Goal: Navigation & Orientation: Find specific page/section

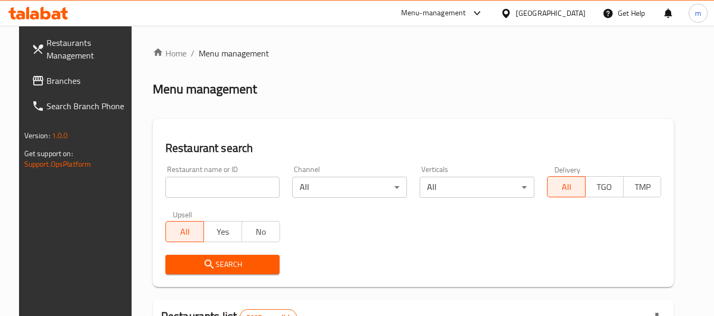
click at [49, 9] on icon at bounding box center [38, 13] width 60 height 13
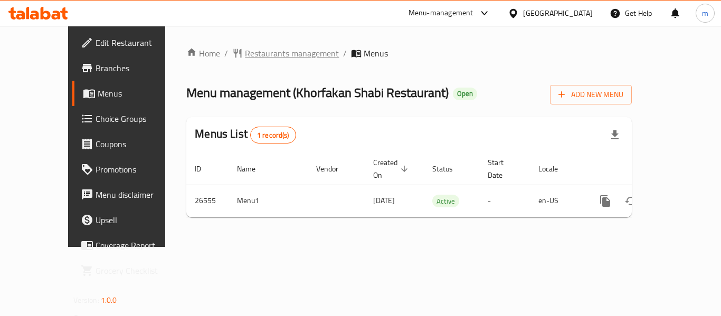
click at [245, 59] on span "Restaurants management" at bounding box center [292, 53] width 94 height 13
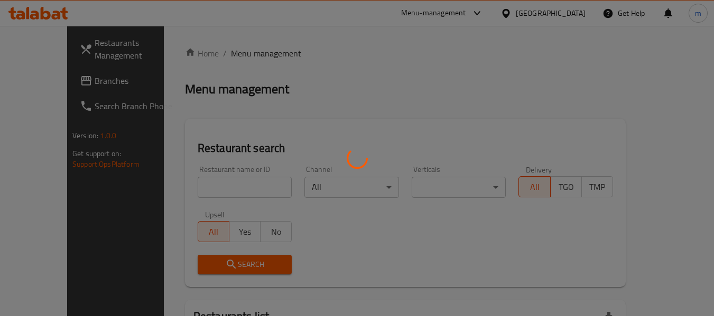
click at [188, 191] on div at bounding box center [357, 158] width 714 height 316
click at [187, 191] on div at bounding box center [357, 158] width 714 height 316
click at [186, 191] on div at bounding box center [357, 158] width 714 height 316
click at [186, 190] on div at bounding box center [357, 158] width 714 height 316
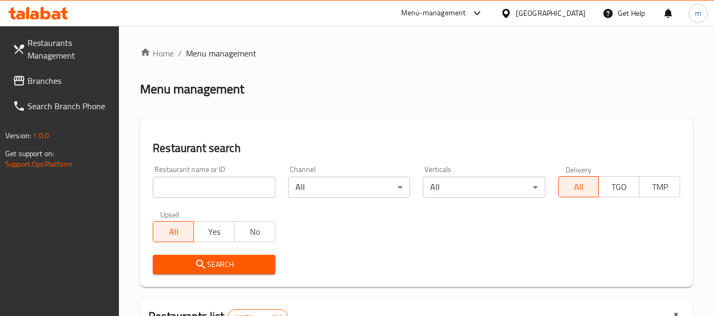
click at [185, 190] on div at bounding box center [357, 158] width 714 height 316
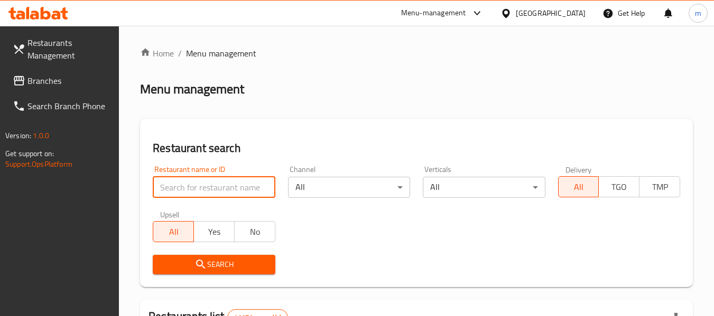
click at [185, 190] on input "search" at bounding box center [214, 187] width 122 height 21
paste input "13735"
type input "13735"
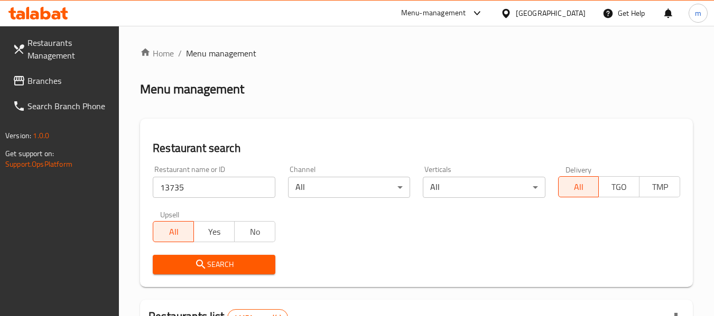
drag, startPoint x: 203, startPoint y: 258, endPoint x: 225, endPoint y: 256, distance: 22.2
click at [204, 258] on span "Search" at bounding box center [213, 264] width 105 height 13
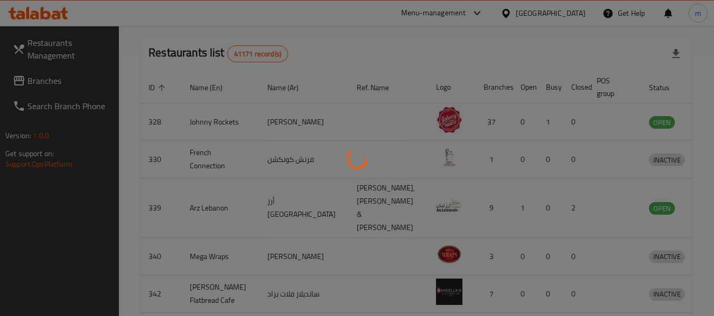
scroll to position [155, 0]
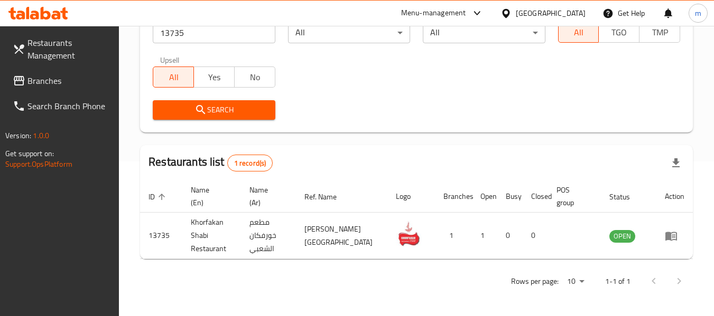
click at [509, 10] on icon at bounding box center [505, 12] width 7 height 9
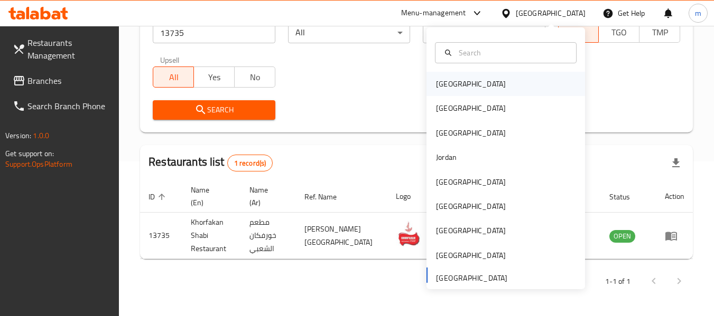
click at [439, 81] on div "Bahrain" at bounding box center [471, 84] width 70 height 12
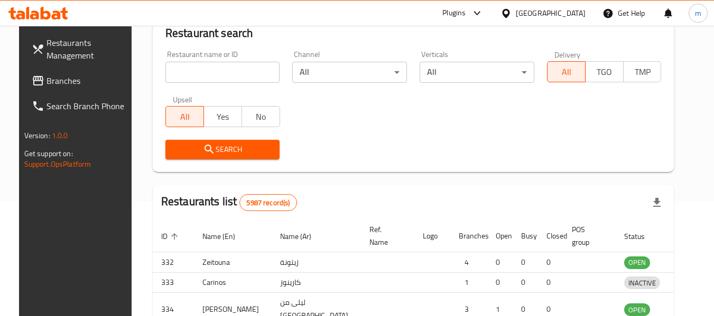
scroll to position [155, 0]
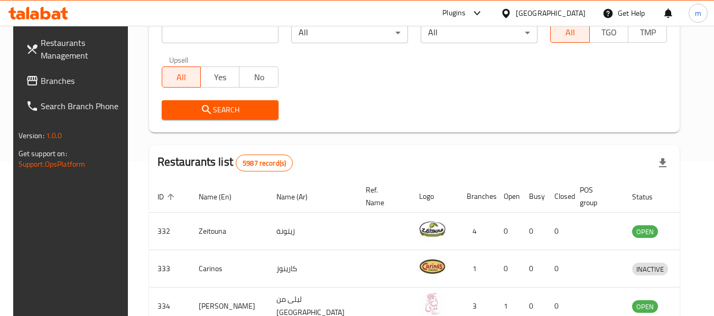
drag, startPoint x: 54, startPoint y: 80, endPoint x: 63, endPoint y: 78, distance: 9.4
click at [54, 80] on span "Branches" at bounding box center [82, 80] width 83 height 13
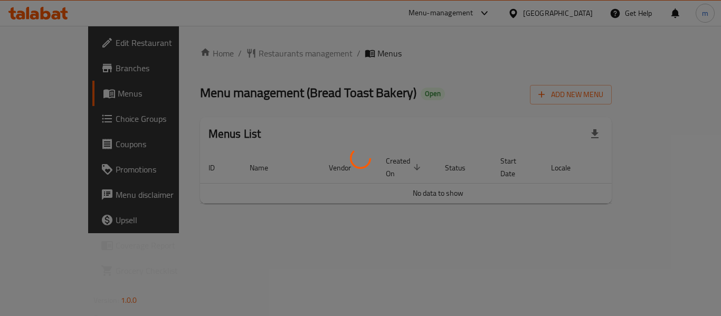
click at [240, 54] on div at bounding box center [360, 158] width 721 height 316
click at [243, 54] on div at bounding box center [360, 158] width 721 height 316
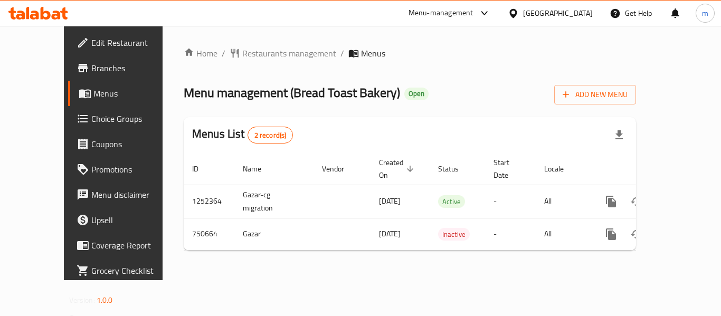
click at [243, 54] on span "Restaurants management" at bounding box center [289, 53] width 94 height 13
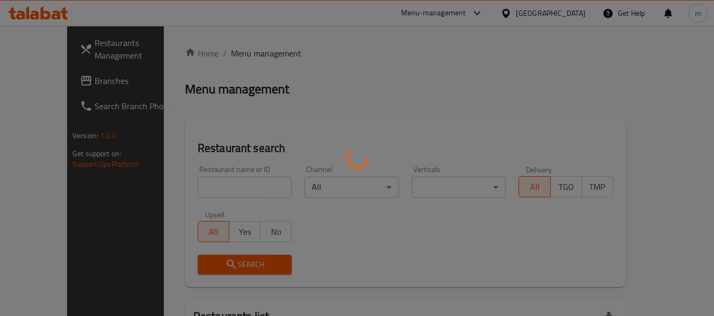
click at [189, 183] on div at bounding box center [357, 158] width 714 height 316
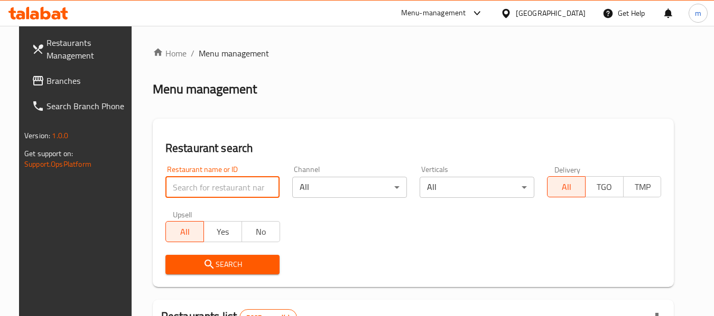
click at [182, 188] on input "search" at bounding box center [222, 187] width 115 height 21
paste input "649027"
type input "649027"
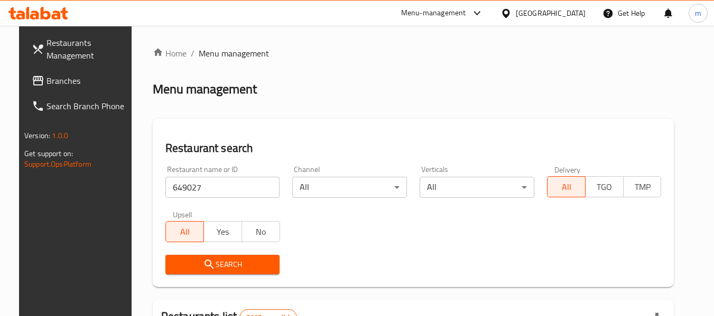
click at [204, 265] on icon "submit" at bounding box center [208, 264] width 9 height 9
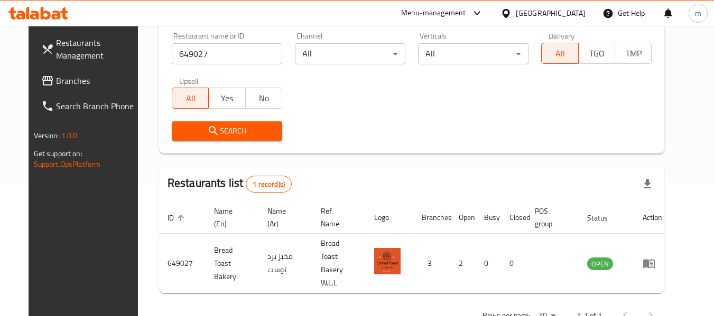
scroll to position [146, 0]
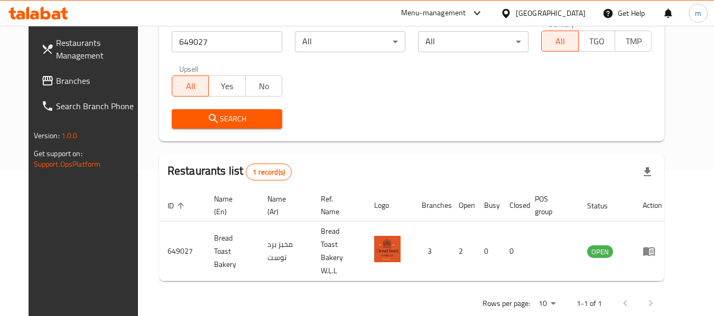
click at [511, 11] on icon at bounding box center [505, 13] width 11 height 11
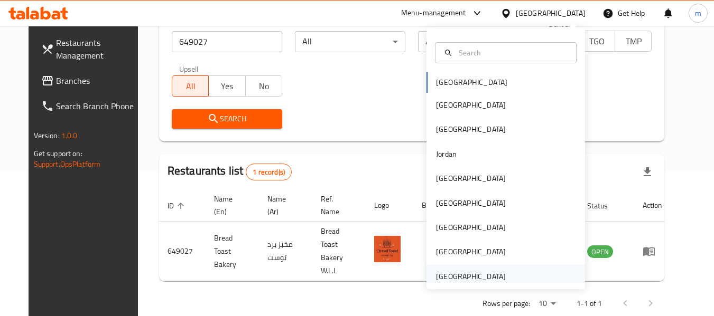
click at [457, 278] on div "[GEOGRAPHIC_DATA]" at bounding box center [471, 277] width 70 height 12
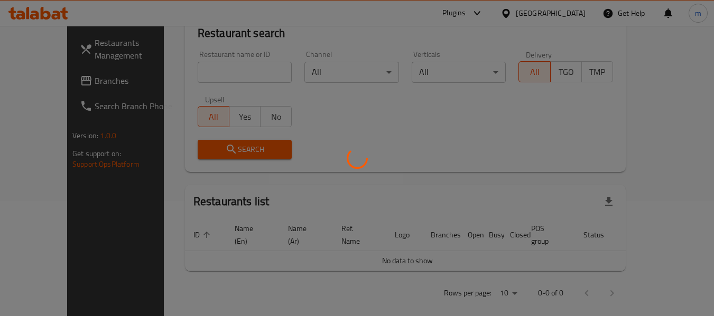
scroll to position [146, 0]
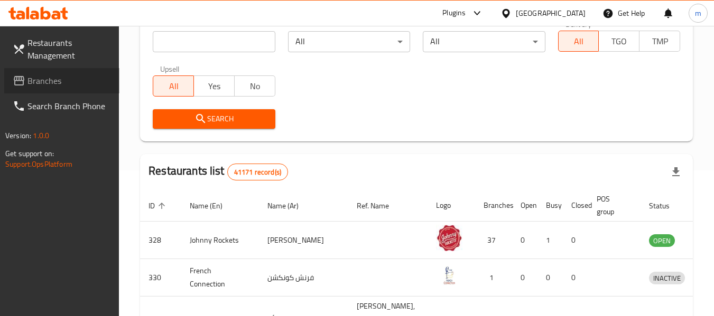
click at [48, 77] on span "Branches" at bounding box center [68, 80] width 83 height 13
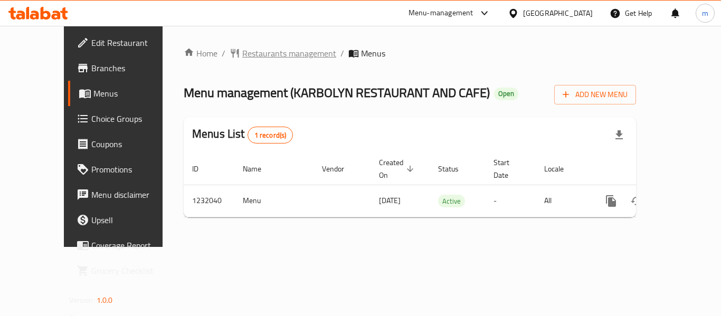
click at [246, 53] on span "Restaurants management" at bounding box center [289, 53] width 94 height 13
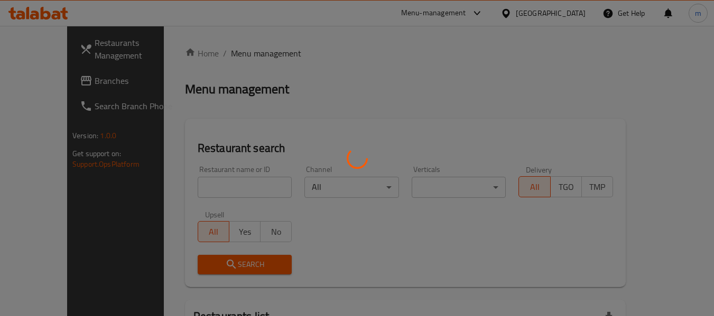
click at [208, 194] on div at bounding box center [357, 158] width 714 height 316
click at [198, 190] on div at bounding box center [357, 158] width 714 height 316
click at [191, 191] on div at bounding box center [357, 158] width 714 height 316
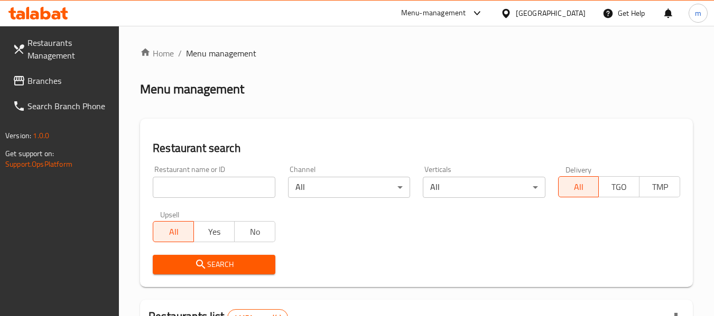
drag, startPoint x: 198, startPoint y: 190, endPoint x: 207, endPoint y: 187, distance: 9.5
click at [198, 190] on input "search" at bounding box center [214, 187] width 122 height 21
paste input "677631"
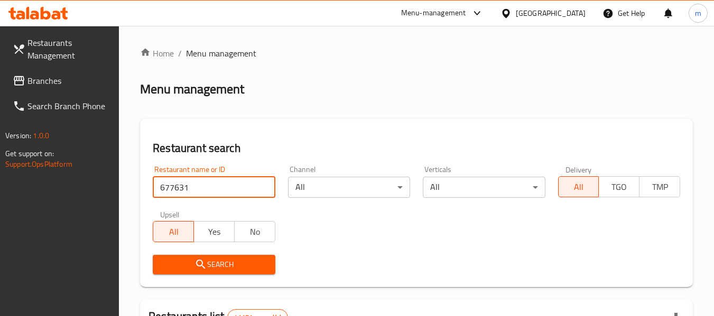
type input "677631"
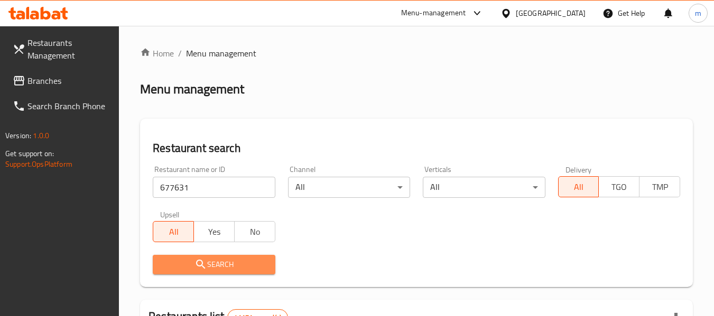
click at [204, 257] on button "Search" at bounding box center [214, 265] width 122 height 20
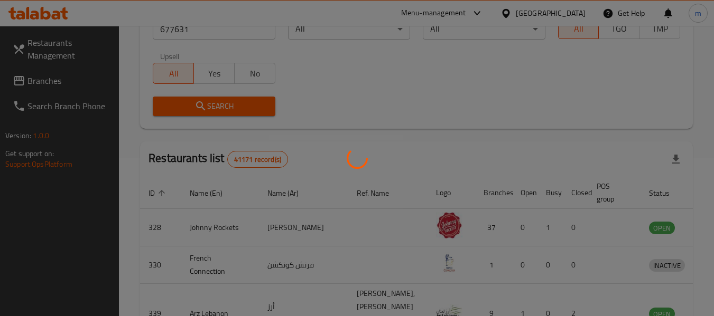
scroll to position [155, 0]
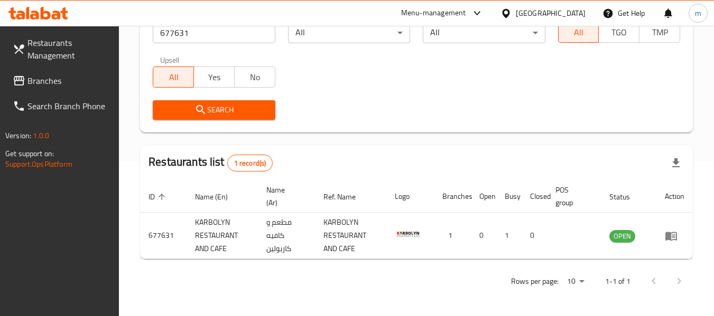
click at [509, 13] on icon at bounding box center [505, 12] width 7 height 9
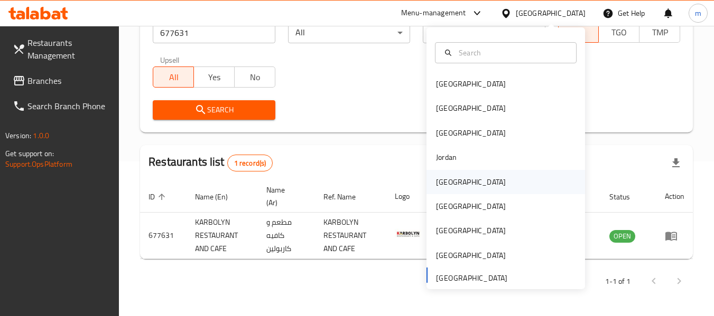
click at [448, 181] on div "[GEOGRAPHIC_DATA]" at bounding box center [471, 182] width 70 height 12
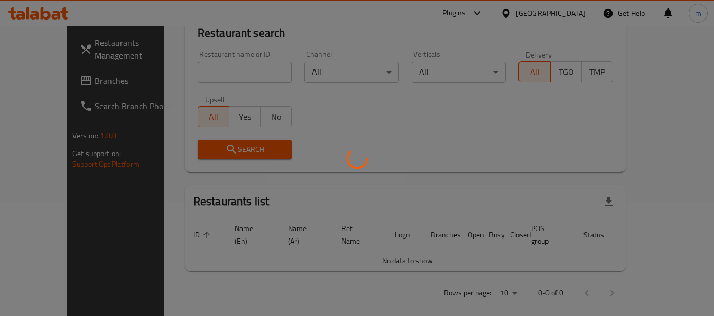
scroll to position [155, 0]
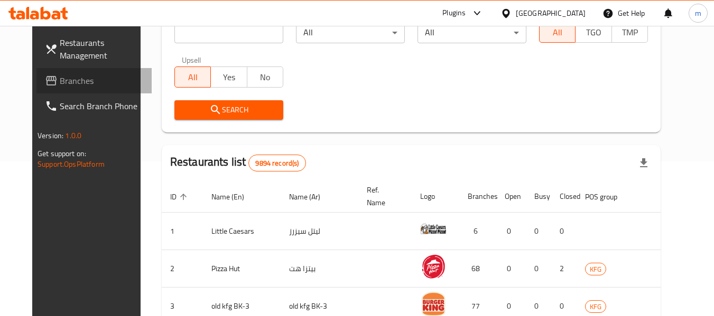
click at [60, 79] on span "Branches" at bounding box center [101, 80] width 83 height 13
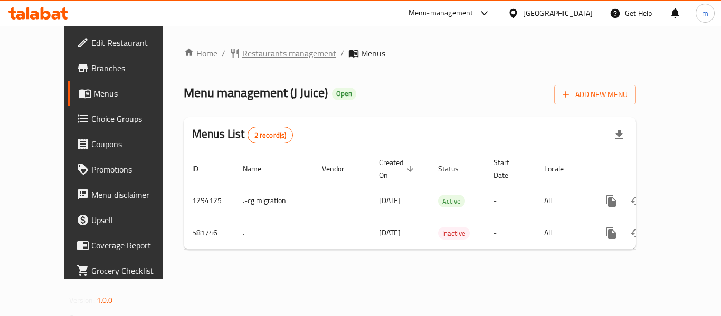
click at [245, 55] on span "Restaurants management" at bounding box center [289, 53] width 94 height 13
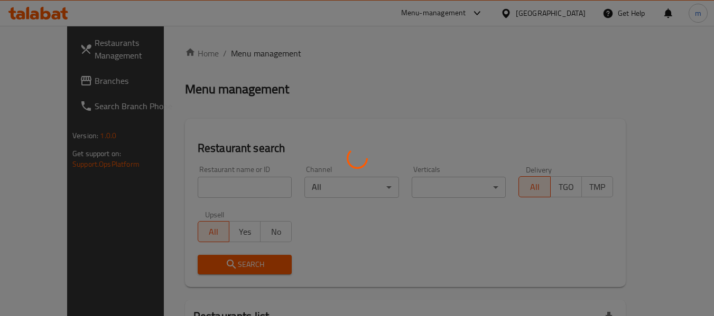
click at [198, 192] on div at bounding box center [357, 158] width 714 height 316
click at [196, 192] on div at bounding box center [357, 158] width 714 height 316
click at [190, 192] on div at bounding box center [357, 158] width 714 height 316
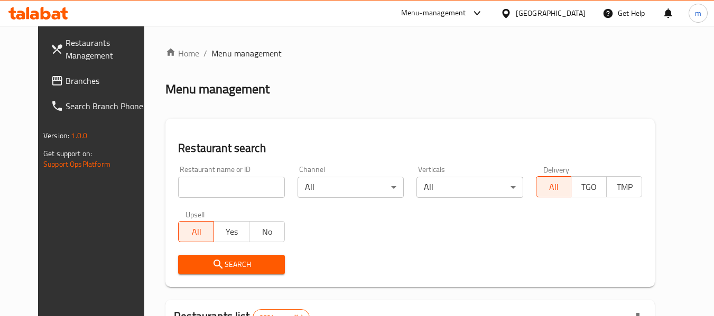
click at [190, 192] on input "search" at bounding box center [231, 187] width 106 height 21
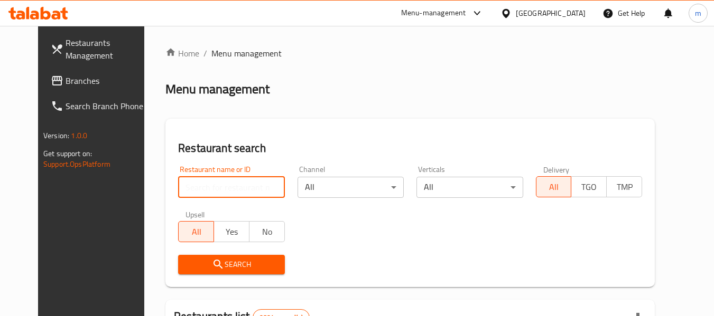
paste input "636874"
type input "636874"
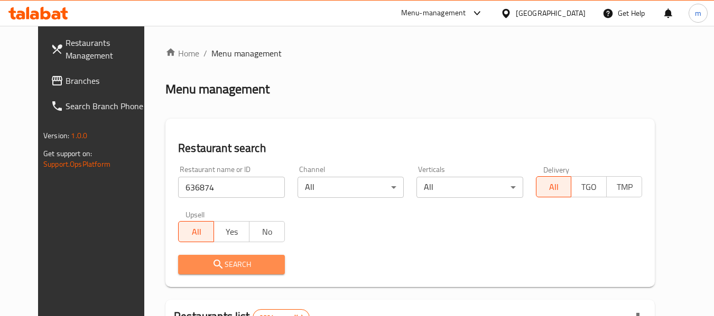
click at [208, 265] on span "Search" at bounding box center [230, 264] width 89 height 13
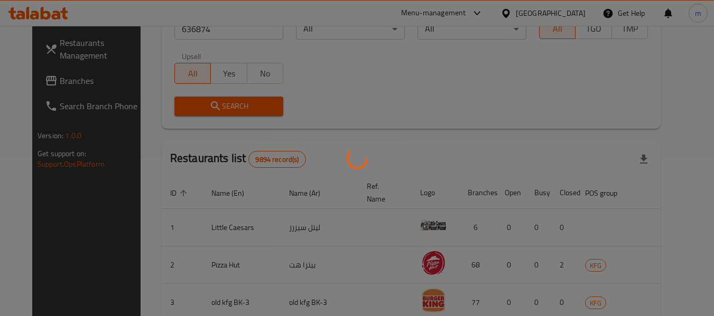
scroll to position [146, 0]
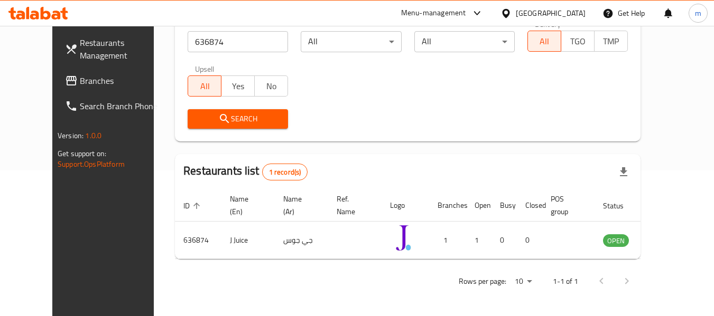
click at [80, 77] on span "Branches" at bounding box center [121, 80] width 83 height 13
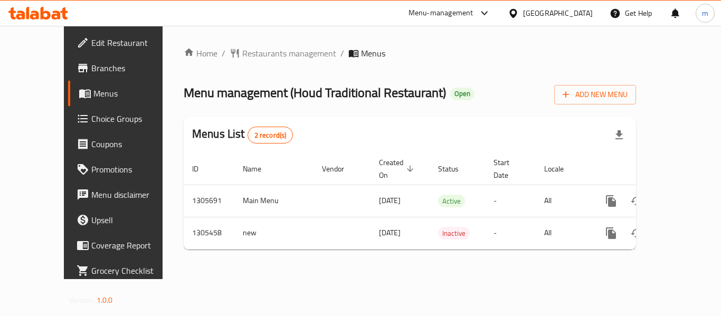
click at [242, 54] on span "Restaurants management" at bounding box center [289, 53] width 94 height 13
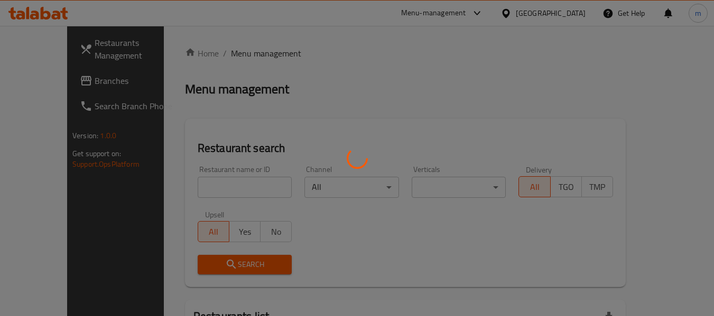
click at [214, 191] on div at bounding box center [357, 158] width 714 height 316
click at [185, 187] on div at bounding box center [357, 158] width 714 height 316
click at [197, 190] on div at bounding box center [357, 158] width 714 height 316
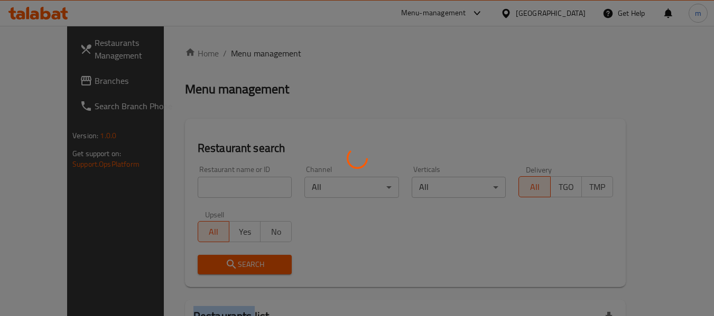
click at [197, 190] on div at bounding box center [357, 158] width 714 height 316
click at [199, 192] on div at bounding box center [357, 158] width 714 height 316
click at [198, 192] on div at bounding box center [357, 158] width 714 height 316
click at [201, 193] on div at bounding box center [357, 158] width 714 height 316
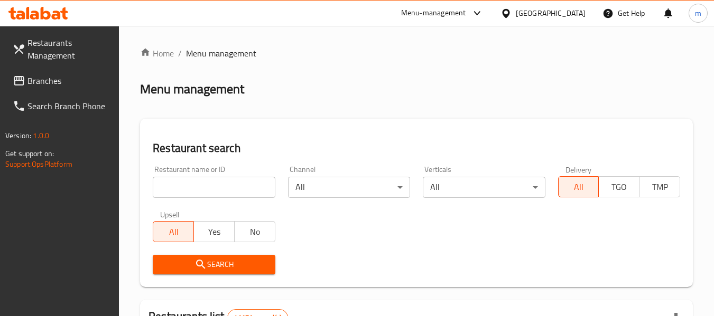
click at [186, 184] on input "search" at bounding box center [214, 187] width 122 height 21
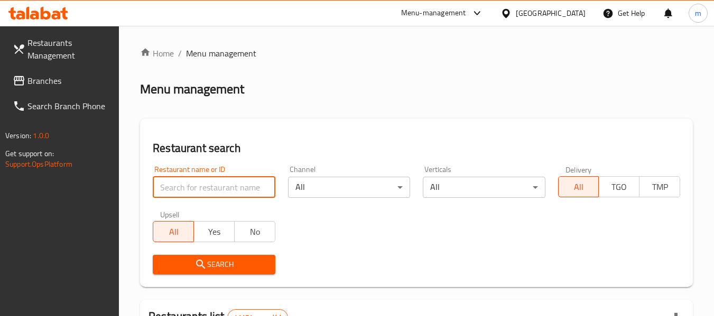
paste input "703704"
type input "703704"
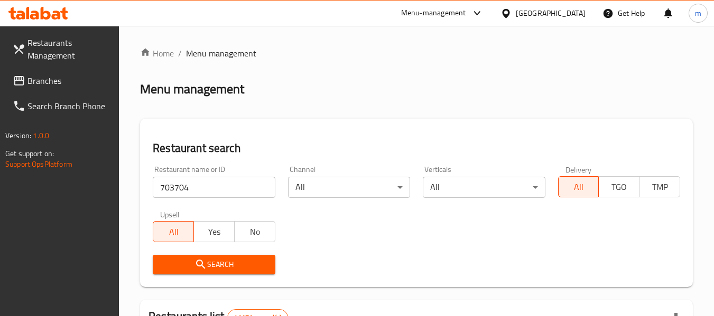
click at [209, 260] on span "Search" at bounding box center [213, 264] width 105 height 13
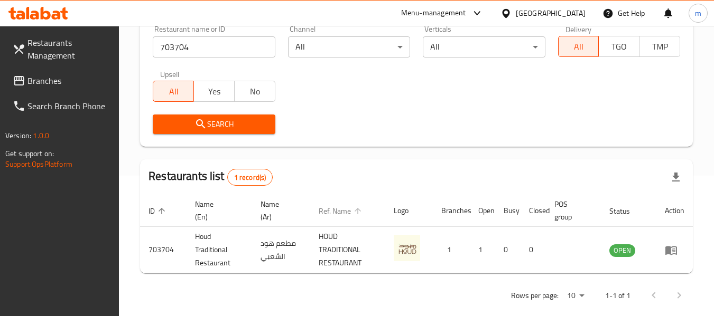
scroll to position [155, 0]
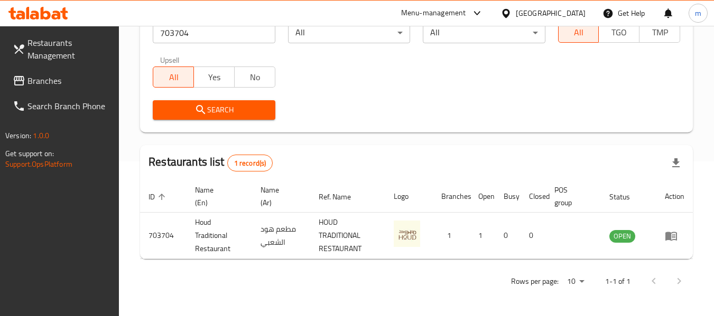
drag, startPoint x: 80, startPoint y: 78, endPoint x: 96, endPoint y: 71, distance: 17.3
click at [80, 78] on span "Branches" at bounding box center [68, 80] width 83 height 13
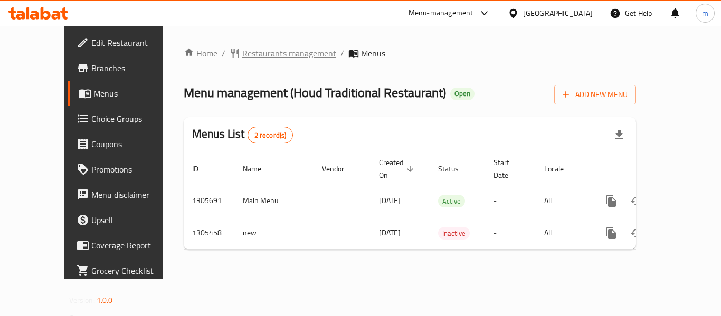
click at [242, 55] on span "Restaurants management" at bounding box center [289, 53] width 94 height 13
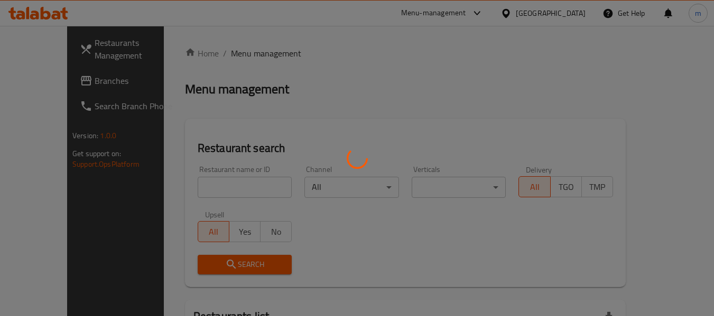
drag, startPoint x: 201, startPoint y: 194, endPoint x: 190, endPoint y: 192, distance: 11.3
click at [201, 194] on div at bounding box center [357, 158] width 714 height 316
click at [190, 192] on div at bounding box center [357, 158] width 714 height 316
click at [190, 191] on div at bounding box center [357, 158] width 714 height 316
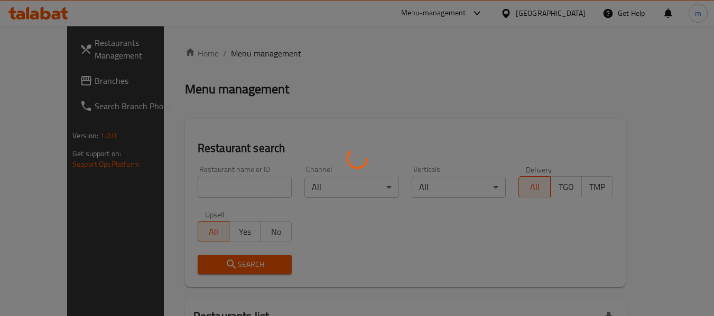
click at [191, 190] on div at bounding box center [357, 158] width 714 height 316
click at [194, 189] on div at bounding box center [357, 158] width 714 height 316
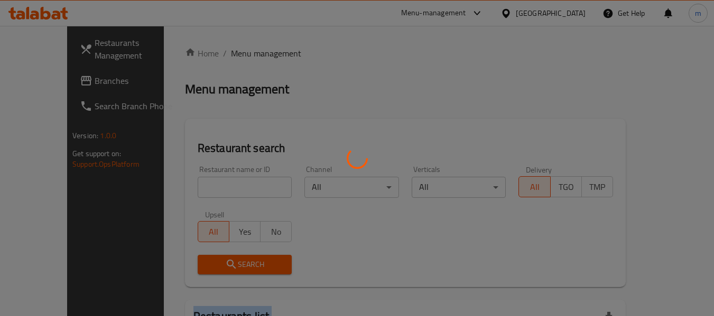
click at [194, 189] on div at bounding box center [357, 158] width 714 height 316
click at [198, 191] on div at bounding box center [357, 158] width 714 height 316
click at [205, 191] on div at bounding box center [357, 158] width 714 height 316
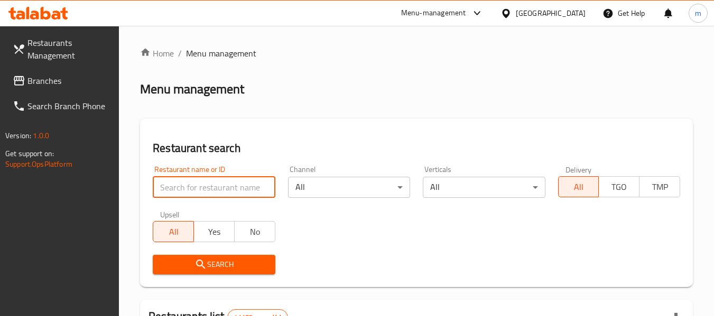
click at [205, 191] on input "search" at bounding box center [214, 187] width 122 height 21
paste input "703704"
type input "703704"
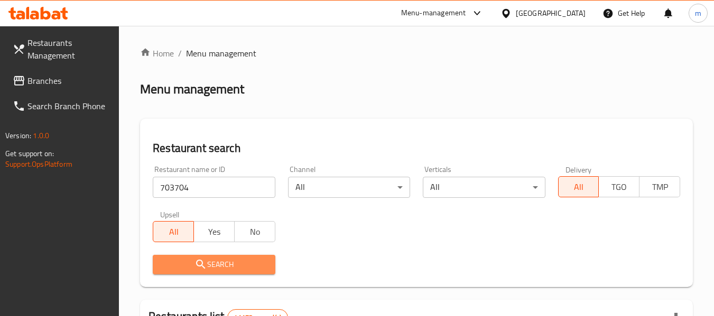
click at [200, 262] on icon "submit" at bounding box center [200, 264] width 13 height 13
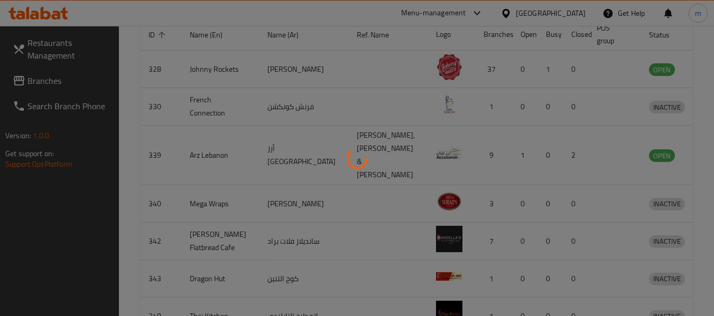
scroll to position [155, 0]
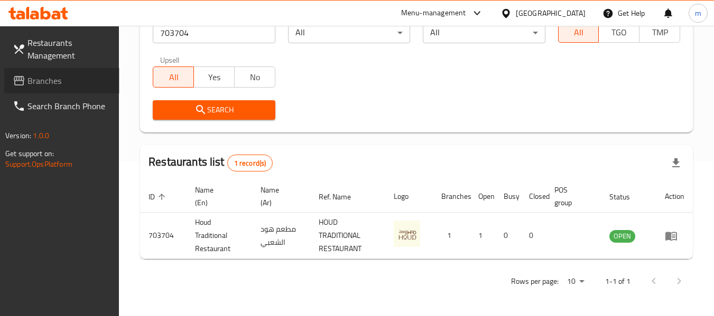
click at [46, 85] on span "Branches" at bounding box center [68, 80] width 83 height 13
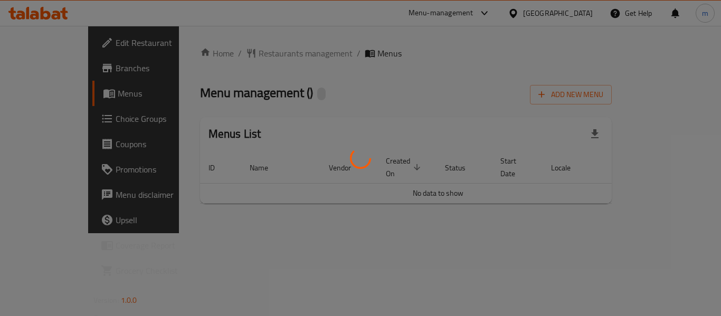
click at [237, 55] on div at bounding box center [360, 158] width 721 height 316
click at [236, 55] on div at bounding box center [360, 158] width 721 height 316
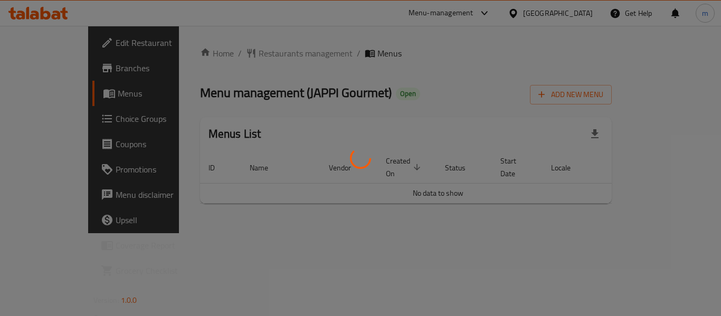
click at [419, 53] on div at bounding box center [360, 158] width 721 height 316
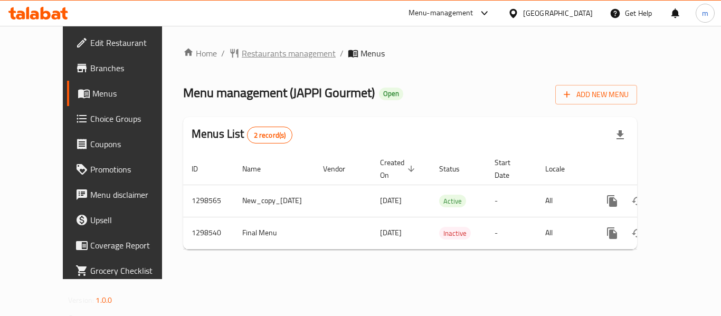
click at [252, 50] on span "Restaurants management" at bounding box center [289, 53] width 94 height 13
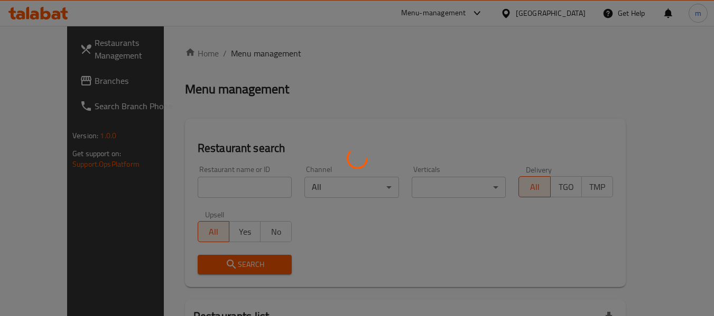
click at [192, 193] on div at bounding box center [357, 158] width 714 height 316
click at [180, 188] on div at bounding box center [357, 158] width 714 height 316
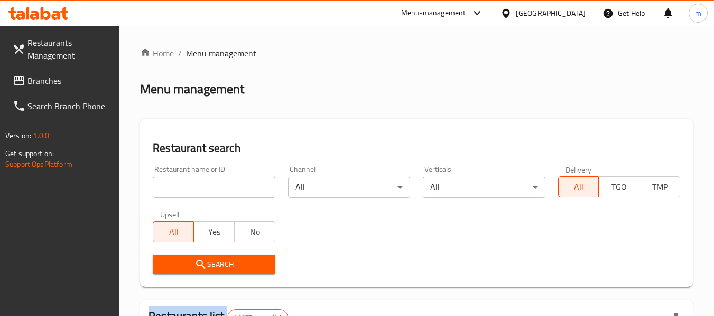
click at [180, 188] on div at bounding box center [357, 158] width 714 height 316
drag, startPoint x: 180, startPoint y: 188, endPoint x: 184, endPoint y: 183, distance: 6.8
click at [180, 188] on input "search" at bounding box center [214, 187] width 122 height 21
paste input "700966"
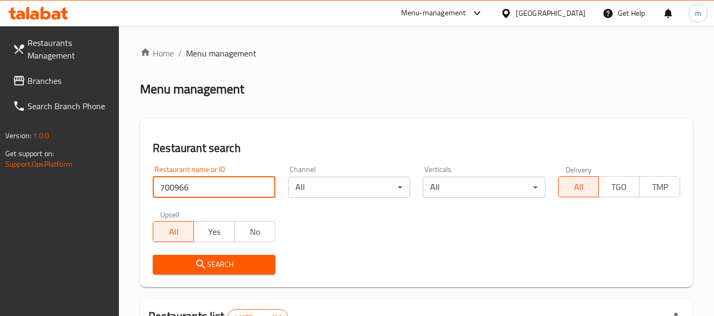
type input "700966"
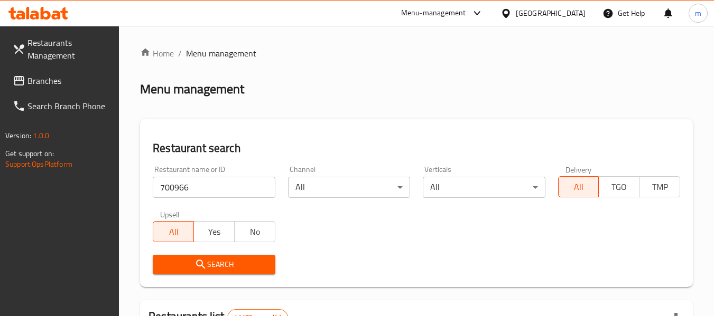
drag, startPoint x: 198, startPoint y: 261, endPoint x: 361, endPoint y: 236, distance: 165.6
click at [198, 261] on icon "submit" at bounding box center [200, 264] width 9 height 9
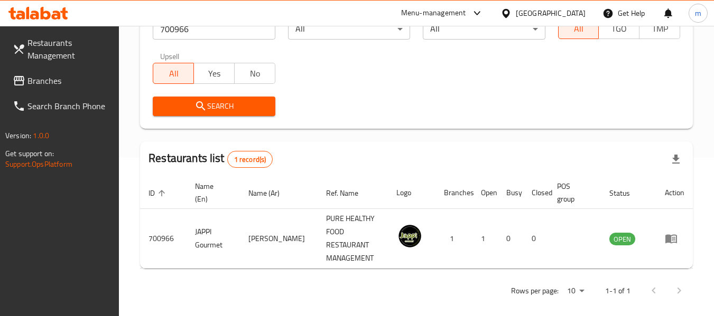
scroll to position [155, 0]
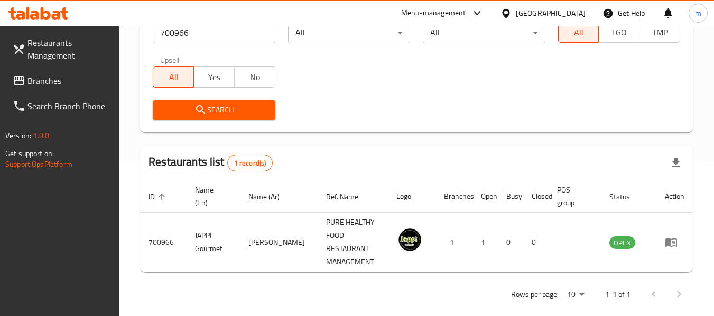
drag, startPoint x: 508, startPoint y: 10, endPoint x: 518, endPoint y: 24, distance: 17.9
click at [508, 10] on icon at bounding box center [505, 12] width 7 height 9
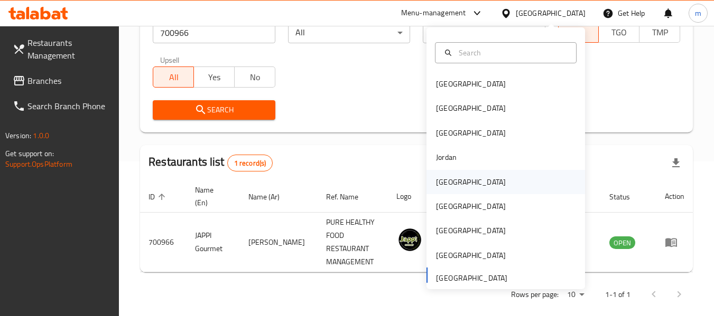
click at [436, 184] on div "[GEOGRAPHIC_DATA]" at bounding box center [471, 182] width 70 height 12
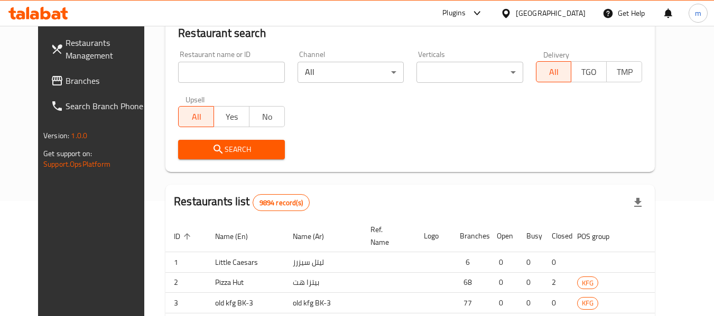
scroll to position [155, 0]
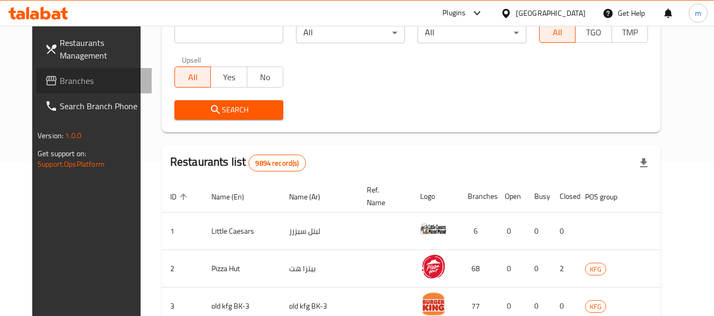
drag, startPoint x: 55, startPoint y: 78, endPoint x: 17, endPoint y: 88, distance: 39.7
click at [60, 79] on span "Branches" at bounding box center [101, 80] width 83 height 13
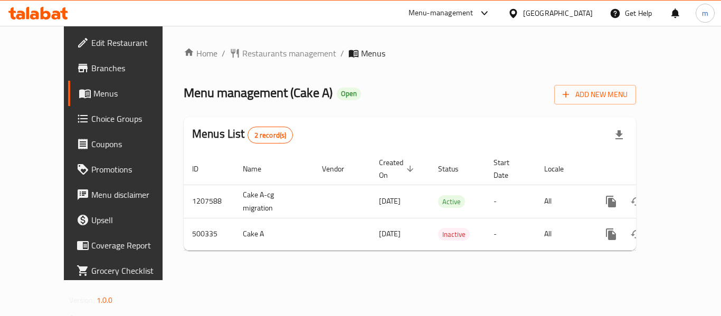
click at [245, 55] on span "Restaurants management" at bounding box center [289, 53] width 94 height 13
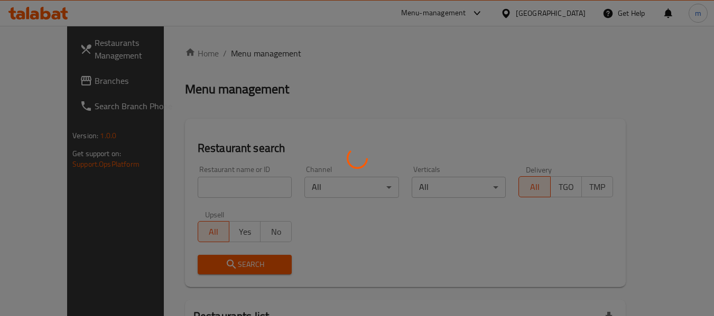
click at [200, 188] on div at bounding box center [357, 158] width 714 height 316
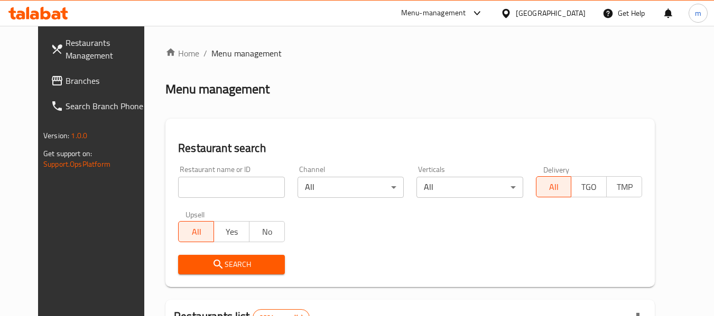
drag, startPoint x: 200, startPoint y: 188, endPoint x: 198, endPoint y: 181, distance: 7.0
click at [200, 188] on input "search" at bounding box center [231, 187] width 106 height 21
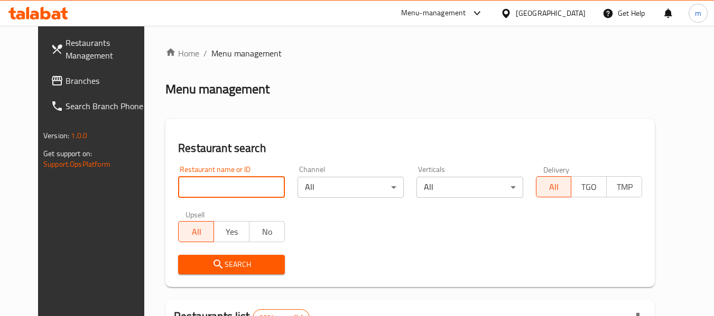
paste input "634562"
type input "634562"
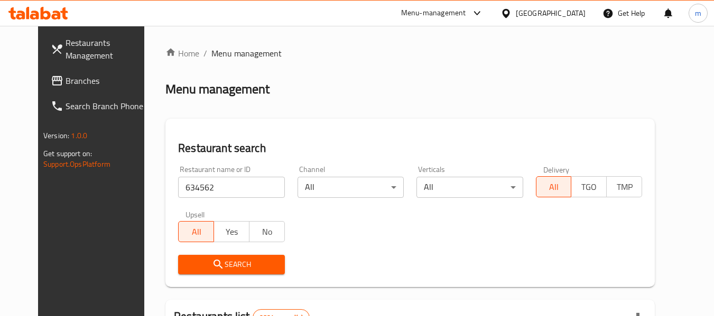
click at [212, 259] on icon "submit" at bounding box center [218, 264] width 13 height 13
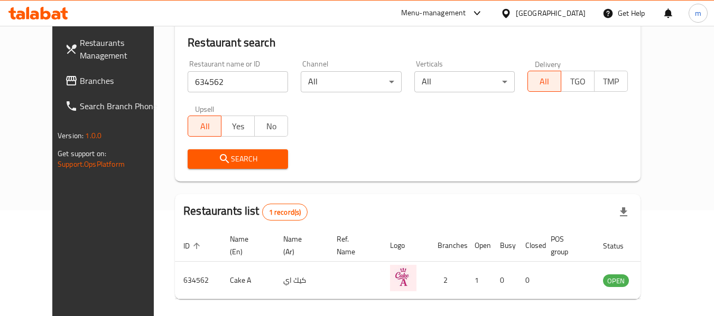
scroll to position [146, 0]
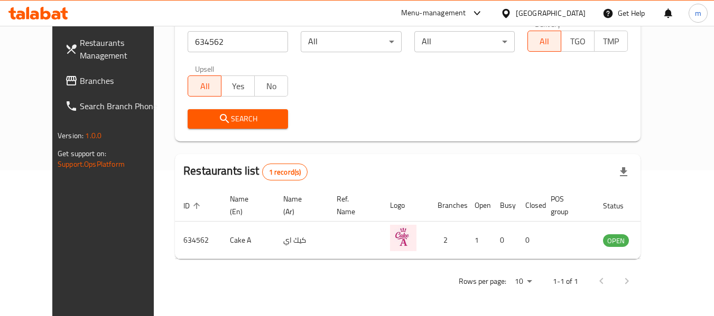
click at [511, 16] on icon at bounding box center [505, 13] width 11 height 11
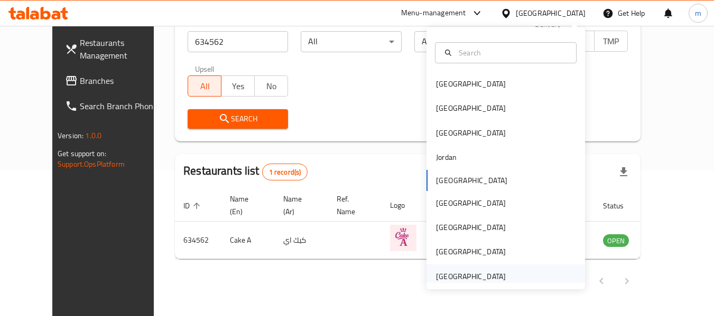
click at [460, 278] on div "[GEOGRAPHIC_DATA]" at bounding box center [471, 277] width 70 height 12
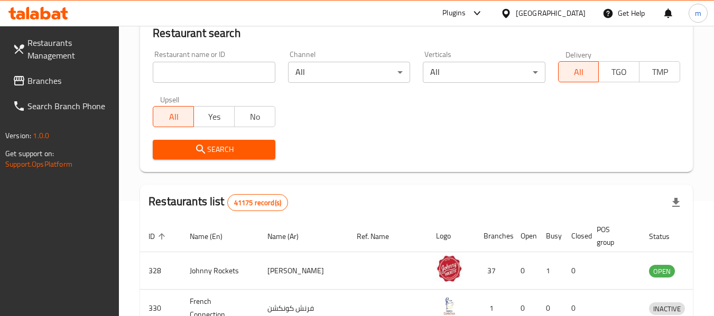
scroll to position [146, 0]
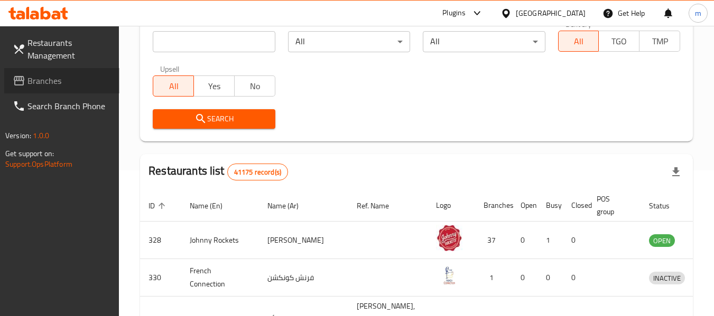
click at [51, 83] on span "Branches" at bounding box center [68, 80] width 83 height 13
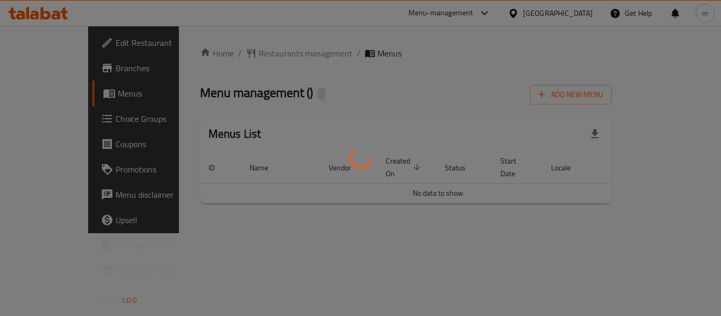
click at [232, 55] on div at bounding box center [360, 158] width 721 height 316
click at [231, 55] on div at bounding box center [360, 158] width 721 height 316
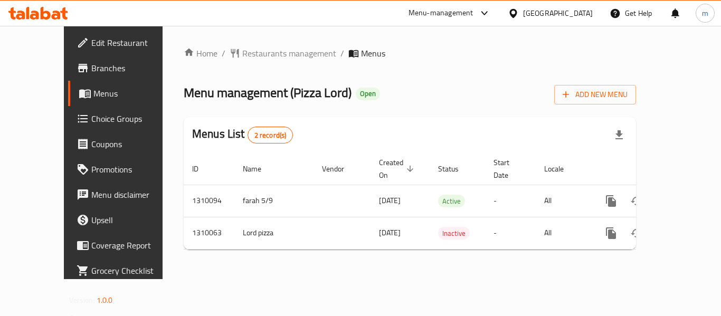
click at [222, 53] on div "Home / Restaurants management / Menus Menu management ( Pizza Lord ) Open Add N…" at bounding box center [410, 152] width 453 height 211
click at [242, 53] on span "Restaurants management" at bounding box center [289, 53] width 94 height 13
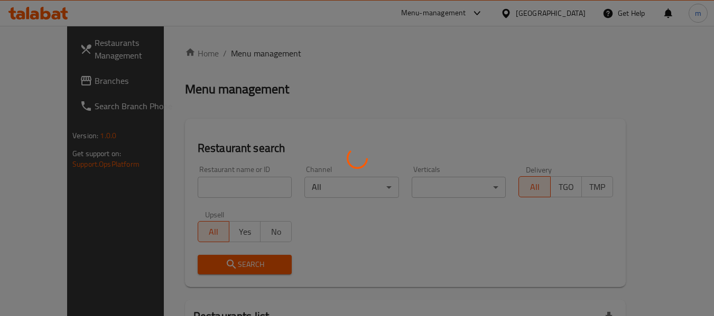
click at [200, 190] on div at bounding box center [357, 158] width 714 height 316
click at [193, 192] on div at bounding box center [357, 158] width 714 height 316
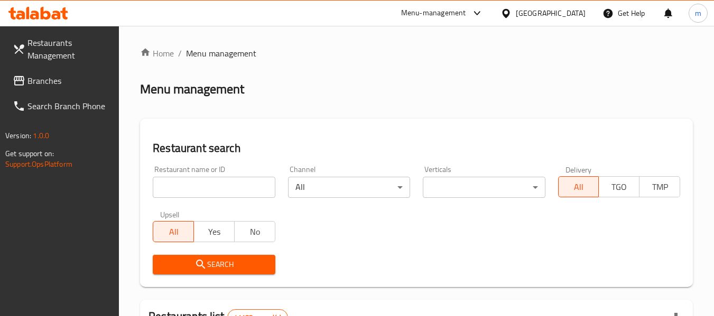
click at [211, 191] on input "search" at bounding box center [214, 187] width 122 height 21
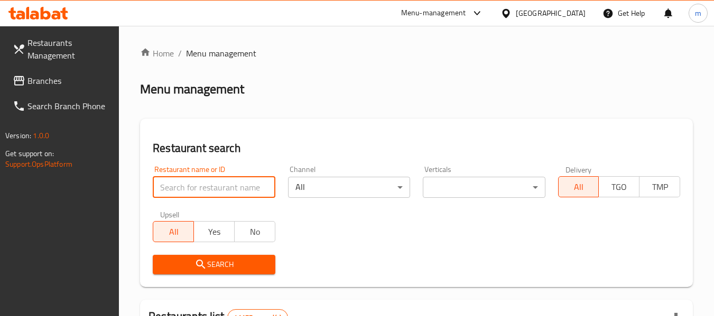
paste input "705321"
type input "705321"
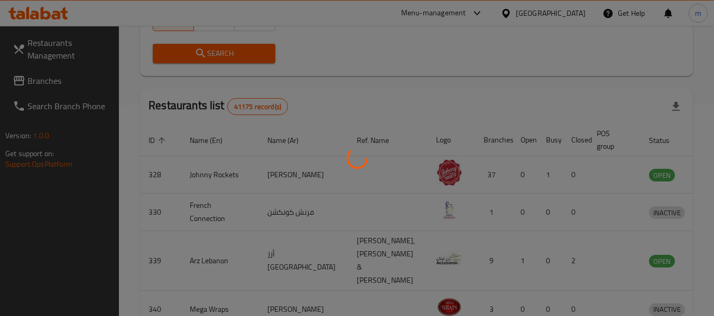
scroll to position [155, 0]
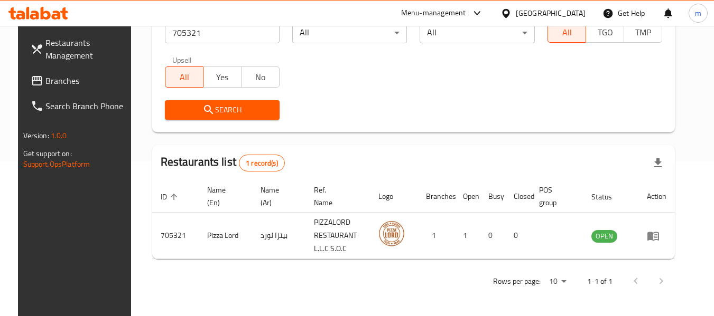
click at [88, 237] on div "Restaurants Management Branches Search Branch Phone Version: 1.0.0 Get support …" at bounding box center [77, 184] width 119 height 316
click at [51, 86] on span "Branches" at bounding box center [86, 80] width 83 height 13
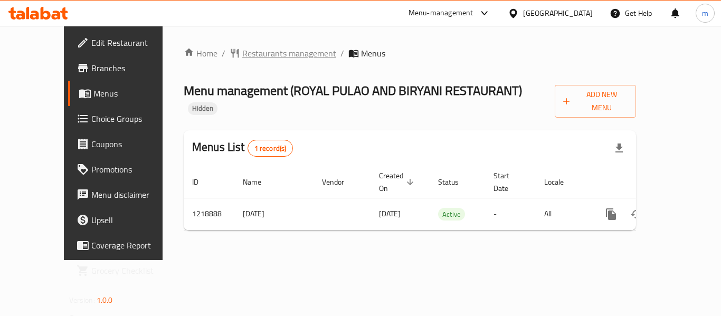
click at [242, 53] on span "Restaurants management" at bounding box center [289, 53] width 94 height 13
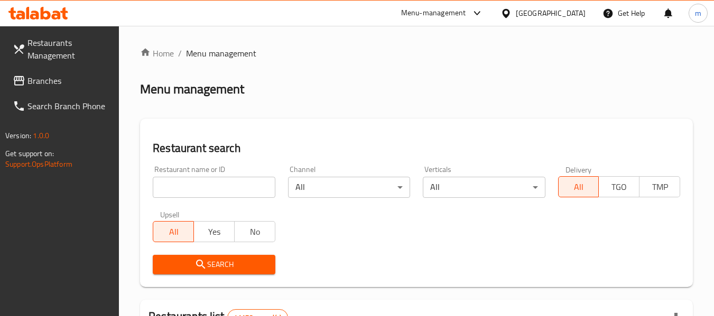
click at [198, 179] on div at bounding box center [357, 158] width 714 height 316
click at [184, 186] on input "search" at bounding box center [214, 187] width 122 height 21
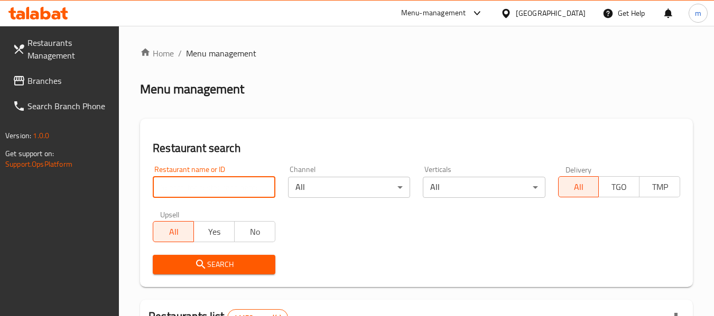
paste input "672842"
type input "672842"
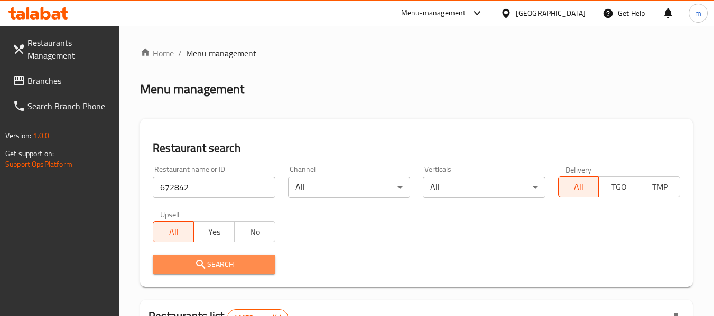
click at [196, 269] on icon "submit" at bounding box center [200, 264] width 13 height 13
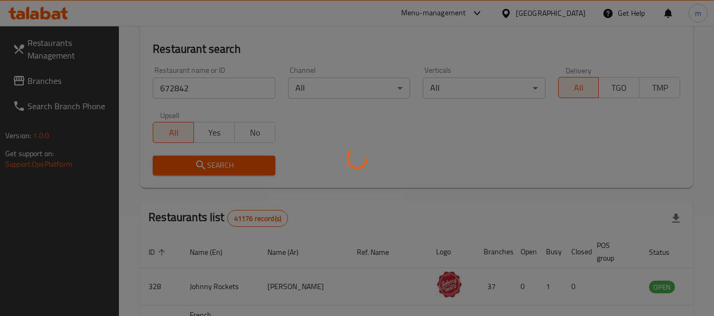
scroll to position [168, 0]
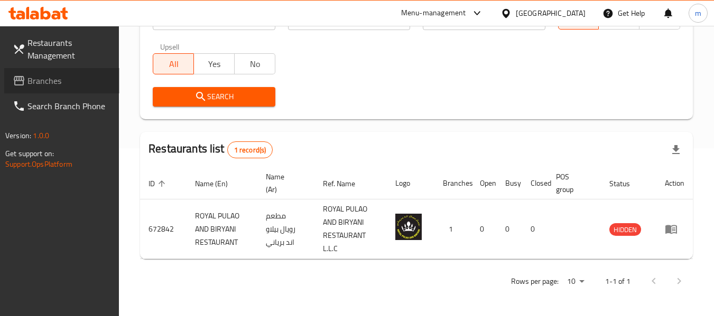
click at [49, 81] on span "Branches" at bounding box center [68, 80] width 83 height 13
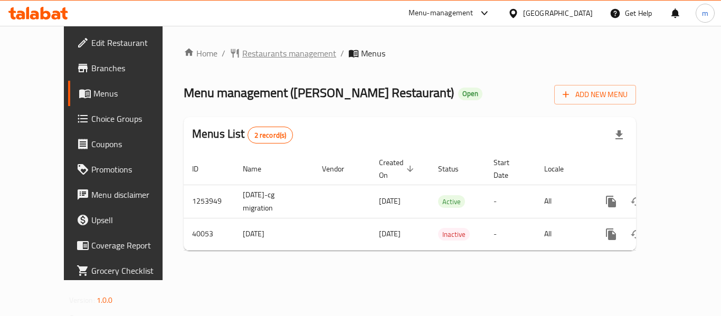
click at [249, 57] on span "Restaurants management" at bounding box center [289, 53] width 94 height 13
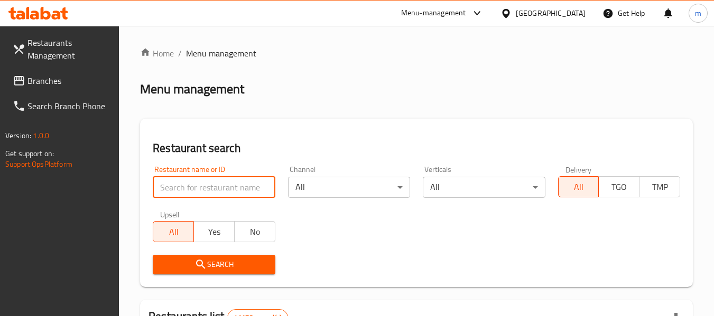
click at [184, 195] on input "search" at bounding box center [214, 187] width 122 height 21
paste input "20883"
type input "20883"
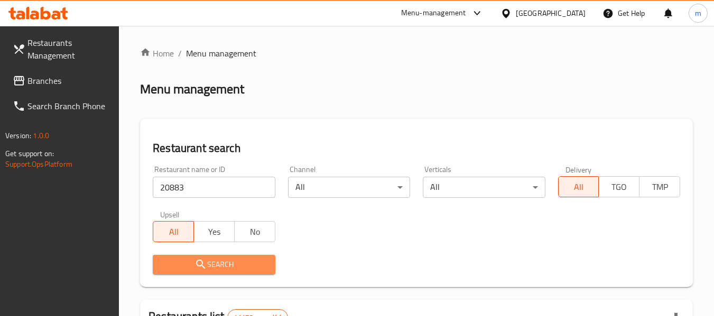
click at [218, 267] on span "Search" at bounding box center [213, 264] width 105 height 13
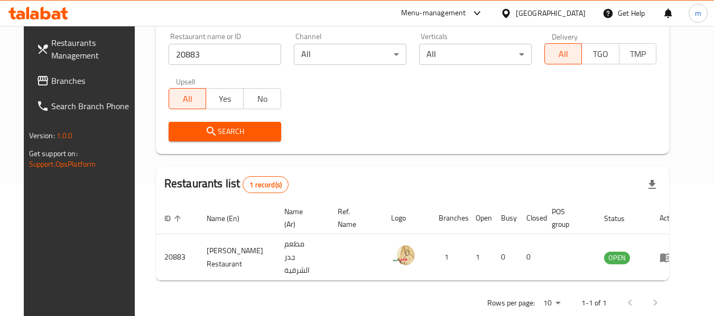
scroll to position [146, 0]
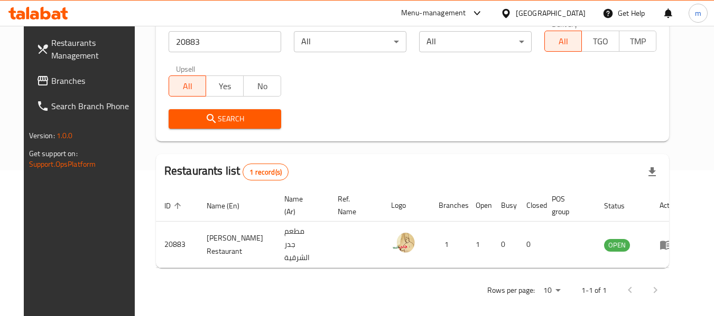
click at [51, 83] on span "Branches" at bounding box center [92, 80] width 83 height 13
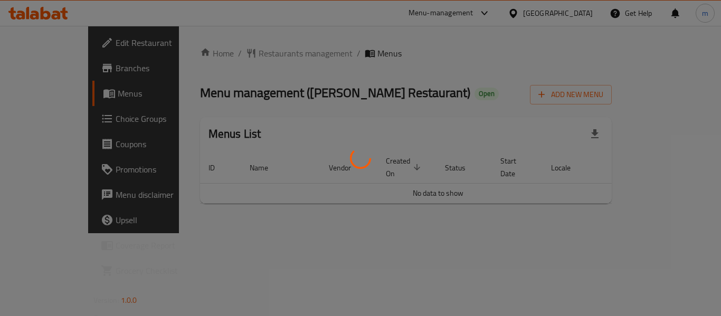
click at [237, 52] on div at bounding box center [360, 158] width 721 height 316
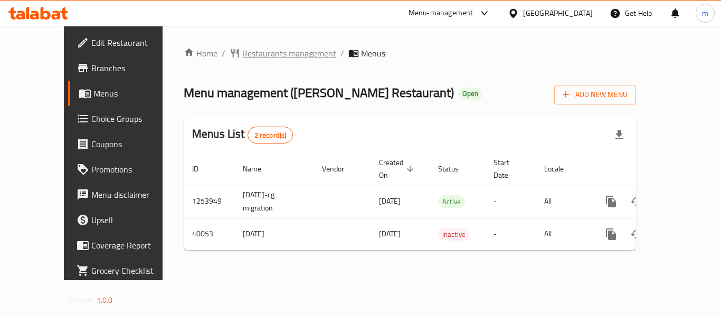
click at [242, 54] on span "Restaurants management" at bounding box center [289, 53] width 94 height 13
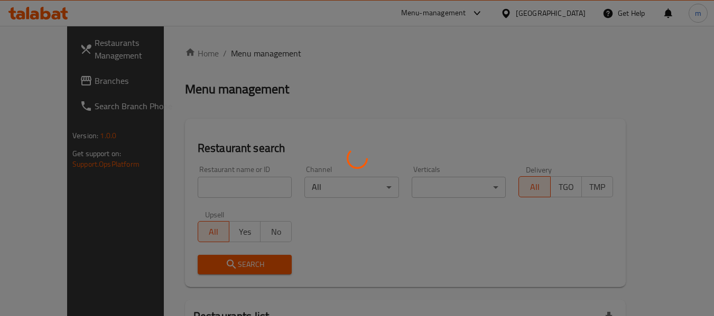
click at [198, 196] on div at bounding box center [357, 158] width 714 height 316
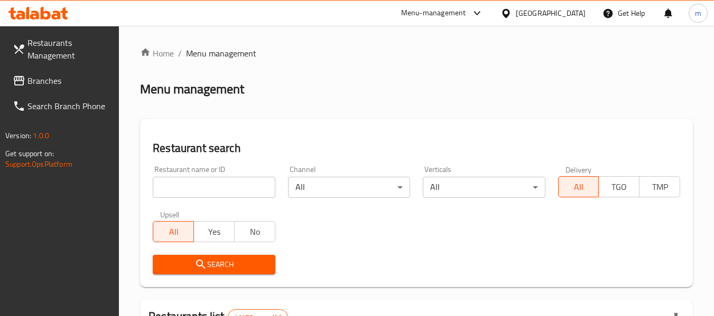
click at [192, 194] on input "search" at bounding box center [214, 187] width 122 height 21
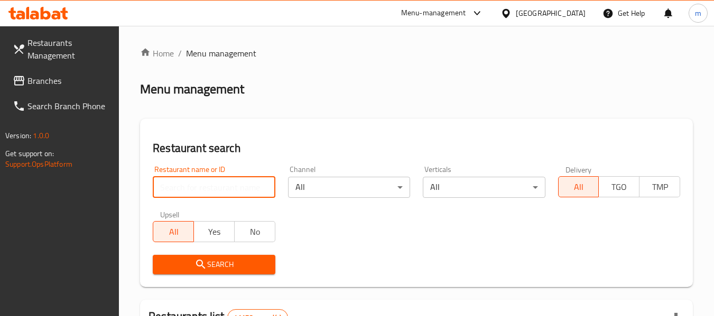
paste input "20883"
type input "20883"
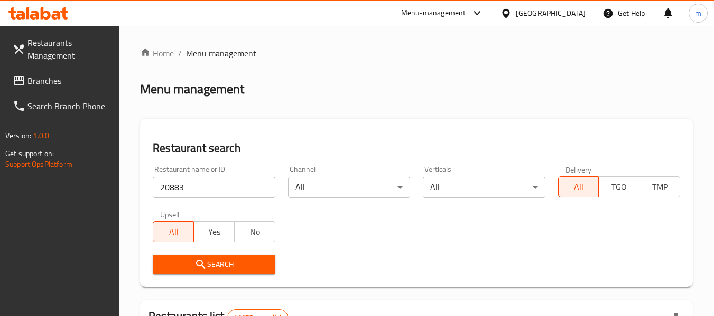
click at [200, 268] on icon "submit" at bounding box center [200, 264] width 13 height 13
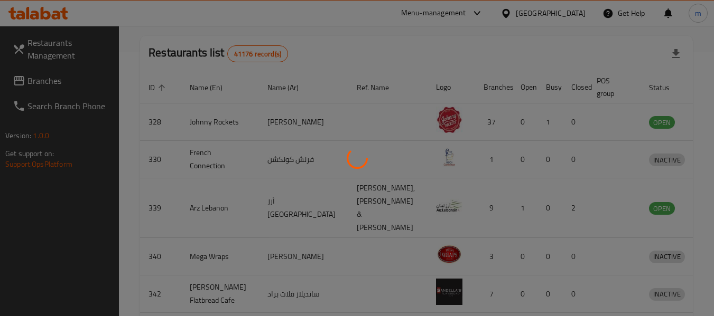
scroll to position [146, 0]
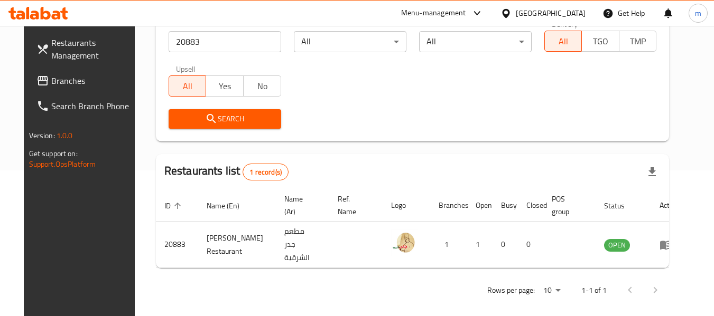
click at [506, 14] on icon at bounding box center [505, 13] width 11 height 11
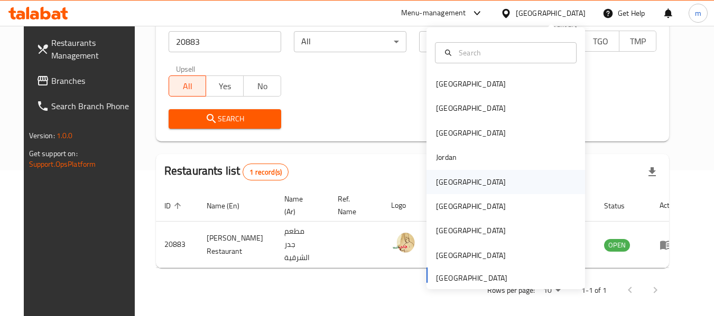
click at [446, 180] on div "[GEOGRAPHIC_DATA]" at bounding box center [471, 182] width 70 height 12
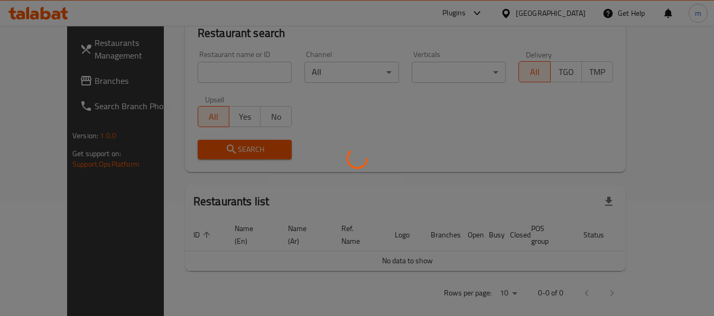
scroll to position [146, 0]
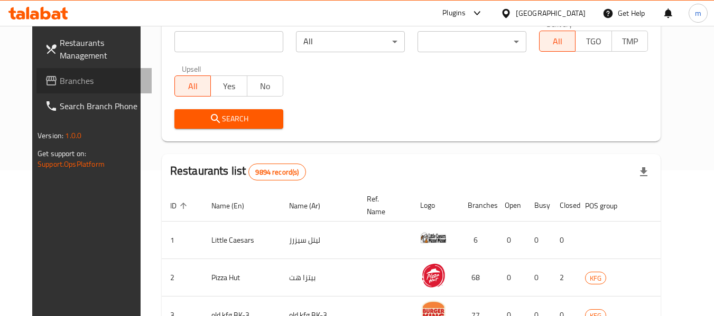
click at [60, 85] on span "Branches" at bounding box center [101, 80] width 83 height 13
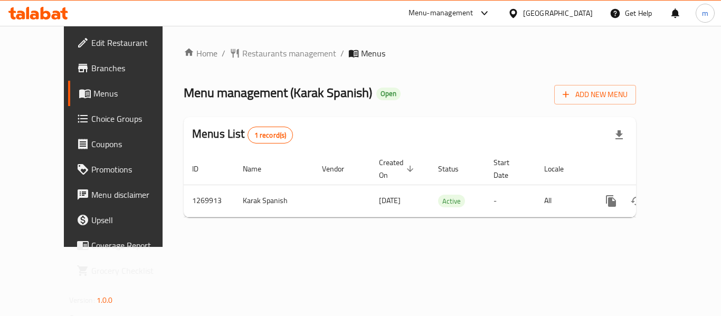
click at [231, 53] on div at bounding box center [360, 158] width 721 height 316
click at [242, 54] on span "Restaurants management" at bounding box center [289, 53] width 94 height 13
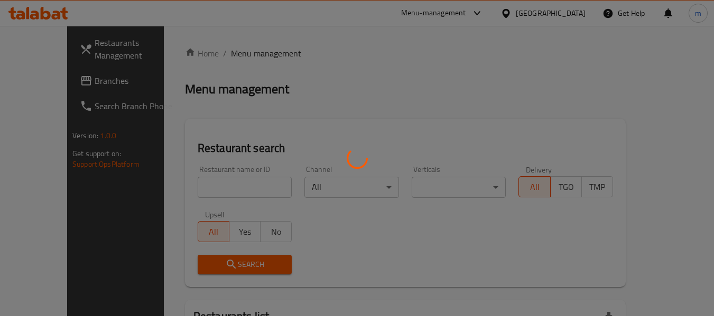
click at [179, 192] on div at bounding box center [357, 158] width 714 height 316
click at [179, 191] on div at bounding box center [357, 158] width 714 height 316
click at [180, 190] on div at bounding box center [357, 158] width 714 height 316
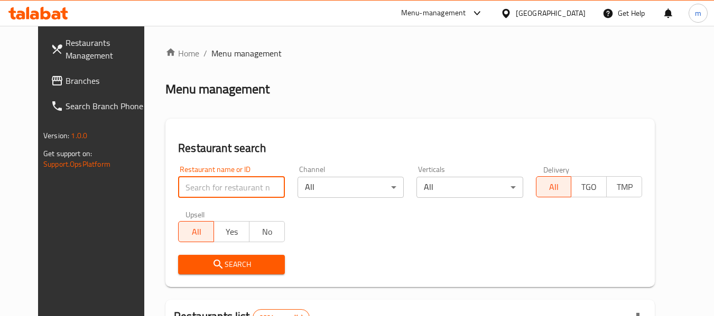
click at [180, 190] on input "search" at bounding box center [231, 187] width 106 height 21
paste input "688901"
type input "688901"
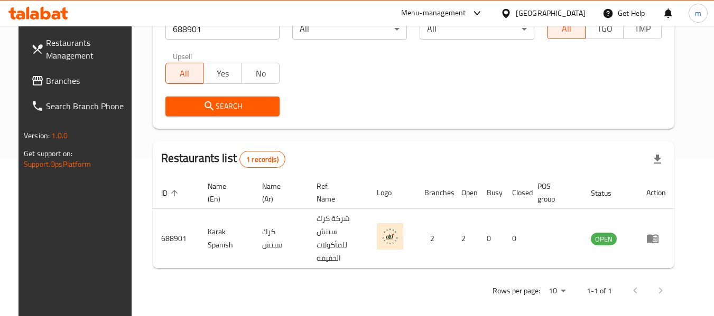
scroll to position [146, 0]
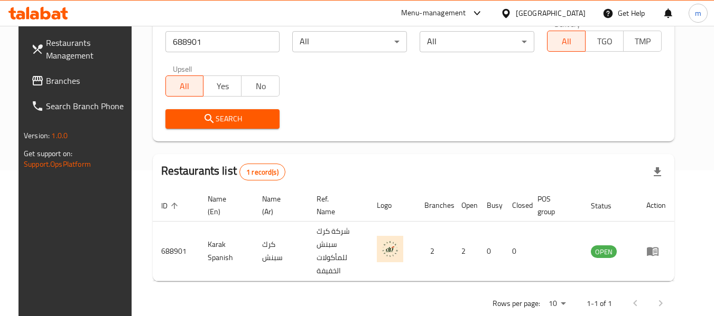
click at [511, 12] on icon at bounding box center [505, 13] width 11 height 11
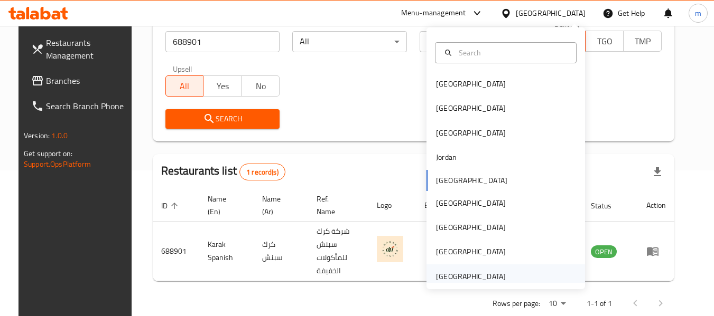
click at [454, 276] on div "[GEOGRAPHIC_DATA]" at bounding box center [471, 277] width 70 height 12
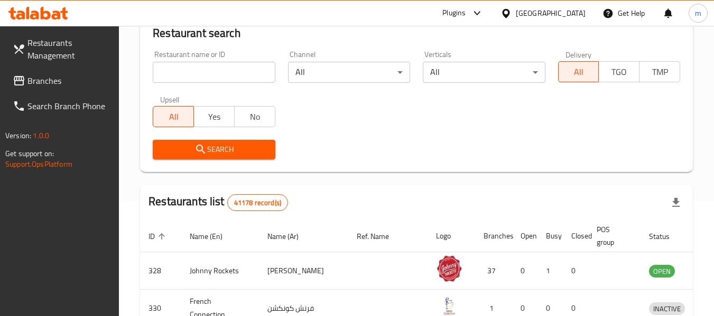
scroll to position [146, 0]
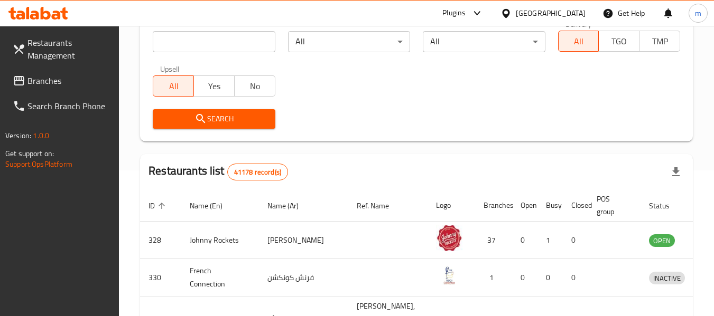
click at [58, 85] on span "Branches" at bounding box center [68, 80] width 83 height 13
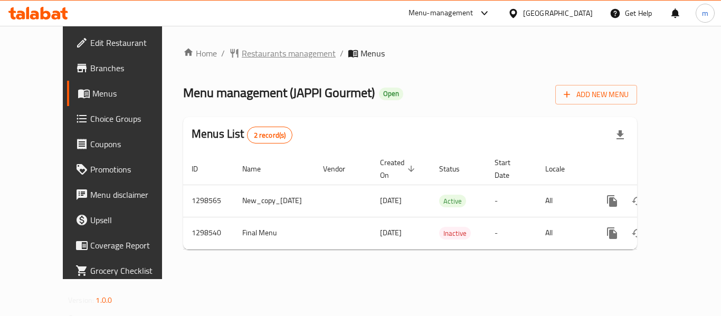
click at [242, 55] on span "Restaurants management" at bounding box center [289, 53] width 94 height 13
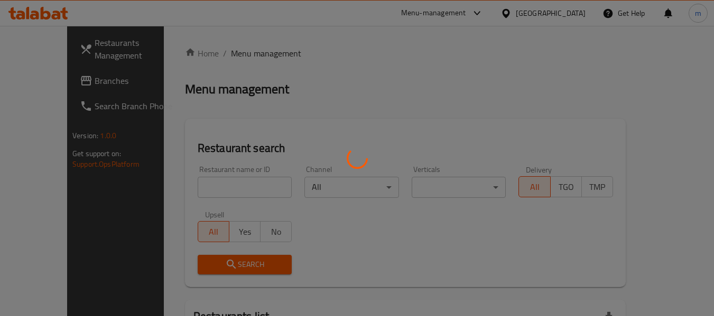
click at [204, 185] on div at bounding box center [357, 158] width 714 height 316
click at [186, 186] on div at bounding box center [357, 158] width 714 height 316
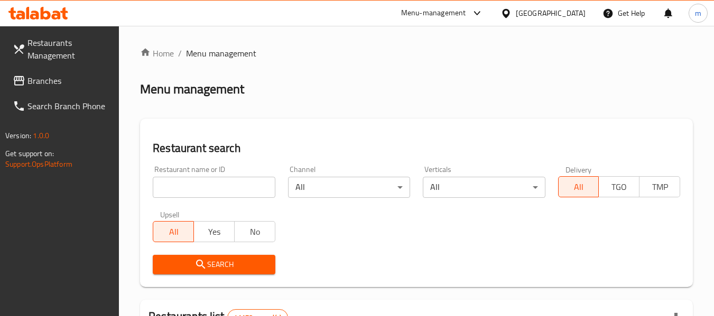
click at [186, 186] on div at bounding box center [357, 158] width 714 height 316
click at [184, 187] on input "search" at bounding box center [214, 187] width 122 height 21
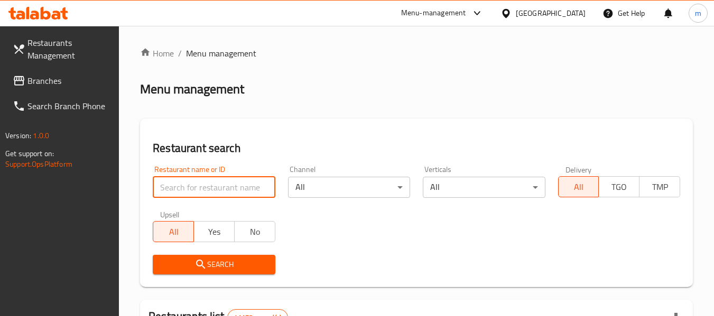
paste input "700966"
type input "700966"
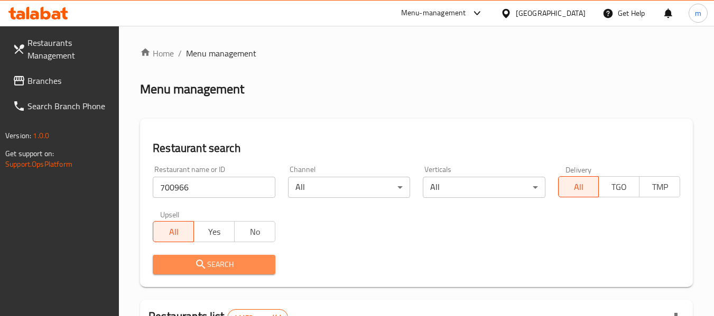
drag, startPoint x: 195, startPoint y: 268, endPoint x: 358, endPoint y: 219, distance: 170.3
click at [197, 265] on icon "submit" at bounding box center [200, 264] width 13 height 13
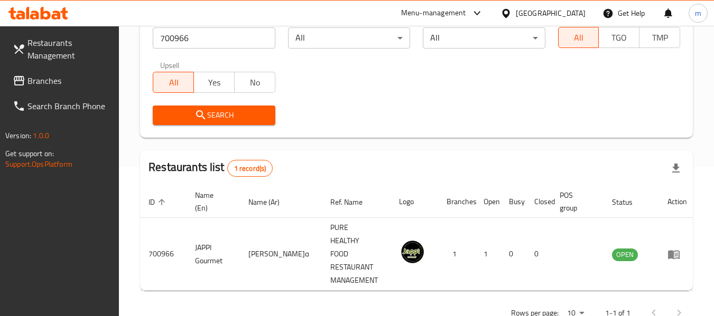
scroll to position [155, 0]
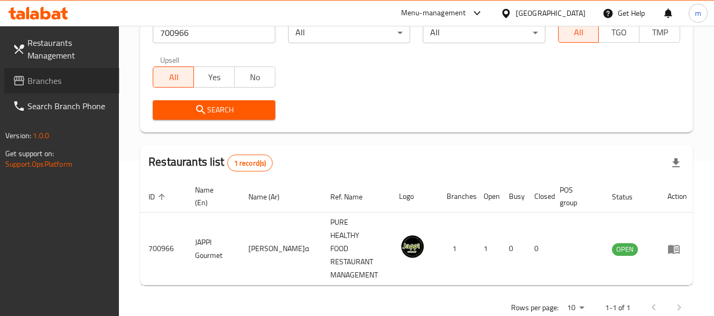
click at [44, 79] on span "Branches" at bounding box center [68, 80] width 83 height 13
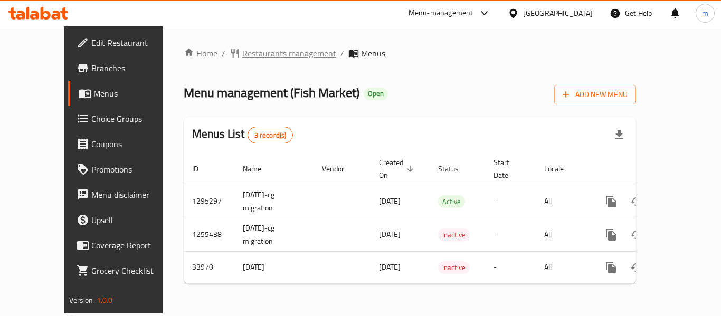
click at [242, 54] on span "Restaurants management" at bounding box center [289, 53] width 94 height 13
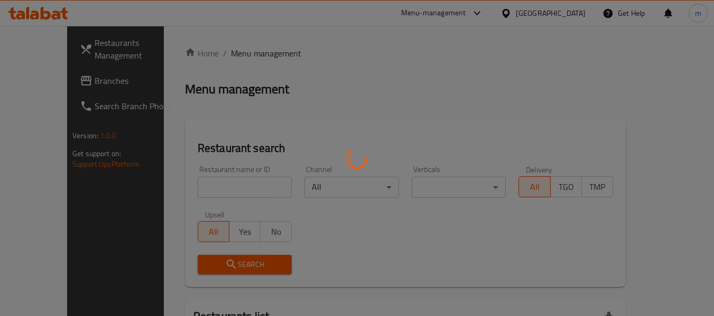
click at [194, 186] on div at bounding box center [357, 158] width 714 height 316
click at [185, 187] on div at bounding box center [357, 158] width 714 height 316
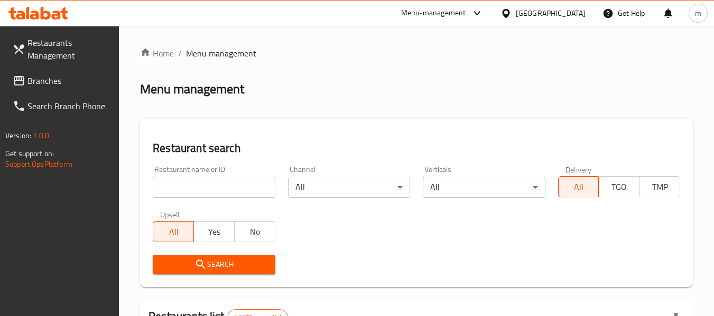
click at [187, 192] on input "search" at bounding box center [214, 187] width 122 height 21
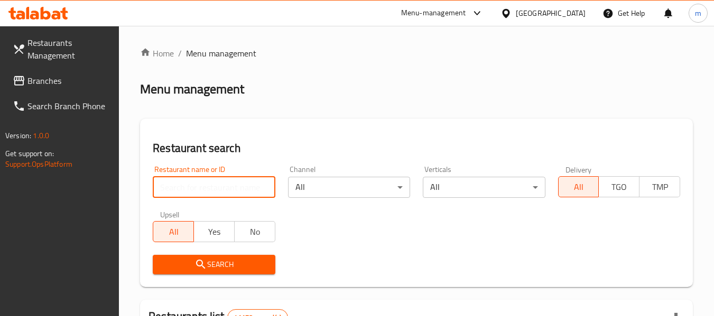
paste input "17506"
type input "17506"
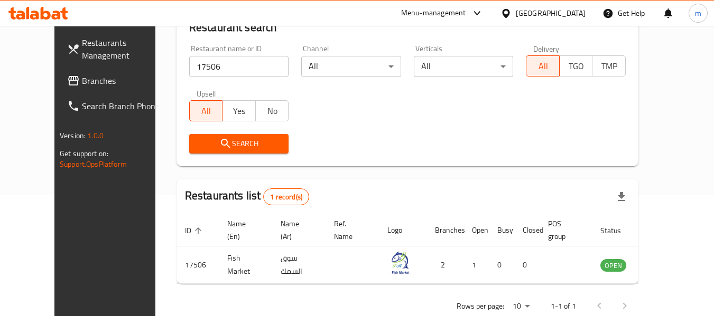
scroll to position [146, 0]
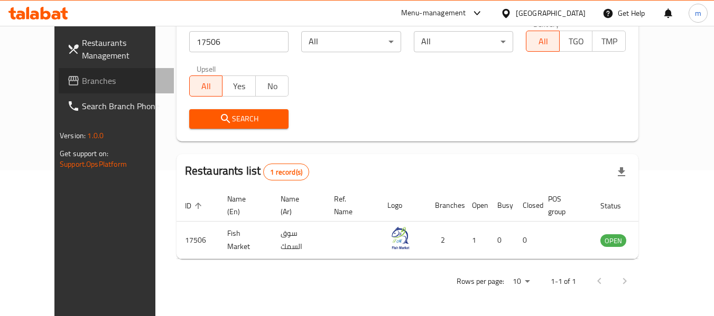
click at [82, 77] on span "Branches" at bounding box center [123, 80] width 83 height 13
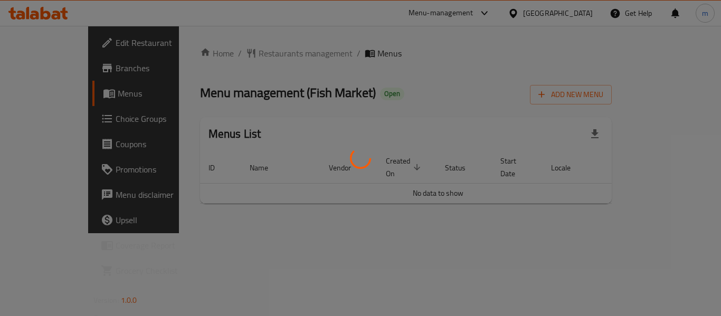
click at [237, 53] on div at bounding box center [360, 158] width 721 height 316
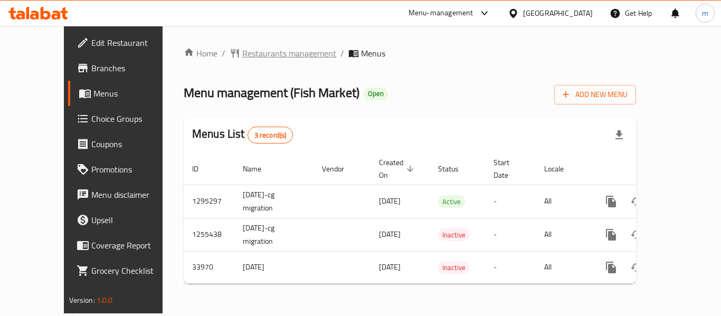
click at [242, 55] on span "Restaurants management" at bounding box center [289, 53] width 94 height 13
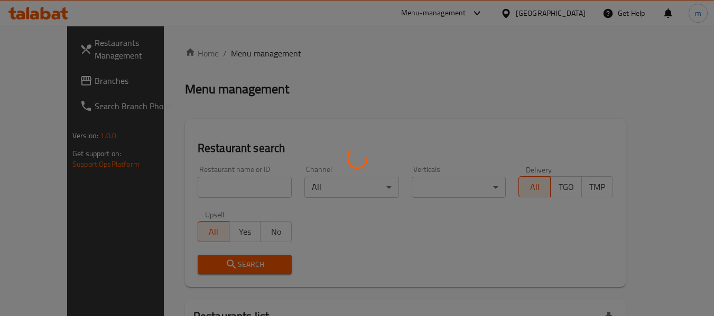
click at [213, 186] on div at bounding box center [357, 158] width 714 height 316
click at [208, 187] on div at bounding box center [357, 158] width 714 height 316
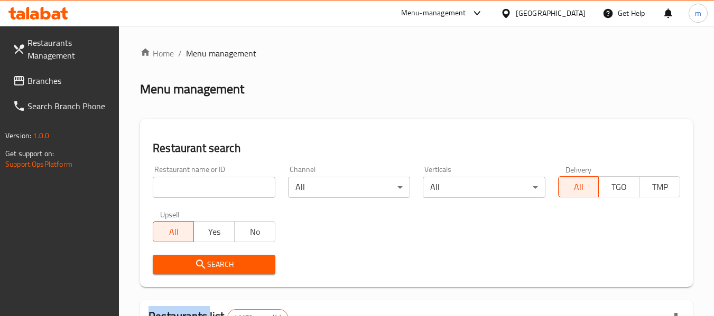
click at [205, 188] on div at bounding box center [357, 158] width 714 height 316
click at [194, 189] on input "search" at bounding box center [214, 187] width 122 height 21
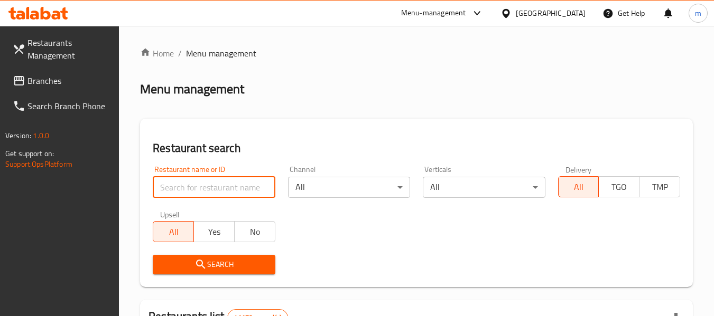
paste input "17506"
type input "17506"
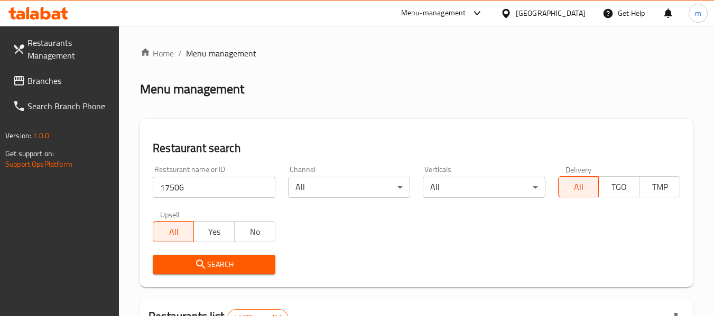
click at [186, 267] on span "Search" at bounding box center [213, 264] width 105 height 13
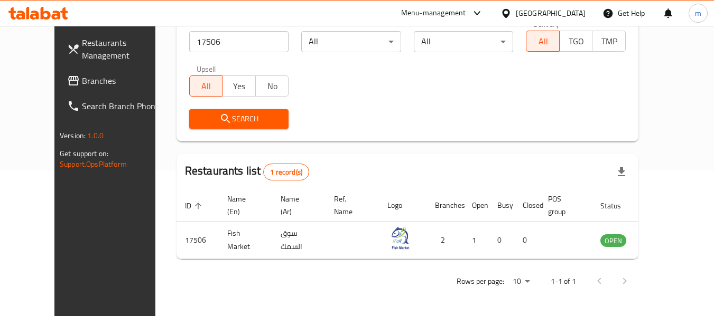
scroll to position [146, 0]
click at [82, 83] on span "Branches" at bounding box center [123, 80] width 83 height 13
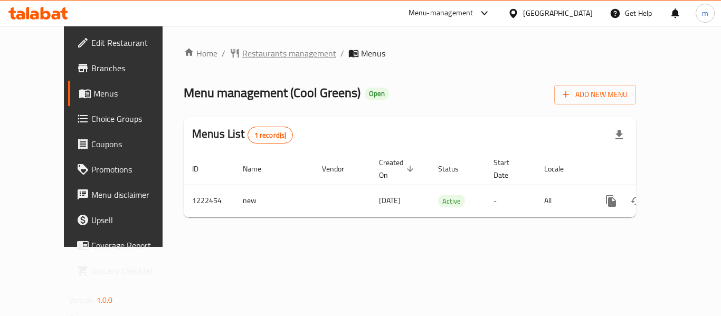
click at [242, 54] on span "Restaurants management" at bounding box center [289, 53] width 94 height 13
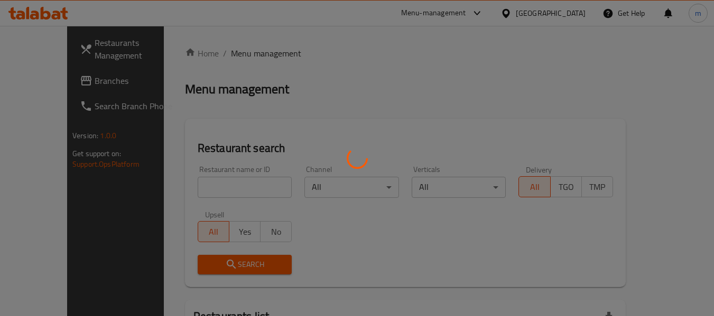
click at [201, 189] on div at bounding box center [357, 158] width 714 height 316
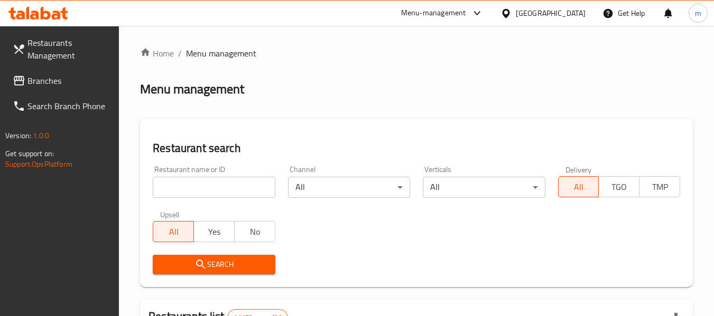
click at [193, 194] on input "search" at bounding box center [214, 187] width 122 height 21
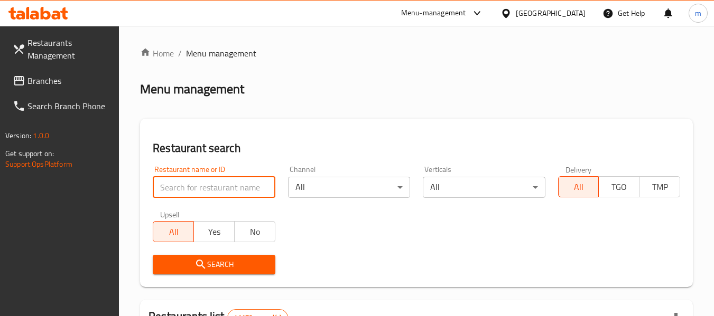
paste input "674062"
type input "674062"
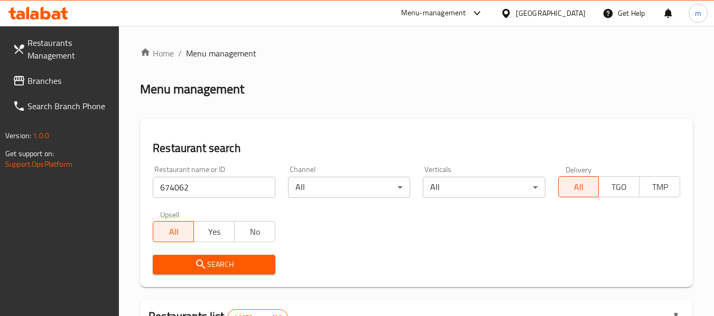
click at [211, 266] on span "Search" at bounding box center [213, 264] width 105 height 13
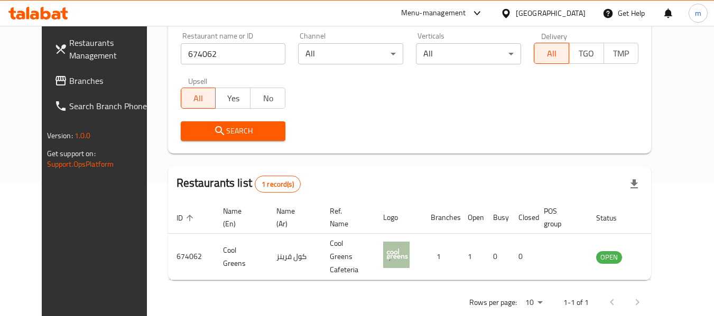
scroll to position [146, 0]
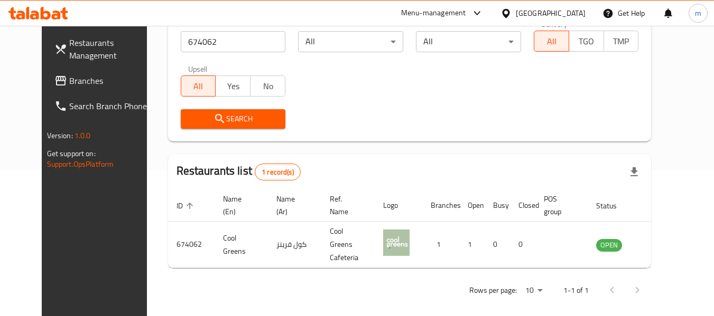
click at [511, 12] on icon at bounding box center [505, 13] width 11 height 11
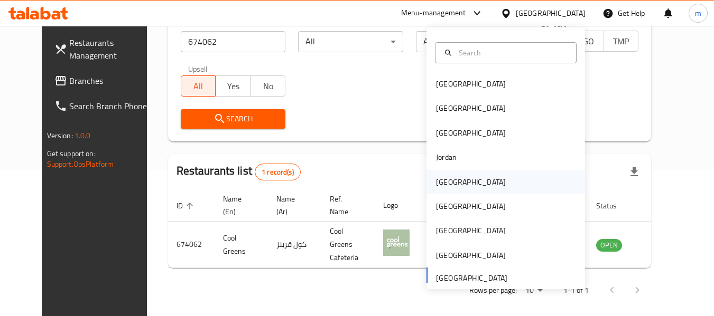
click at [443, 183] on div "Kuwait" at bounding box center [471, 182] width 70 height 12
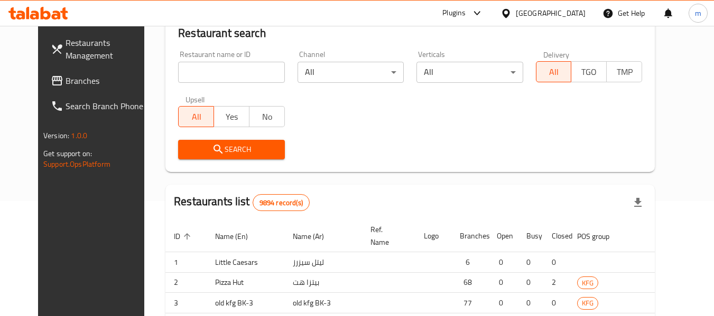
scroll to position [146, 0]
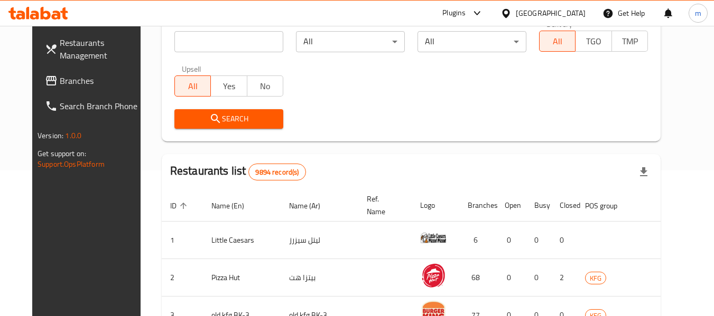
drag, startPoint x: 45, startPoint y: 80, endPoint x: 62, endPoint y: 75, distance: 17.7
click at [60, 80] on span "Branches" at bounding box center [101, 80] width 83 height 13
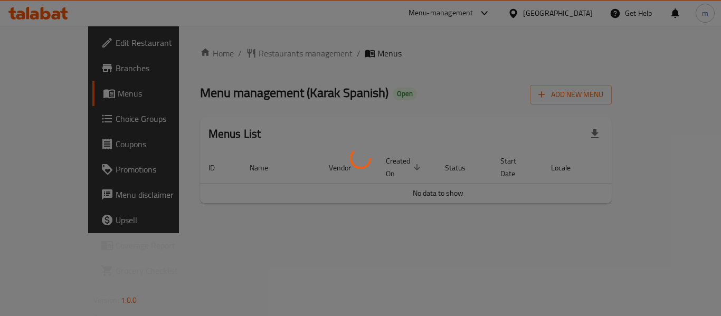
click at [245, 54] on div at bounding box center [360, 158] width 721 height 316
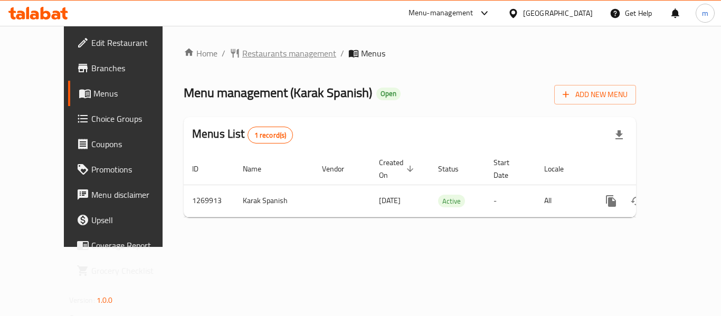
click at [242, 54] on span "Restaurants management" at bounding box center [289, 53] width 94 height 13
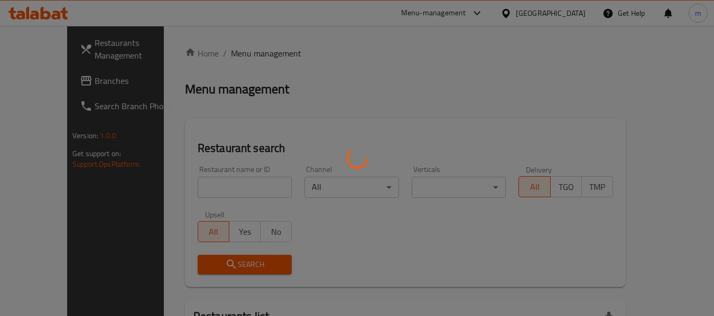
click at [200, 191] on div at bounding box center [357, 158] width 714 height 316
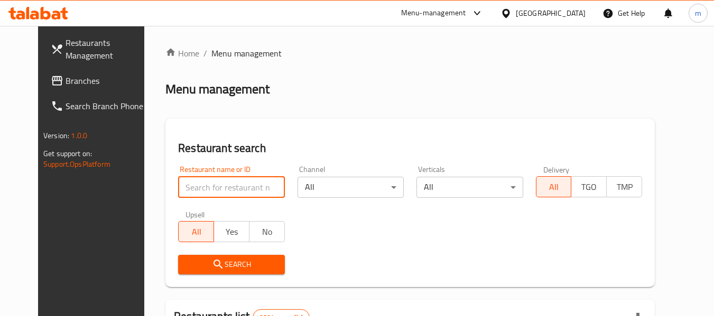
click at [187, 192] on input "search" at bounding box center [231, 187] width 106 height 21
paste input "688901"
type input "688901"
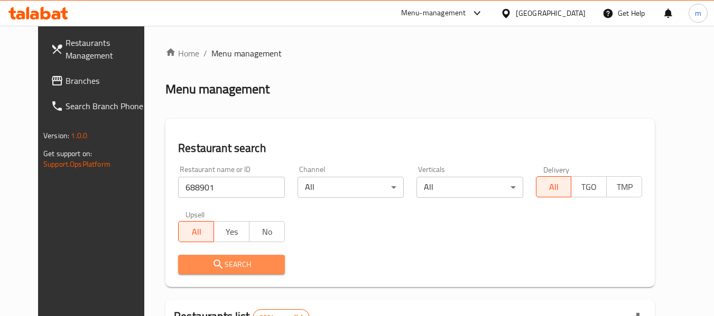
click at [190, 262] on span "Search" at bounding box center [230, 264] width 89 height 13
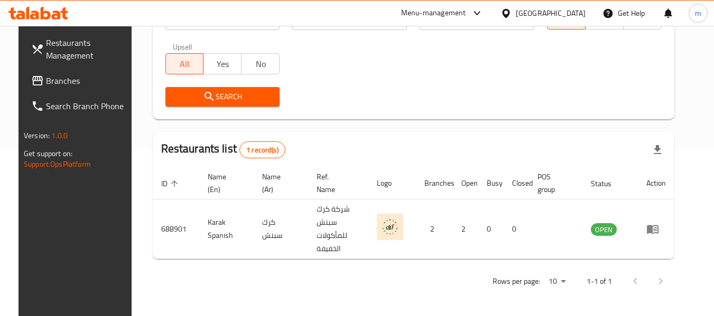
scroll to position [146, 0]
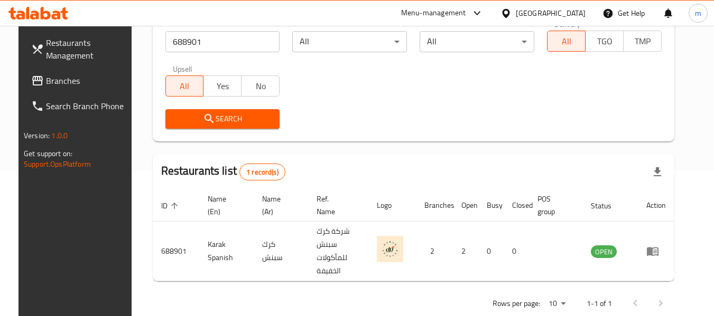
drag, startPoint x: 42, startPoint y: 83, endPoint x: 53, endPoint y: 82, distance: 10.6
click at [46, 83] on span "Branches" at bounding box center [87, 80] width 83 height 13
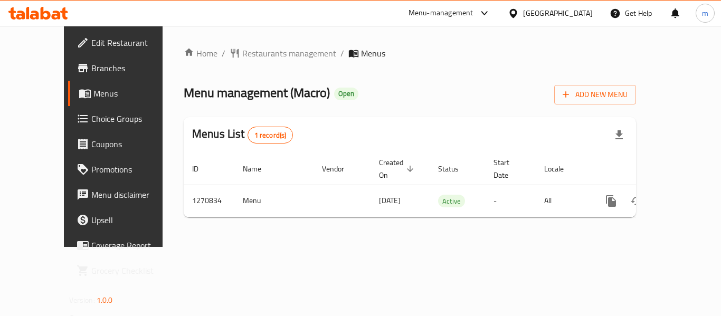
click at [242, 53] on span "Restaurants management" at bounding box center [289, 53] width 94 height 13
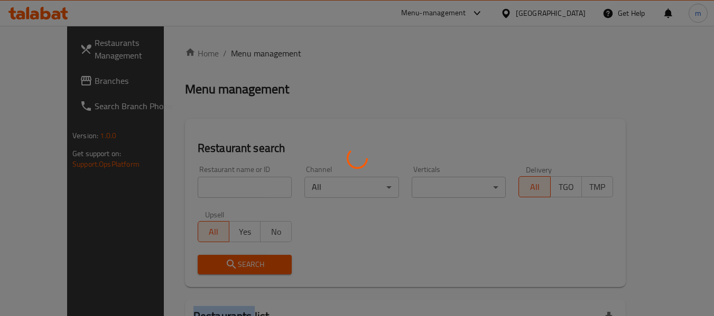
click at [229, 53] on div at bounding box center [357, 158] width 714 height 316
click at [205, 185] on div at bounding box center [357, 158] width 714 height 316
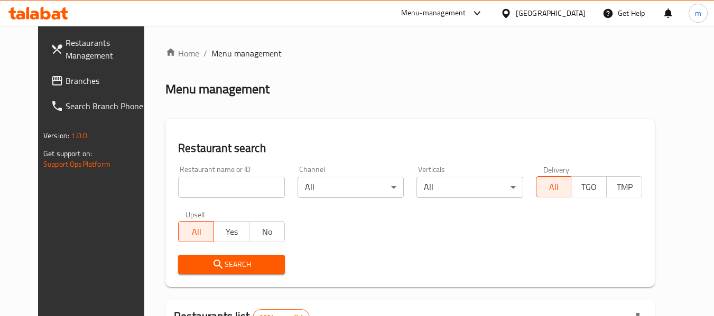
click at [189, 186] on input "search" at bounding box center [231, 187] width 106 height 21
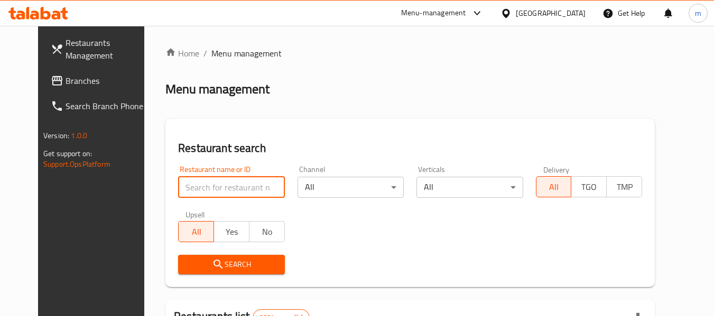
click at [189, 186] on input "search" at bounding box center [231, 187] width 106 height 21
paste input "689402"
type input "689402"
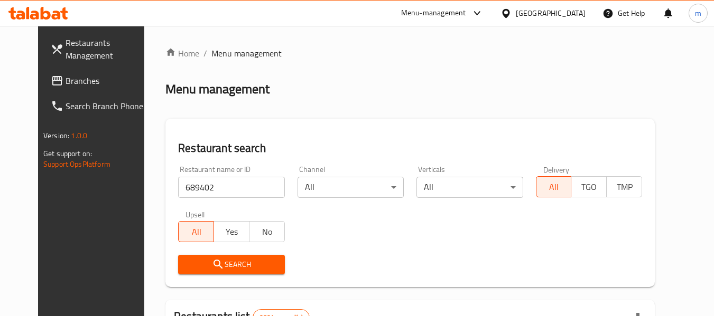
click at [211, 266] on span "Search" at bounding box center [230, 264] width 89 height 13
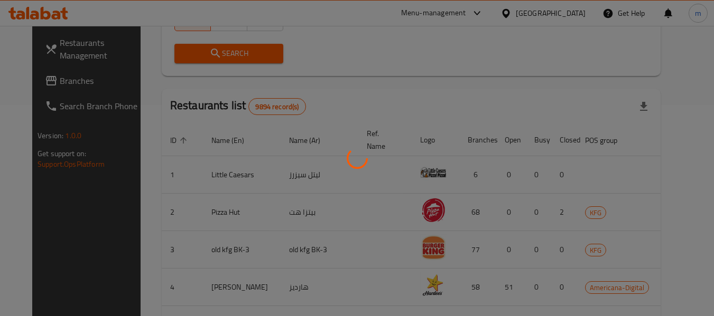
scroll to position [146, 0]
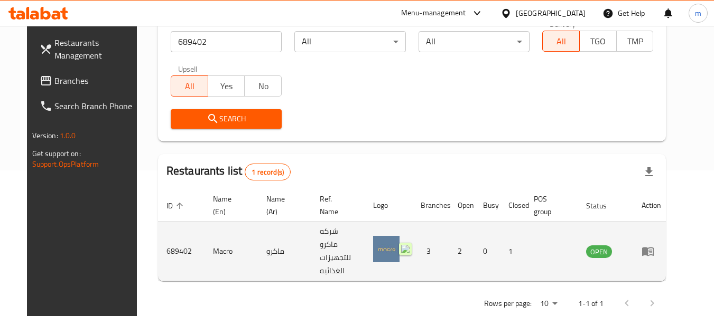
click at [399, 241] on img "enhanced table" at bounding box center [386, 249] width 26 height 26
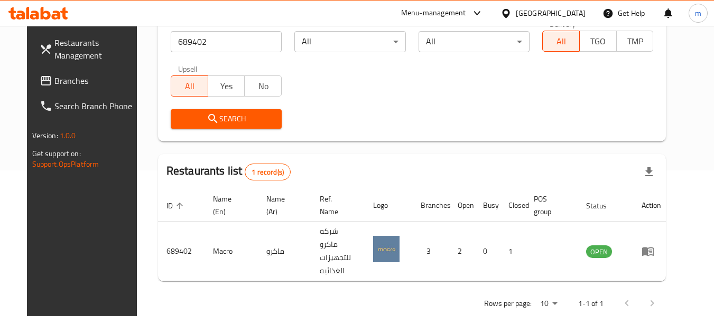
click at [511, 14] on icon at bounding box center [505, 13] width 11 height 11
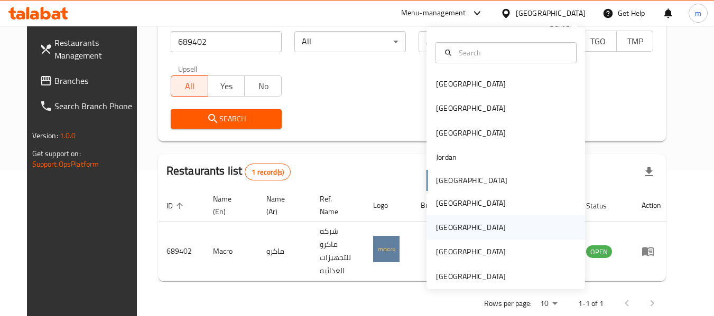
click at [436, 230] on div "[GEOGRAPHIC_DATA]" at bounding box center [471, 228] width 70 height 12
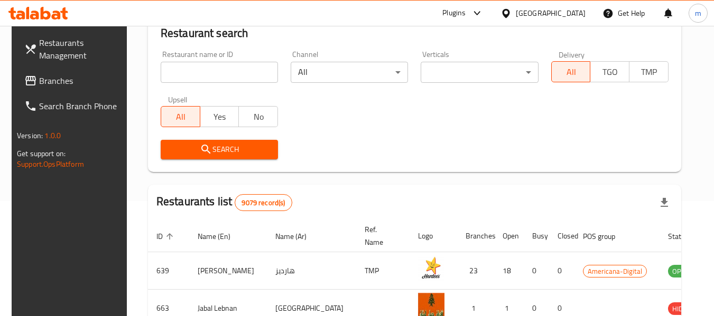
scroll to position [146, 0]
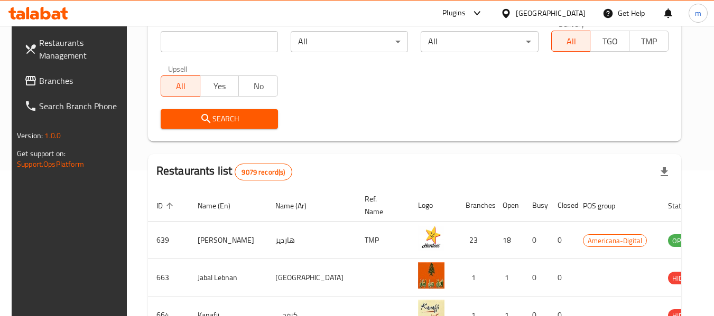
drag, startPoint x: 50, startPoint y: 79, endPoint x: 56, endPoint y: 76, distance: 7.1
click at [50, 79] on span "Branches" at bounding box center [80, 80] width 83 height 13
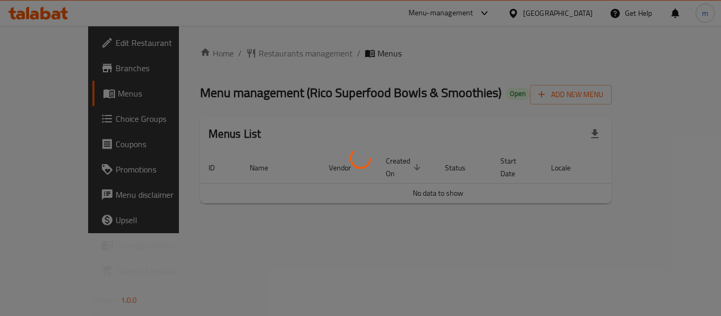
click at [237, 53] on div at bounding box center [360, 158] width 721 height 316
click at [231, 56] on div at bounding box center [360, 158] width 721 height 316
click at [230, 55] on div at bounding box center [360, 158] width 721 height 316
click at [231, 55] on div at bounding box center [360, 158] width 721 height 316
click at [231, 53] on div at bounding box center [360, 158] width 721 height 316
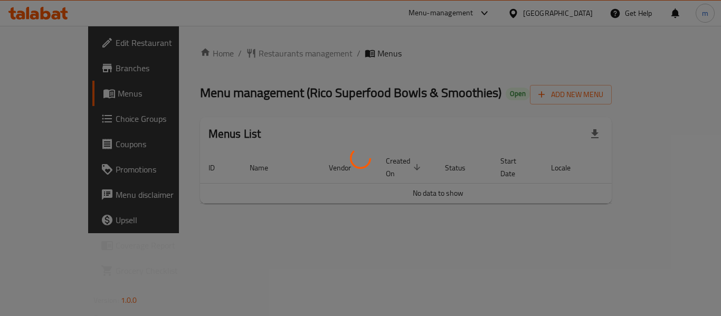
click at [236, 58] on div at bounding box center [360, 158] width 721 height 316
click at [221, 54] on div at bounding box center [360, 158] width 721 height 316
click at [221, 52] on div at bounding box center [360, 158] width 721 height 316
click at [223, 50] on div at bounding box center [360, 158] width 721 height 316
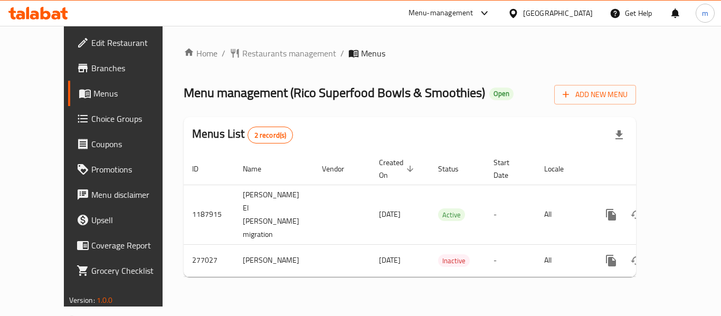
click at [223, 44] on div "Home / Restaurants management / Menus Menu management ( Rico Superfood Bowls & …" at bounding box center [410, 166] width 495 height 281
click at [242, 55] on span "Restaurants management" at bounding box center [289, 53] width 94 height 13
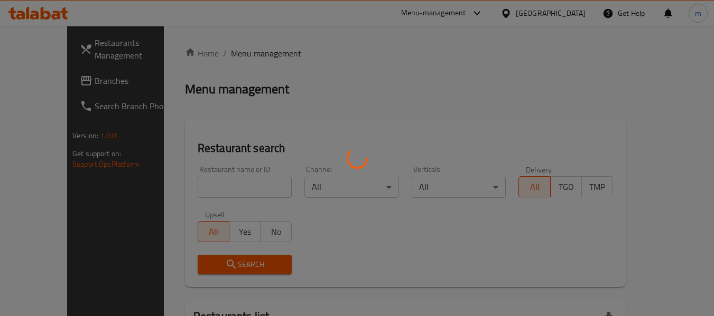
click at [194, 181] on div at bounding box center [357, 158] width 714 height 316
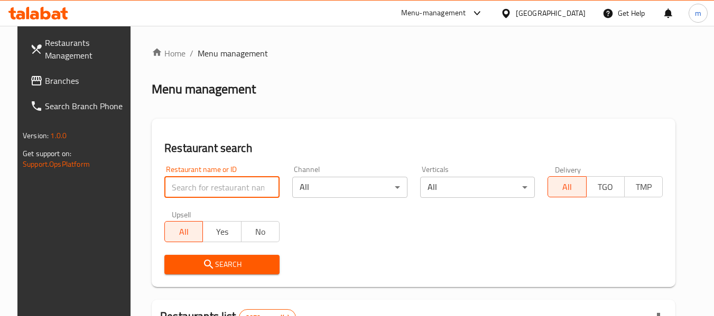
drag, startPoint x: 183, startPoint y: 191, endPoint x: 184, endPoint y: 185, distance: 6.0
click at [183, 191] on input "search" at bounding box center [221, 187] width 115 height 21
paste input "628020"
type input "628020"
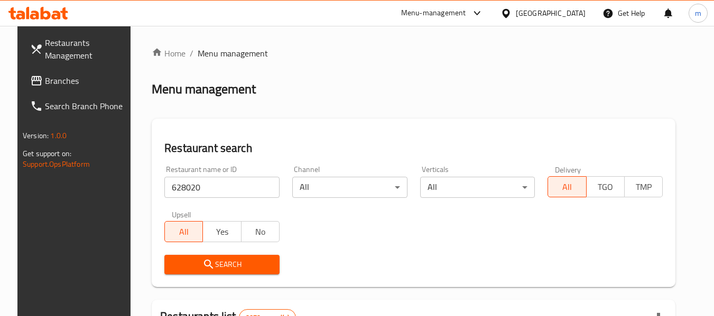
click at [202, 263] on icon "submit" at bounding box center [208, 264] width 13 height 13
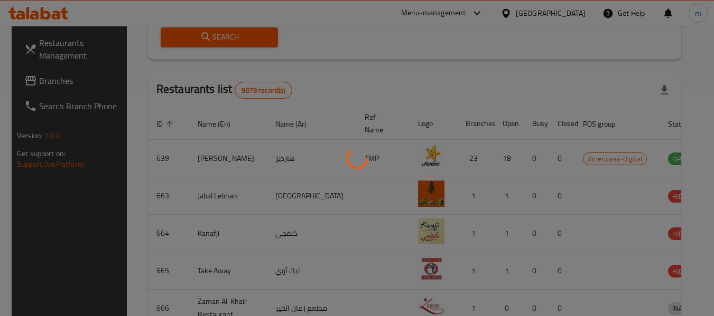
scroll to position [168, 0]
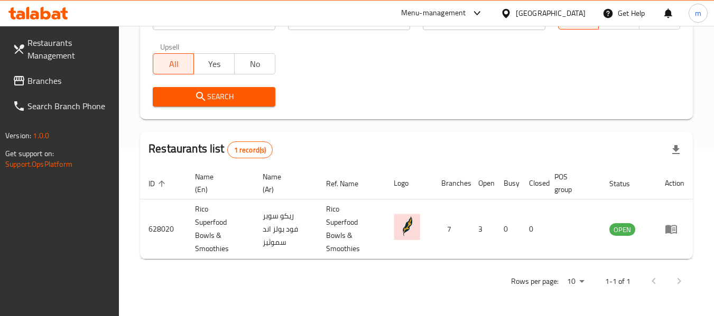
drag, startPoint x: 560, startPoint y: 12, endPoint x: 565, endPoint y: 19, distance: 8.8
click at [509, 12] on icon at bounding box center [505, 12] width 7 height 9
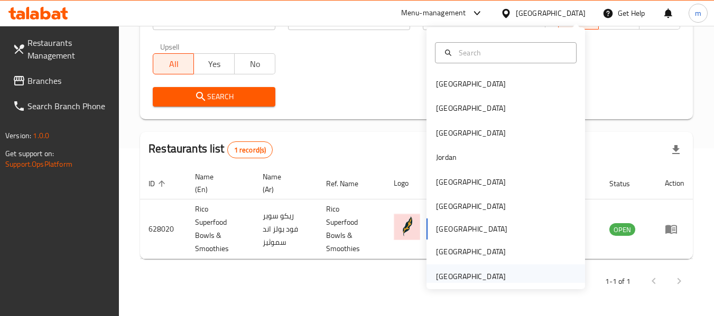
click at [467, 279] on div "[GEOGRAPHIC_DATA]" at bounding box center [471, 277] width 70 height 12
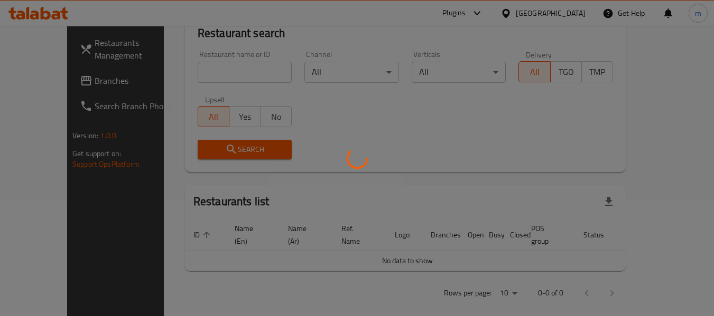
scroll to position [168, 0]
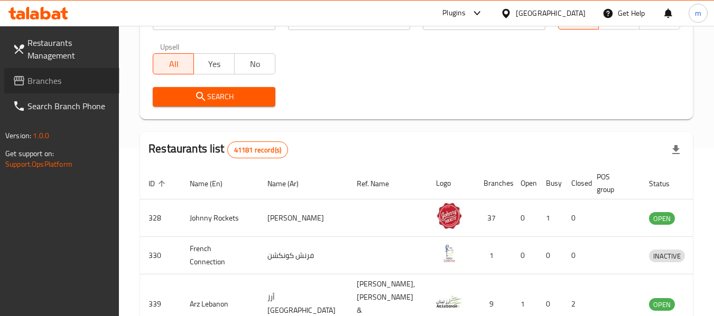
click at [56, 84] on span "Branches" at bounding box center [68, 80] width 83 height 13
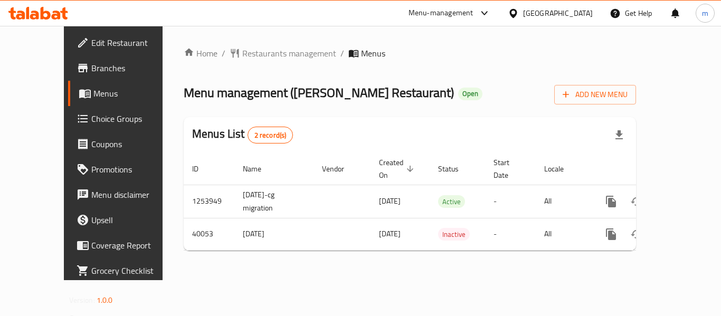
click at [220, 53] on div at bounding box center [360, 158] width 721 height 316
click at [242, 53] on span "Restaurants management" at bounding box center [289, 53] width 94 height 13
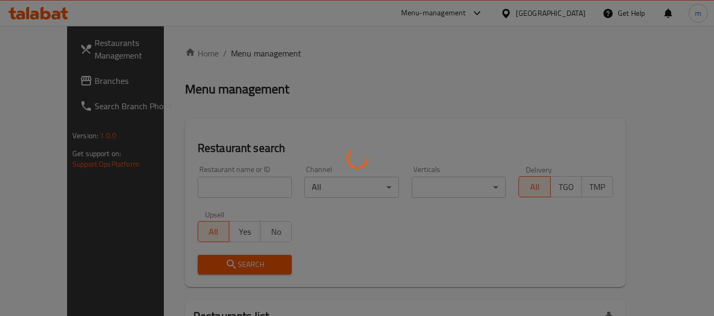
click at [182, 191] on div at bounding box center [357, 158] width 714 height 316
click at [181, 191] on div at bounding box center [357, 158] width 714 height 316
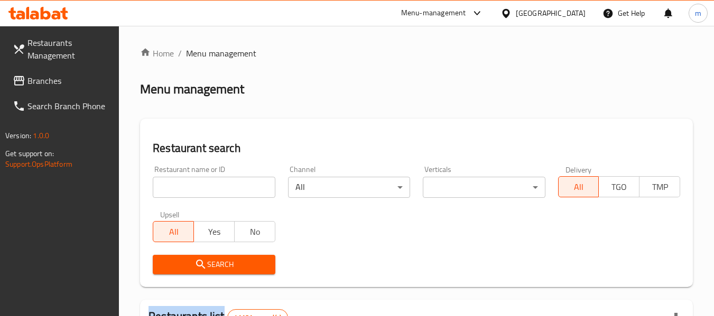
drag, startPoint x: 181, startPoint y: 191, endPoint x: 192, endPoint y: 175, distance: 18.6
click at [182, 190] on input "search" at bounding box center [214, 187] width 122 height 21
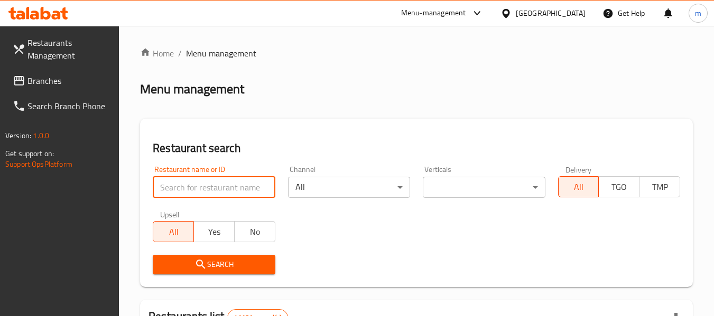
paste input "20883"
type input "20883"
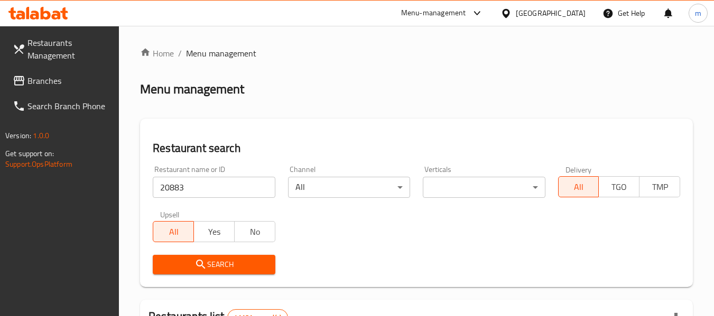
click at [189, 265] on span "Search" at bounding box center [213, 264] width 105 height 13
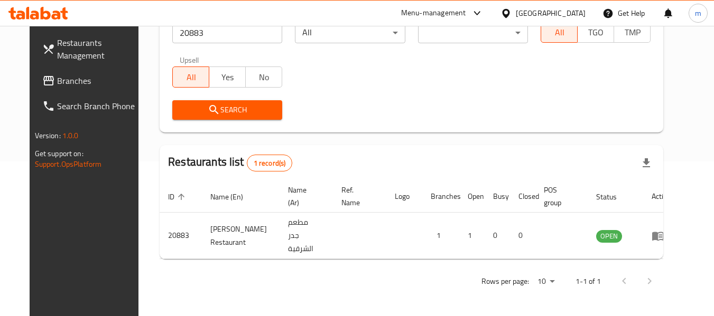
scroll to position [146, 0]
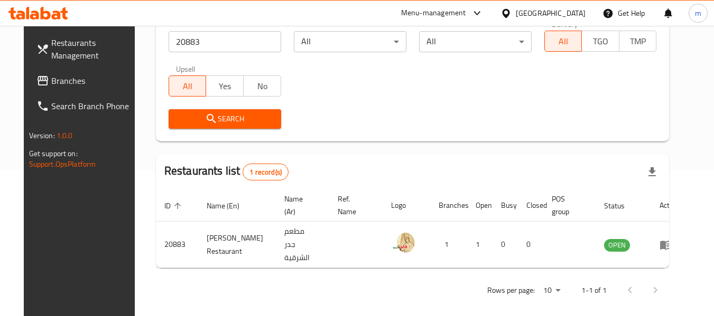
click at [70, 80] on span "Branches" at bounding box center [92, 80] width 83 height 13
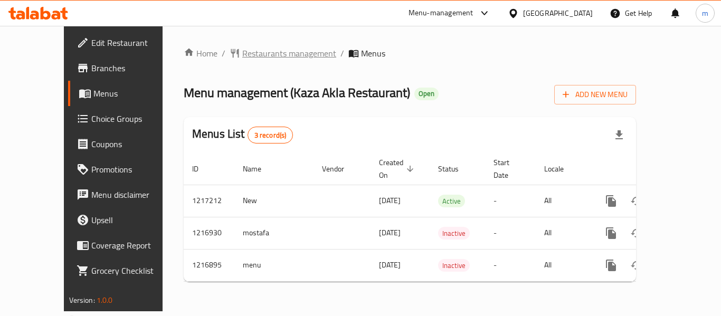
click at [242, 55] on span "Restaurants management" at bounding box center [289, 53] width 94 height 13
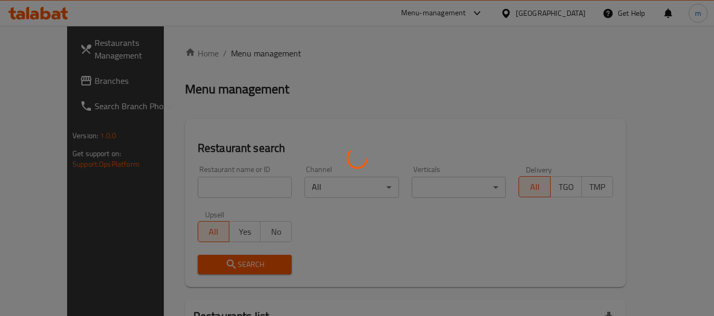
click div
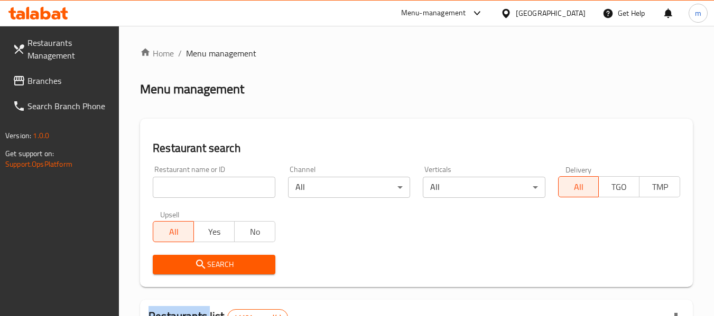
click div "Home / Menu management Menu management Restaurant search Restaurant name or ID …"
drag, startPoint x: 191, startPoint y: 191, endPoint x: 193, endPoint y: 177, distance: 14.4
click input "search"
paste input "672544"
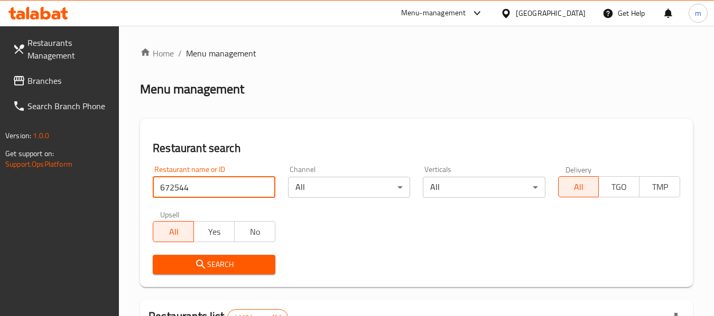
type input "672544"
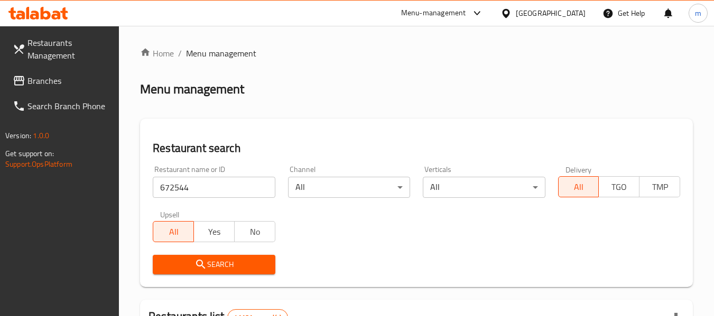
click span "Search"
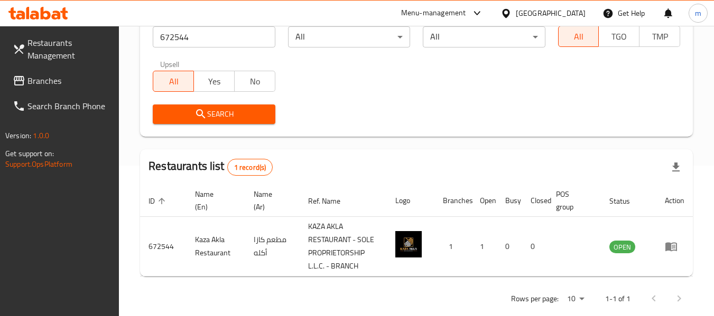
scroll to position [168, 0]
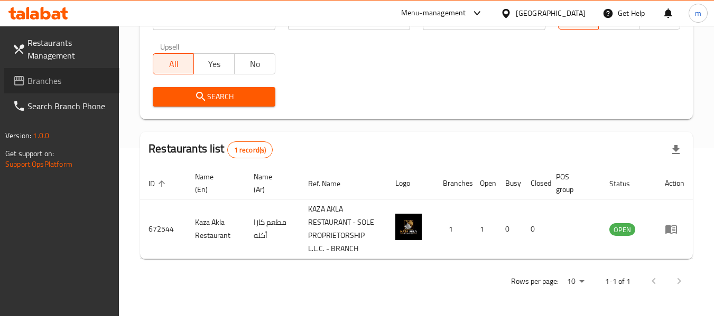
click span "Branches"
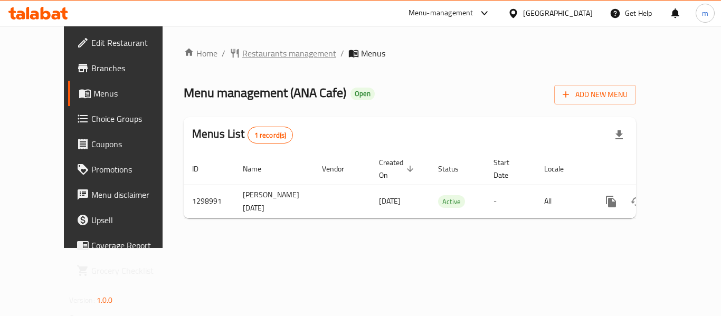
click at [251, 57] on span "Restaurants management" at bounding box center [289, 53] width 94 height 13
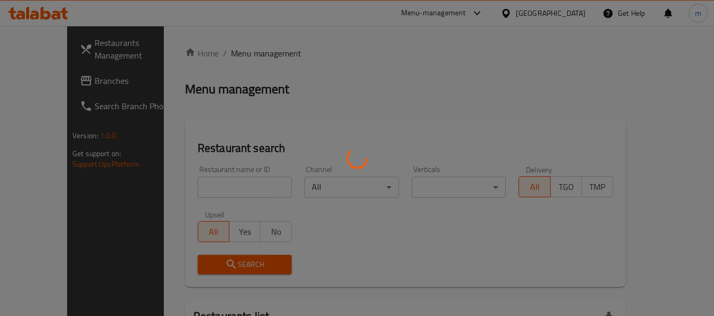
drag, startPoint x: 196, startPoint y: 183, endPoint x: 192, endPoint y: 187, distance: 6.0
click at [194, 185] on div at bounding box center [357, 158] width 714 height 316
click at [192, 187] on div at bounding box center [357, 158] width 714 height 316
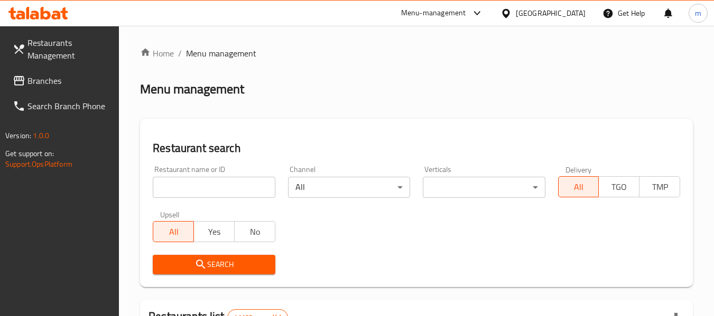
click at [192, 187] on input "search" at bounding box center [214, 187] width 122 height 21
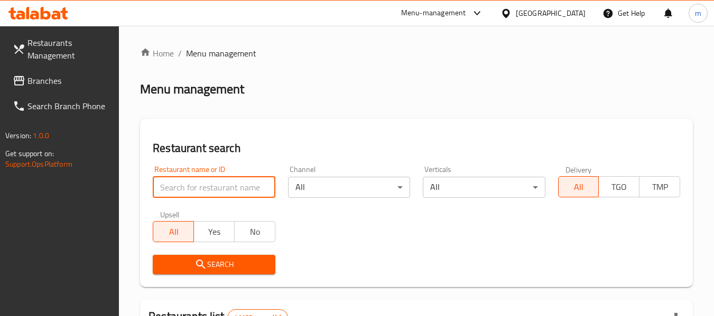
click at [189, 189] on input "search" at bounding box center [214, 187] width 122 height 21
click at [208, 190] on input "search" at bounding box center [214, 187] width 122 height 21
paste input "700939"
type input "700939"
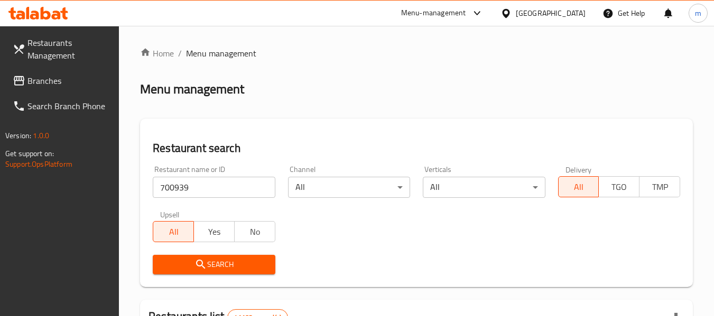
click at [215, 257] on button "Search" at bounding box center [214, 265] width 122 height 20
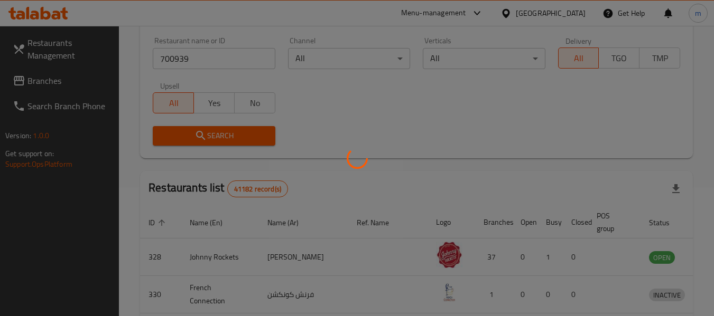
scroll to position [146, 0]
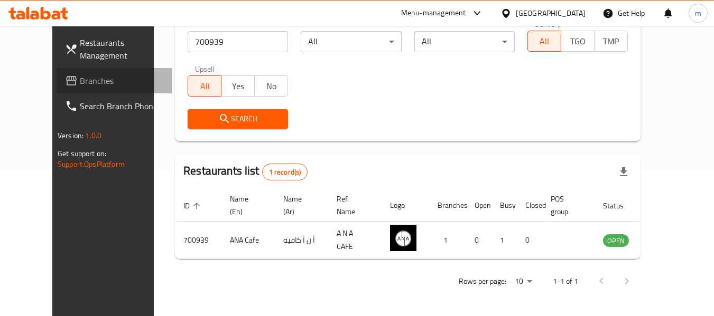
click at [80, 79] on span "Branches" at bounding box center [121, 80] width 83 height 13
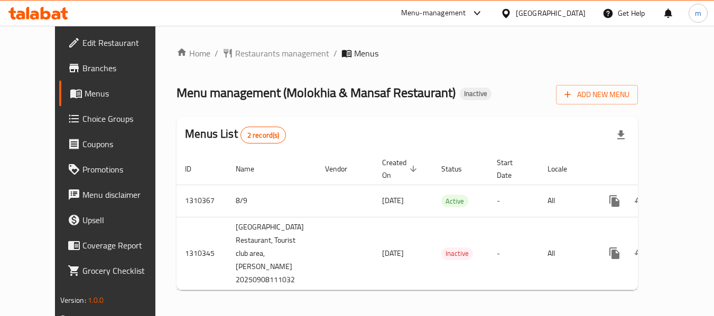
click at [235, 53] on span "Restaurants management" at bounding box center [282, 53] width 94 height 13
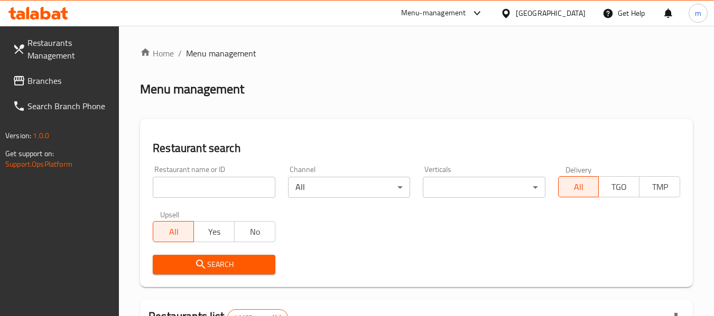
click at [194, 193] on div at bounding box center [357, 158] width 714 height 316
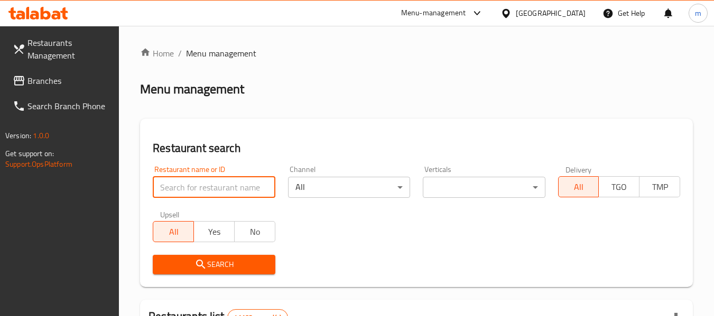
click at [194, 193] on input "search" at bounding box center [214, 187] width 122 height 21
paste input "705429"
type input "705429"
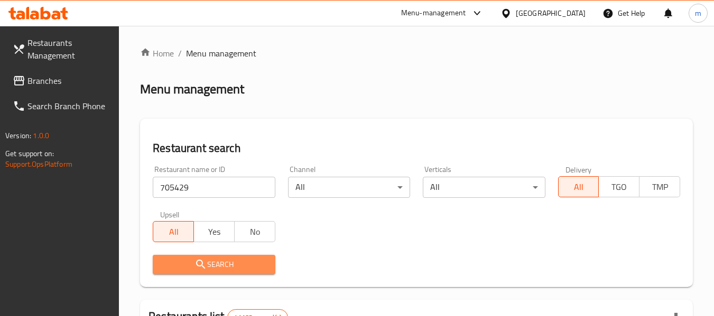
click at [208, 268] on span "Search" at bounding box center [213, 264] width 105 height 13
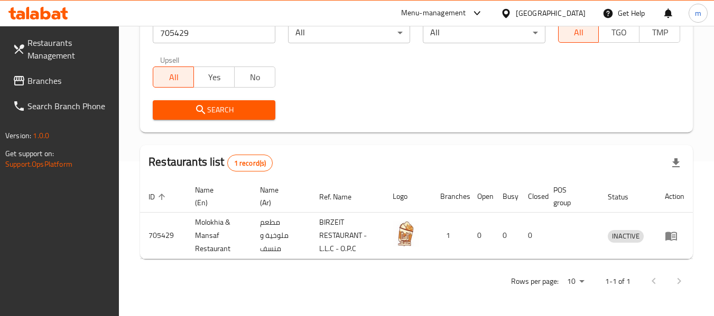
scroll to position [155, 0]
click at [42, 83] on span "Branches" at bounding box center [68, 80] width 83 height 13
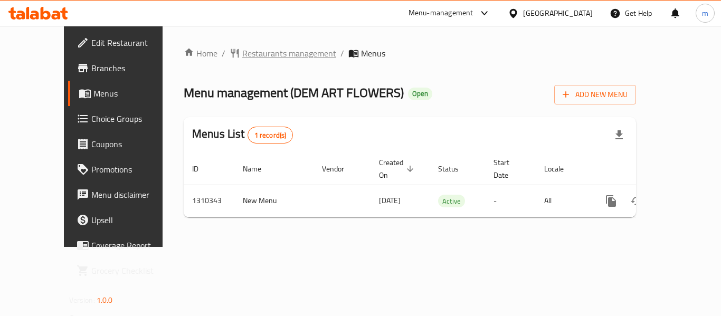
click at [242, 53] on span "Restaurants management" at bounding box center [289, 53] width 94 height 13
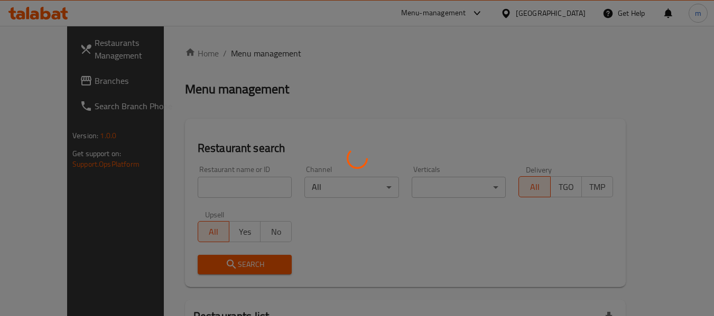
click at [200, 188] on div at bounding box center [357, 158] width 714 height 316
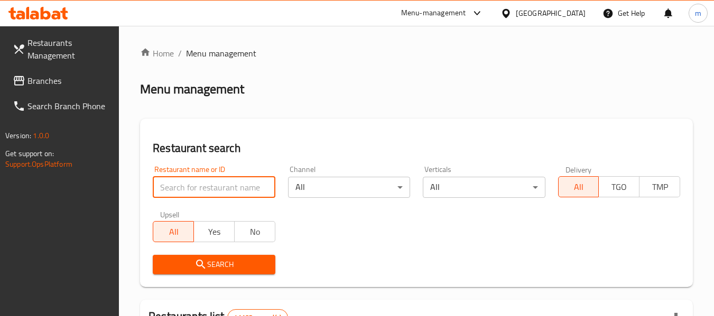
click at [199, 188] on input "search" at bounding box center [214, 187] width 122 height 21
paste input "705398"
type input "705398"
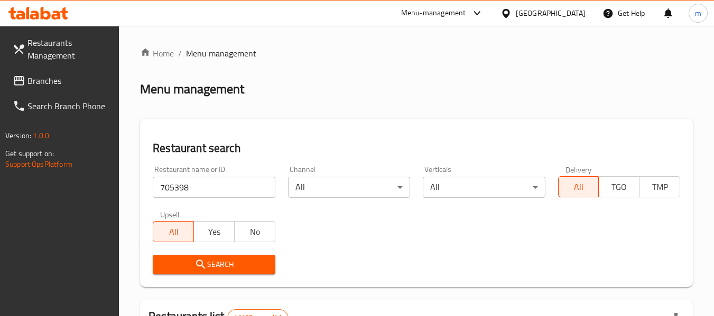
click at [188, 264] on span "Search" at bounding box center [213, 264] width 105 height 13
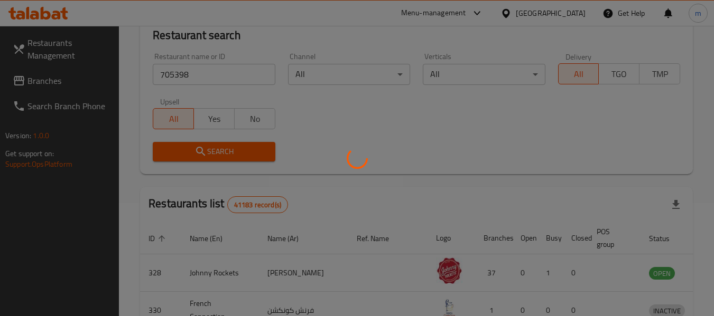
scroll to position [155, 0]
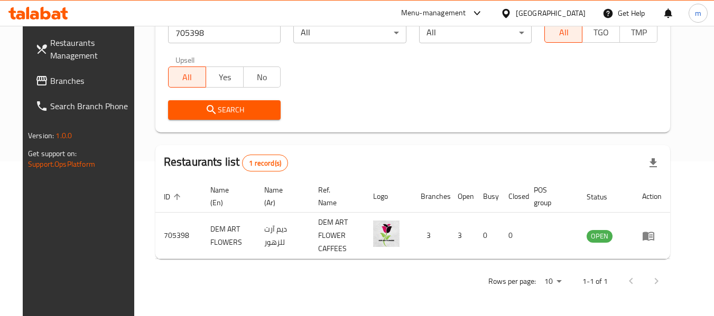
click at [506, 11] on icon at bounding box center [505, 13] width 11 height 11
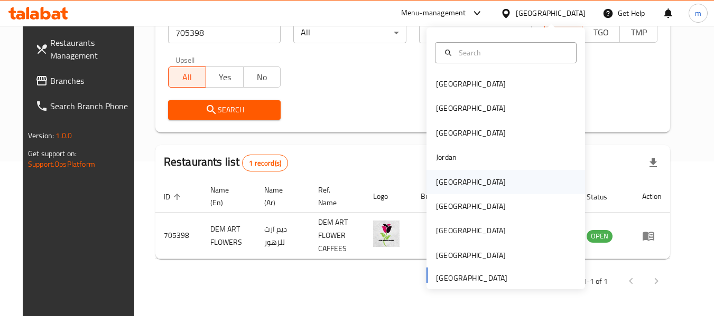
click at [445, 183] on div "Kuwait" at bounding box center [471, 182] width 70 height 12
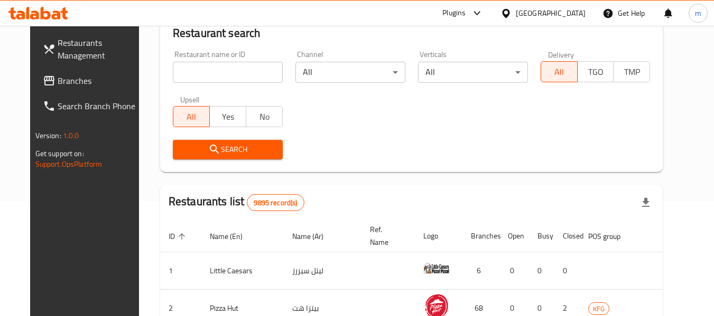
scroll to position [155, 0]
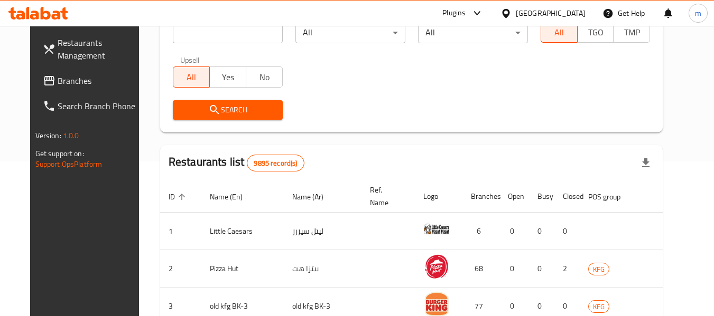
click at [60, 80] on span "Branches" at bounding box center [99, 80] width 83 height 13
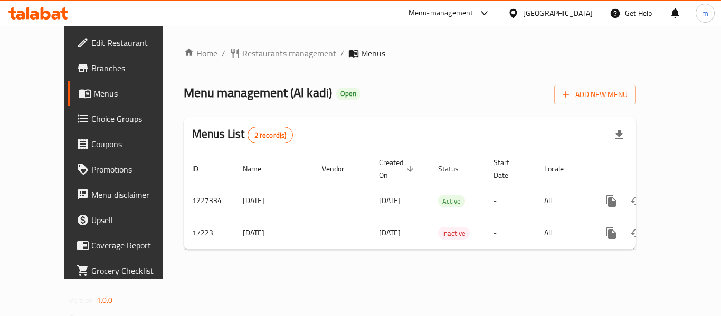
click at [242, 54] on span "Restaurants management" at bounding box center [289, 53] width 94 height 13
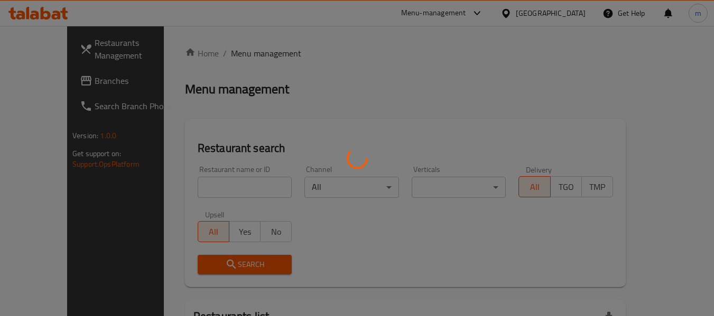
click at [208, 183] on div at bounding box center [357, 158] width 714 height 316
click at [190, 189] on div at bounding box center [357, 158] width 714 height 316
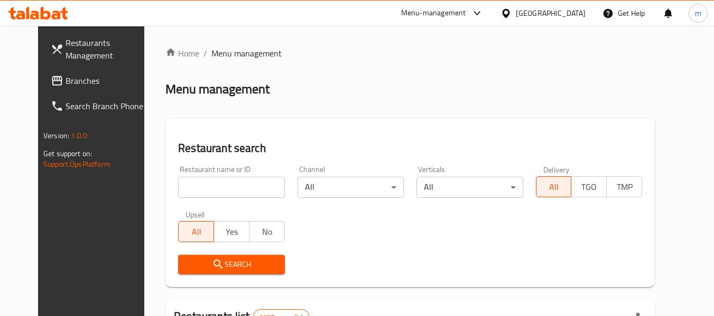
click at [188, 189] on div at bounding box center [357, 158] width 714 height 316
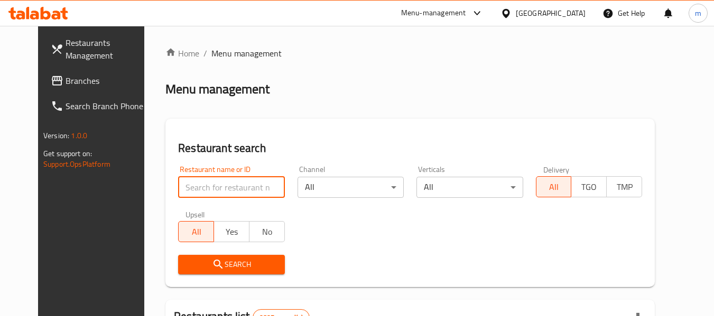
click at [188, 189] on input "search" at bounding box center [231, 187] width 106 height 21
paste input "9591"
type input "9591"
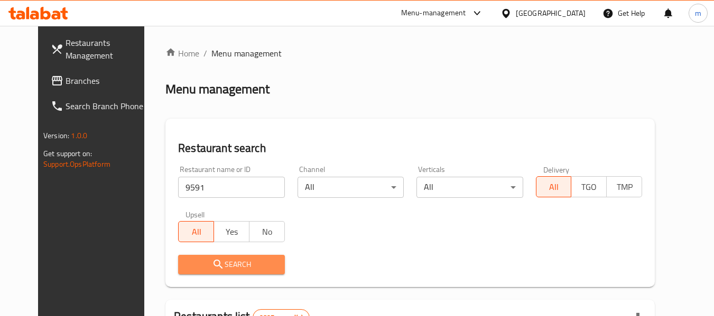
click at [212, 265] on icon "submit" at bounding box center [218, 264] width 13 height 13
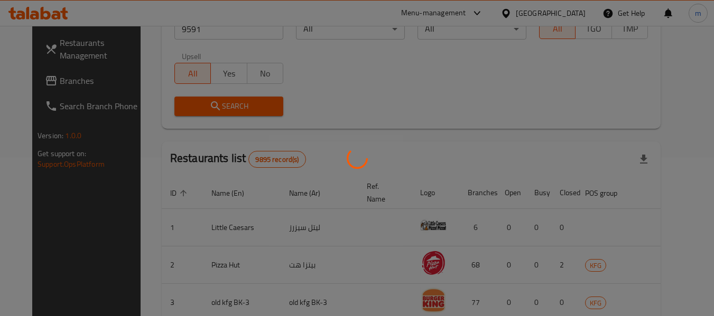
scroll to position [146, 0]
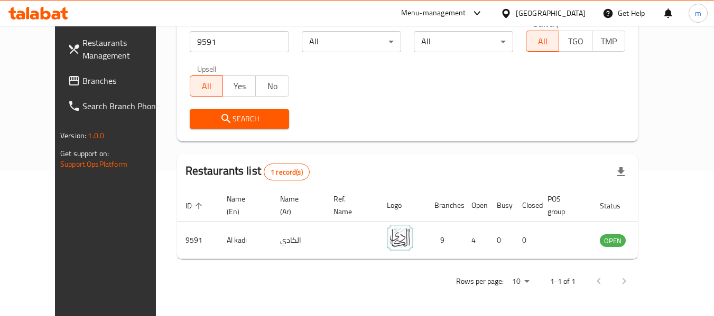
click at [511, 16] on icon at bounding box center [505, 13] width 11 height 11
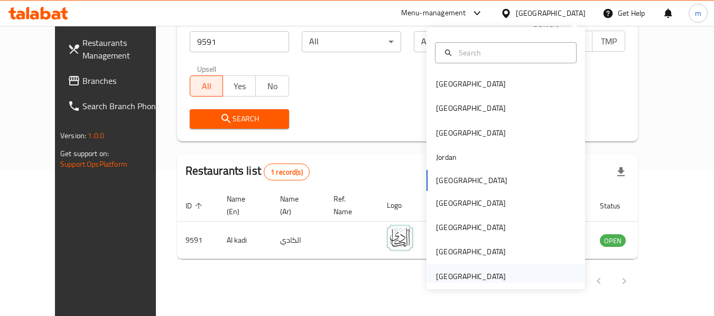
click at [440, 275] on div "[GEOGRAPHIC_DATA]" at bounding box center [471, 277] width 70 height 12
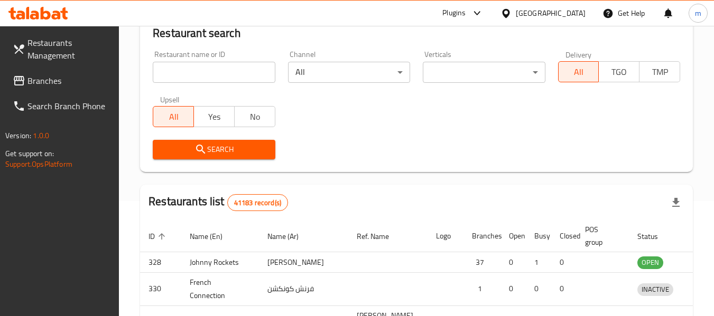
scroll to position [146, 0]
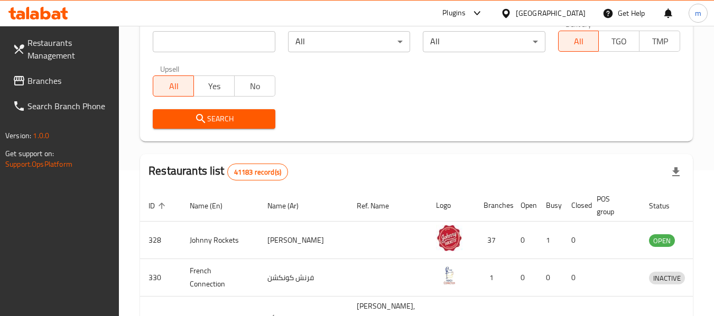
click at [49, 82] on span "Branches" at bounding box center [68, 80] width 83 height 13
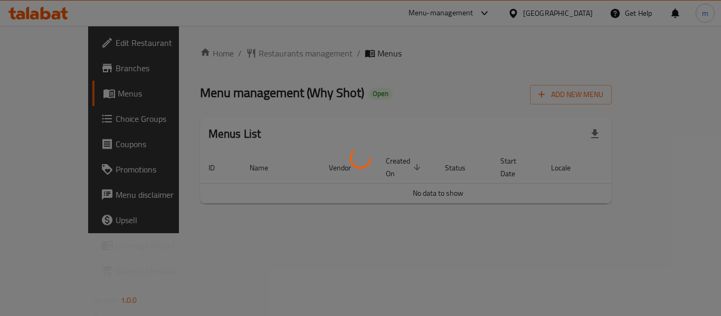
click at [245, 54] on div at bounding box center [360, 158] width 721 height 316
click at [242, 54] on div at bounding box center [360, 158] width 721 height 316
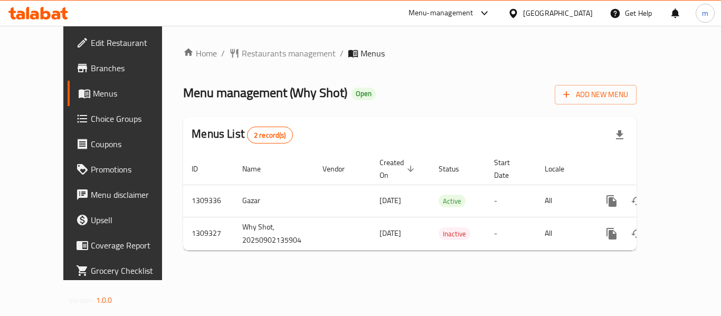
click at [241, 54] on div at bounding box center [360, 158] width 721 height 316
click at [242, 53] on span "Restaurants management" at bounding box center [289, 53] width 94 height 13
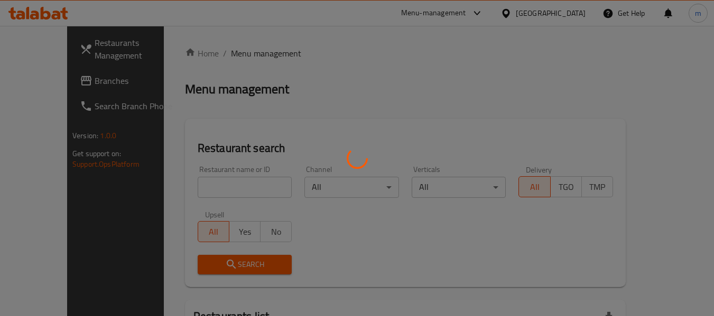
click at [220, 188] on div at bounding box center [357, 158] width 714 height 316
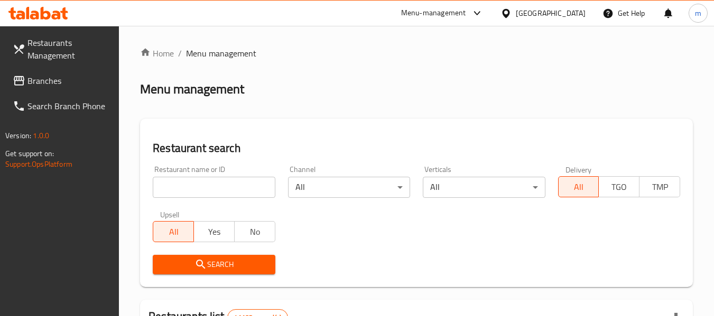
click at [220, 188] on input "search" at bounding box center [214, 187] width 122 height 21
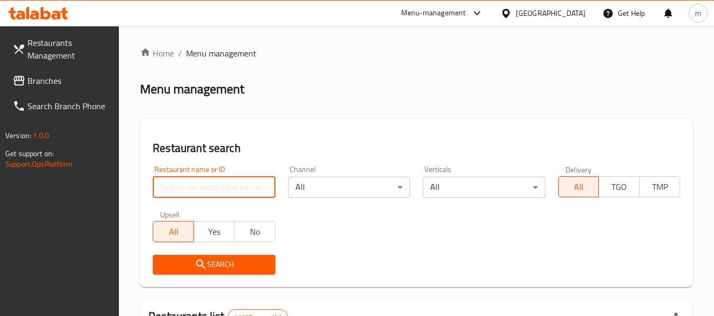
paste input "705215"
type input "705215"
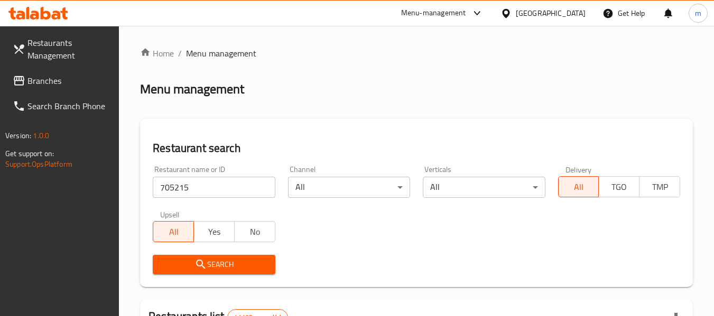
click at [211, 266] on span "Search" at bounding box center [213, 264] width 105 height 13
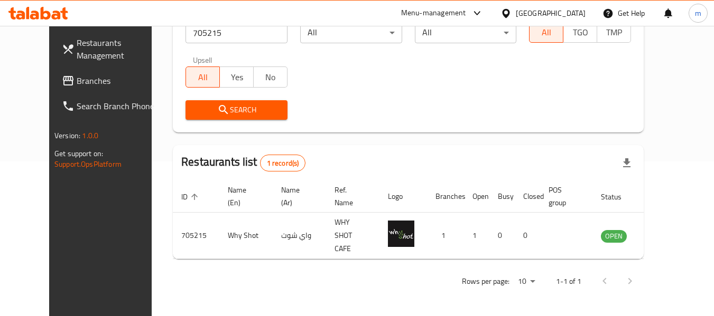
scroll to position [146, 0]
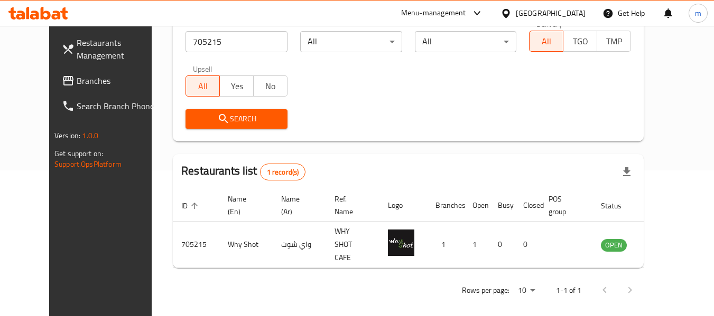
drag, startPoint x: 509, startPoint y: 14, endPoint x: 519, endPoint y: 21, distance: 11.9
click at [509, 14] on icon at bounding box center [505, 12] width 7 height 9
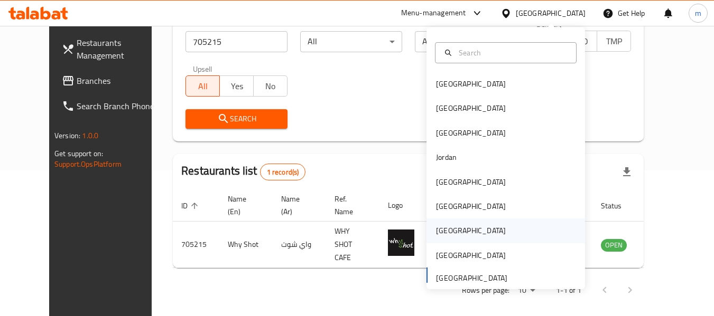
click at [440, 229] on div "Qatar" at bounding box center [471, 231] width 70 height 12
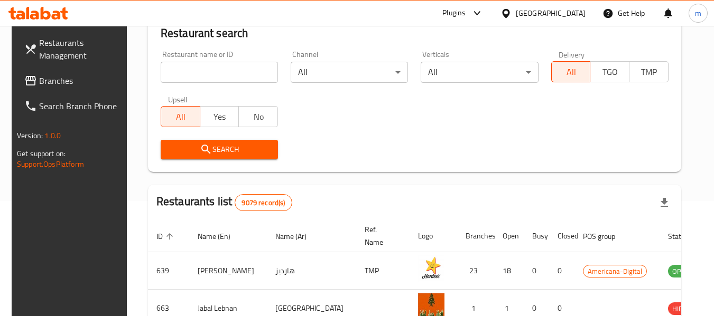
scroll to position [146, 0]
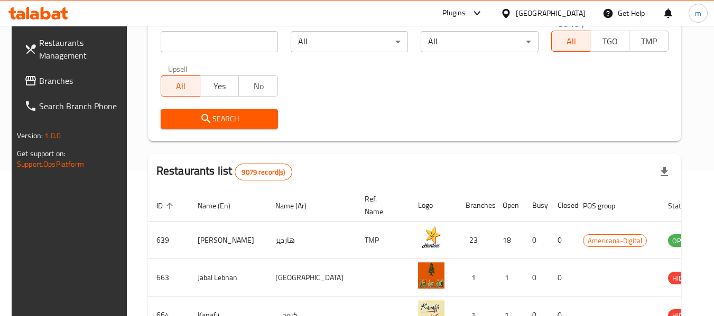
drag, startPoint x: 54, startPoint y: 81, endPoint x: 7, endPoint y: 99, distance: 50.6
click at [54, 81] on span "Branches" at bounding box center [80, 80] width 83 height 13
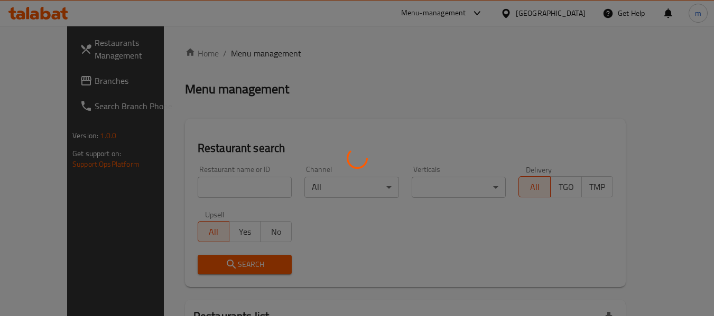
click at [206, 187] on div at bounding box center [357, 158] width 714 height 316
click at [203, 189] on div at bounding box center [357, 158] width 714 height 316
drag, startPoint x: 200, startPoint y: 189, endPoint x: 190, endPoint y: 189, distance: 9.5
click at [198, 189] on div at bounding box center [357, 158] width 714 height 316
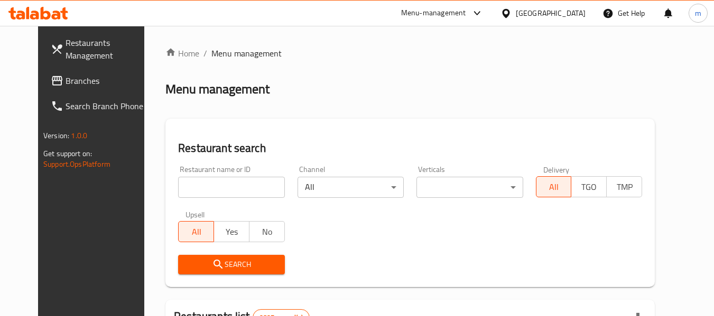
drag, startPoint x: 180, startPoint y: 191, endPoint x: 184, endPoint y: 185, distance: 6.9
click at [180, 191] on input "search" at bounding box center [231, 187] width 106 height 21
paste input "15127"
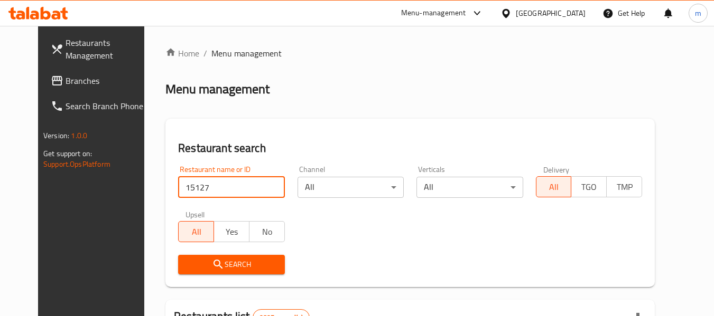
type input "15127"
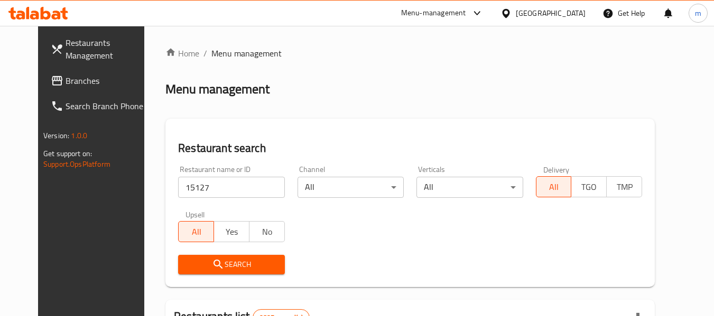
click at [212, 270] on icon "submit" at bounding box center [218, 264] width 13 height 13
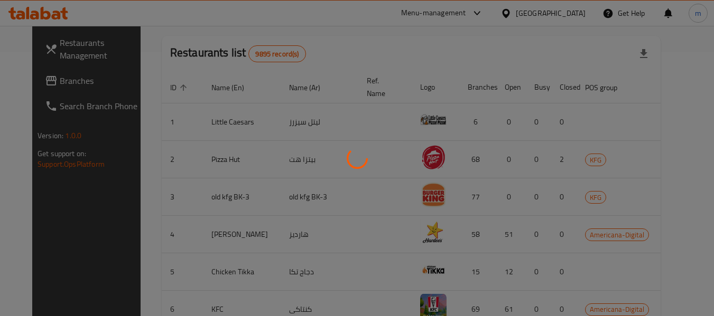
scroll to position [155, 0]
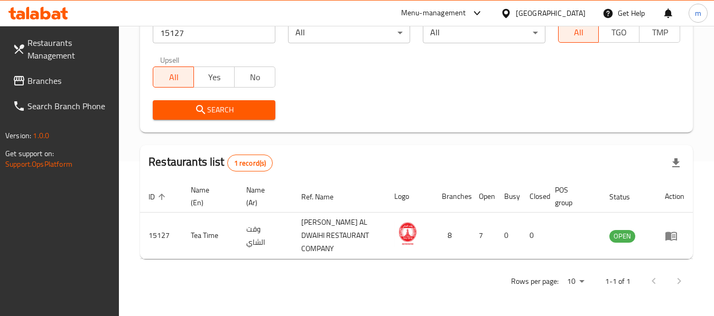
drag, startPoint x: 68, startPoint y: 86, endPoint x: 58, endPoint y: 82, distance: 10.2
click at [68, 86] on span "Branches" at bounding box center [68, 80] width 83 height 13
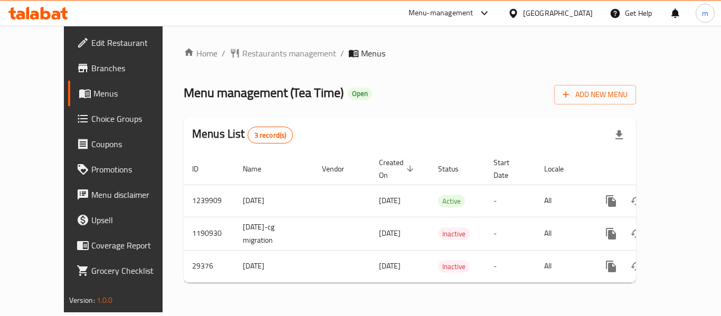
click at [231, 53] on div at bounding box center [360, 158] width 721 height 316
click at [242, 53] on span "Restaurants management" at bounding box center [289, 53] width 94 height 13
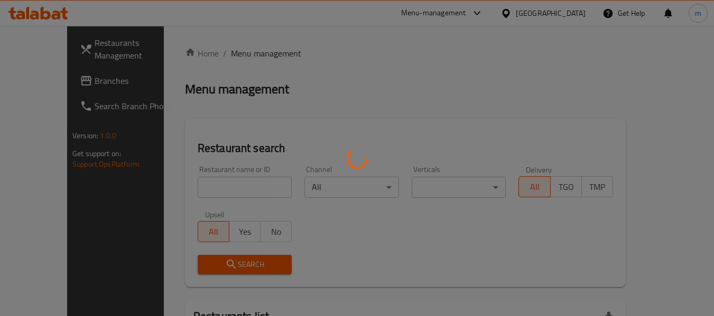
click at [175, 190] on div at bounding box center [357, 158] width 714 height 316
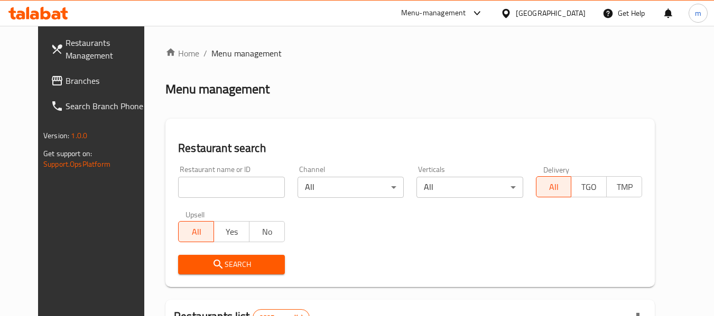
click at [178, 190] on input "search" at bounding box center [231, 187] width 106 height 21
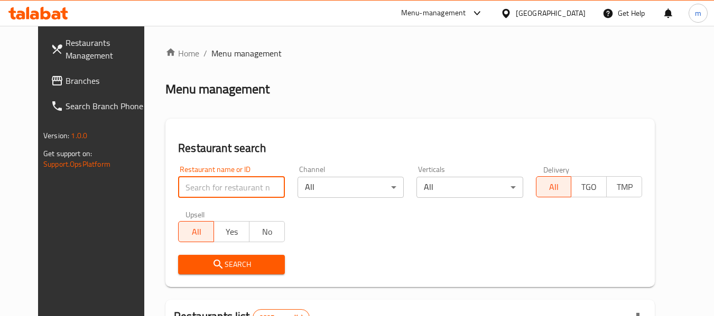
click at [178, 190] on input "search" at bounding box center [231, 187] width 106 height 21
paste input "15127"
type input "15127"
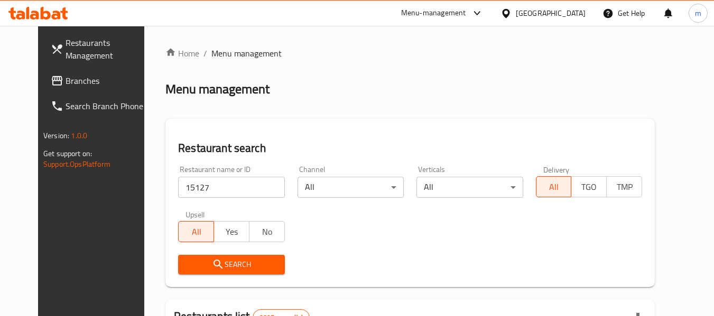
click at [186, 262] on span "Search" at bounding box center [230, 264] width 89 height 13
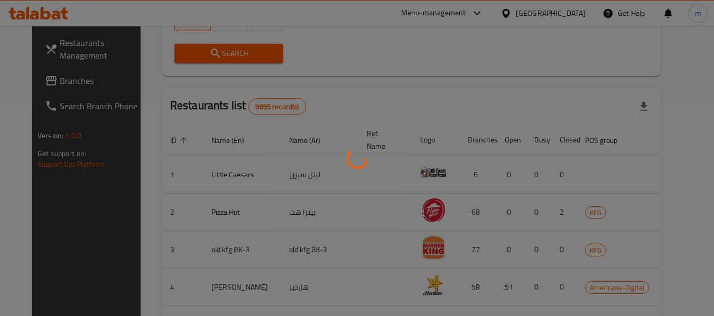
scroll to position [155, 0]
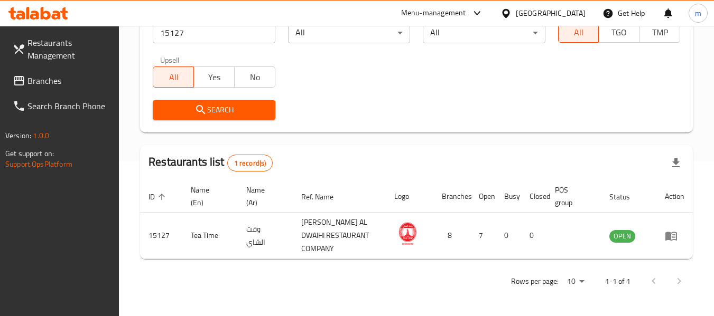
click at [509, 15] on icon at bounding box center [505, 12] width 7 height 9
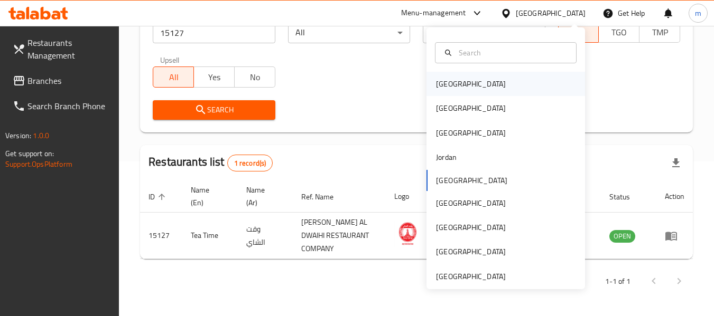
click at [444, 83] on div "[GEOGRAPHIC_DATA]" at bounding box center [471, 84] width 70 height 12
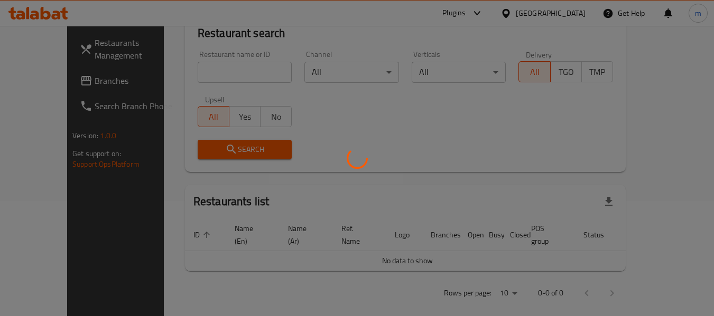
scroll to position [155, 0]
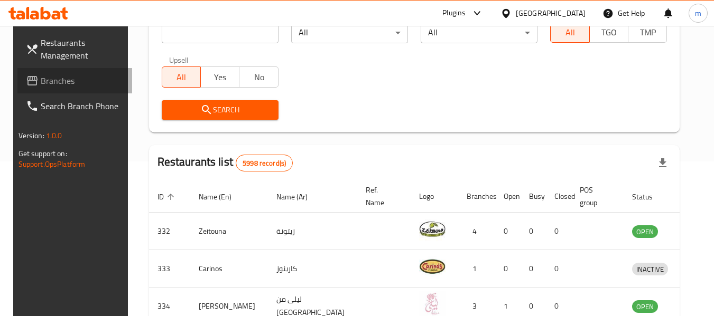
click at [43, 79] on span "Branches" at bounding box center [82, 80] width 83 height 13
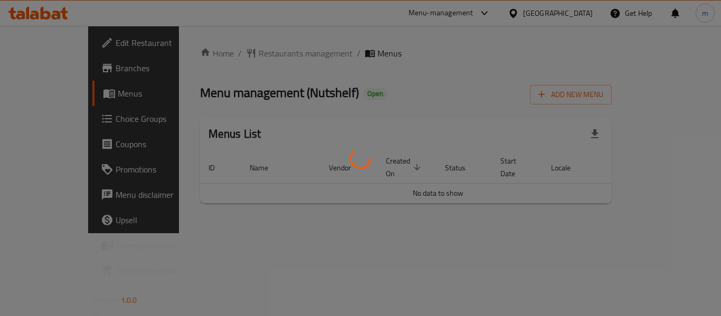
click at [235, 54] on div at bounding box center [360, 158] width 721 height 316
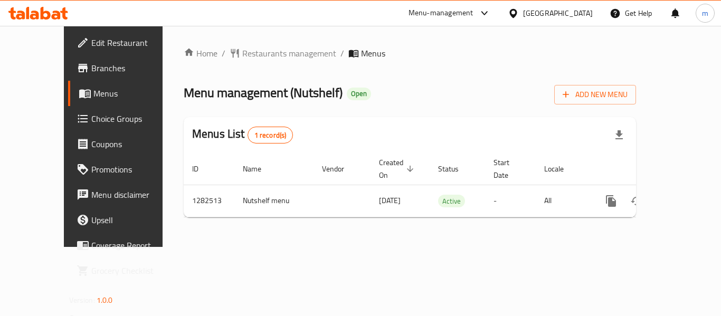
click at [242, 55] on span "Restaurants management" at bounding box center [289, 53] width 94 height 13
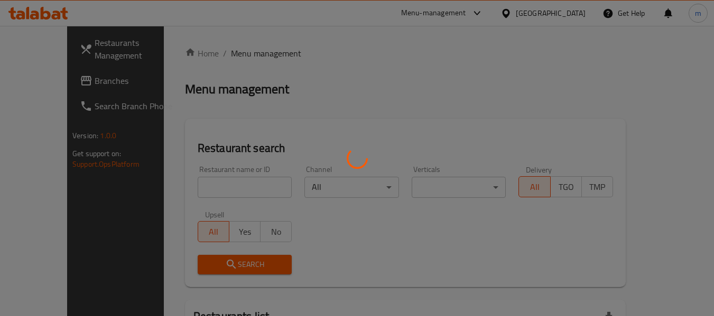
click at [196, 188] on div at bounding box center [357, 158] width 714 height 316
click at [189, 184] on div at bounding box center [357, 158] width 714 height 316
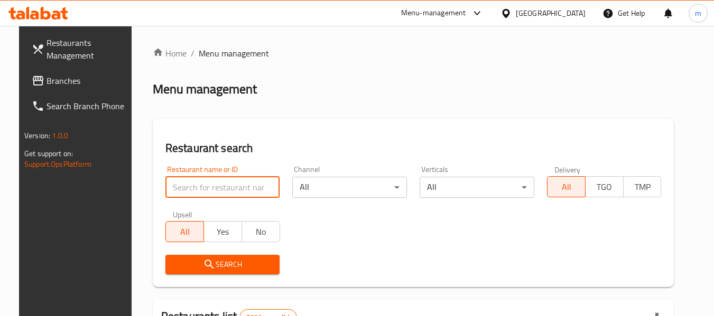
click at [180, 186] on input "search" at bounding box center [222, 187] width 115 height 21
paste input "694853"
type input "694853"
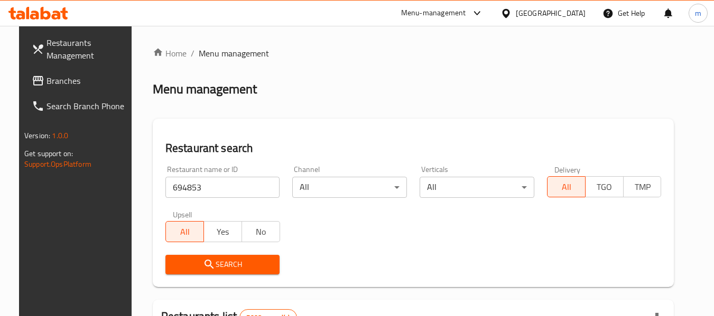
click at [203, 263] on icon "submit" at bounding box center [209, 264] width 13 height 13
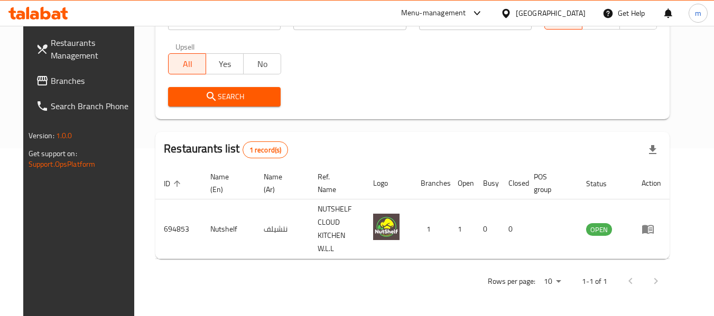
scroll to position [146, 0]
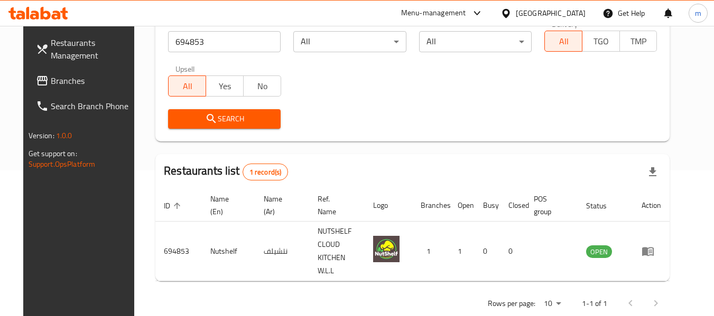
click at [515, 12] on div at bounding box center [507, 13] width 15 height 12
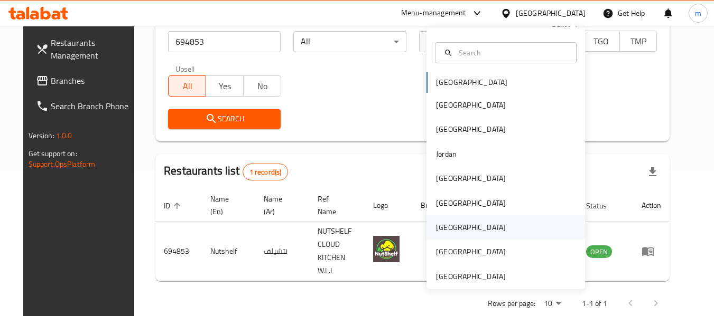
click at [437, 229] on div "[GEOGRAPHIC_DATA]" at bounding box center [471, 228] width 70 height 12
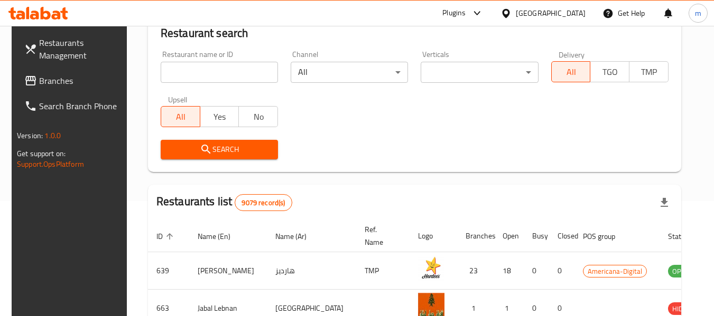
scroll to position [146, 0]
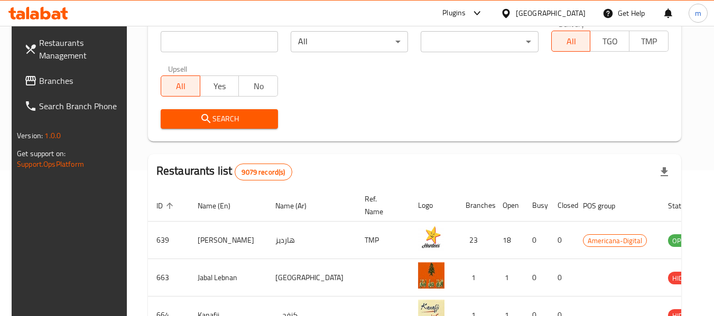
click at [54, 79] on span "Branches" at bounding box center [80, 80] width 83 height 13
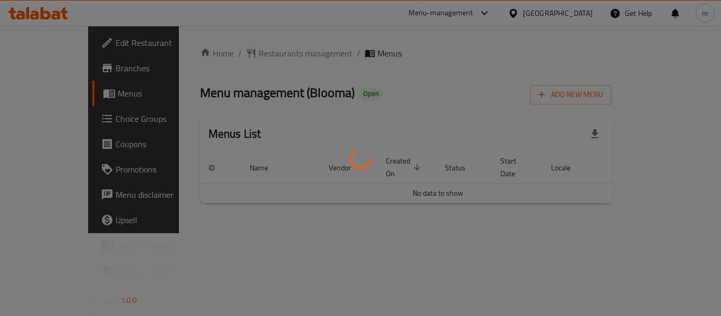
click at [245, 55] on div at bounding box center [360, 158] width 721 height 316
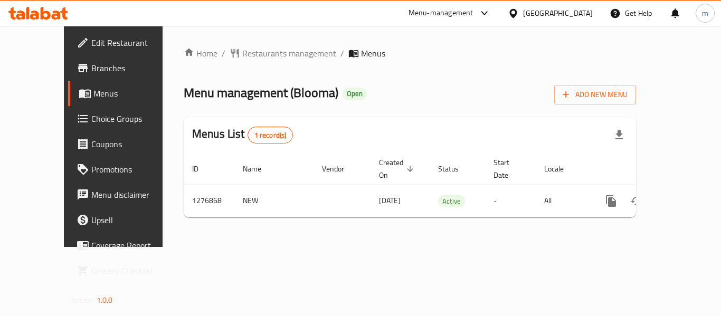
click at [240, 55] on div at bounding box center [360, 158] width 721 height 316
click at [242, 53] on span "Restaurants management" at bounding box center [289, 53] width 94 height 13
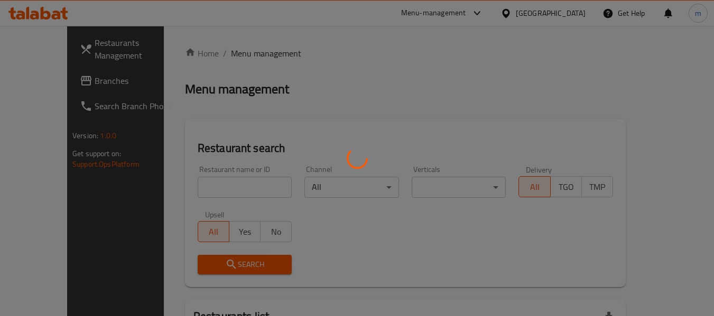
click at [186, 190] on div at bounding box center [357, 158] width 714 height 316
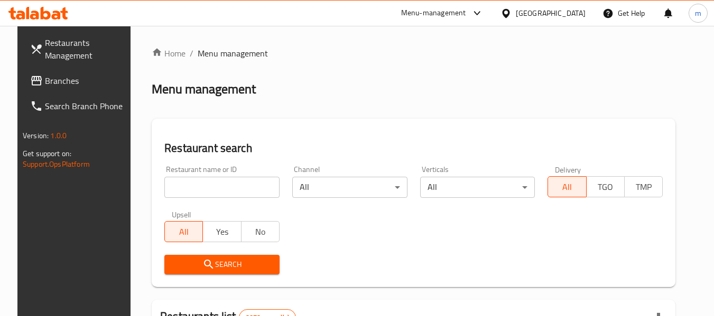
click at [183, 187] on input "search" at bounding box center [221, 187] width 115 height 21
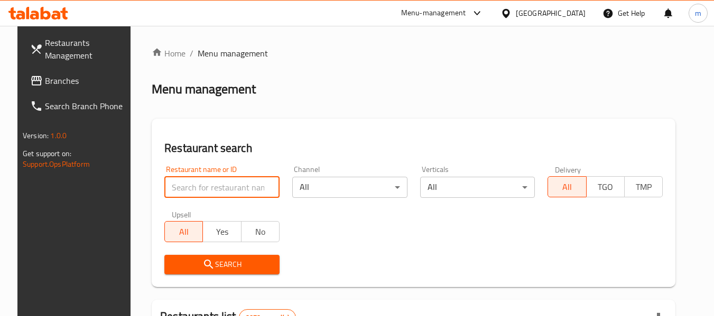
paste input "692177"
type input "692177"
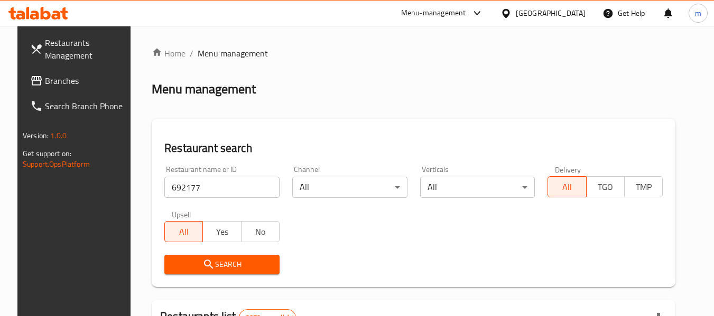
click at [205, 261] on icon "submit" at bounding box center [208, 264] width 13 height 13
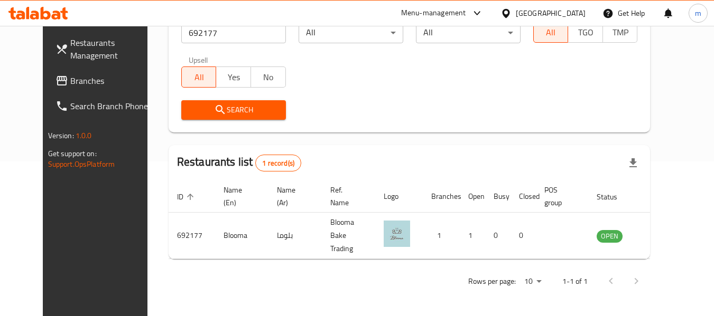
scroll to position [146, 0]
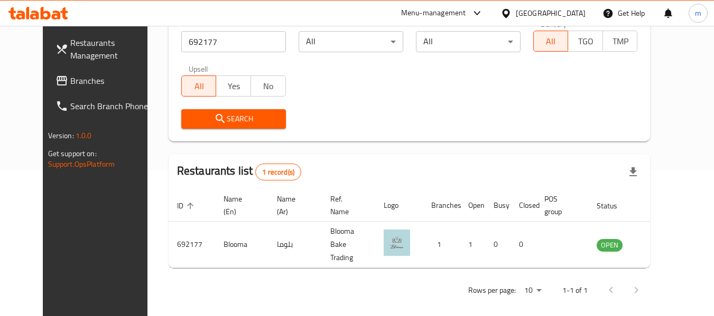
click at [70, 82] on span "Branches" at bounding box center [111, 80] width 83 height 13
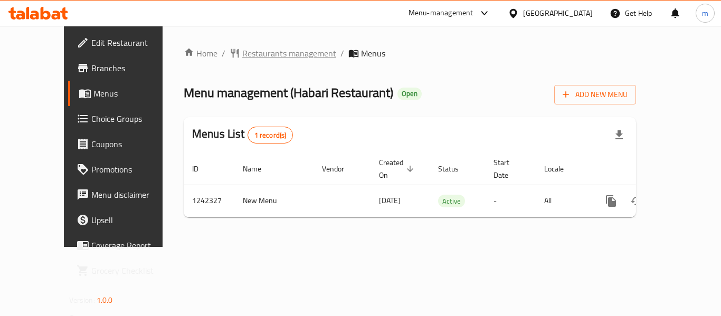
click at [242, 53] on span "Restaurants management" at bounding box center [289, 53] width 94 height 13
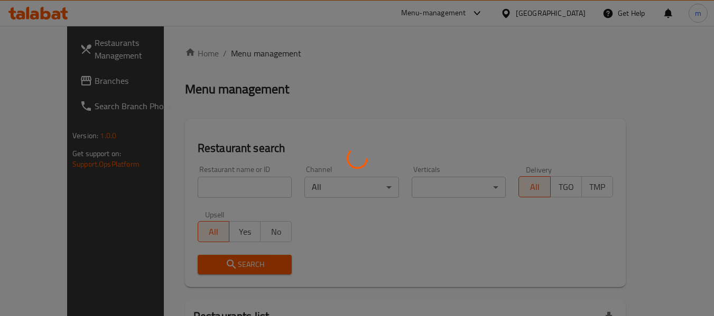
click at [191, 181] on div at bounding box center [357, 158] width 714 height 316
click at [184, 191] on div at bounding box center [357, 158] width 714 height 316
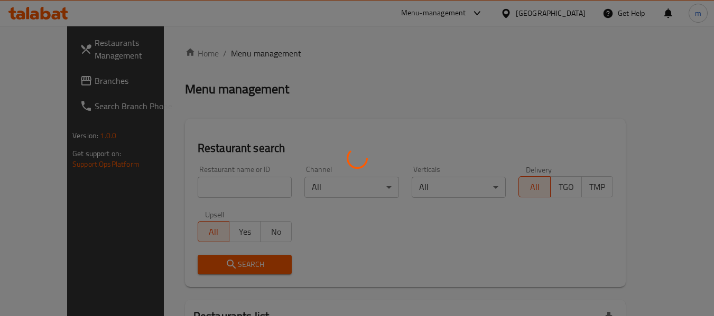
click at [190, 194] on div at bounding box center [357, 158] width 714 height 316
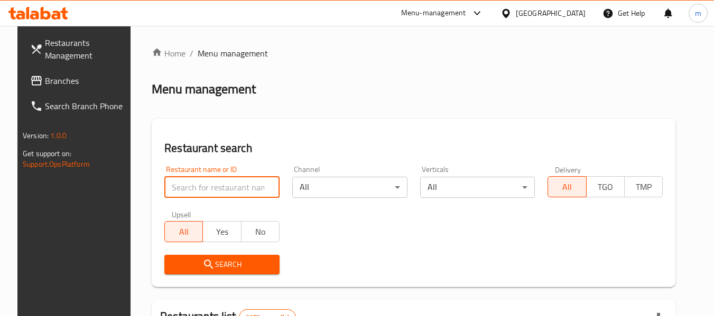
click at [189, 192] on input "search" at bounding box center [221, 187] width 115 height 21
paste input "681098"
type input "681098"
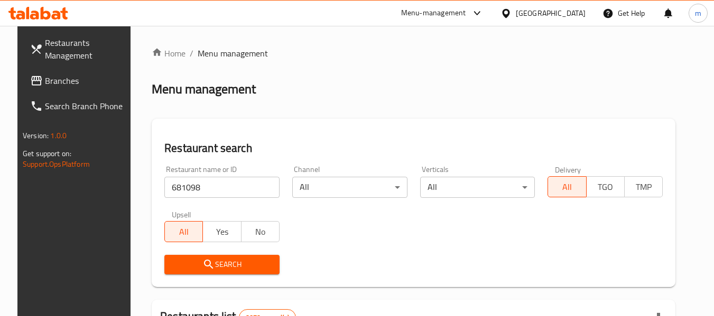
click at [202, 264] on icon "submit" at bounding box center [208, 264] width 13 height 13
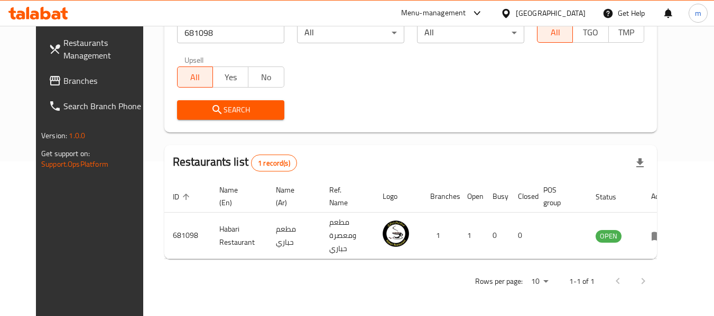
scroll to position [146, 0]
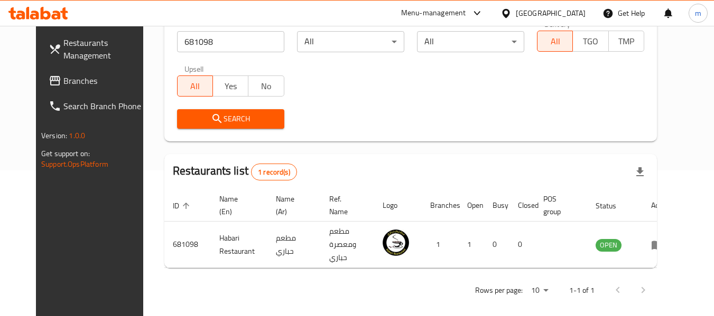
click at [509, 13] on icon at bounding box center [505, 12] width 7 height 9
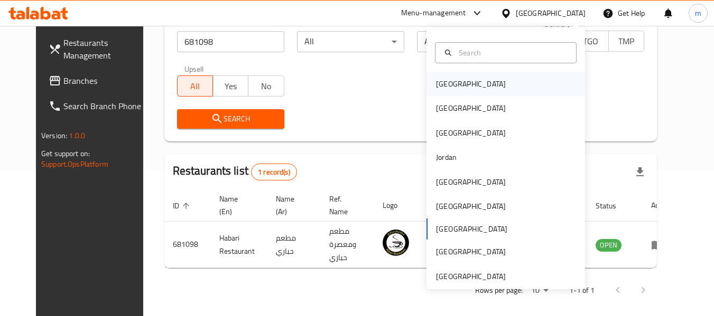
click at [436, 86] on div "[GEOGRAPHIC_DATA]" at bounding box center [471, 84] width 70 height 12
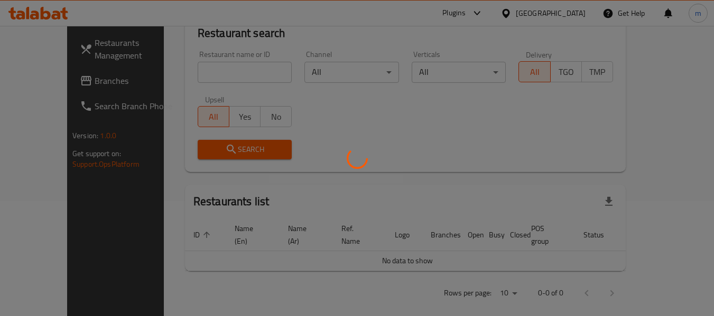
scroll to position [146, 0]
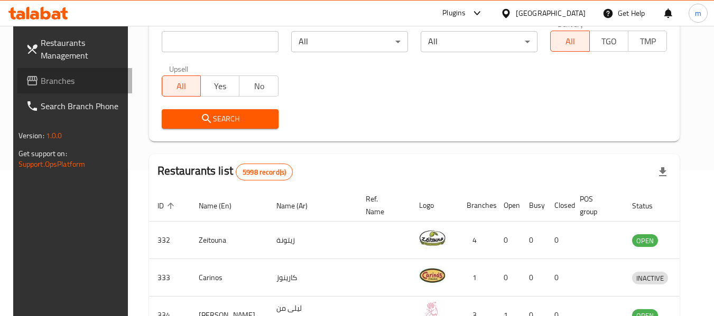
drag, startPoint x: 41, startPoint y: 79, endPoint x: 51, endPoint y: 77, distance: 10.9
click at [41, 79] on span "Branches" at bounding box center [82, 80] width 83 height 13
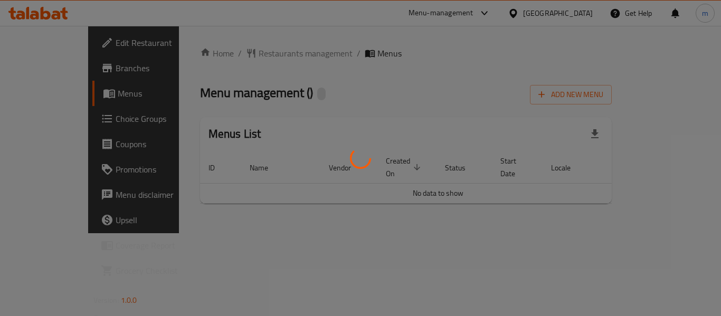
click at [241, 60] on div at bounding box center [360, 158] width 721 height 316
click at [232, 55] on div at bounding box center [360, 158] width 721 height 316
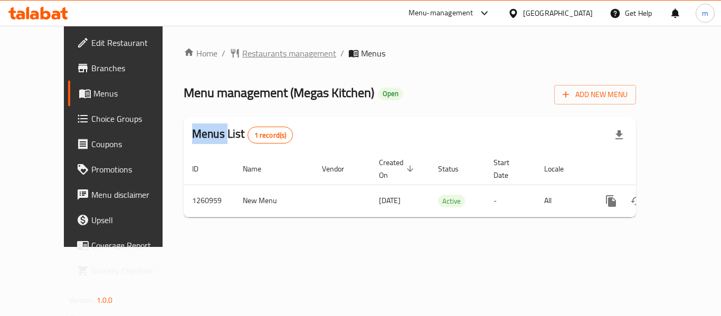
click at [242, 54] on span "Restaurants management" at bounding box center [289, 53] width 94 height 13
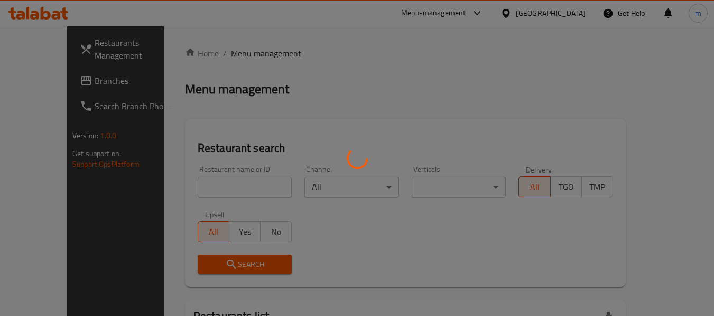
click at [191, 192] on div at bounding box center [357, 158] width 714 height 316
click at [187, 187] on div at bounding box center [357, 158] width 714 height 316
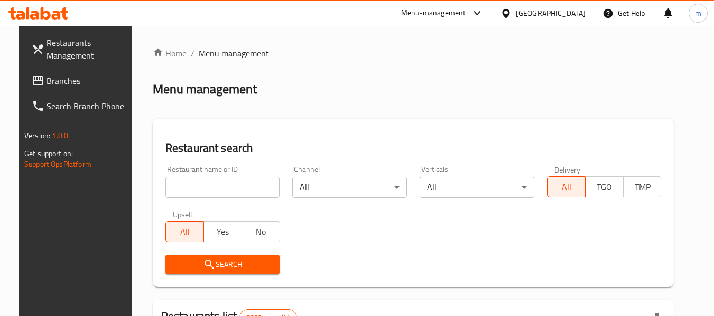
click at [176, 187] on input "search" at bounding box center [222, 187] width 115 height 21
paste input "684969"
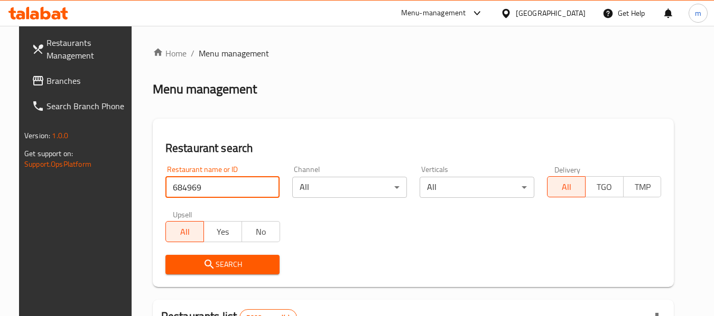
type input "684969"
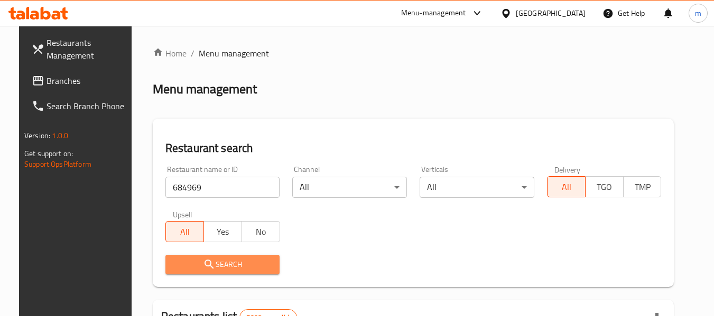
click at [221, 257] on button "Search" at bounding box center [222, 265] width 115 height 20
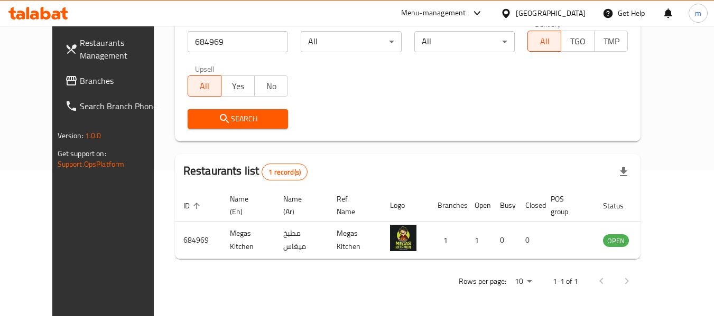
scroll to position [146, 0]
click at [511, 11] on icon at bounding box center [505, 13] width 11 height 11
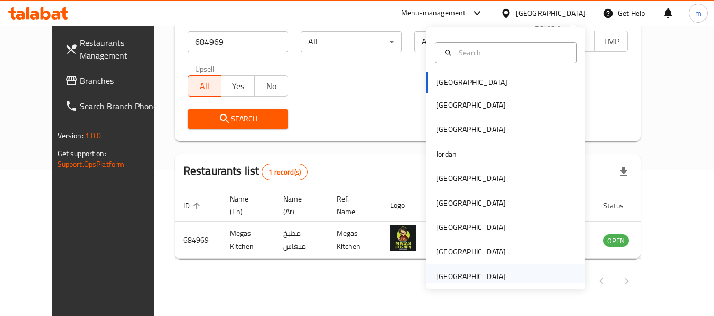
click at [453, 279] on div "[GEOGRAPHIC_DATA]" at bounding box center [471, 277] width 70 height 12
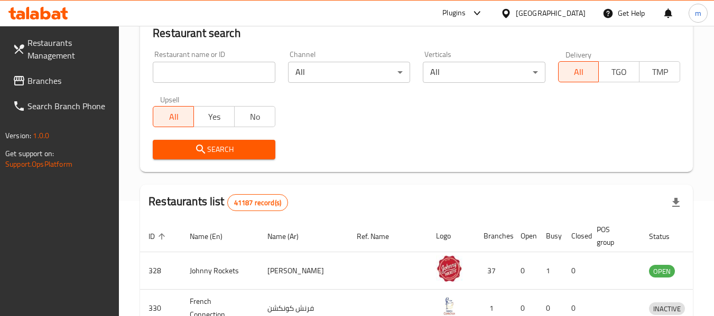
scroll to position [146, 0]
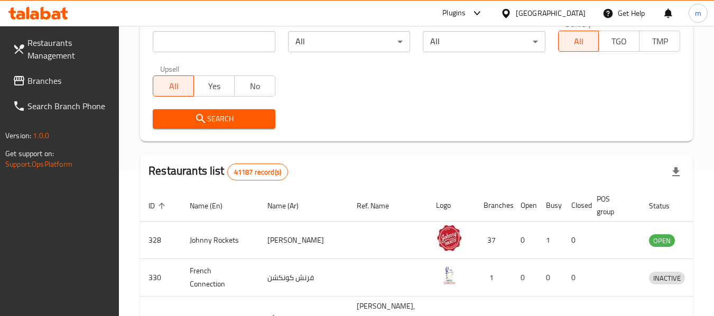
drag, startPoint x: 61, startPoint y: 80, endPoint x: 14, endPoint y: 95, distance: 49.3
click at [61, 80] on span "Branches" at bounding box center [68, 80] width 83 height 13
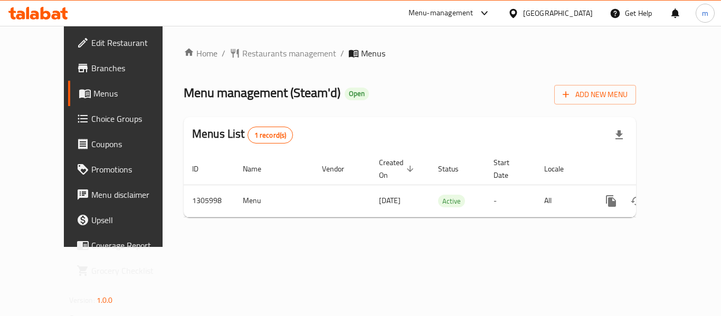
click at [236, 51] on div at bounding box center [360, 158] width 721 height 316
click at [242, 51] on span "Restaurants management" at bounding box center [289, 53] width 94 height 13
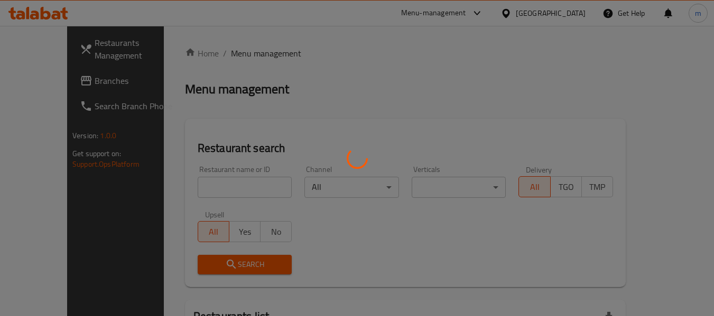
click at [189, 184] on div at bounding box center [357, 158] width 714 height 316
click at [185, 189] on div at bounding box center [357, 158] width 714 height 316
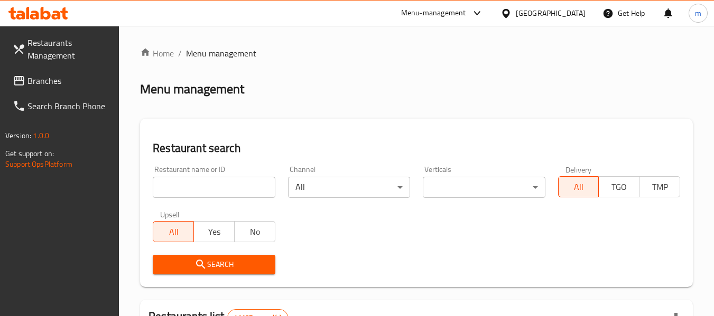
click at [185, 190] on div at bounding box center [357, 158] width 714 height 316
click at [185, 190] on input "search" at bounding box center [214, 187] width 122 height 21
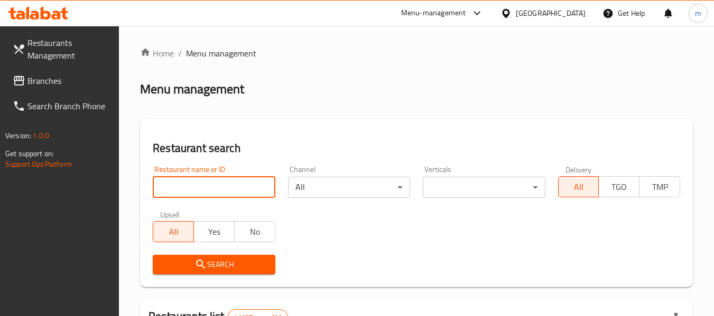
paste input "703935"
type input "703935"
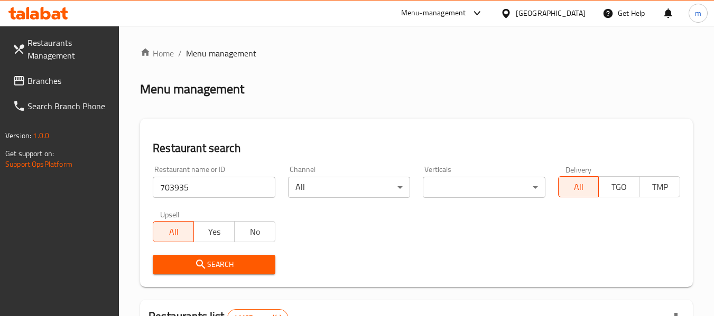
drag, startPoint x: 192, startPoint y: 266, endPoint x: 228, endPoint y: 258, distance: 36.9
click at [193, 266] on span "Search" at bounding box center [213, 264] width 105 height 13
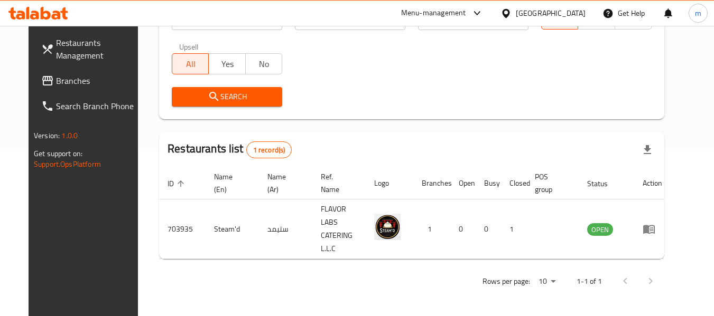
scroll to position [146, 0]
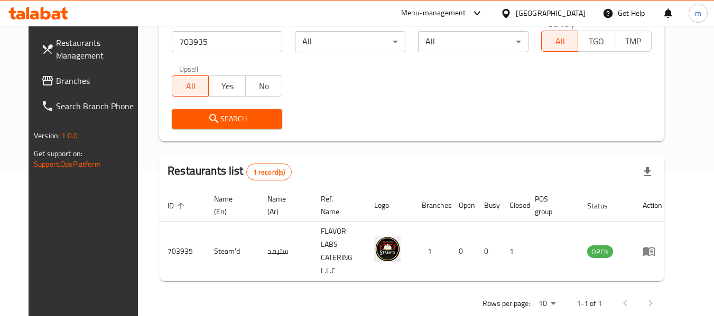
click at [508, 13] on icon at bounding box center [505, 13] width 11 height 11
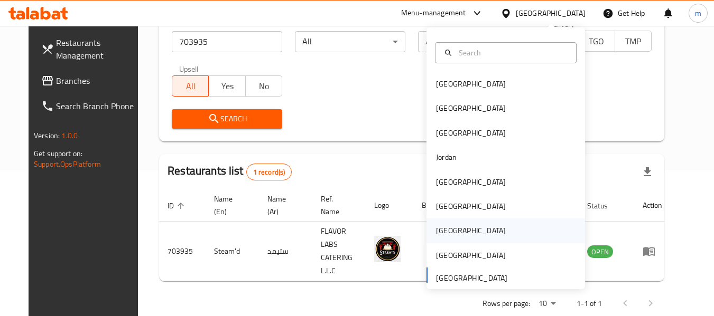
click at [439, 228] on div "[GEOGRAPHIC_DATA]" at bounding box center [471, 231] width 70 height 12
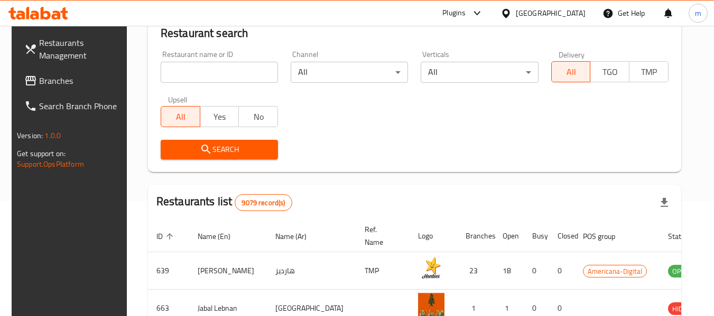
scroll to position [146, 0]
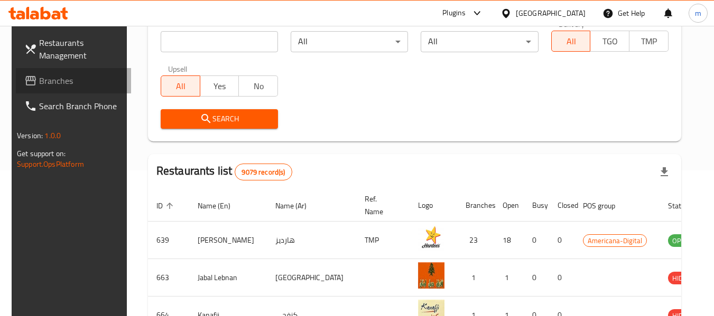
click at [55, 81] on span "Branches" at bounding box center [80, 80] width 83 height 13
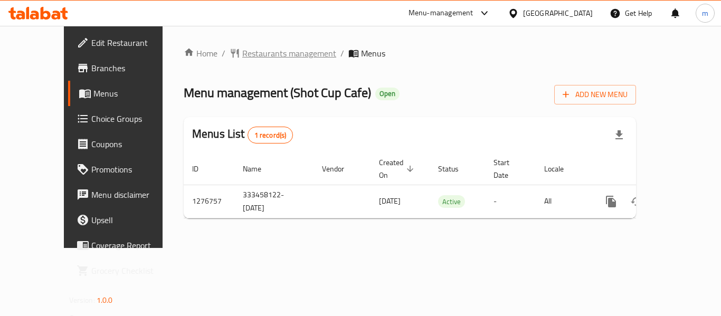
click at [242, 54] on span "Restaurants management" at bounding box center [289, 53] width 94 height 13
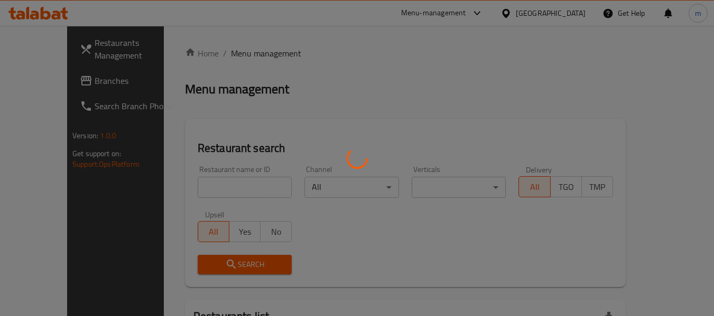
click at [199, 185] on div at bounding box center [357, 158] width 714 height 316
click at [189, 187] on div at bounding box center [357, 158] width 714 height 316
click at [187, 189] on div at bounding box center [357, 158] width 714 height 316
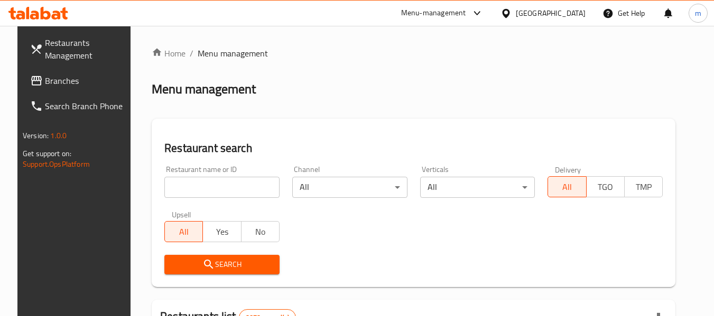
click at [180, 190] on input "search" at bounding box center [221, 187] width 115 height 21
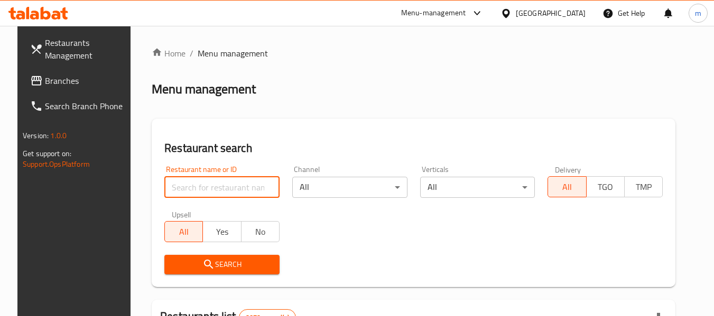
paste input "692100"
type input "692100"
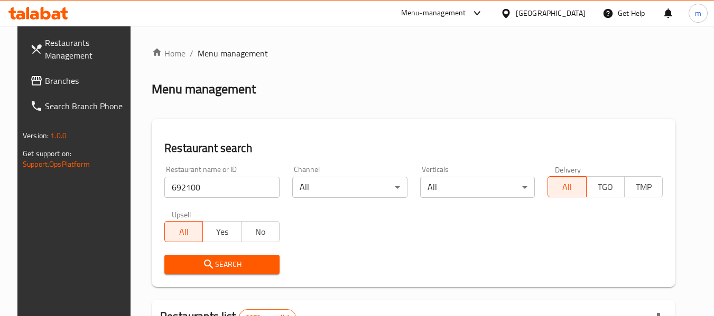
click at [203, 259] on icon "submit" at bounding box center [208, 264] width 13 height 13
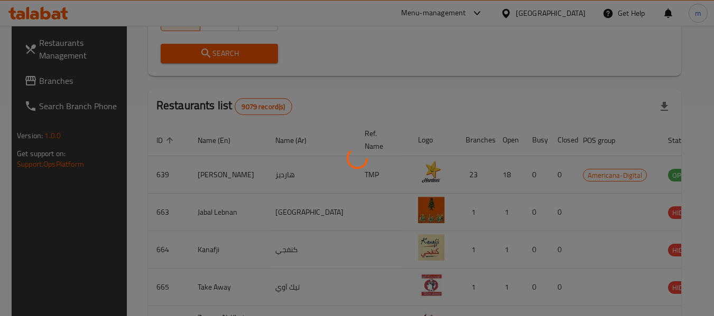
scroll to position [146, 0]
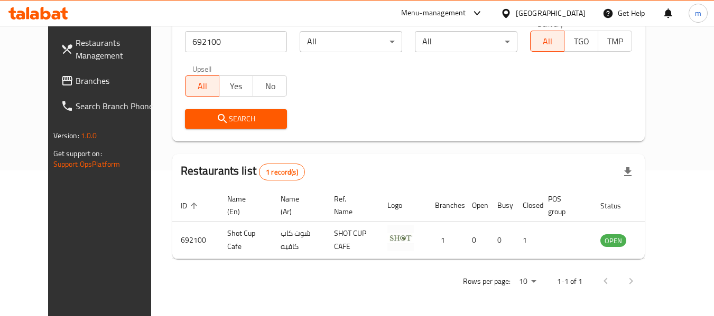
drag, startPoint x: 555, startPoint y: 14, endPoint x: 560, endPoint y: 26, distance: 13.2
click at [509, 14] on icon at bounding box center [505, 12] width 7 height 9
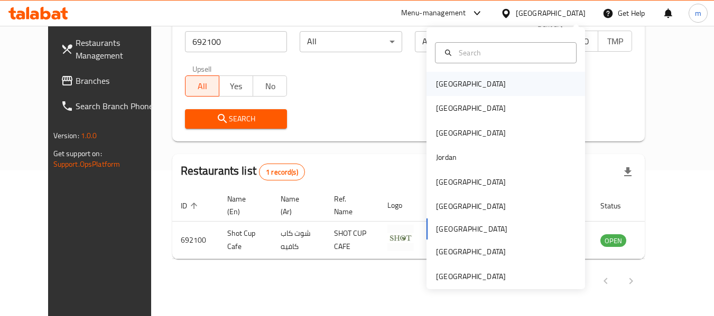
click at [441, 83] on div "[GEOGRAPHIC_DATA]" at bounding box center [471, 84] width 70 height 12
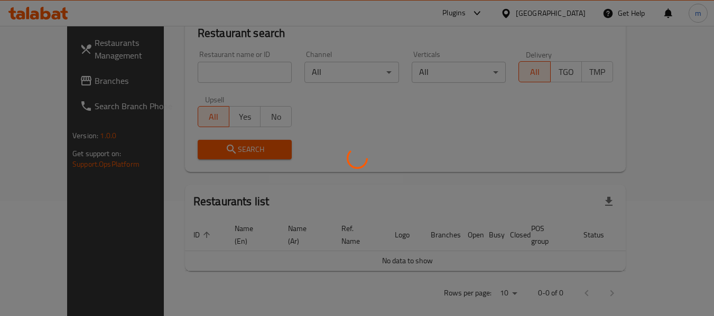
scroll to position [146, 0]
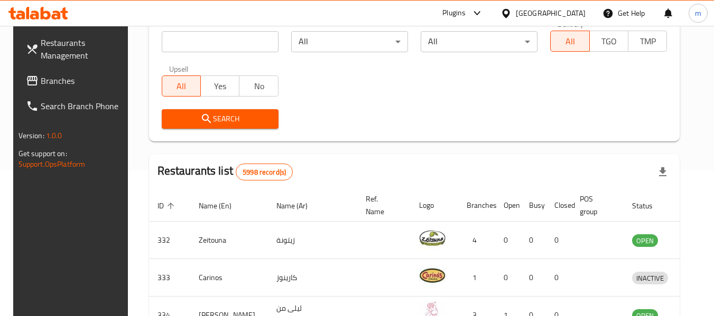
click at [48, 80] on span "Branches" at bounding box center [82, 80] width 83 height 13
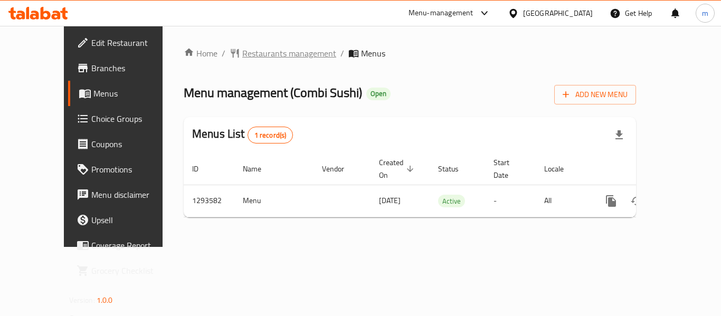
click at [252, 59] on span "Restaurants management" at bounding box center [289, 53] width 94 height 13
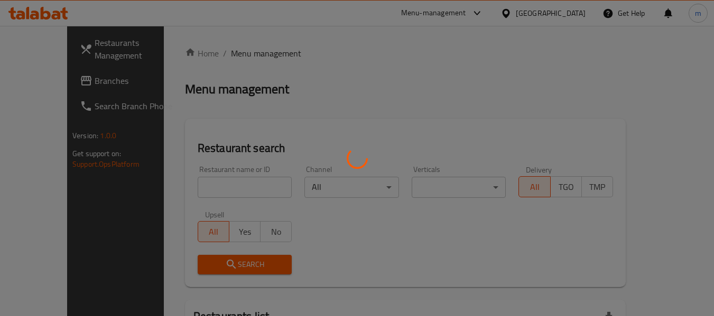
click at [197, 187] on div at bounding box center [357, 158] width 714 height 316
click at [193, 186] on div at bounding box center [357, 158] width 714 height 316
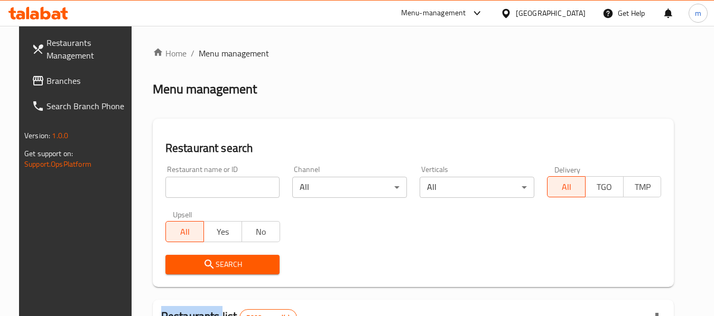
click at [193, 186] on div at bounding box center [357, 158] width 714 height 316
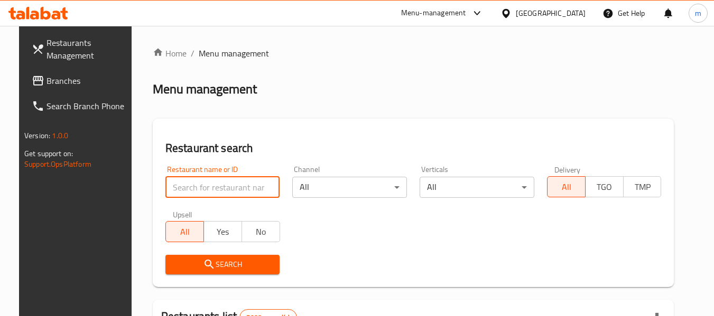
click at [186, 190] on input "search" at bounding box center [222, 187] width 115 height 21
paste input "699627"
type input "699627"
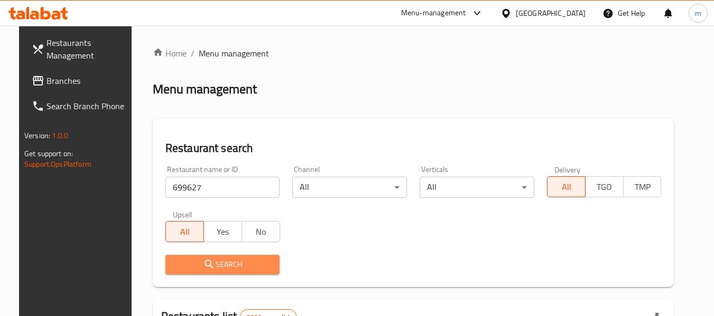
drag, startPoint x: 204, startPoint y: 256, endPoint x: 239, endPoint y: 254, distance: 34.4
click at [204, 257] on button "Search" at bounding box center [222, 265] width 115 height 20
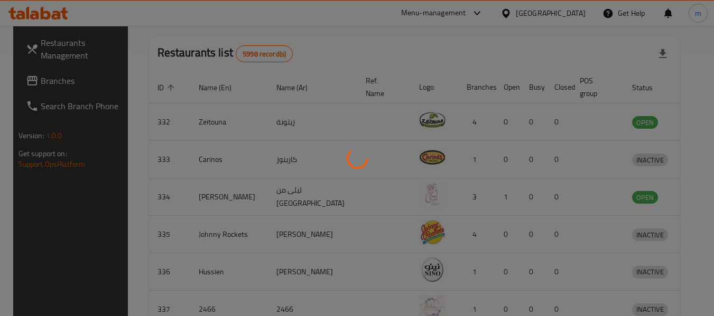
scroll to position [155, 0]
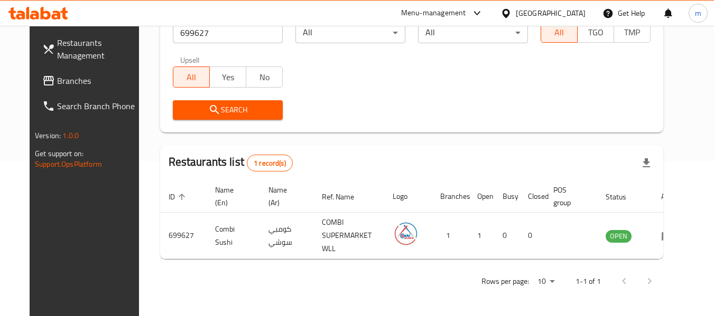
click at [509, 13] on icon at bounding box center [505, 12] width 7 height 9
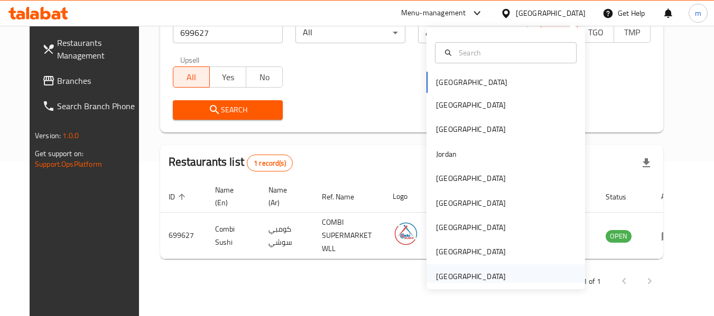
click at [456, 276] on div "[GEOGRAPHIC_DATA]" at bounding box center [471, 277] width 70 height 12
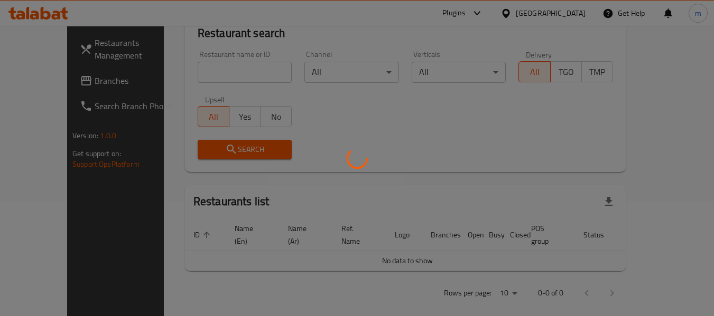
scroll to position [155, 0]
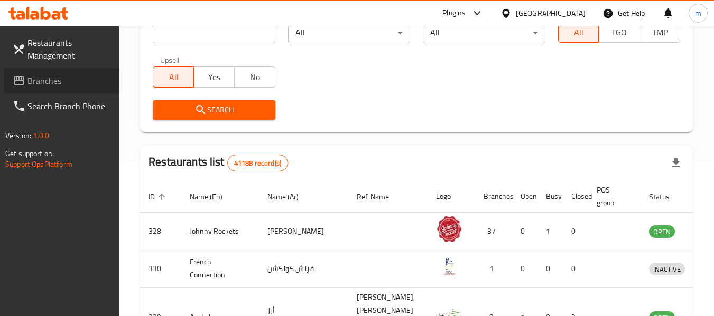
click at [62, 78] on span "Branches" at bounding box center [68, 80] width 83 height 13
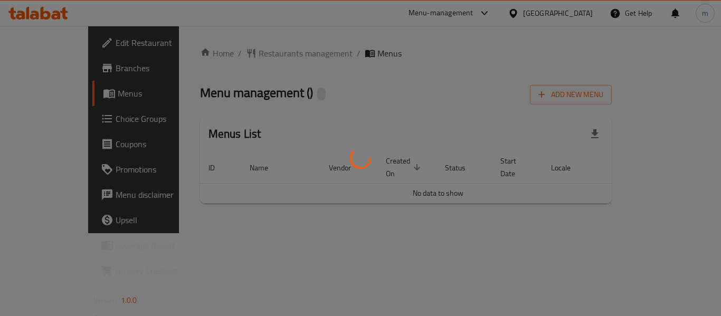
drag, startPoint x: 222, startPoint y: 45, endPoint x: 231, endPoint y: 53, distance: 12.0
click at [222, 46] on div at bounding box center [360, 158] width 721 height 316
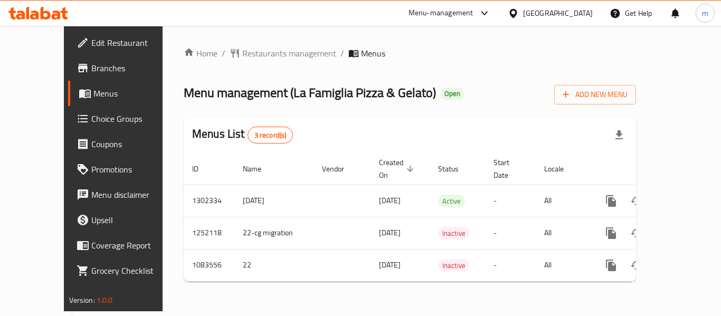
click at [232, 54] on div "Home / Restaurants management / Menus Menu management ( La Famiglia Pizza & Gel…" at bounding box center [410, 168] width 453 height 243
click at [242, 54] on span "Restaurants management" at bounding box center [289, 53] width 94 height 13
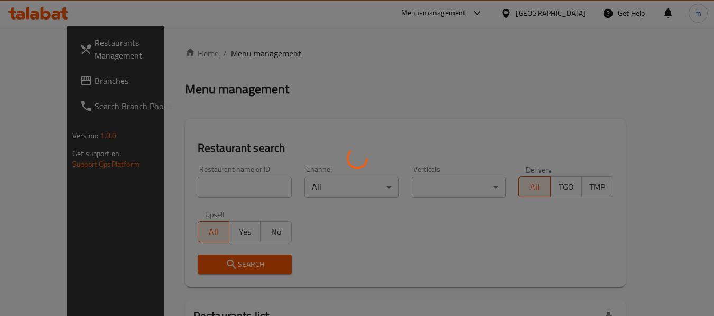
click at [204, 187] on div at bounding box center [357, 158] width 714 height 316
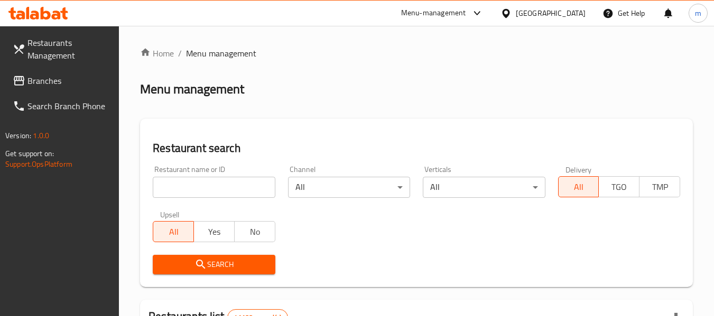
click at [196, 189] on input "search" at bounding box center [214, 187] width 122 height 21
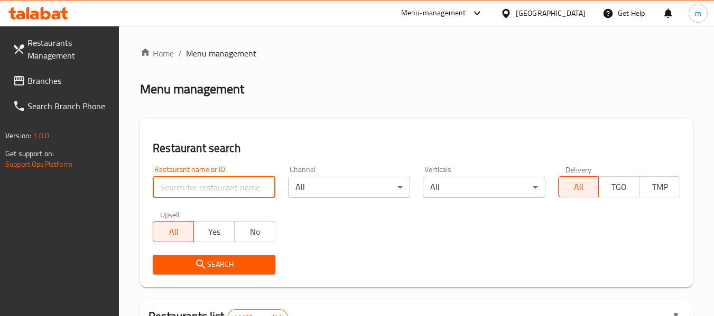
paste input "664444"
type input "664444"
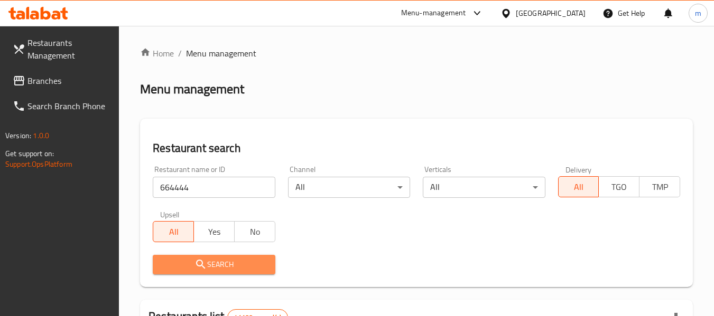
click at [197, 259] on icon "submit" at bounding box center [200, 264] width 13 height 13
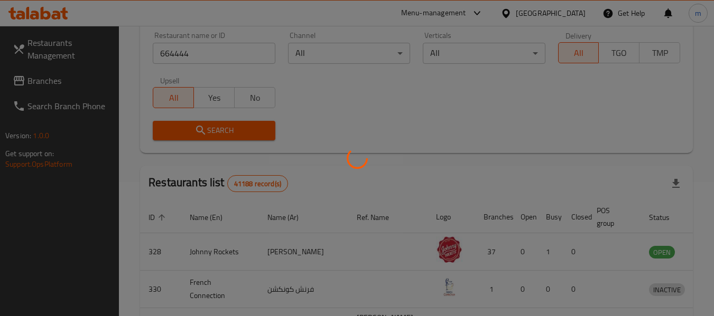
scroll to position [158, 0]
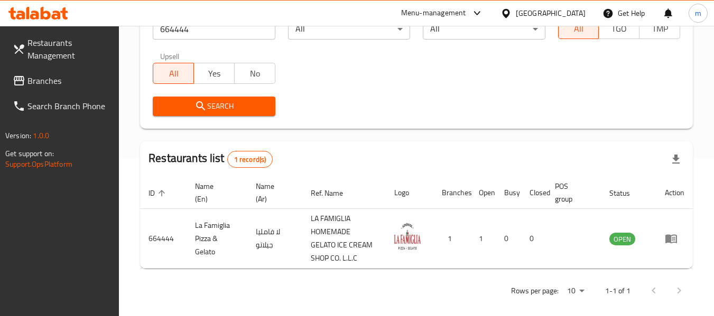
click at [509, 11] on icon at bounding box center [505, 12] width 7 height 9
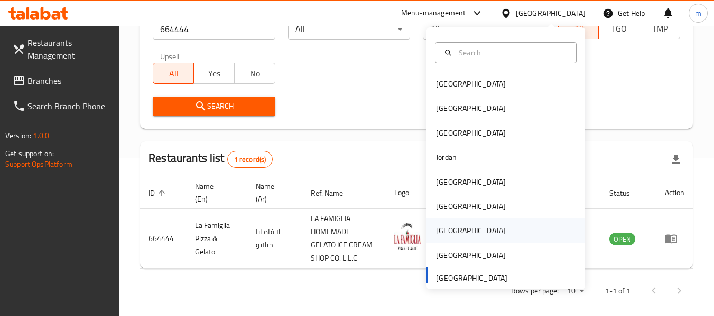
click at [440, 228] on div "Qatar" at bounding box center [471, 231] width 70 height 12
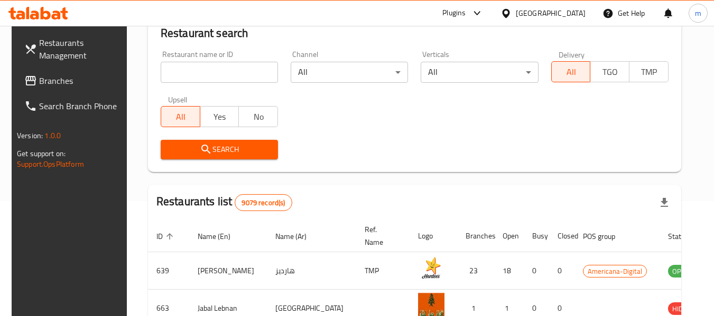
scroll to position [158, 0]
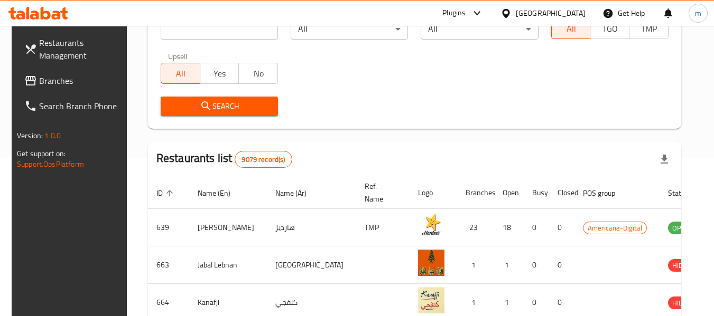
drag, startPoint x: 42, startPoint y: 82, endPoint x: 50, endPoint y: 79, distance: 8.0
click at [42, 82] on span "Branches" at bounding box center [80, 80] width 83 height 13
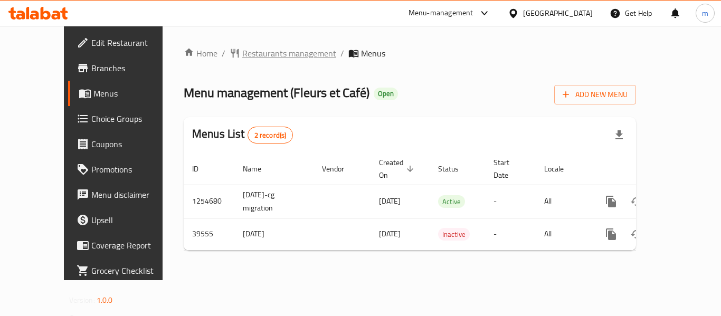
click at [243, 59] on span "Restaurants management" at bounding box center [289, 53] width 94 height 13
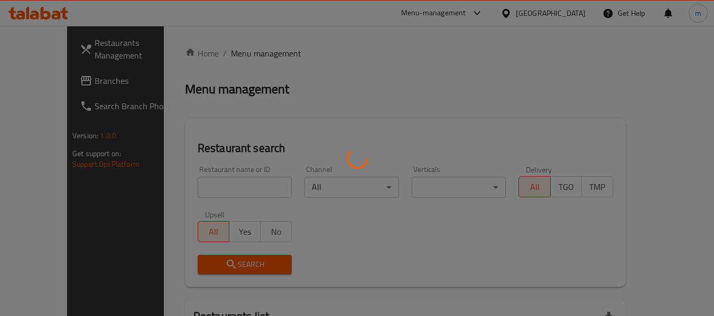
click at [189, 194] on div at bounding box center [357, 158] width 714 height 316
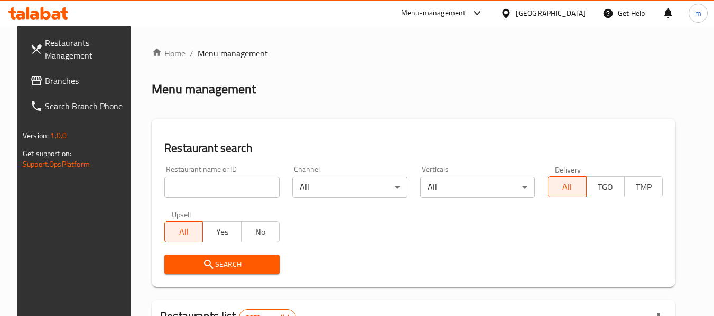
click at [194, 188] on div at bounding box center [357, 158] width 714 height 316
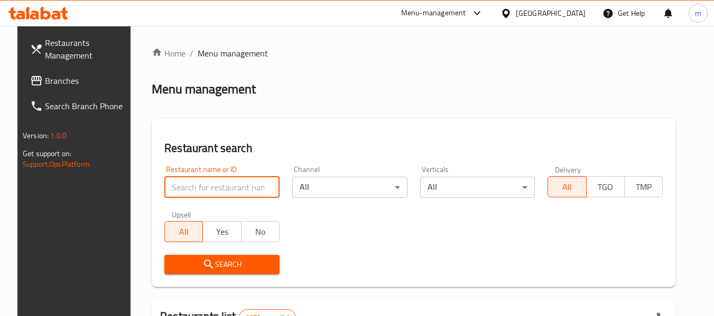
drag, startPoint x: 195, startPoint y: 188, endPoint x: 205, endPoint y: 185, distance: 10.9
click at [195, 188] on input "search" at bounding box center [221, 187] width 115 height 21
paste input "20619"
type input "20619"
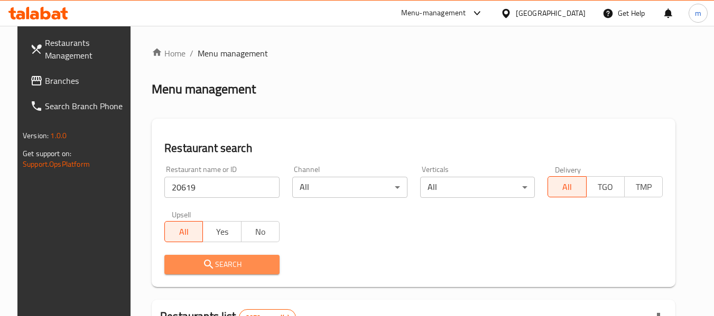
click at [213, 265] on span "Search" at bounding box center [222, 264] width 98 height 13
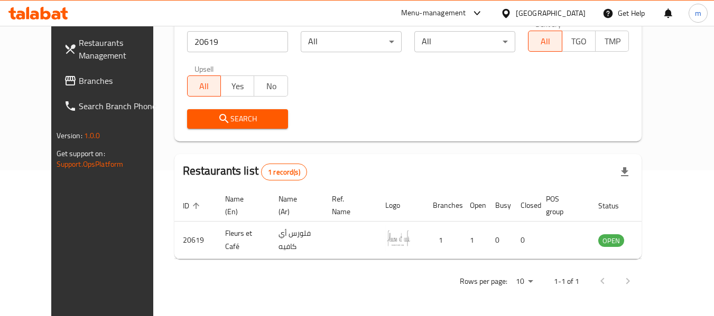
scroll to position [146, 0]
click at [511, 12] on icon at bounding box center [505, 13] width 11 height 11
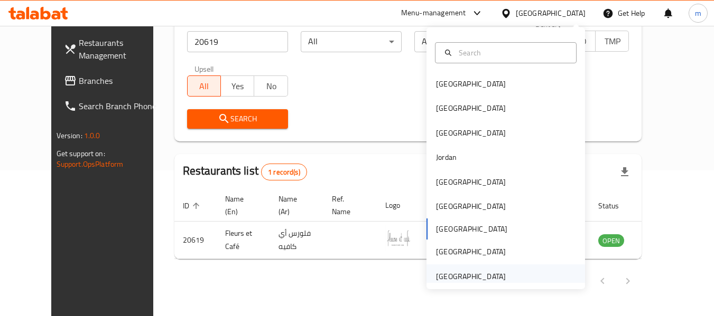
click at [452, 273] on div "[GEOGRAPHIC_DATA]" at bounding box center [471, 277] width 70 height 12
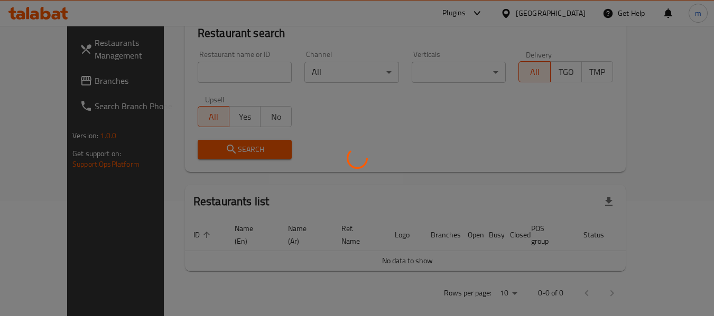
scroll to position [146, 0]
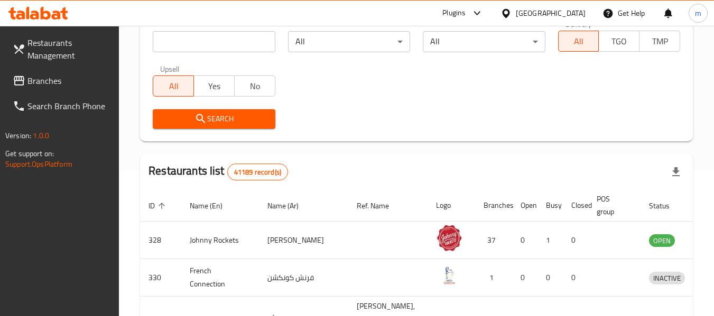
click at [50, 83] on span "Branches" at bounding box center [68, 80] width 83 height 13
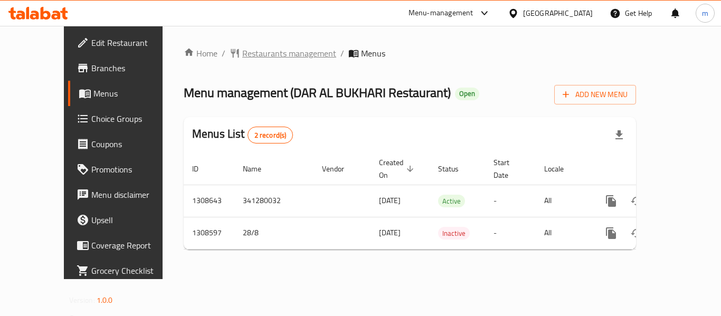
click at [243, 47] on span "Restaurants management" at bounding box center [289, 53] width 94 height 13
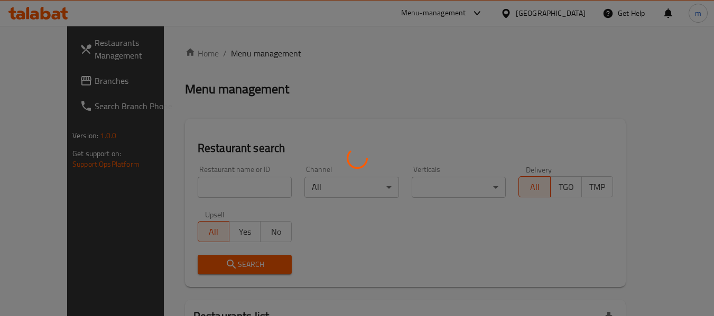
click at [209, 187] on div at bounding box center [357, 158] width 714 height 316
click at [187, 190] on div at bounding box center [357, 158] width 714 height 316
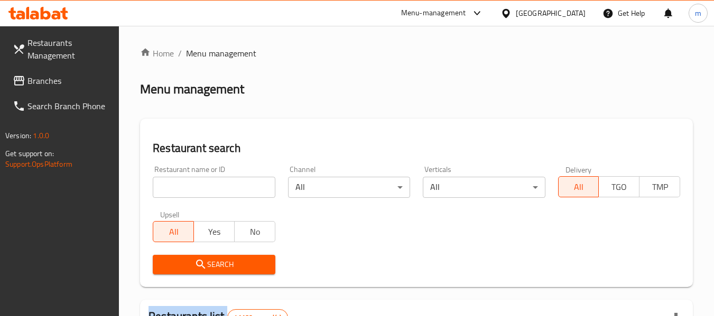
click at [187, 190] on div at bounding box center [357, 158] width 714 height 316
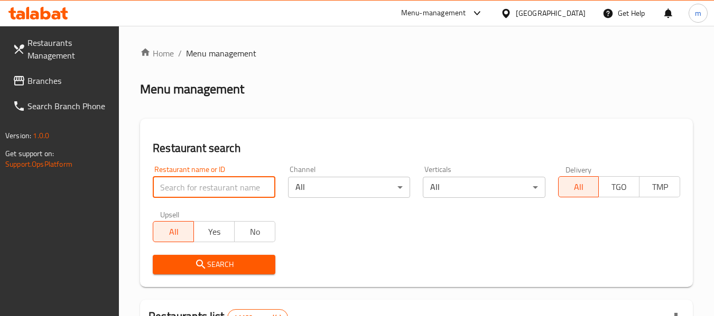
click at [187, 190] on input "search" at bounding box center [214, 187] width 122 height 21
paste input "704952"
type input "704952"
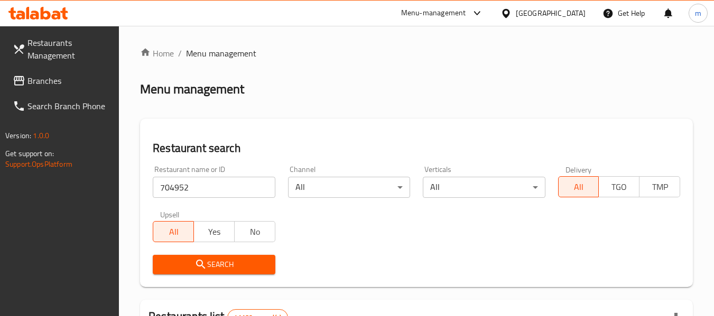
click at [199, 264] on icon "submit" at bounding box center [200, 264] width 13 height 13
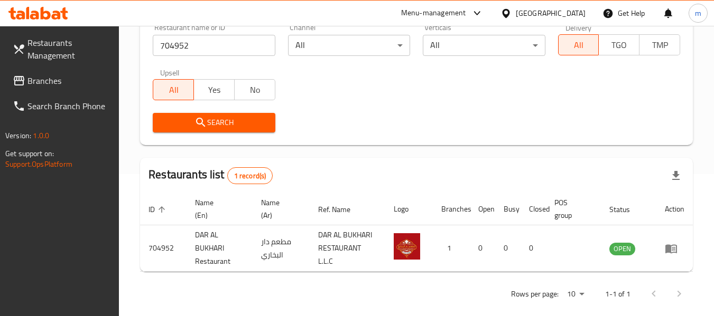
scroll to position [155, 0]
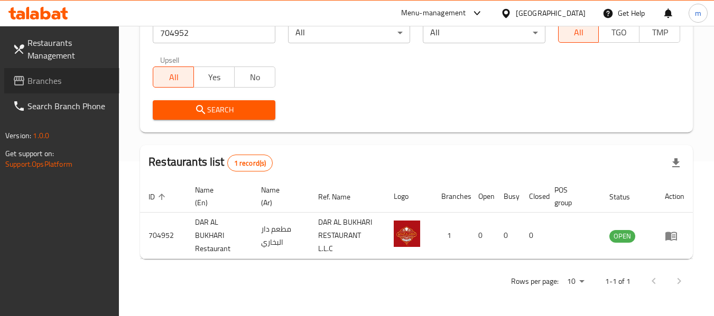
click at [39, 81] on span "Branches" at bounding box center [68, 80] width 83 height 13
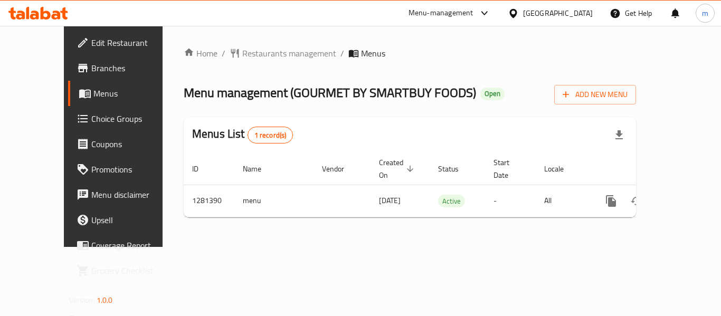
click at [249, 54] on div at bounding box center [360, 158] width 721 height 316
click at [245, 54] on span "Restaurants management" at bounding box center [289, 53] width 94 height 13
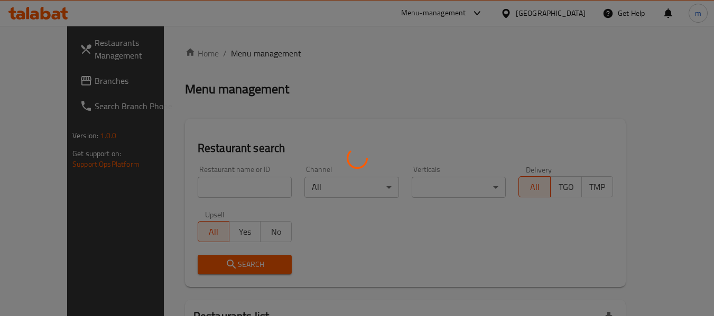
click at [182, 191] on div at bounding box center [357, 158] width 714 height 316
click at [189, 189] on div at bounding box center [357, 158] width 714 height 316
click at [195, 188] on div at bounding box center [357, 158] width 714 height 316
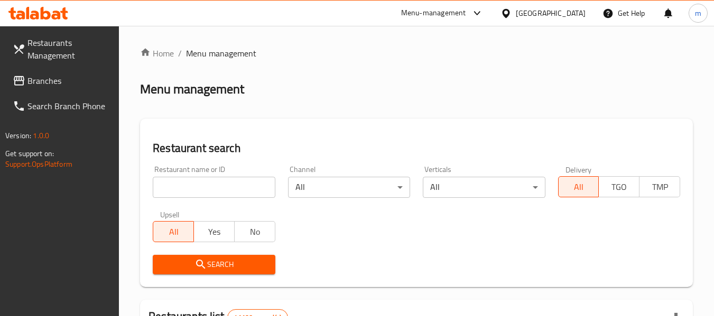
click at [195, 188] on input "search" at bounding box center [214, 187] width 122 height 21
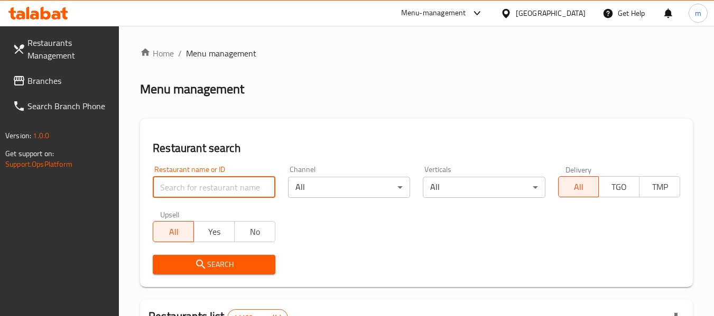
paste input "694333"
type input "694333"
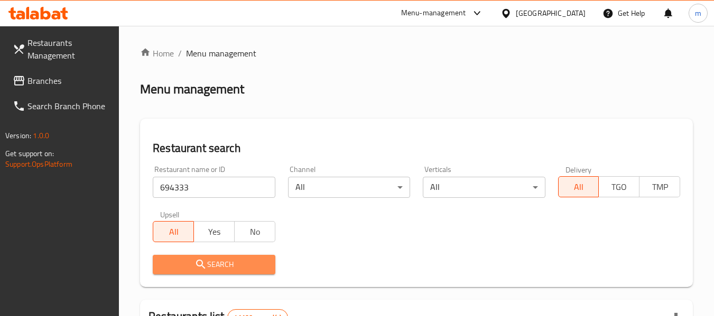
click at [211, 256] on button "Search" at bounding box center [214, 265] width 122 height 20
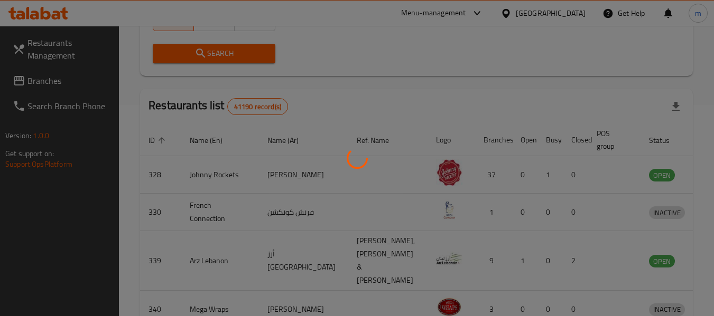
scroll to position [155, 0]
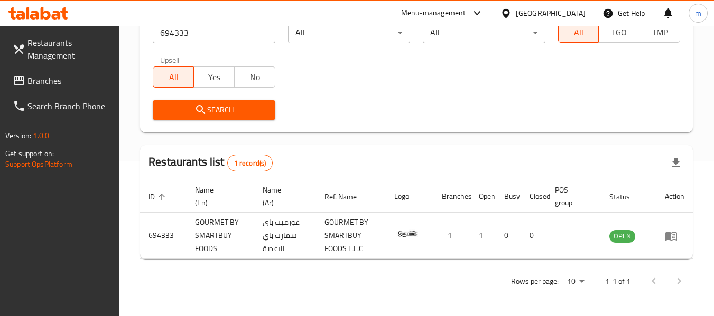
click at [508, 13] on icon at bounding box center [505, 13] width 11 height 11
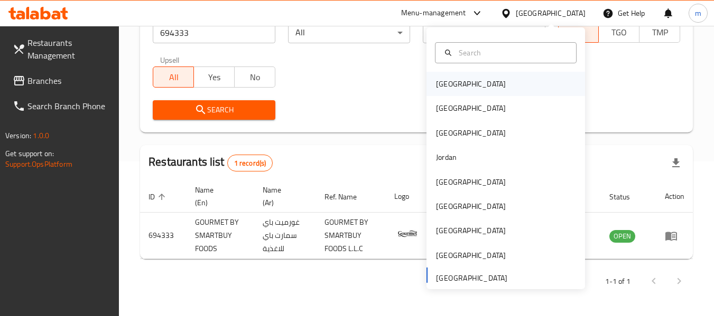
click at [446, 85] on div "[GEOGRAPHIC_DATA]" at bounding box center [471, 84] width 70 height 12
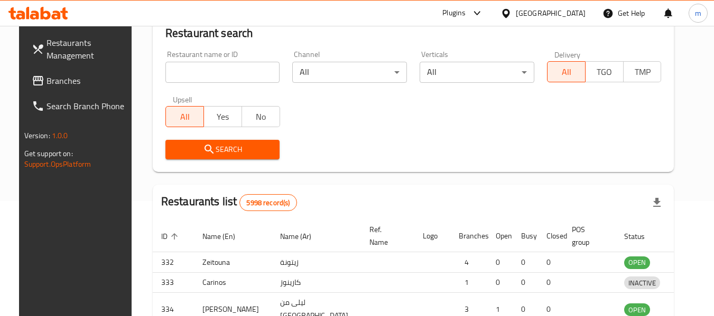
scroll to position [155, 0]
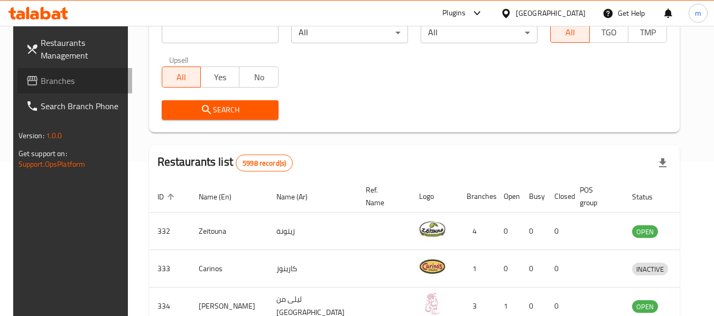
click at [73, 86] on span "Branches" at bounding box center [82, 80] width 83 height 13
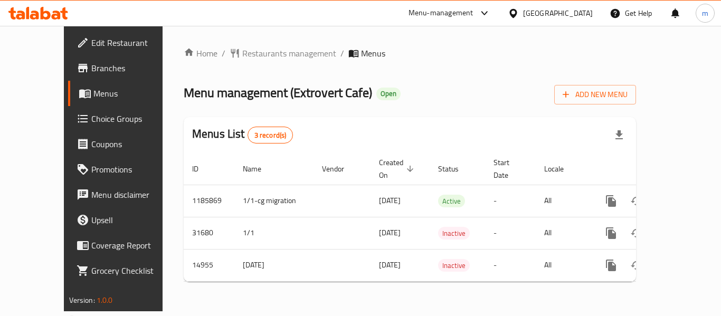
click at [233, 53] on div at bounding box center [360, 158] width 721 height 316
click at [242, 54] on span "Restaurants management" at bounding box center [289, 53] width 94 height 13
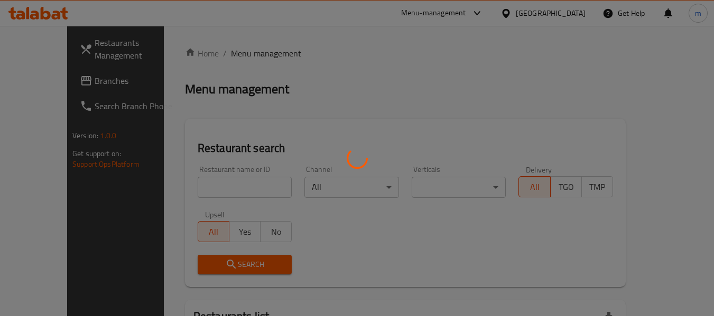
click at [181, 189] on div at bounding box center [357, 158] width 714 height 316
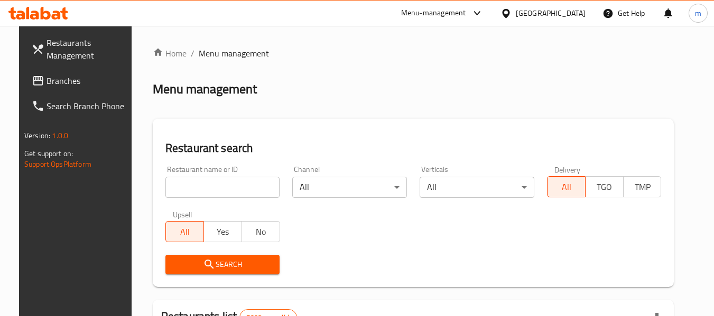
click at [185, 189] on input "search" at bounding box center [222, 187] width 115 height 21
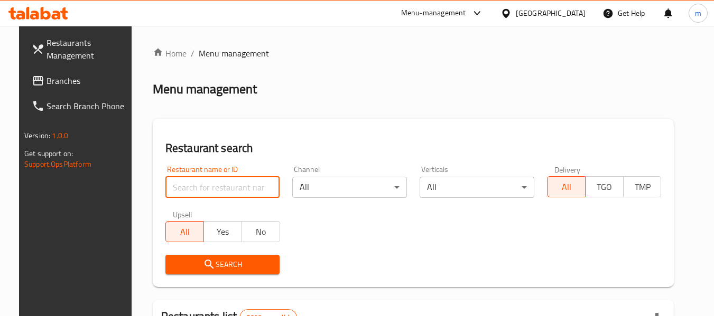
click at [185, 189] on input "search" at bounding box center [222, 187] width 115 height 21
paste input "9049"
type input "9049"
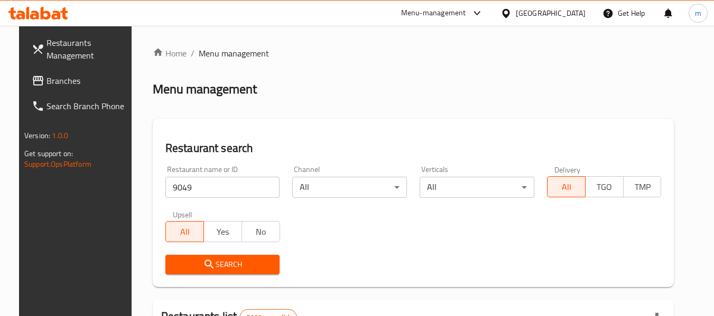
click at [203, 265] on icon "submit" at bounding box center [209, 264] width 13 height 13
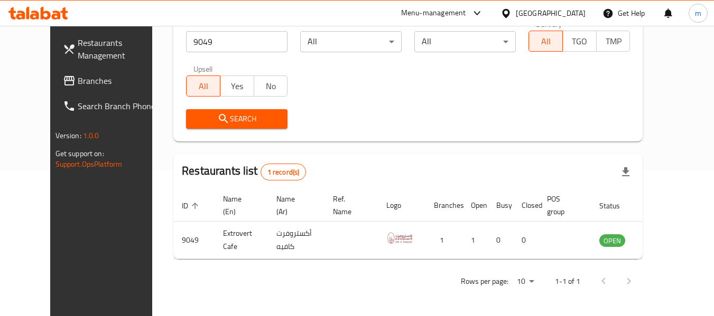
scroll to position [146, 0]
click at [509, 12] on icon at bounding box center [505, 12] width 7 height 9
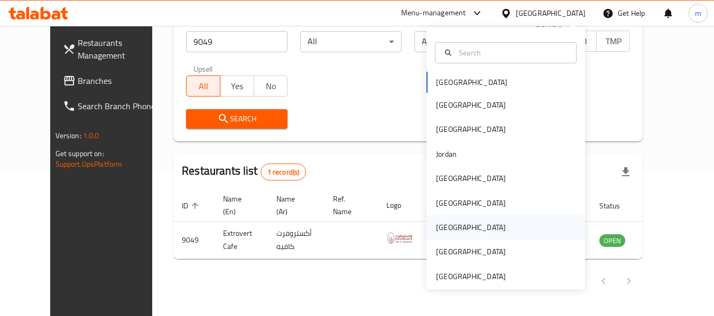
click at [438, 227] on div "[GEOGRAPHIC_DATA]" at bounding box center [471, 228] width 70 height 12
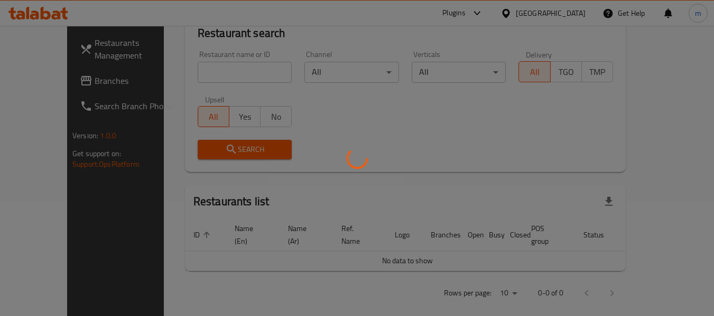
scroll to position [146, 0]
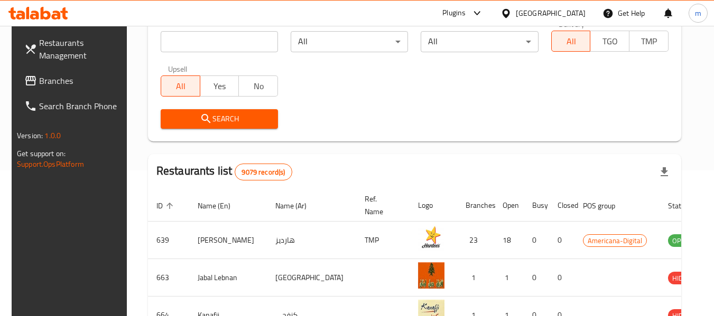
click at [56, 79] on span "Branches" at bounding box center [80, 80] width 83 height 13
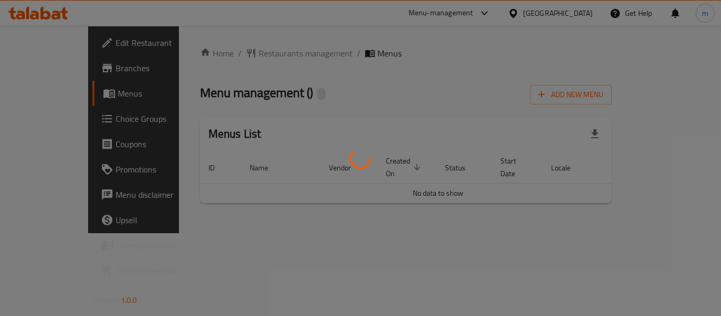
click at [228, 52] on div at bounding box center [360, 158] width 721 height 316
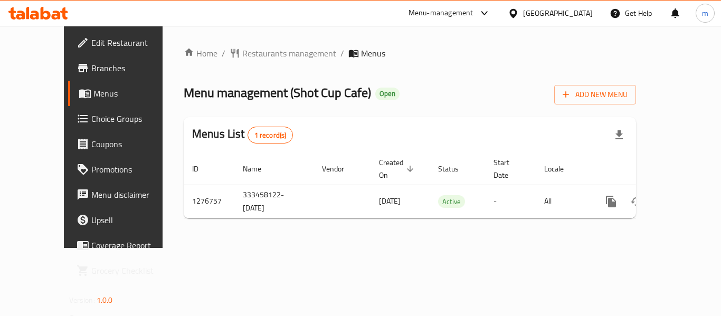
click at [229, 54] on div "Home / Restaurants management / Menus Menu management ( Shot Cup Cafe ) Open Ad…" at bounding box center [410, 137] width 453 height 180
click at [242, 54] on span "Restaurants management" at bounding box center [289, 53] width 94 height 13
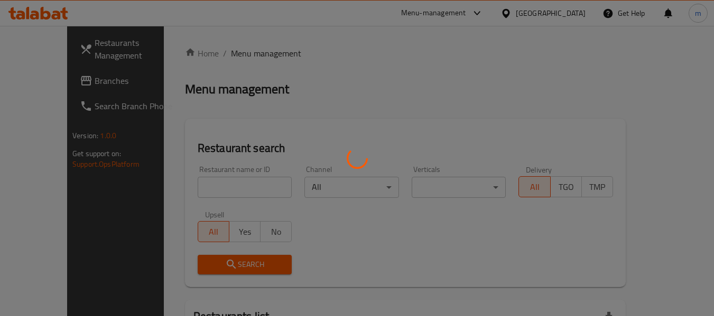
click at [196, 187] on div at bounding box center [357, 158] width 714 height 316
click at [194, 189] on div at bounding box center [357, 158] width 714 height 316
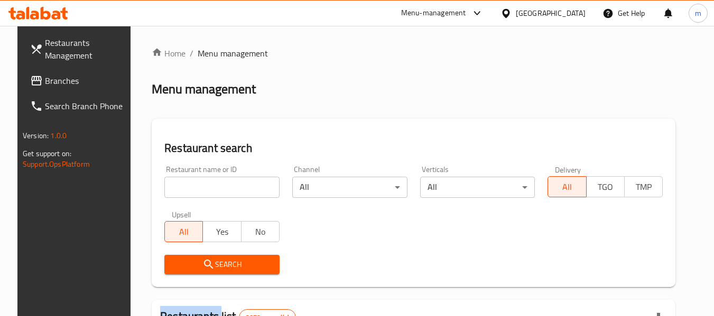
click at [194, 189] on div at bounding box center [357, 158] width 714 height 316
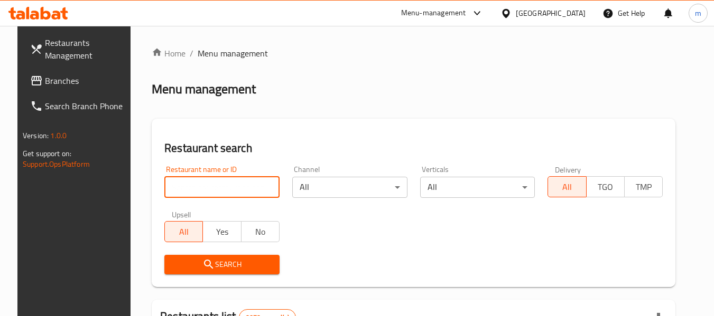
drag, startPoint x: 194, startPoint y: 189, endPoint x: 199, endPoint y: 183, distance: 7.2
click at [194, 189] on input "search" at bounding box center [221, 187] width 115 height 21
paste input "692100"
type input "692100"
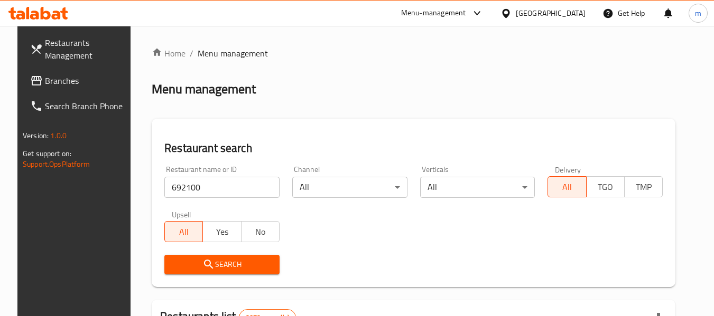
click at [215, 261] on span "Search" at bounding box center [222, 264] width 98 height 13
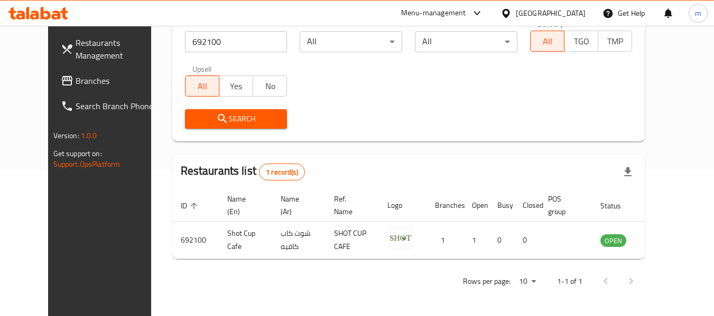
scroll to position [146, 0]
click at [509, 14] on icon at bounding box center [505, 12] width 7 height 9
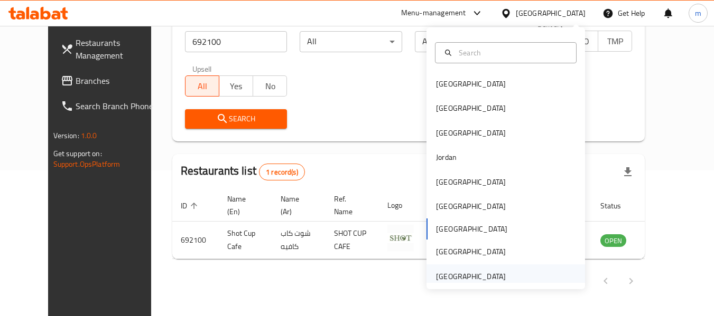
click at [462, 280] on div "[GEOGRAPHIC_DATA]" at bounding box center [471, 277] width 70 height 12
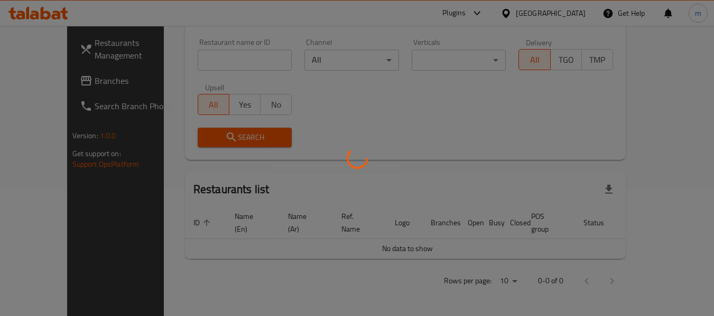
scroll to position [115, 0]
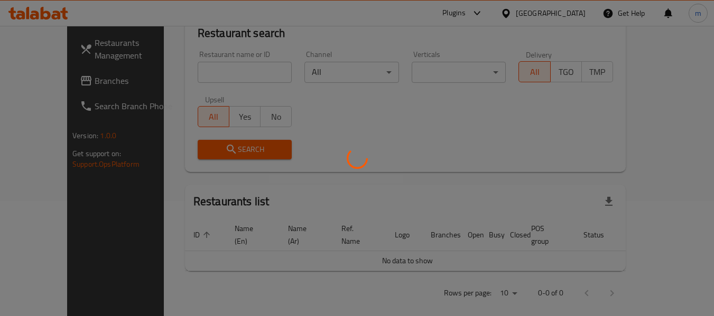
click at [61, 80] on div at bounding box center [357, 158] width 714 height 316
click at [43, 78] on div at bounding box center [357, 158] width 714 height 316
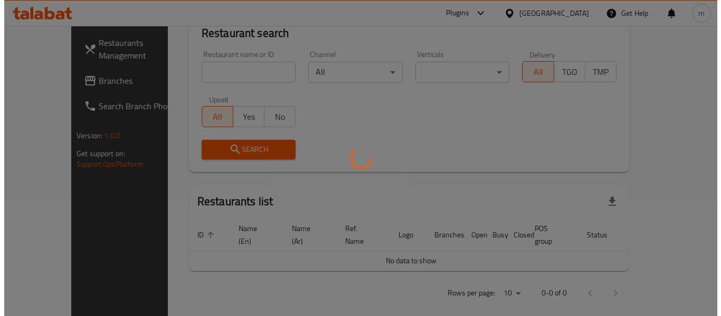
scroll to position [0, 0]
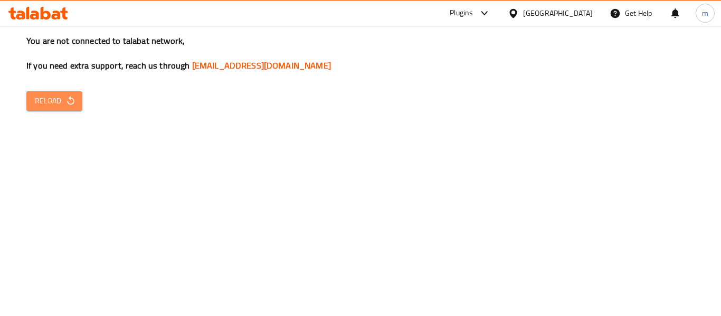
click at [52, 105] on span "Reload" at bounding box center [54, 101] width 39 height 13
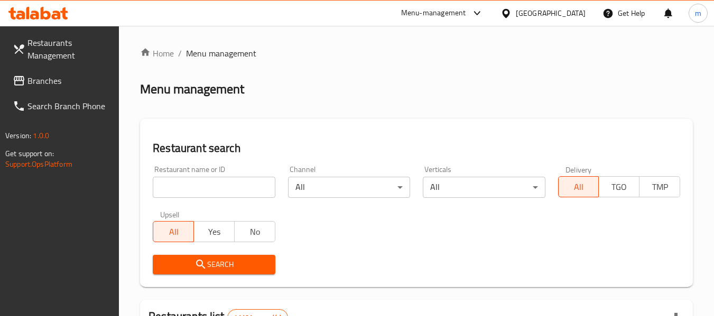
click at [215, 188] on input "search" at bounding box center [214, 187] width 122 height 21
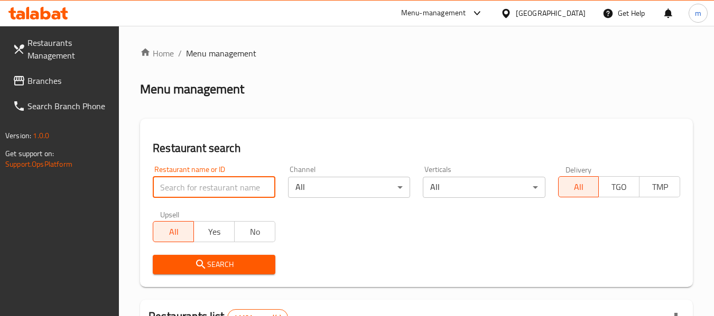
click at [215, 191] on input "search" at bounding box center [214, 187] width 122 height 21
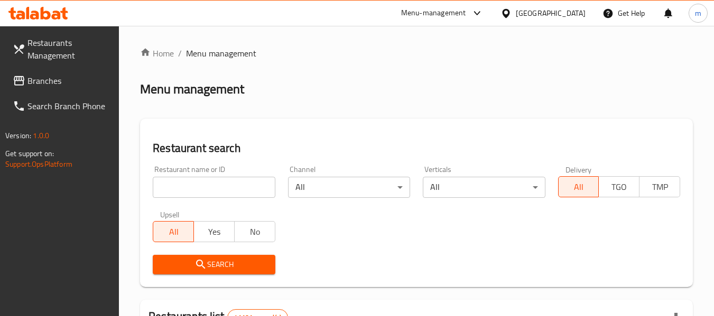
click at [224, 172] on div "Restaurant name or ID Restaurant name or ID" at bounding box center [214, 182] width 122 height 32
click at [209, 181] on input "search" at bounding box center [214, 187] width 122 height 21
click at [46, 83] on span "Branches" at bounding box center [68, 80] width 83 height 13
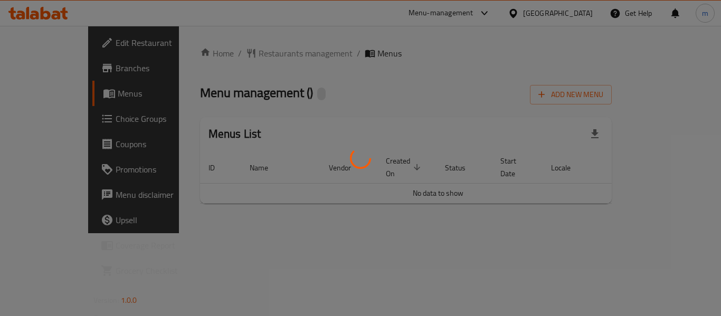
click at [236, 56] on div at bounding box center [360, 158] width 721 height 316
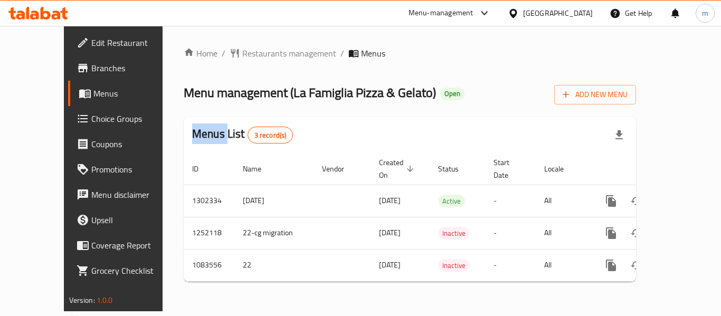
click at [236, 56] on div at bounding box center [360, 158] width 721 height 316
click at [242, 56] on span "Restaurants management" at bounding box center [289, 53] width 94 height 13
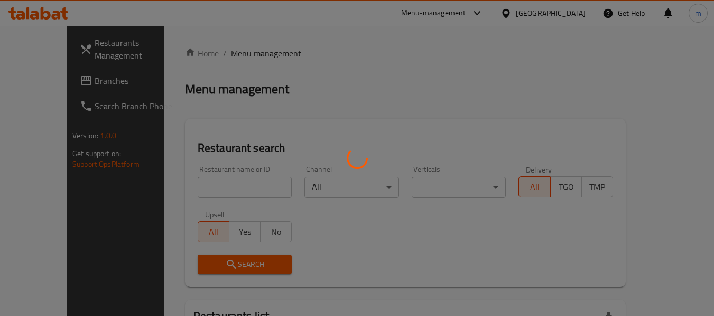
click at [190, 189] on div at bounding box center [357, 158] width 714 height 316
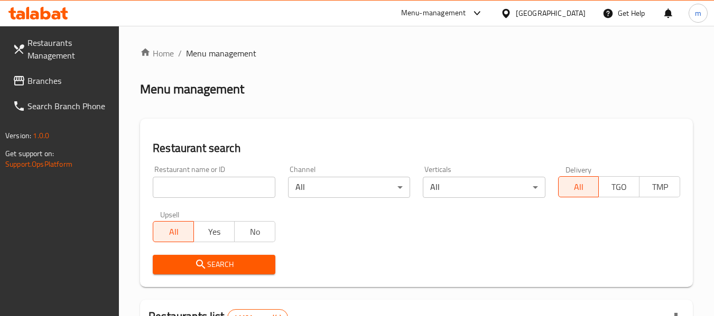
click at [179, 192] on div at bounding box center [357, 158] width 714 height 316
drag, startPoint x: 178, startPoint y: 192, endPoint x: 172, endPoint y: 190, distance: 6.5
click at [178, 192] on input "search" at bounding box center [214, 187] width 122 height 21
paste input "664444"
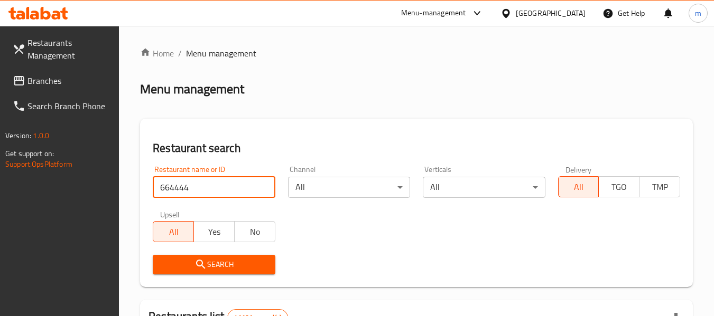
type input "664444"
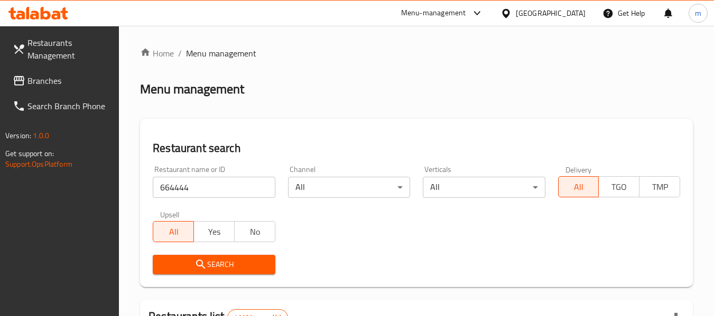
click at [192, 268] on span "Search" at bounding box center [213, 264] width 105 height 13
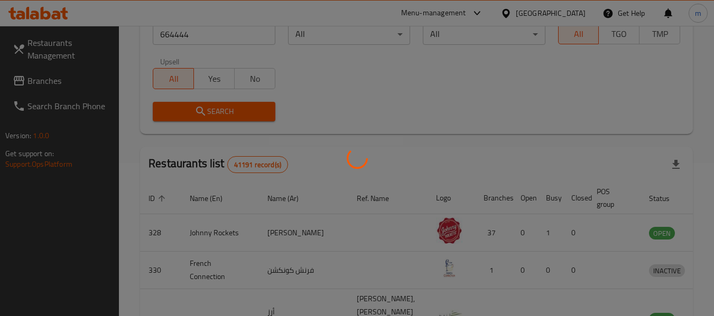
scroll to position [158, 0]
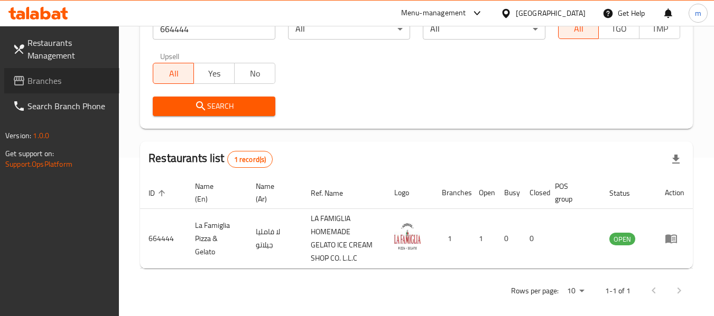
click at [72, 83] on span "Branches" at bounding box center [68, 80] width 83 height 13
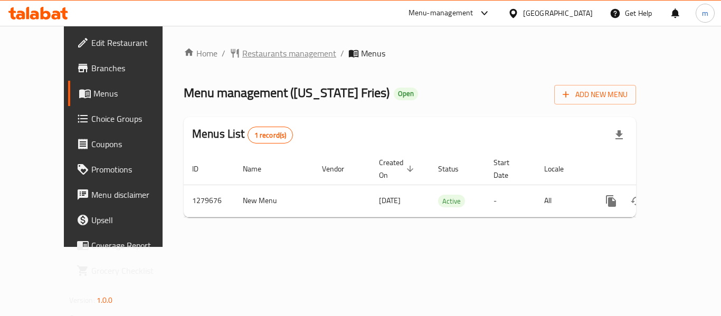
click at [250, 57] on span "Restaurants management" at bounding box center [289, 53] width 94 height 13
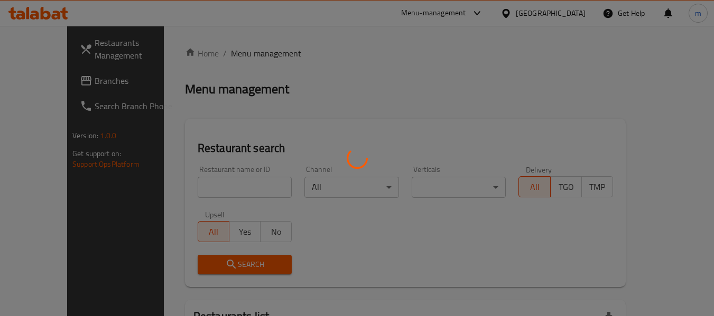
click at [185, 187] on div at bounding box center [357, 158] width 714 height 316
click at [184, 188] on div at bounding box center [357, 158] width 714 height 316
click at [180, 189] on div at bounding box center [357, 158] width 714 height 316
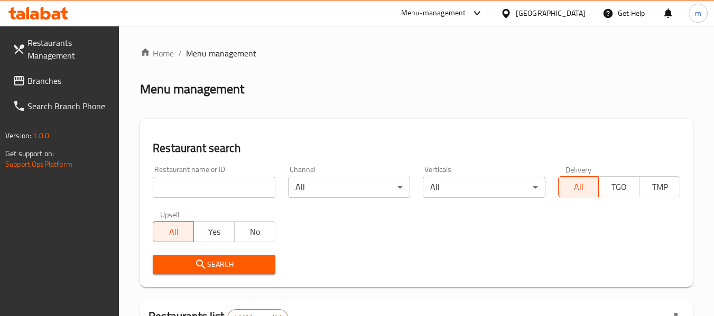
click at [180, 189] on input "search" at bounding box center [214, 187] width 122 height 21
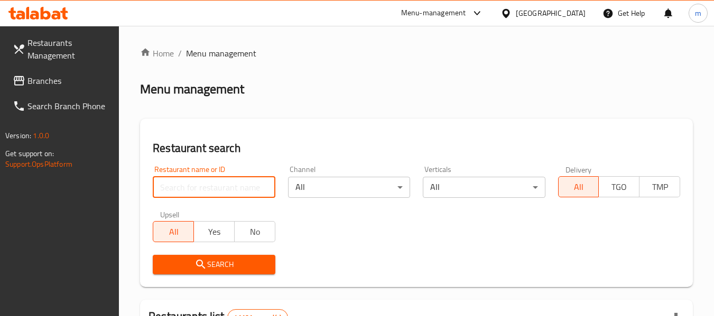
paste input "693435"
type input "693435"
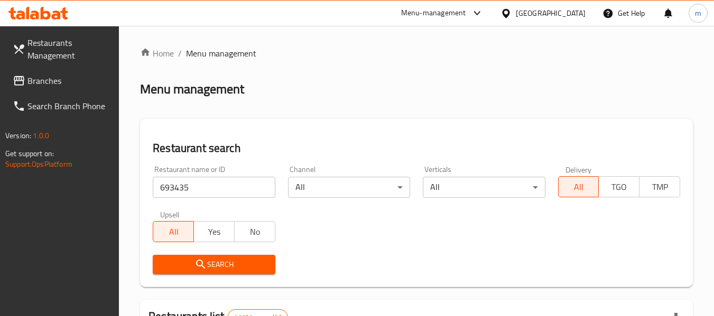
drag, startPoint x: 176, startPoint y: 258, endPoint x: 196, endPoint y: 256, distance: 20.7
click at [178, 259] on span "Search" at bounding box center [213, 264] width 105 height 13
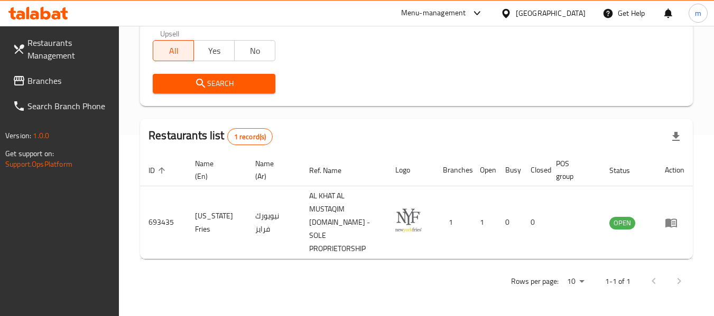
scroll to position [181, 0]
click at [509, 11] on icon at bounding box center [505, 12] width 7 height 9
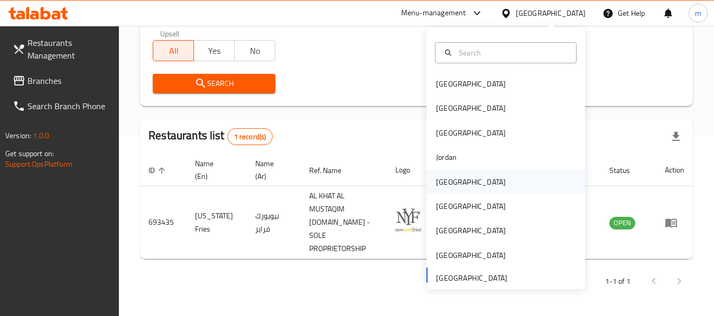
click at [438, 181] on div "Kuwait" at bounding box center [471, 182] width 70 height 12
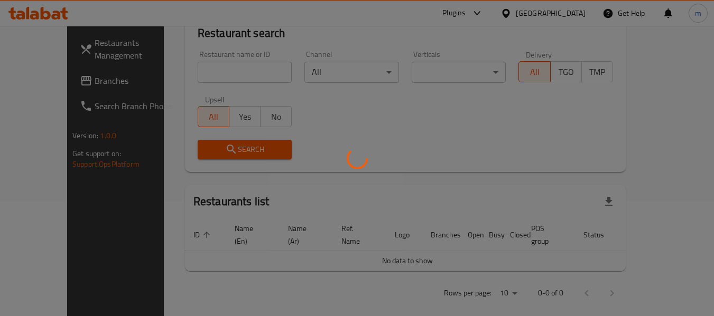
scroll to position [181, 0]
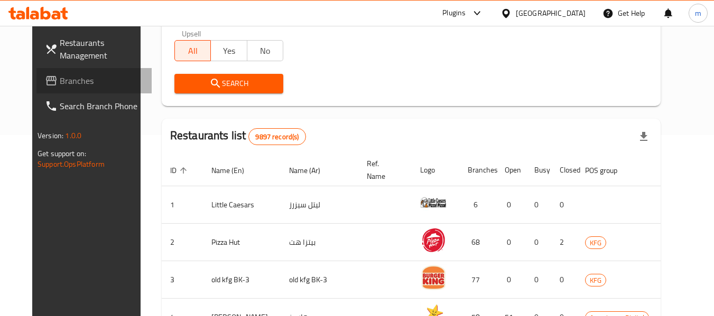
click at [60, 80] on span "Branches" at bounding box center [101, 80] width 83 height 13
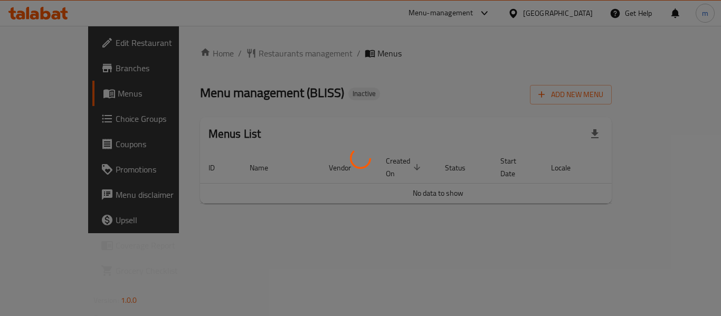
click at [228, 53] on div at bounding box center [360, 158] width 721 height 316
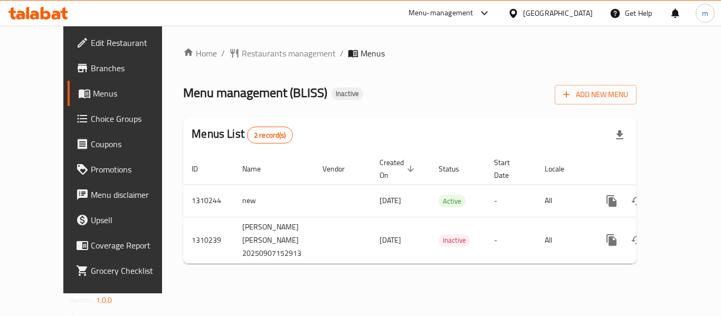
click at [242, 53] on span "Restaurants management" at bounding box center [289, 53] width 94 height 13
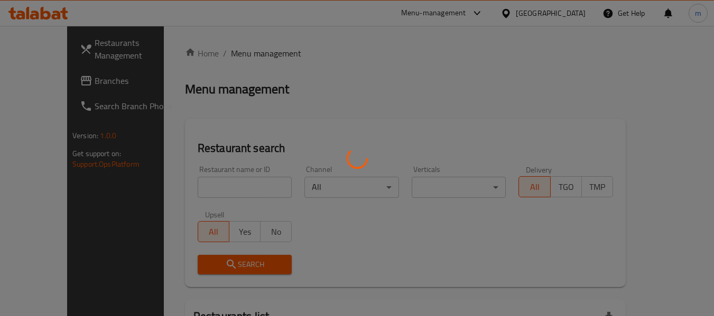
drag, startPoint x: 210, startPoint y: 186, endPoint x: 198, endPoint y: 189, distance: 13.1
click at [207, 187] on div at bounding box center [357, 158] width 714 height 316
click at [173, 190] on div at bounding box center [357, 158] width 714 height 316
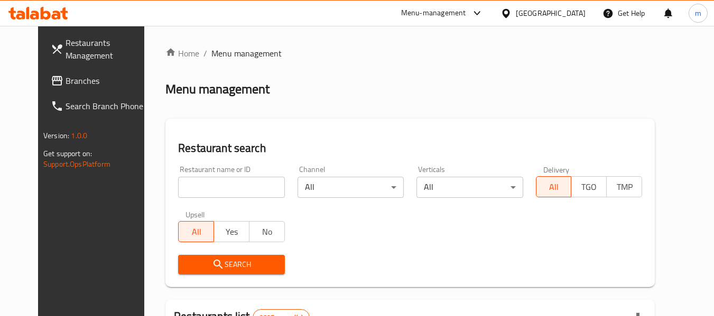
click at [185, 187] on input "search" at bounding box center [231, 187] width 106 height 21
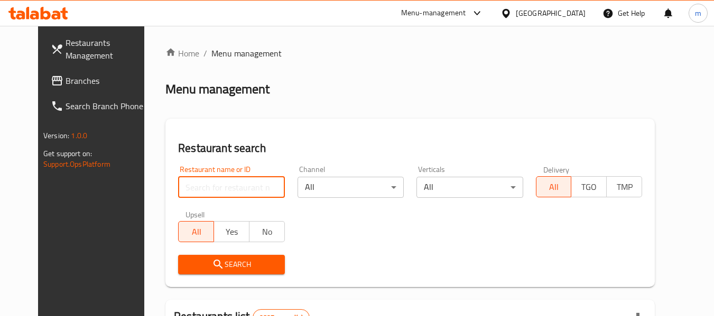
paste input "705395"
type input "705395"
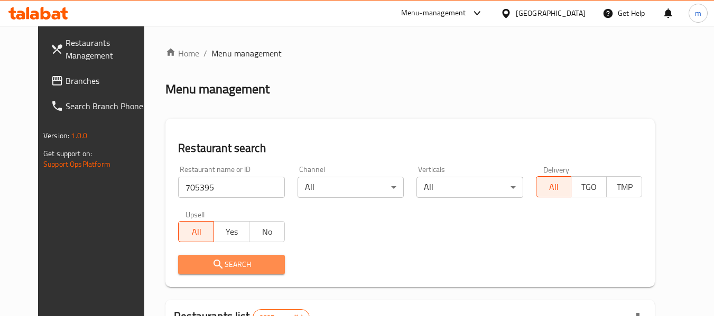
drag, startPoint x: 187, startPoint y: 266, endPoint x: 313, endPoint y: 238, distance: 129.4
click at [187, 266] on span "Search" at bounding box center [230, 264] width 89 height 13
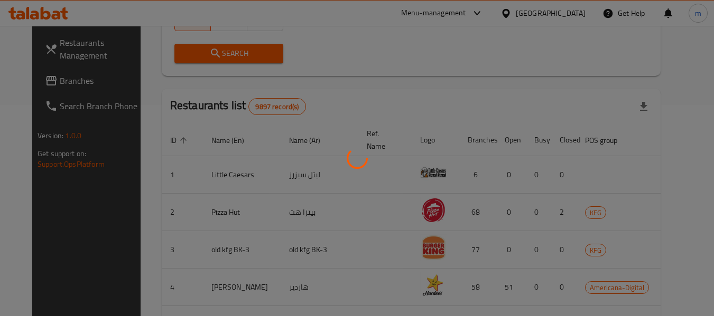
scroll to position [155, 0]
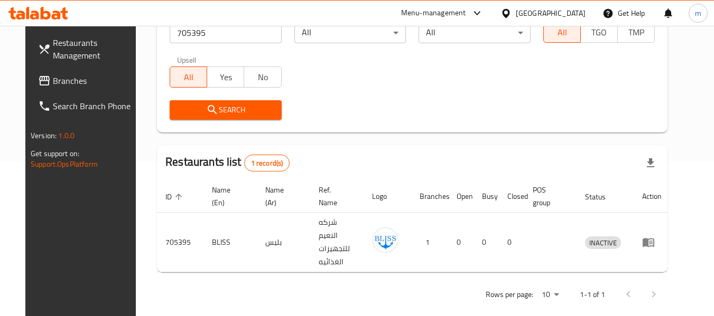
click at [509, 11] on icon at bounding box center [505, 12] width 7 height 9
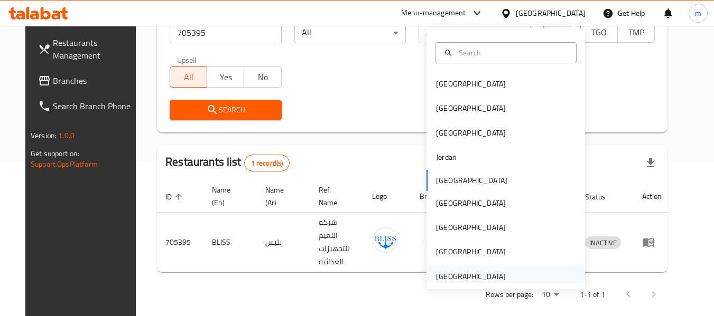
click at [459, 276] on div "[GEOGRAPHIC_DATA]" at bounding box center [471, 277] width 70 height 12
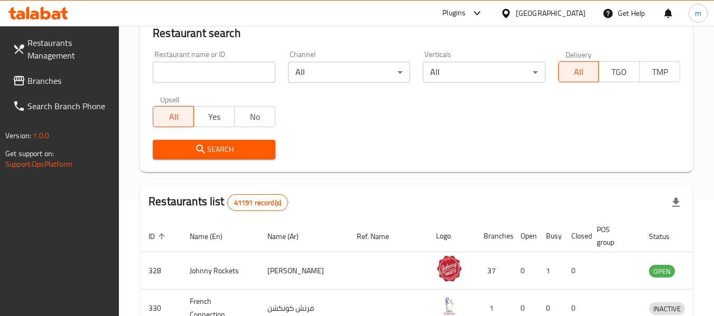
scroll to position [155, 0]
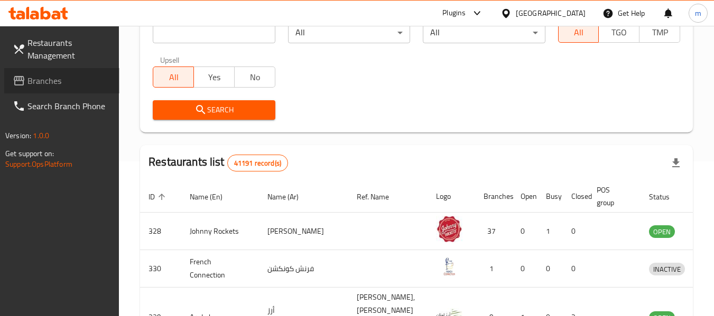
drag, startPoint x: 51, startPoint y: 83, endPoint x: 71, endPoint y: 74, distance: 21.8
click at [51, 83] on span "Branches" at bounding box center [68, 80] width 83 height 13
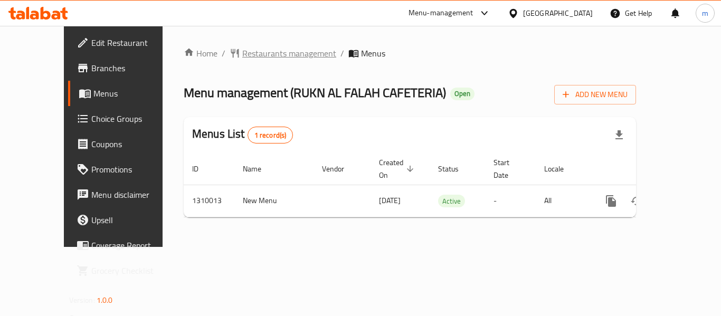
click at [252, 54] on span "Restaurants management" at bounding box center [289, 53] width 94 height 13
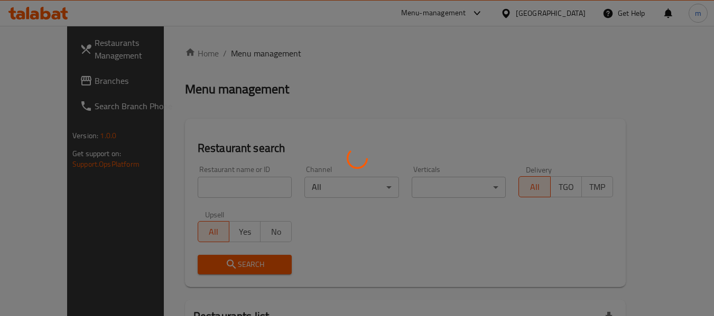
click at [215, 184] on div at bounding box center [357, 158] width 714 height 316
click at [217, 180] on div at bounding box center [357, 158] width 714 height 316
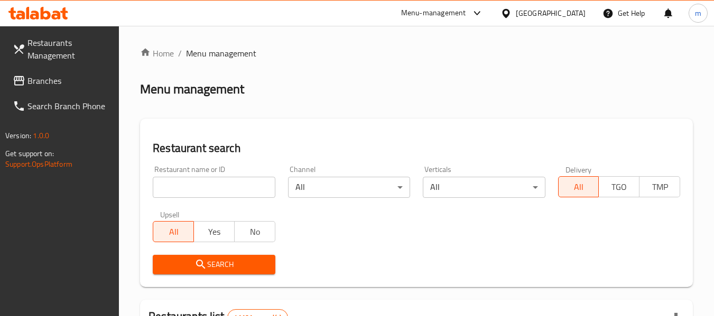
click at [202, 181] on div at bounding box center [357, 158] width 714 height 316
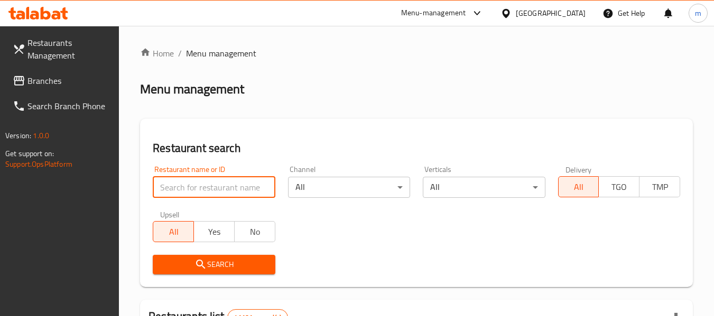
click at [196, 183] on input "search" at bounding box center [214, 187] width 122 height 21
paste input "705232"
type input "705232"
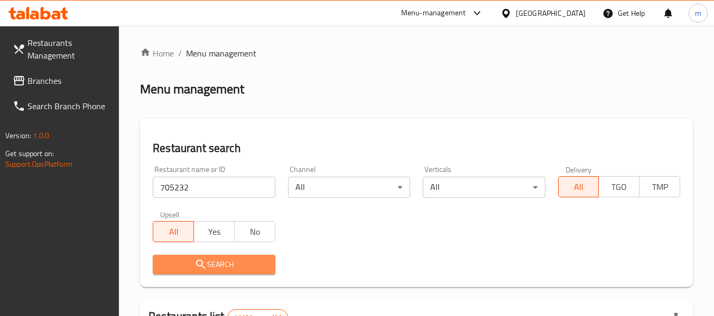
click at [203, 266] on icon "submit" at bounding box center [200, 264] width 9 height 9
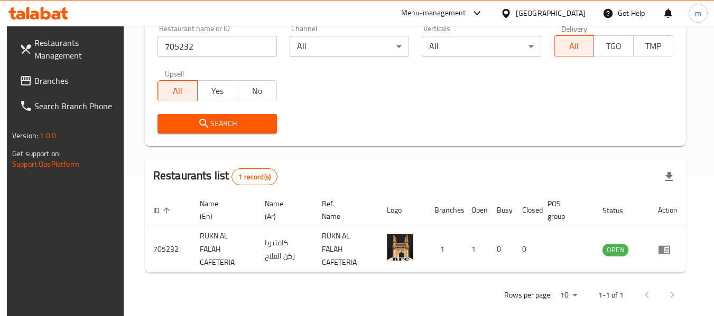
scroll to position [155, 0]
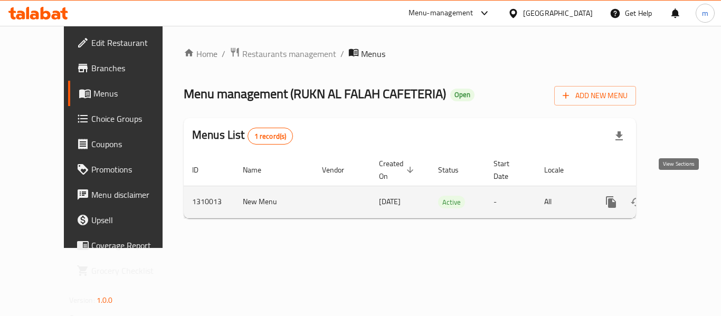
click at [681, 196] on icon "enhanced table" at bounding box center [687, 202] width 13 height 13
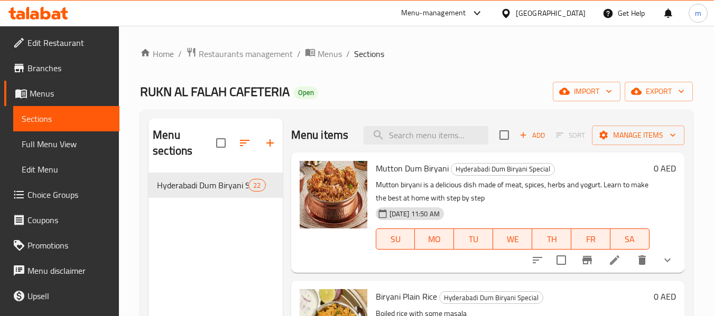
click at [48, 197] on span "Choice Groups" at bounding box center [68, 195] width 83 height 13
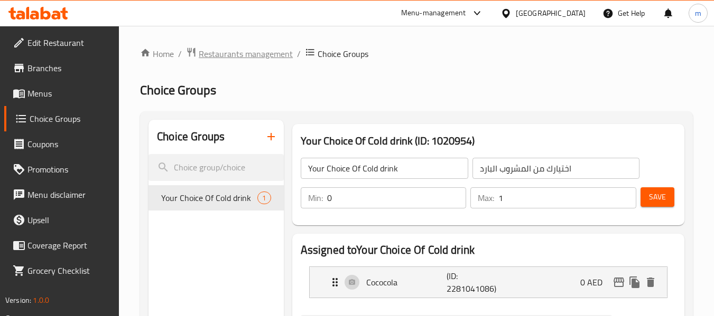
click at [236, 56] on span "Restaurants management" at bounding box center [246, 54] width 94 height 13
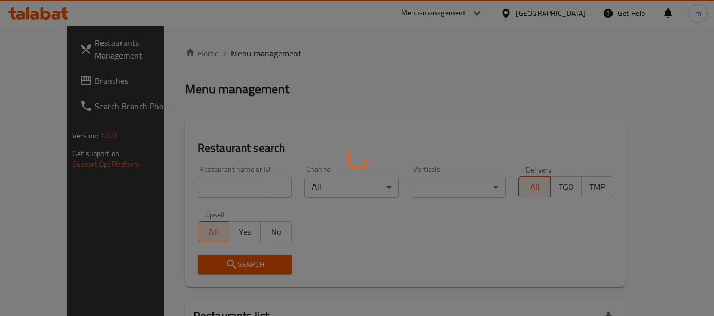
click at [45, 80] on div at bounding box center [357, 158] width 714 height 316
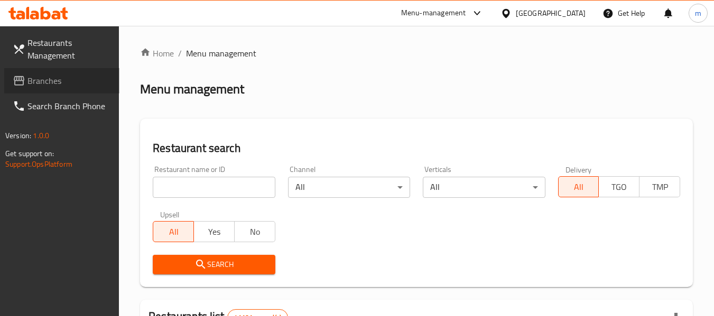
click at [44, 85] on span "Branches" at bounding box center [68, 80] width 83 height 13
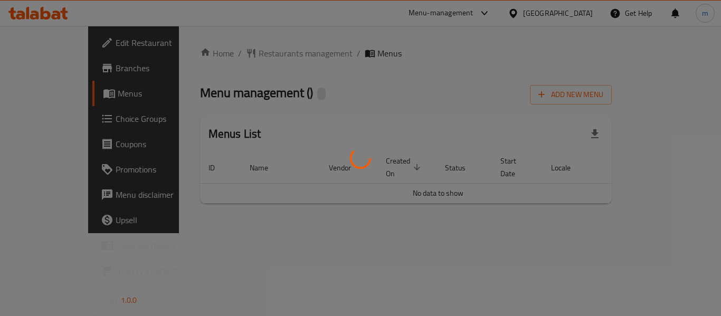
click at [236, 54] on div at bounding box center [360, 158] width 721 height 316
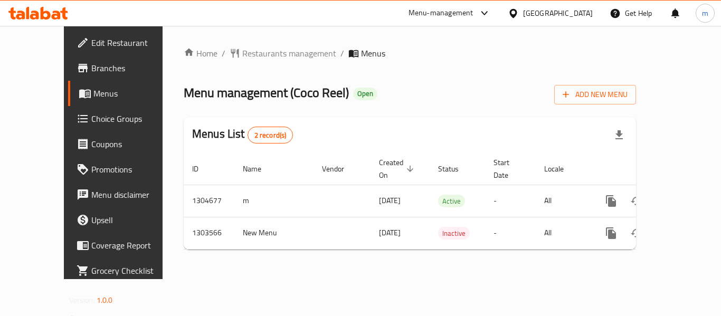
click at [242, 54] on span "Restaurants management" at bounding box center [289, 53] width 94 height 13
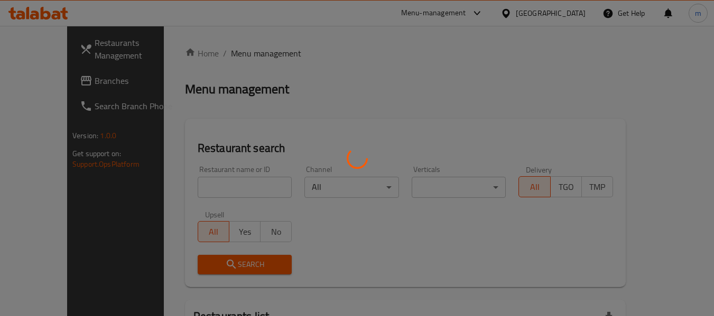
click at [191, 192] on div at bounding box center [357, 158] width 714 height 316
click at [185, 187] on div at bounding box center [357, 158] width 714 height 316
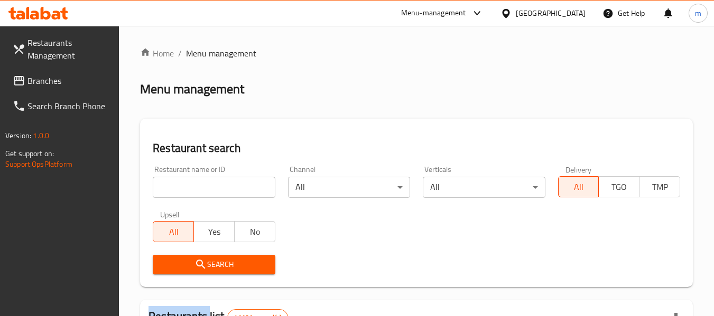
click at [185, 187] on input "search" at bounding box center [214, 187] width 122 height 21
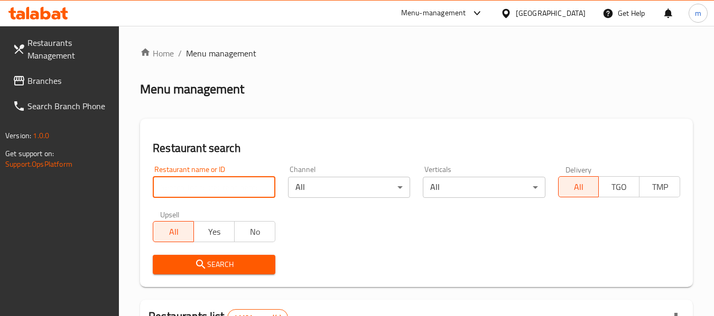
paste input "702886"
type input "702886"
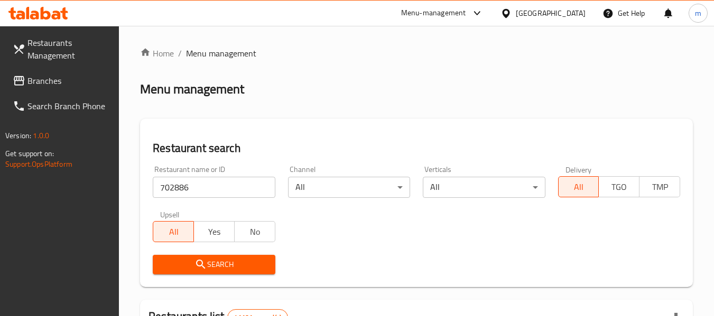
click at [208, 258] on span "Search" at bounding box center [213, 264] width 105 height 13
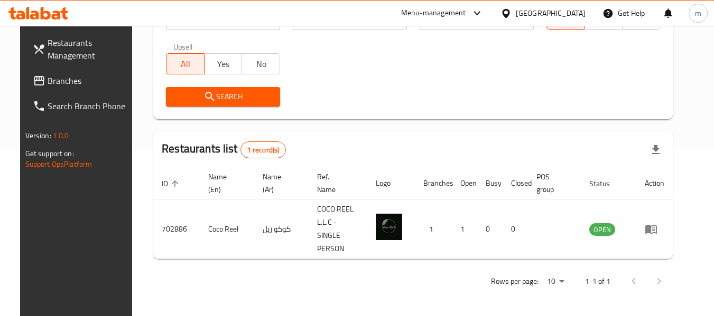
scroll to position [146, 0]
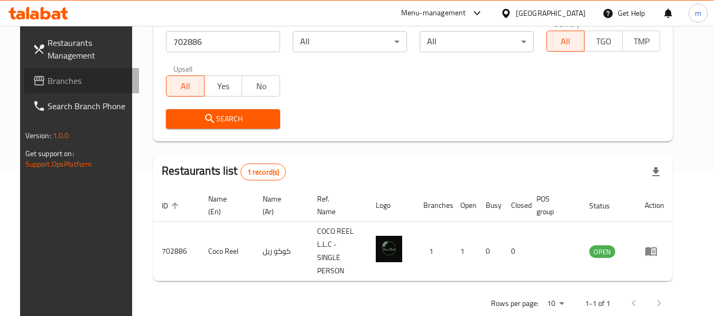
drag, startPoint x: 77, startPoint y: 80, endPoint x: 88, endPoint y: 81, distance: 11.1
click at [77, 80] on span "Branches" at bounding box center [89, 80] width 83 height 13
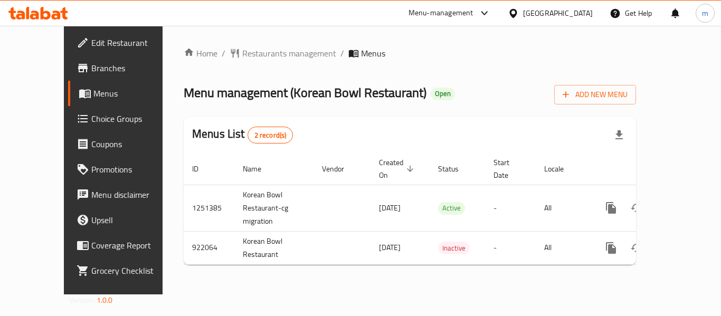
click at [236, 57] on div "Home / Restaurants management / Menus Menu management ( Korean Bowl Restaurant …" at bounding box center [410, 160] width 453 height 227
click at [242, 57] on span "Restaurants management" at bounding box center [289, 53] width 94 height 13
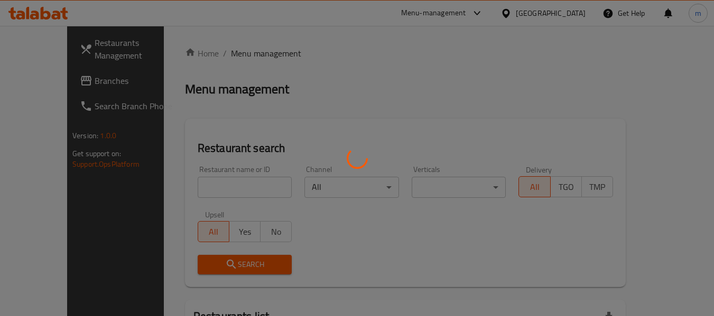
drag, startPoint x: 195, startPoint y: 184, endPoint x: 184, endPoint y: 189, distance: 12.6
click at [193, 187] on div at bounding box center [357, 158] width 714 height 316
click at [171, 192] on div at bounding box center [357, 158] width 714 height 316
click at [173, 190] on div at bounding box center [357, 158] width 714 height 316
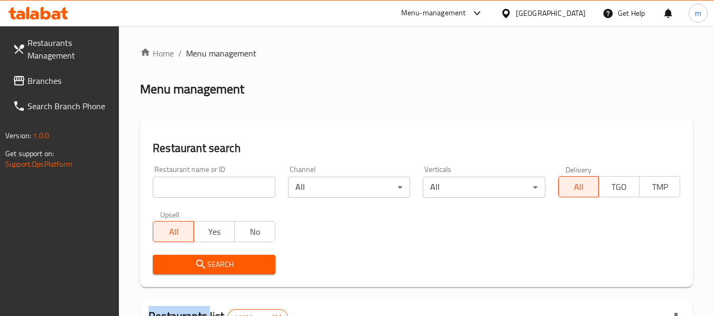
click at [173, 190] on div at bounding box center [357, 158] width 714 height 316
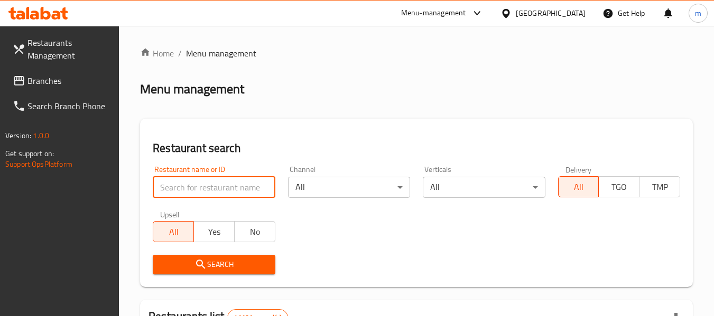
click at [186, 187] on input "search" at bounding box center [214, 187] width 122 height 21
paste input "658771"
type input "658771"
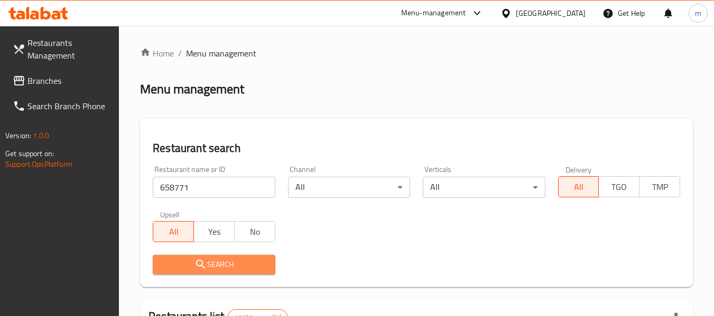
click at [214, 266] on span "Search" at bounding box center [213, 264] width 105 height 13
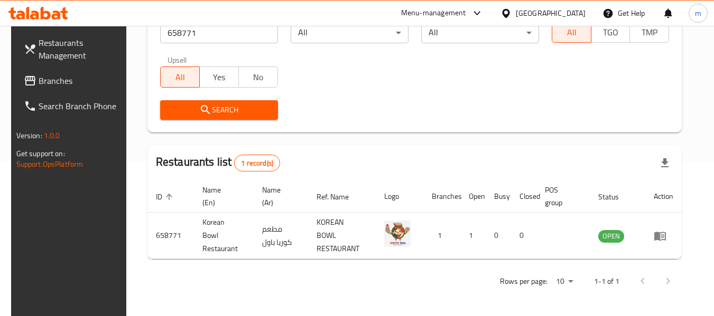
scroll to position [146, 0]
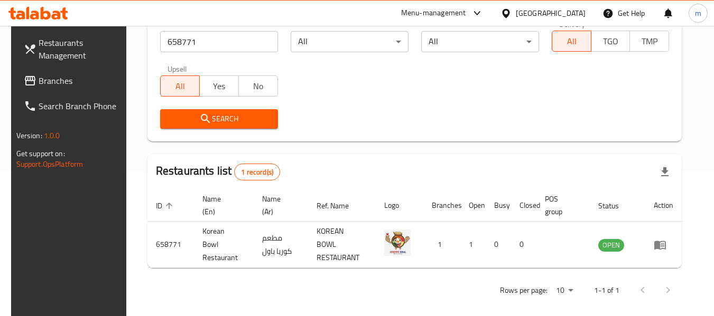
click at [59, 84] on span "Branches" at bounding box center [80, 80] width 83 height 13
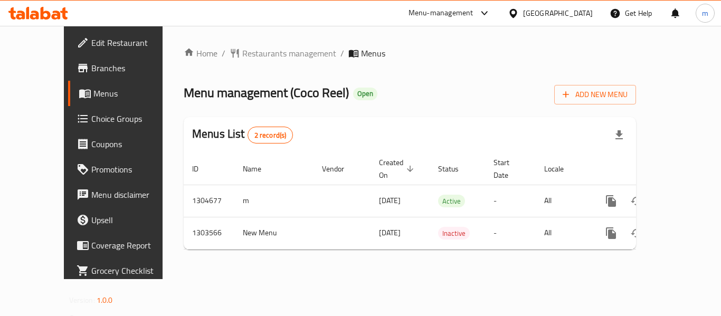
click at [242, 55] on div at bounding box center [360, 158] width 721 height 316
click at [242, 55] on span "Restaurants management" at bounding box center [289, 53] width 94 height 13
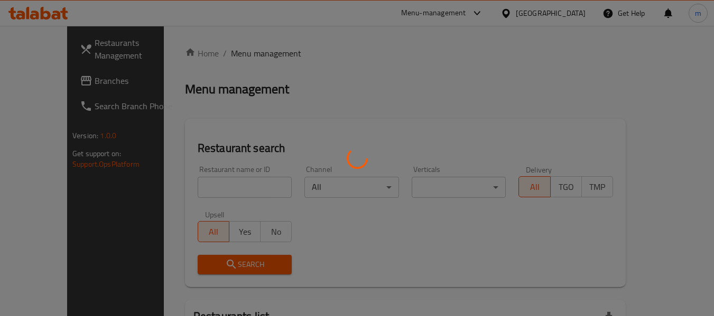
click at [200, 191] on div at bounding box center [357, 158] width 714 height 316
click at [188, 190] on div at bounding box center [357, 158] width 714 height 316
click at [187, 190] on div at bounding box center [357, 158] width 714 height 316
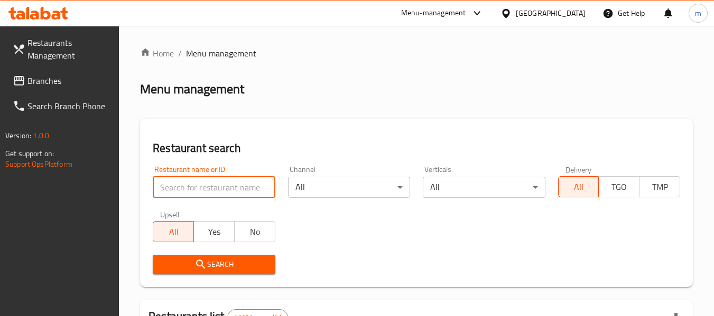
click at [185, 190] on input "search" at bounding box center [214, 187] width 122 height 21
paste input "702886"
type input "702886"
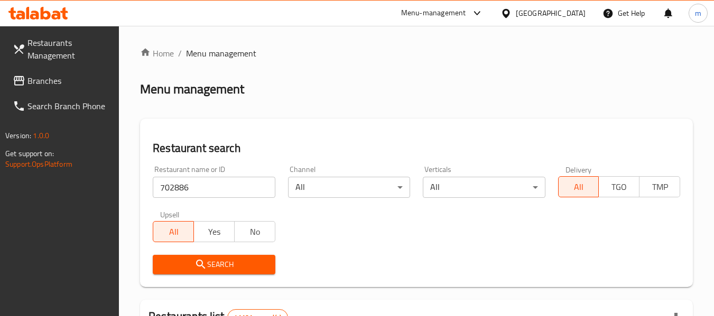
click at [208, 260] on span "Search" at bounding box center [213, 264] width 105 height 13
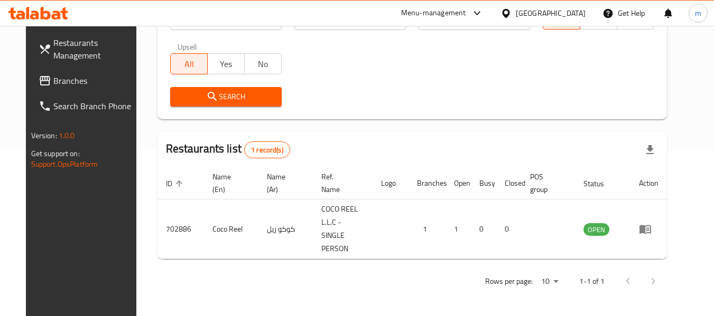
scroll to position [146, 0]
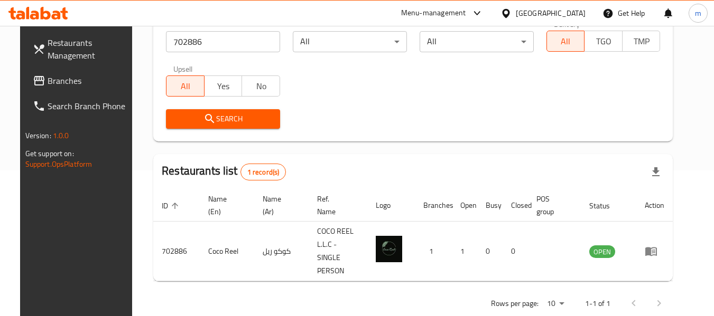
click at [48, 81] on span "Branches" at bounding box center [89, 80] width 83 height 13
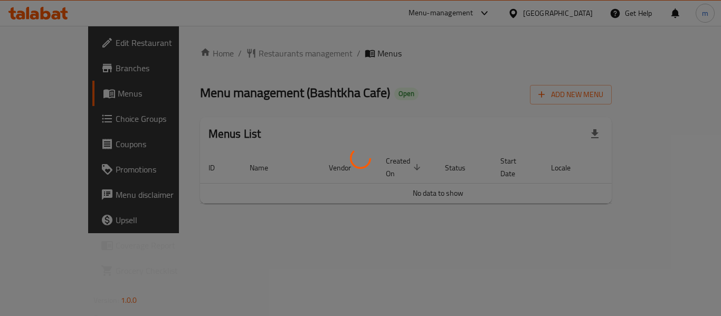
click at [242, 53] on div at bounding box center [360, 158] width 721 height 316
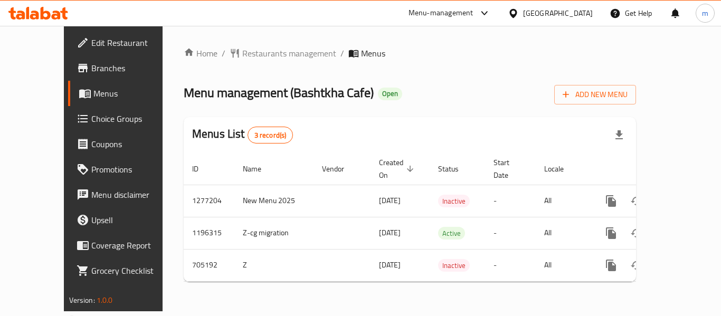
click at [238, 53] on div at bounding box center [360, 158] width 721 height 316
click at [242, 53] on span "Restaurants management" at bounding box center [289, 53] width 94 height 13
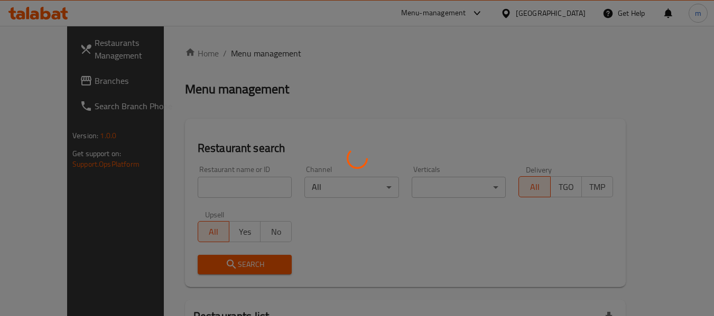
click at [200, 191] on div at bounding box center [357, 158] width 714 height 316
click at [193, 191] on div at bounding box center [357, 158] width 714 height 316
click at [190, 191] on div at bounding box center [357, 158] width 714 height 316
click at [189, 191] on div at bounding box center [357, 158] width 714 height 316
click at [180, 189] on div at bounding box center [357, 158] width 714 height 316
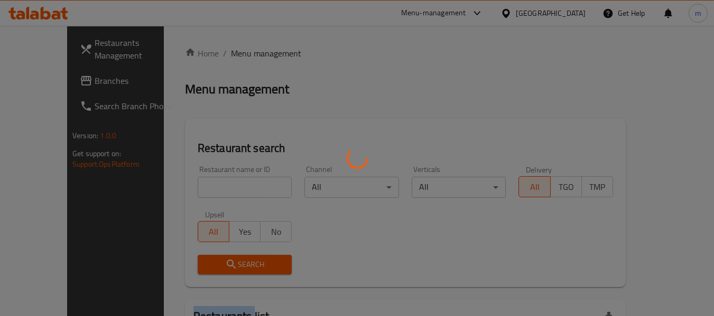
click at [179, 189] on div at bounding box center [357, 158] width 714 height 316
click at [195, 188] on div at bounding box center [357, 158] width 714 height 316
click at [196, 189] on div at bounding box center [357, 158] width 714 height 316
click at [190, 189] on div at bounding box center [357, 158] width 714 height 316
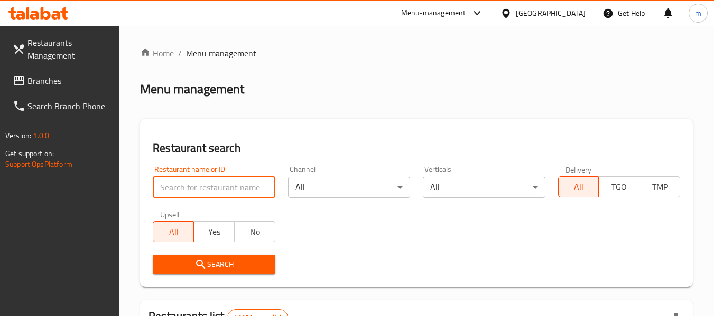
click at [191, 189] on input "search" at bounding box center [214, 187] width 122 height 21
paste input "644624"
type input "644624"
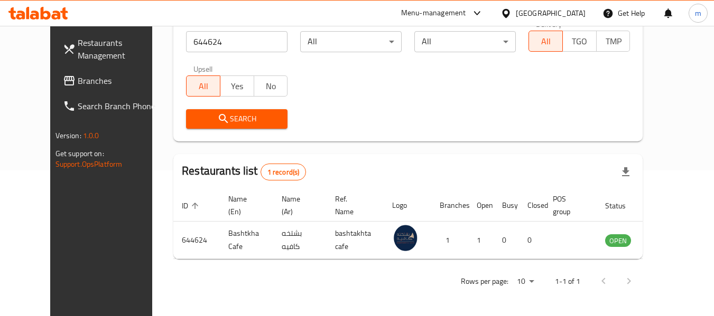
scroll to position [146, 0]
click at [78, 79] on span "Branches" at bounding box center [119, 80] width 83 height 13
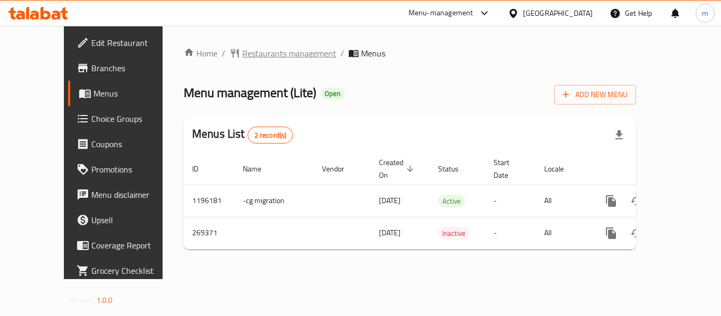
click at [242, 54] on span "Restaurants management" at bounding box center [289, 53] width 94 height 13
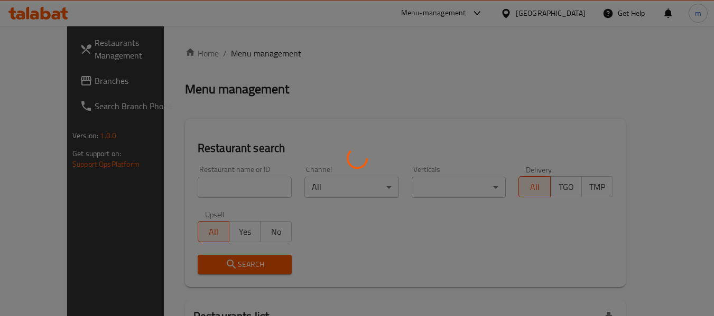
click at [182, 191] on div at bounding box center [357, 158] width 714 height 316
click at [181, 191] on div at bounding box center [357, 158] width 714 height 316
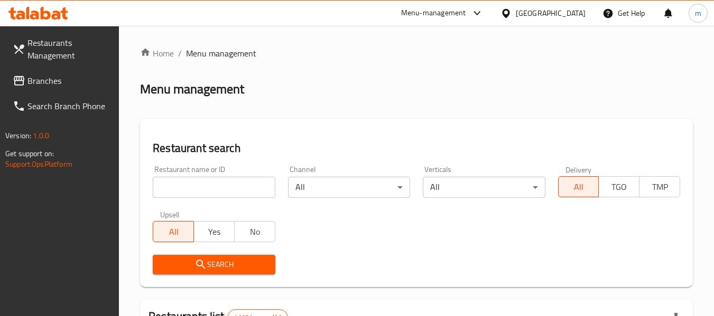
click at [186, 189] on div at bounding box center [357, 158] width 714 height 316
click at [189, 189] on input "search" at bounding box center [214, 187] width 122 height 21
paste input "627739"
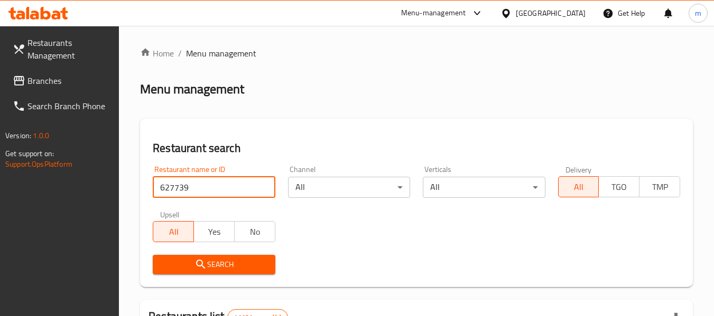
type input "627739"
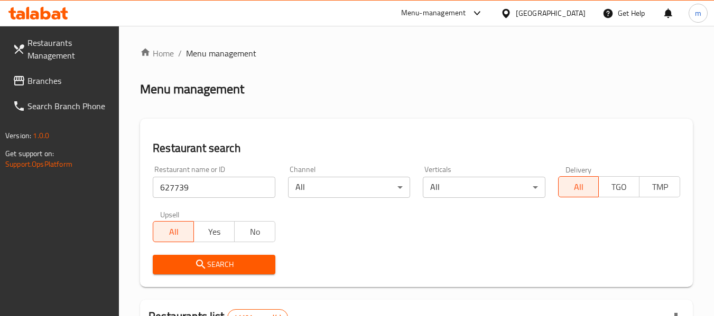
click at [212, 258] on span "Search" at bounding box center [213, 264] width 105 height 13
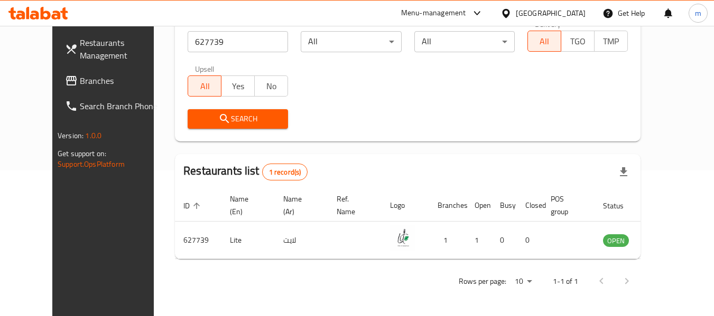
scroll to position [146, 0]
click at [80, 79] on span "Branches" at bounding box center [121, 80] width 83 height 13
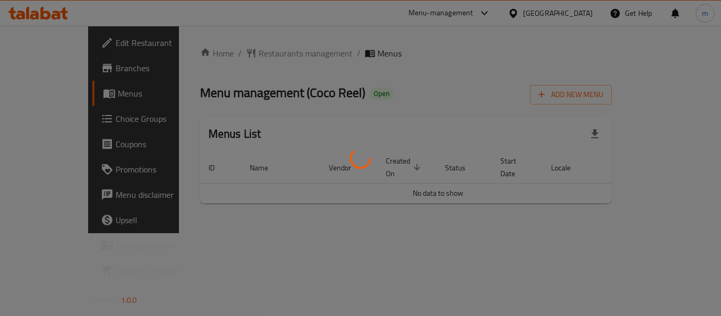
click at [232, 55] on div at bounding box center [360, 158] width 721 height 316
click at [238, 54] on div at bounding box center [360, 158] width 721 height 316
click at [241, 54] on div at bounding box center [360, 158] width 721 height 316
click at [242, 55] on div at bounding box center [360, 158] width 721 height 316
click at [245, 55] on div at bounding box center [360, 158] width 721 height 316
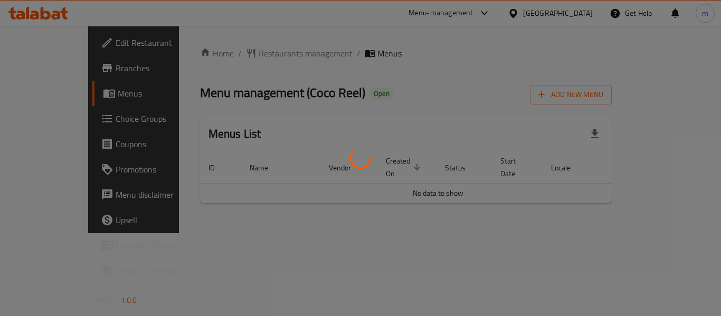
click at [246, 55] on div at bounding box center [360, 158] width 721 height 316
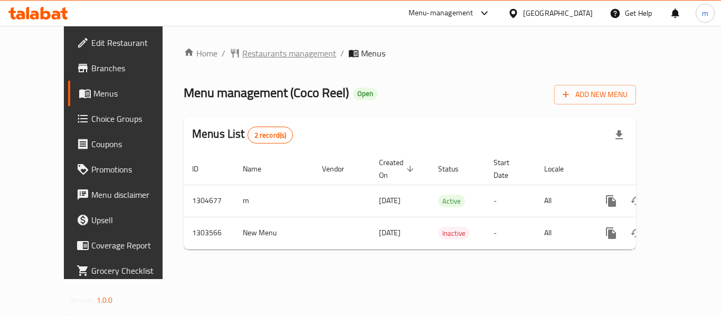
click at [242, 58] on span "Restaurants management" at bounding box center [289, 53] width 94 height 13
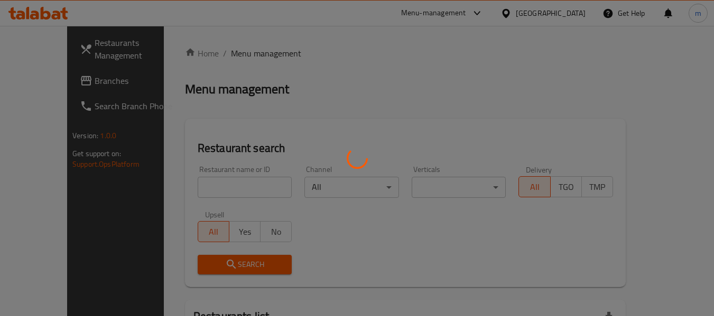
click at [193, 186] on div at bounding box center [357, 158] width 714 height 316
click at [186, 187] on div at bounding box center [357, 158] width 714 height 316
click at [174, 191] on div at bounding box center [357, 158] width 714 height 316
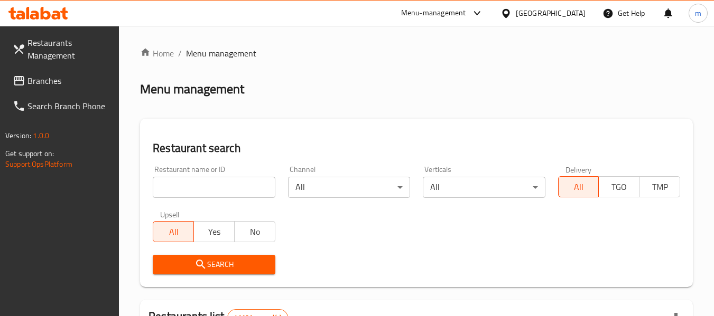
click at [181, 190] on input "search" at bounding box center [214, 187] width 122 height 21
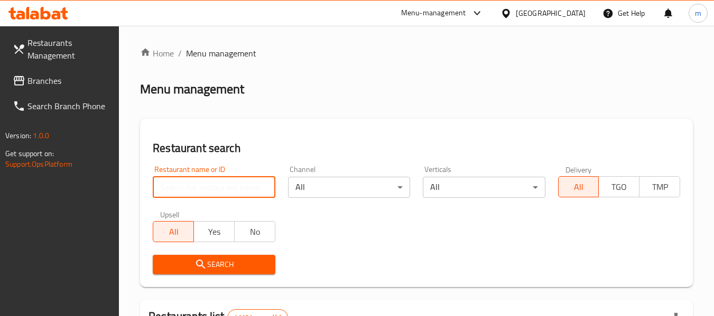
paste input "702886"
type input "702886"
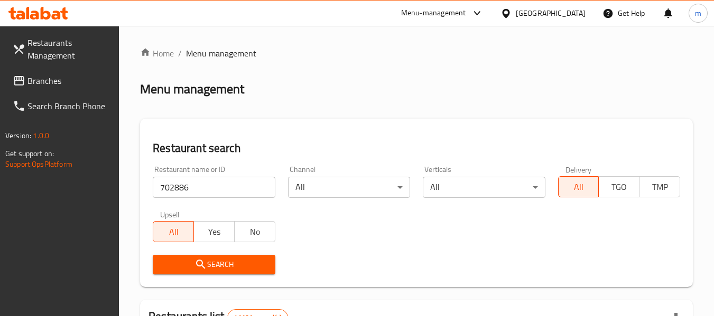
click at [218, 260] on span "Search" at bounding box center [213, 264] width 105 height 13
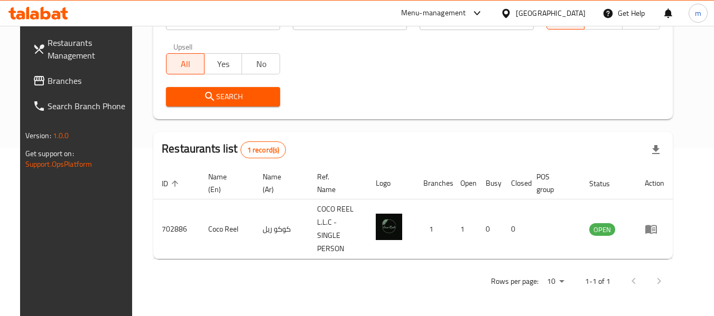
scroll to position [146, 0]
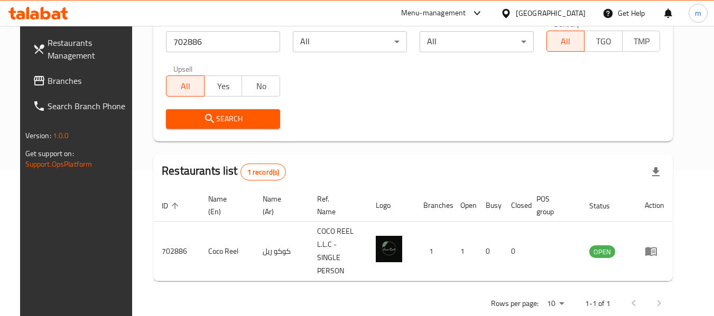
drag, startPoint x: 51, startPoint y: 80, endPoint x: 64, endPoint y: 79, distance: 12.7
click at [51, 80] on span "Branches" at bounding box center [89, 80] width 83 height 13
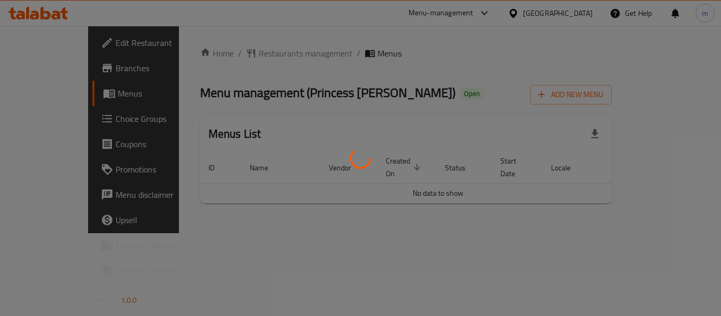
click at [236, 51] on div at bounding box center [360, 158] width 721 height 316
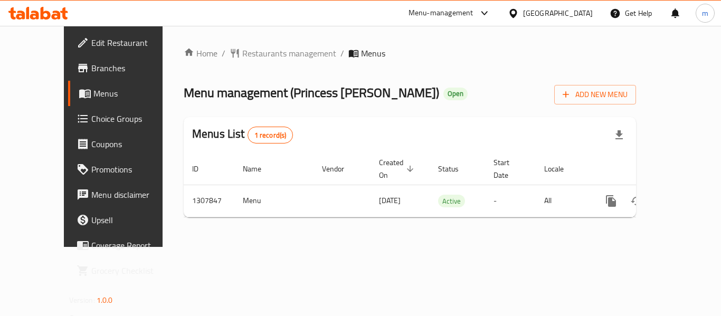
click at [230, 53] on div at bounding box center [360, 158] width 721 height 316
click at [242, 54] on span "Restaurants management" at bounding box center [289, 53] width 94 height 13
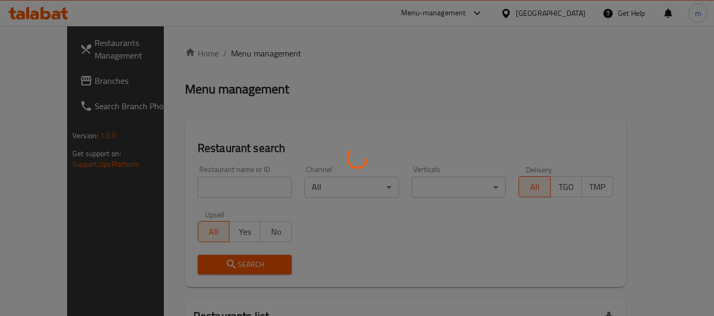
click at [190, 190] on div at bounding box center [357, 158] width 714 height 316
click at [190, 191] on div at bounding box center [357, 158] width 714 height 316
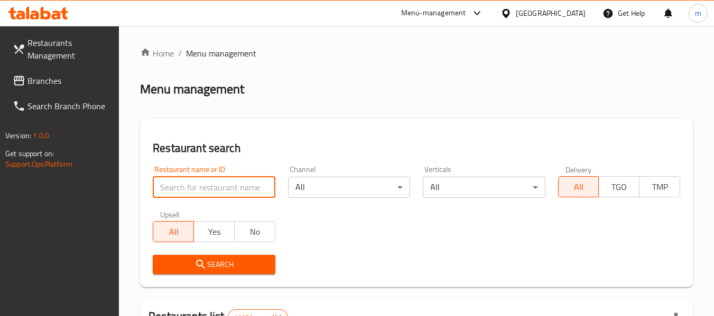
click at [187, 190] on input "search" at bounding box center [214, 187] width 122 height 21
paste input "704386"
type input "704386"
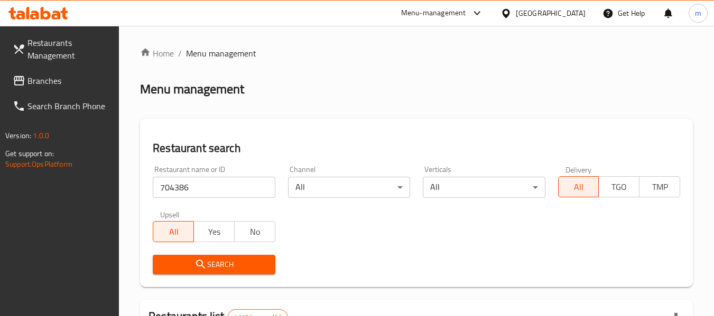
click at [199, 267] on icon "submit" at bounding box center [200, 264] width 9 height 9
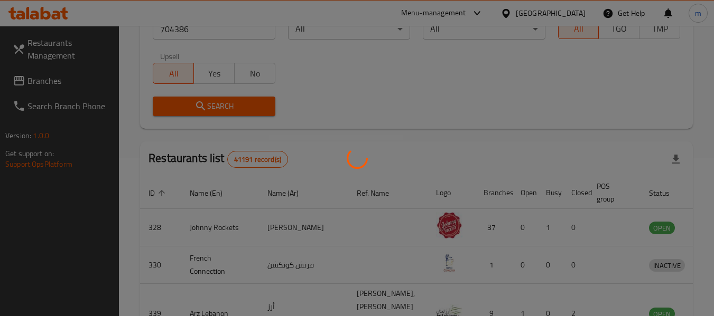
scroll to position [155, 0]
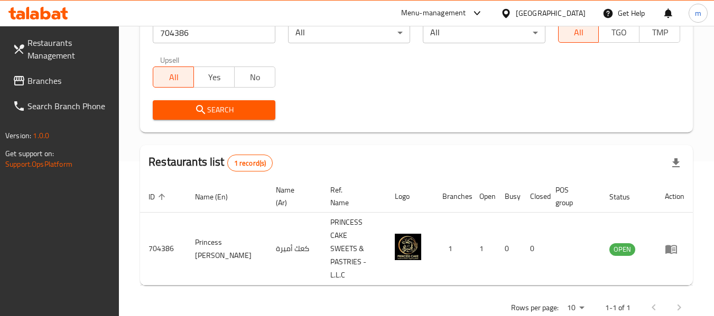
click at [515, 9] on div at bounding box center [507, 13] width 15 height 12
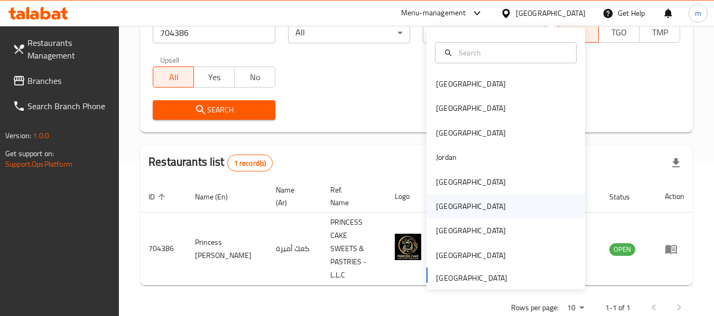
click at [441, 208] on div "[GEOGRAPHIC_DATA]" at bounding box center [471, 207] width 70 height 12
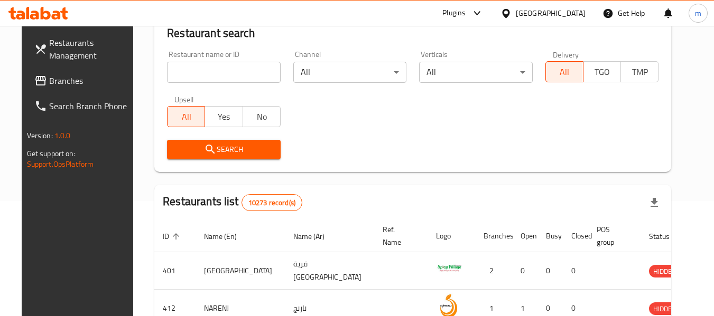
scroll to position [155, 0]
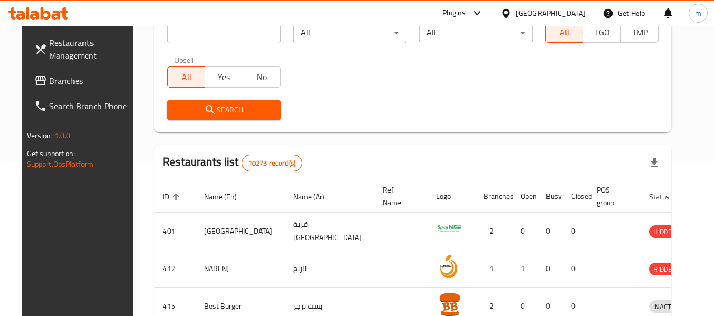
click at [34, 85] on icon at bounding box center [40, 80] width 13 height 13
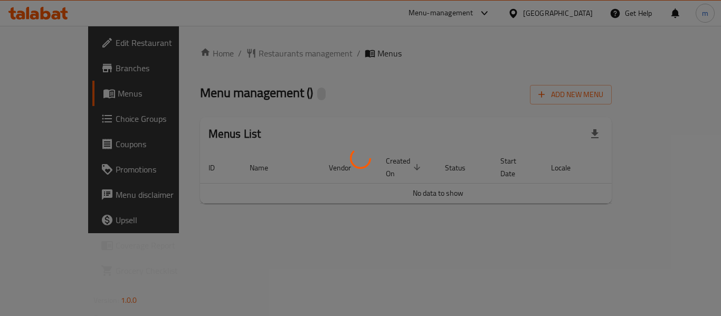
click at [240, 54] on div at bounding box center [360, 158] width 721 height 316
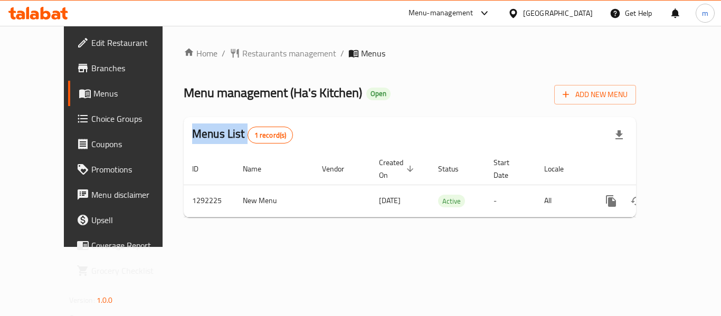
click at [240, 54] on div at bounding box center [360, 158] width 721 height 316
click at [242, 54] on span "Restaurants management" at bounding box center [289, 53] width 94 height 13
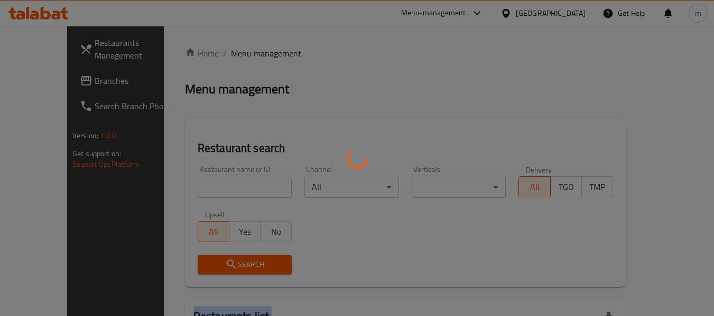
click at [240, 54] on div at bounding box center [357, 158] width 714 height 316
click at [192, 191] on div at bounding box center [357, 158] width 714 height 316
click at [186, 191] on div at bounding box center [357, 158] width 714 height 316
click at [185, 191] on div at bounding box center [357, 158] width 714 height 316
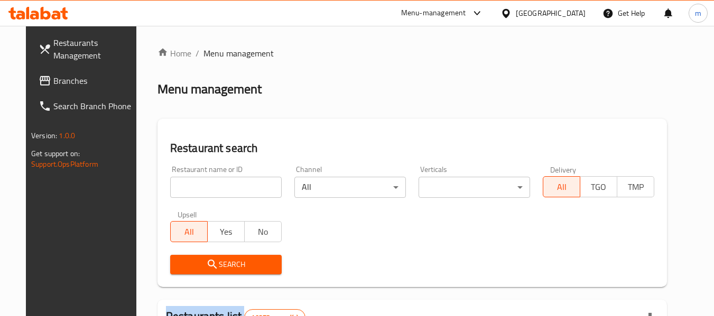
click at [187, 182] on input "search" at bounding box center [225, 187] width 111 height 21
paste input "699038"
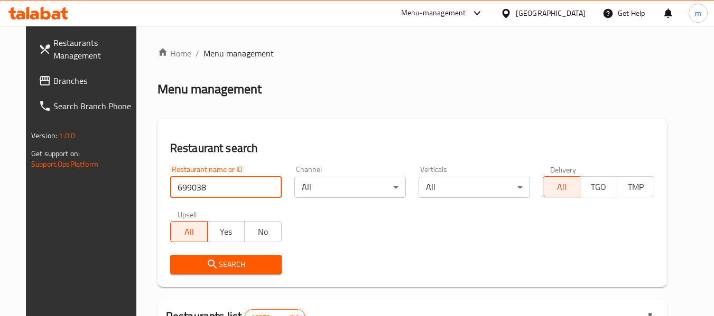
type input "699038"
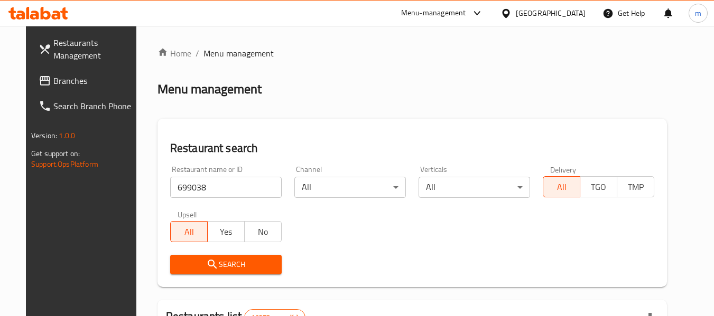
click at [206, 259] on icon "submit" at bounding box center [212, 264] width 13 height 13
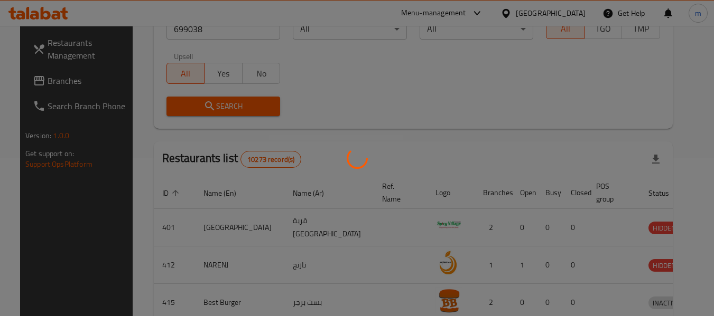
scroll to position [155, 0]
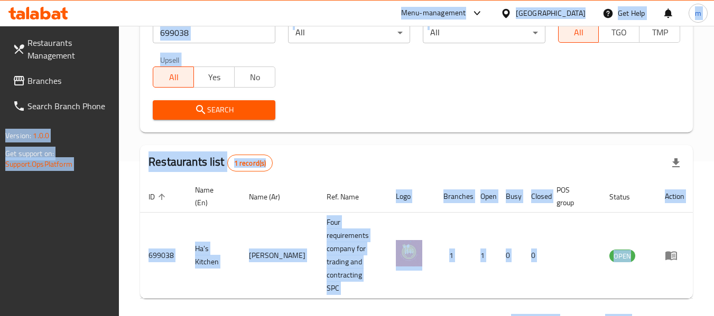
copy body "Menu-management Oman Get Help m Restaurants Management Branches Search Branch P…"
click at [88, 229] on div "Restaurants Management Branches Search Branch Phone Version: 1.0.0 Get support …" at bounding box center [59, 184] width 119 height 316
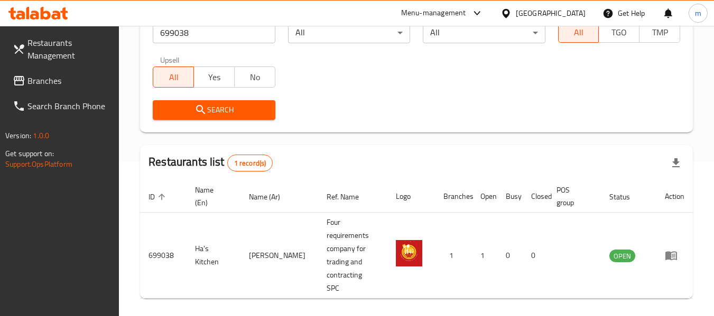
click at [511, 12] on icon at bounding box center [505, 13] width 11 height 11
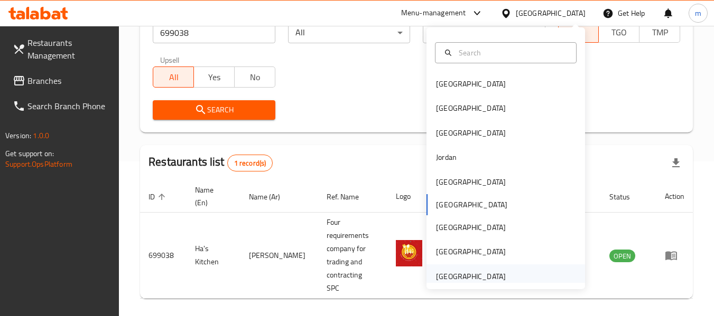
click at [457, 275] on div "[GEOGRAPHIC_DATA]" at bounding box center [471, 277] width 70 height 12
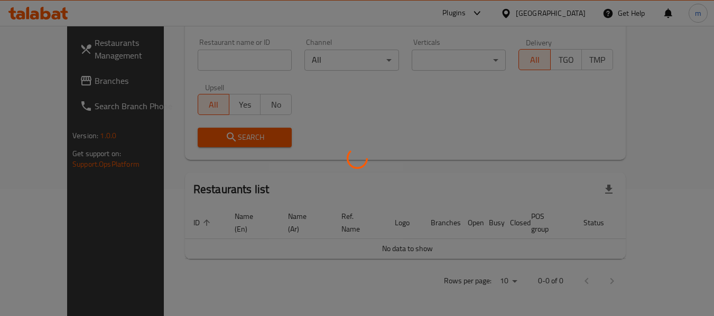
scroll to position [115, 0]
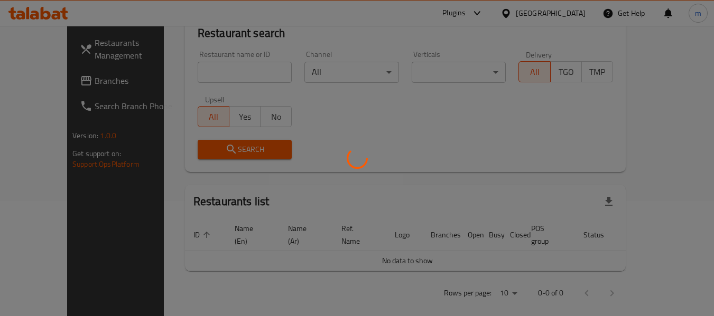
click at [57, 81] on div at bounding box center [357, 158] width 714 height 316
click at [44, 81] on div at bounding box center [357, 158] width 714 height 316
click at [49, 81] on div at bounding box center [357, 158] width 714 height 316
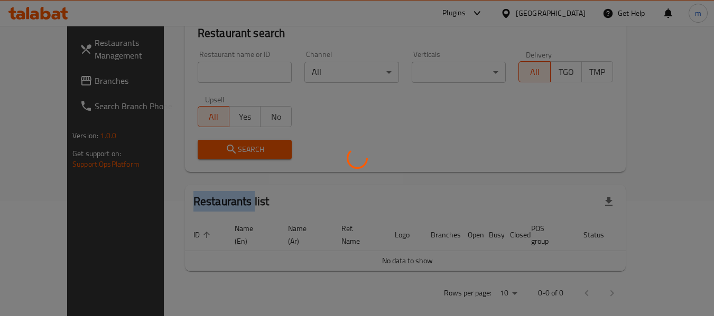
click at [49, 81] on div at bounding box center [357, 158] width 714 height 316
click at [52, 83] on div at bounding box center [357, 158] width 714 height 316
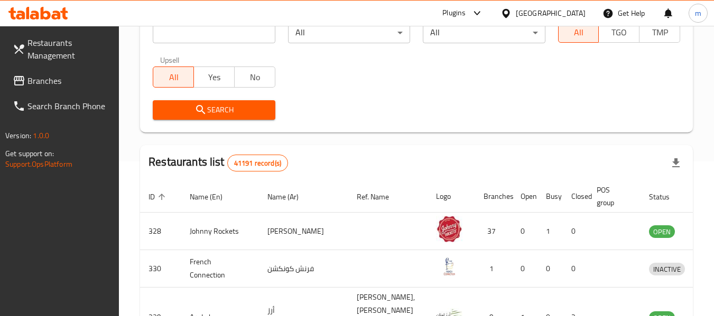
click at [52, 83] on span "Branches" at bounding box center [68, 80] width 83 height 13
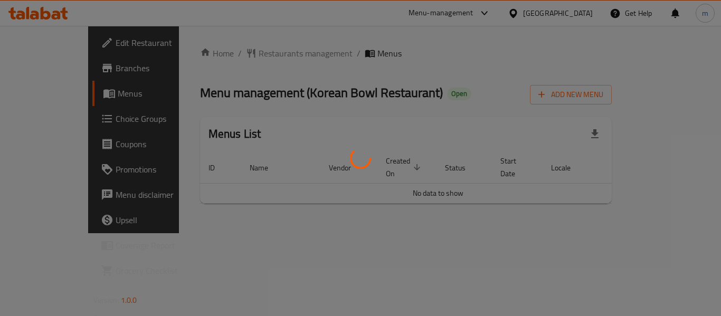
click at [502, 78] on div at bounding box center [360, 158] width 721 height 316
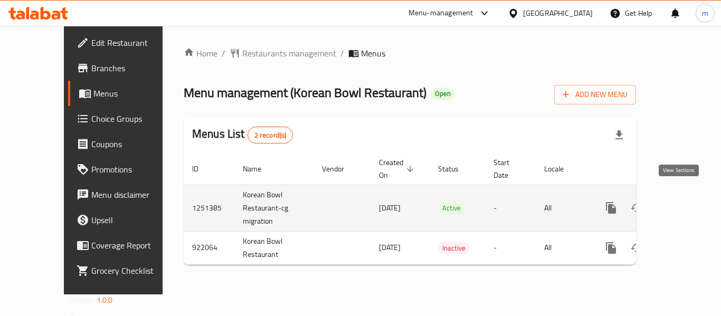
click at [683, 203] on icon "enhanced table" at bounding box center [688, 208] width 10 height 10
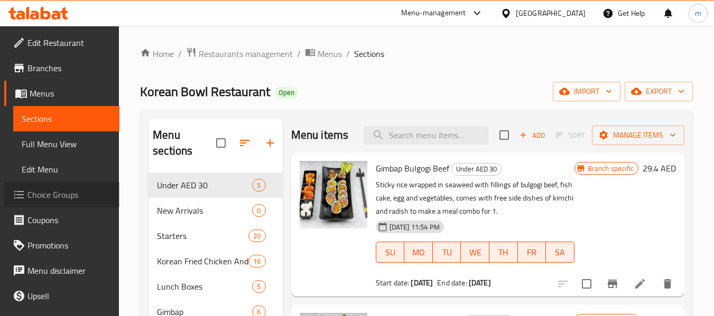
click at [63, 196] on span "Choice Groups" at bounding box center [68, 195] width 83 height 13
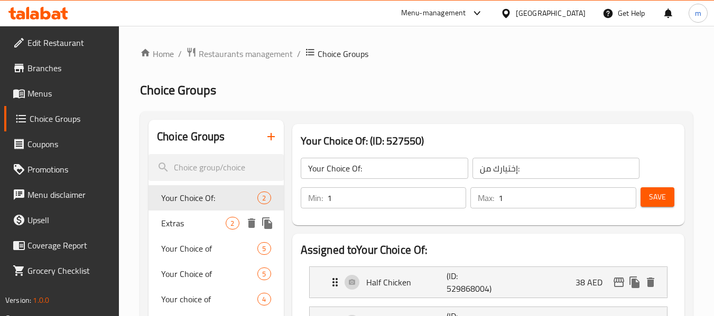
scroll to position [53, 0]
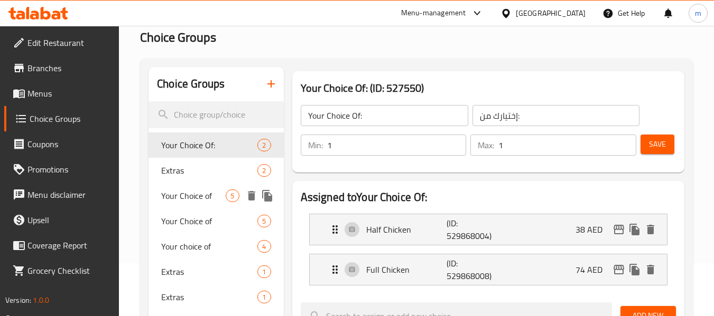
click at [178, 200] on span "Your Choice of" at bounding box center [193, 196] width 64 height 13
type input "Your Choice of"
type input "اختيارك من"
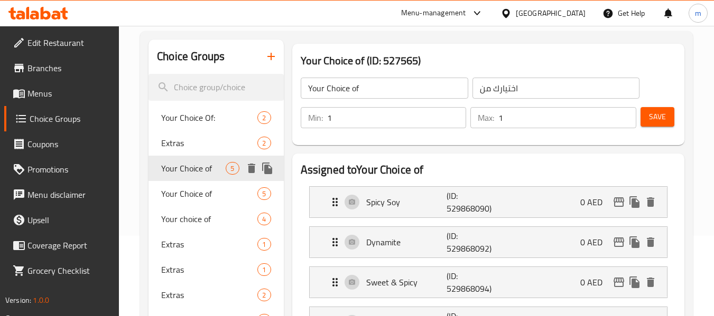
scroll to position [106, 0]
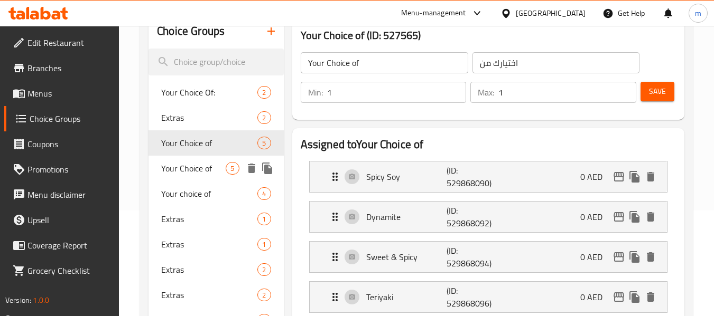
click at [185, 174] on span "Your Choice of" at bounding box center [193, 168] width 64 height 13
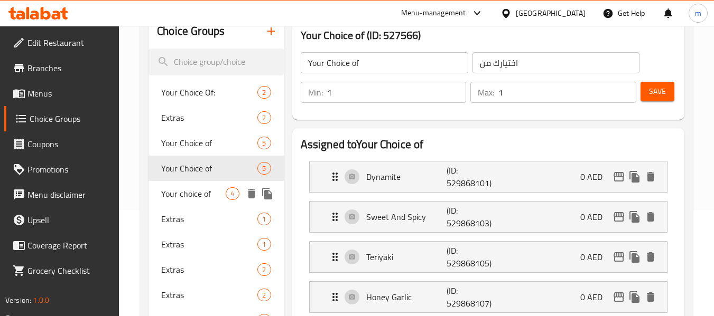
click at [187, 191] on span "Your choice of" at bounding box center [193, 193] width 64 height 13
type input "Your choice of"
type input "0"
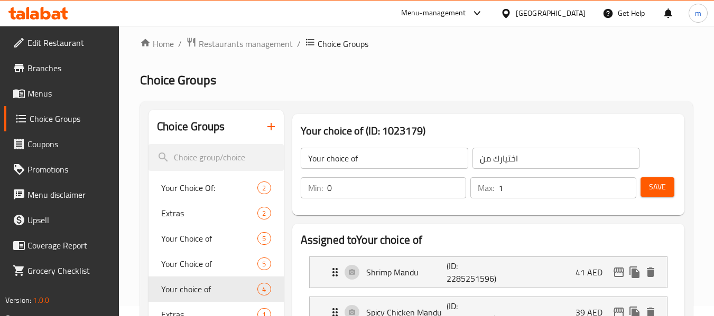
scroll to position [0, 0]
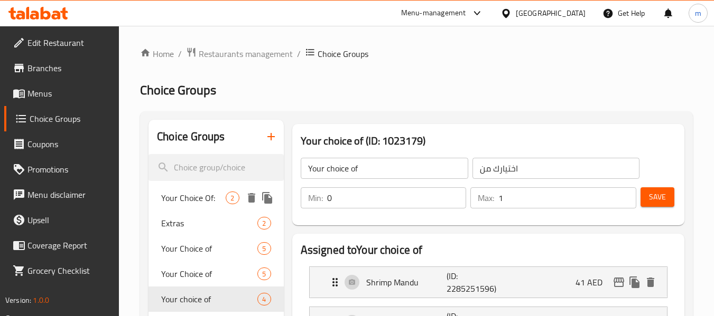
click at [180, 207] on div "Your Choice Of: 2" at bounding box center [215, 197] width 135 height 25
type input "Your Choice Of:"
type input "إختيارك من:"
type input "1"
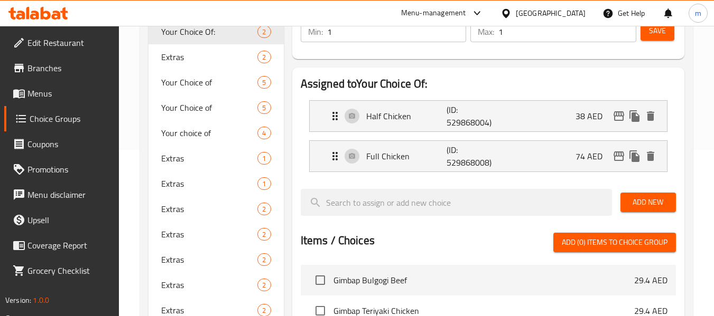
scroll to position [158, 0]
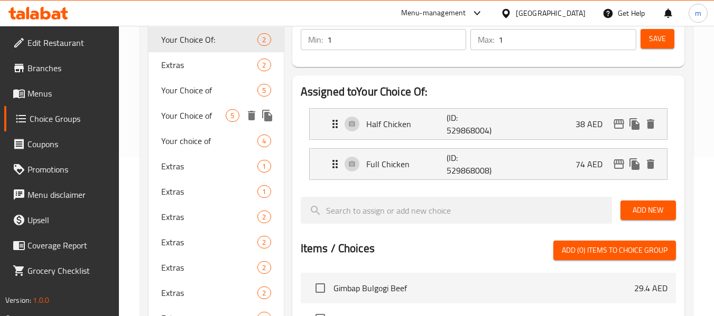
click at [199, 118] on span "Your Choice of" at bounding box center [193, 115] width 64 height 13
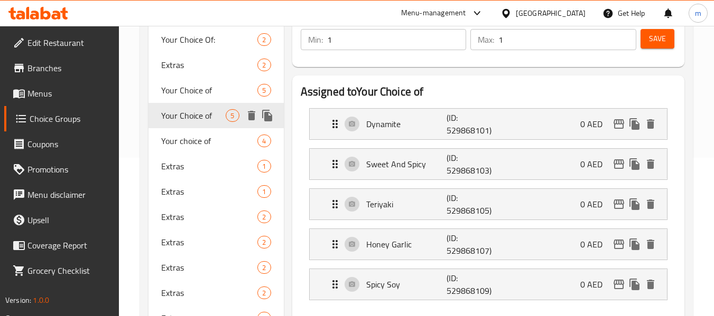
type input "Your Choice of"
type input "اختيارك من"
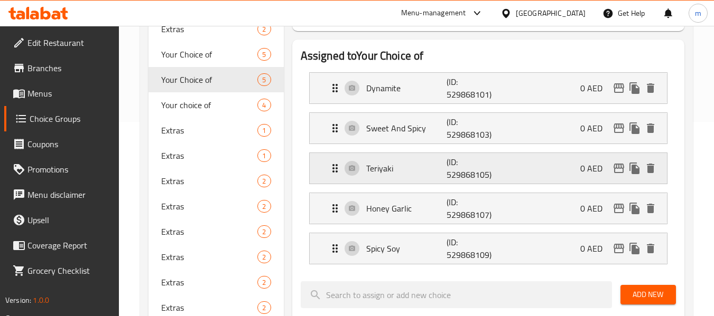
scroll to position [211, 0]
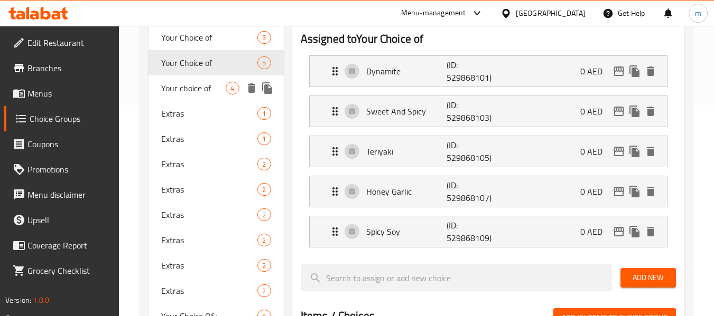
click at [176, 89] on span "Your choice of" at bounding box center [193, 88] width 64 height 13
type input "Your choice of"
type input "0"
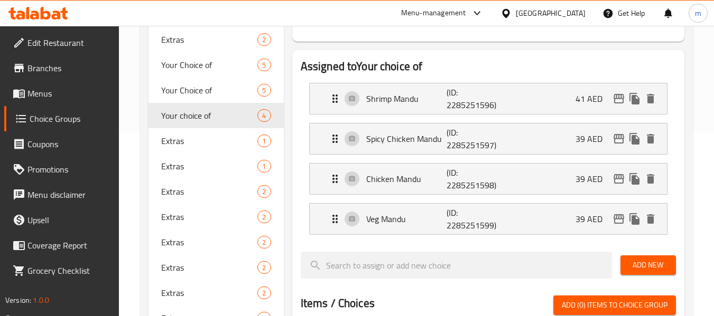
scroll to position [158, 0]
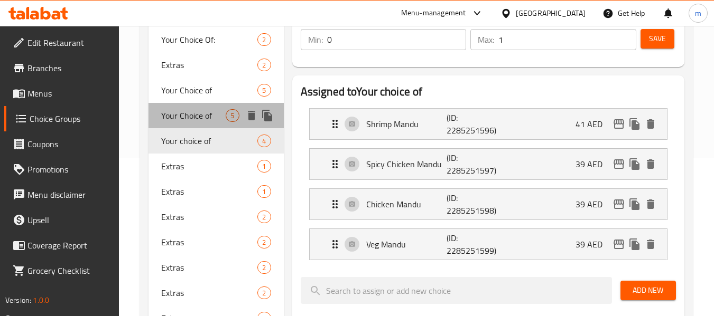
click at [180, 119] on span "Your Choice of" at bounding box center [193, 115] width 64 height 13
type input "Your Choice of"
type input "1"
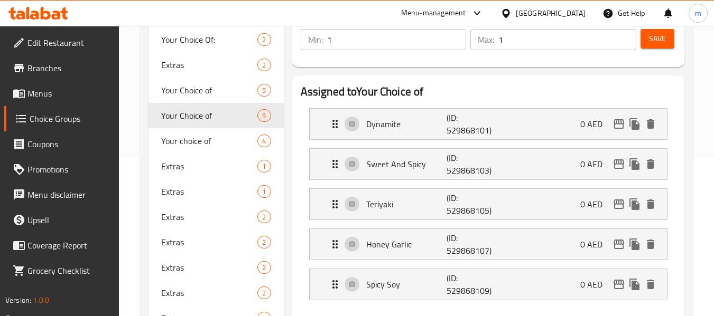
click at [52, 97] on span "Menus" at bounding box center [68, 93] width 83 height 13
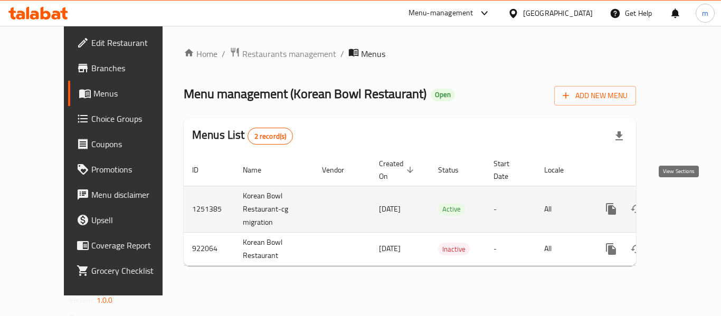
click at [683, 204] on icon "enhanced table" at bounding box center [688, 209] width 10 height 10
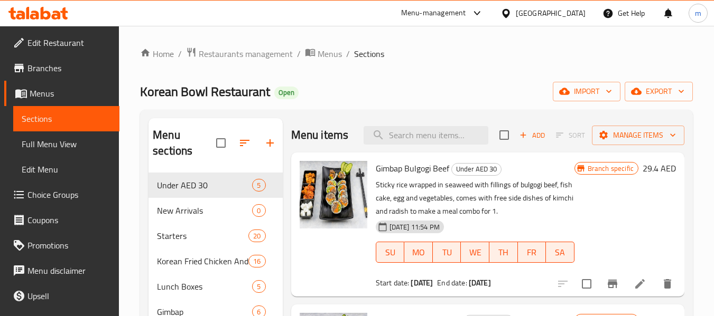
click at [401, 99] on div "Korean Bowl Restaurant Open import export" at bounding box center [416, 92] width 552 height 20
click at [43, 145] on span "Full Menu View" at bounding box center [66, 144] width 89 height 13
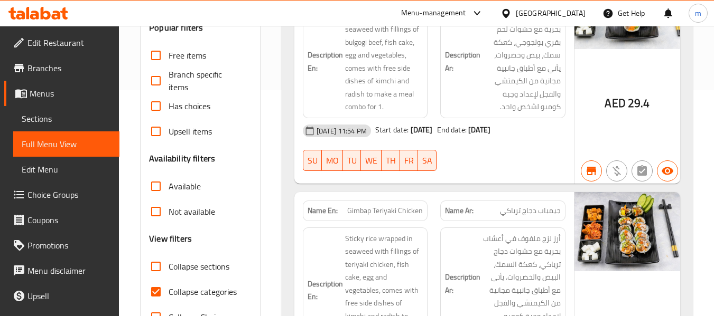
scroll to position [211, 0]
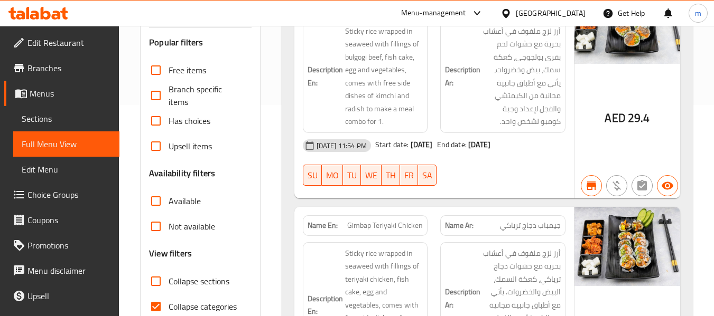
click at [52, 11] on icon at bounding box center [38, 13] width 60 height 13
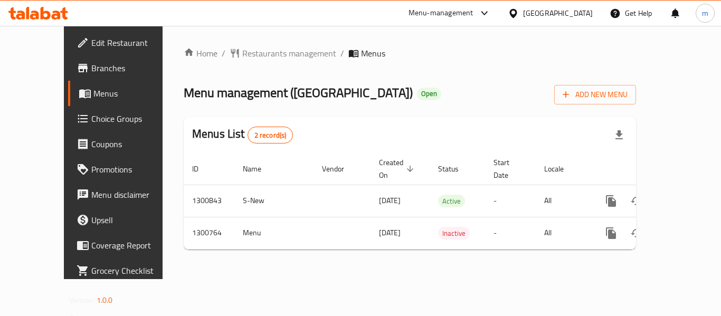
click at [246, 55] on div at bounding box center [360, 158] width 721 height 316
click at [243, 55] on span "Restaurants management" at bounding box center [289, 53] width 94 height 13
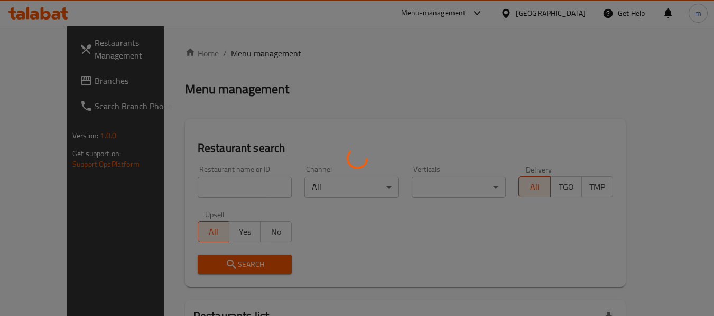
click at [212, 186] on div at bounding box center [357, 158] width 714 height 316
click at [191, 192] on div at bounding box center [357, 158] width 714 height 316
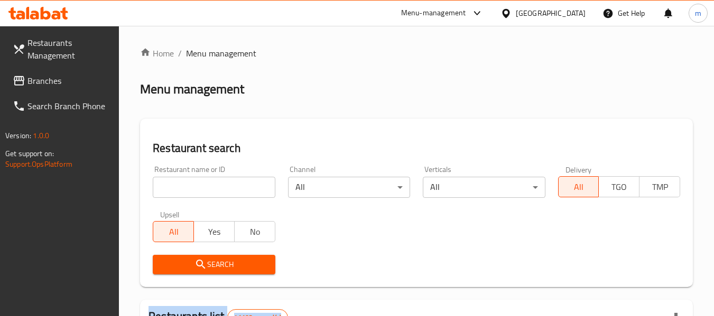
click at [191, 192] on div at bounding box center [357, 158] width 714 height 316
click at [187, 192] on input "search" at bounding box center [214, 187] width 122 height 21
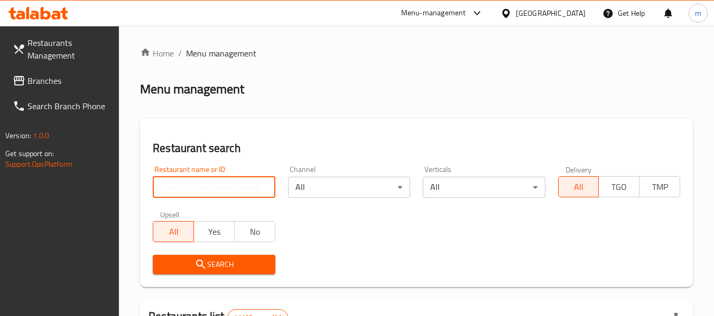
paste input "701817"
type input "701817"
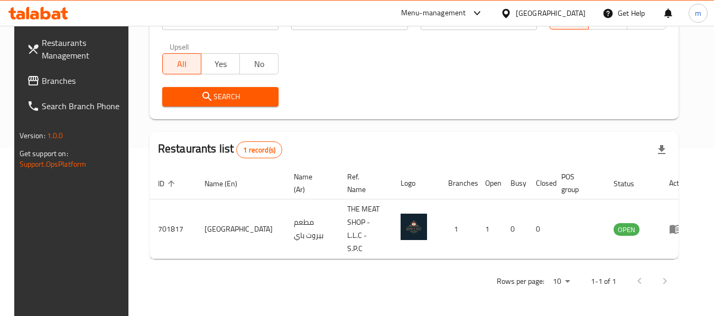
scroll to position [155, 0]
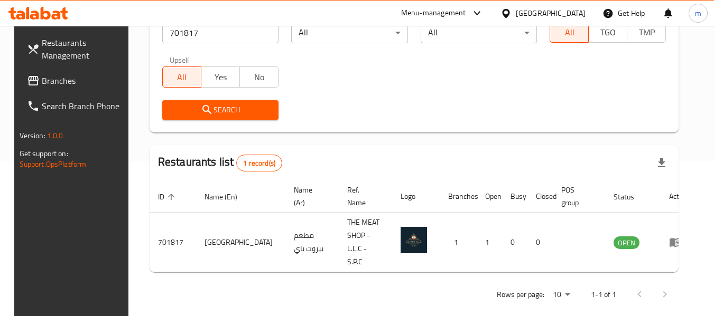
click at [511, 15] on icon at bounding box center [505, 13] width 11 height 11
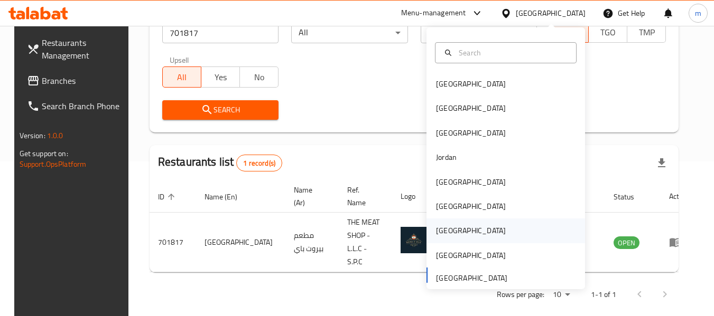
click at [439, 232] on div "Qatar" at bounding box center [471, 231] width 70 height 12
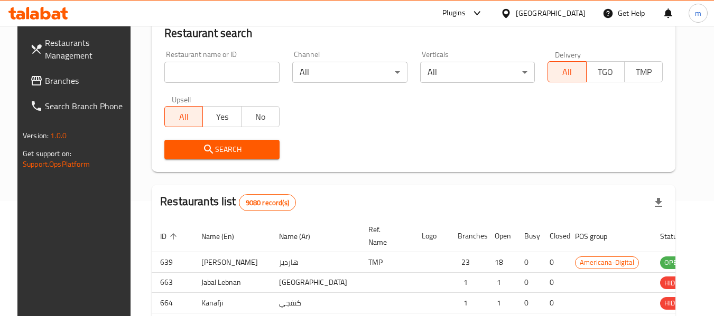
scroll to position [155, 0]
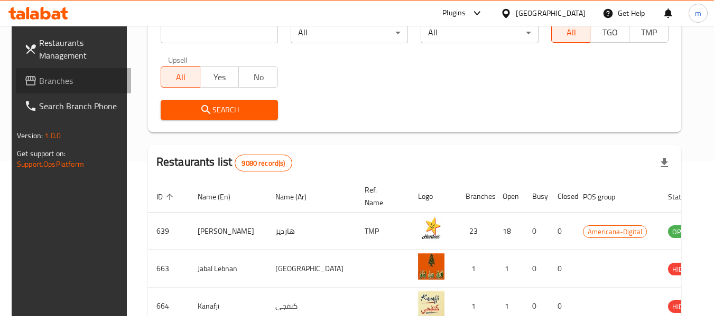
click at [47, 79] on span "Branches" at bounding box center [80, 80] width 83 height 13
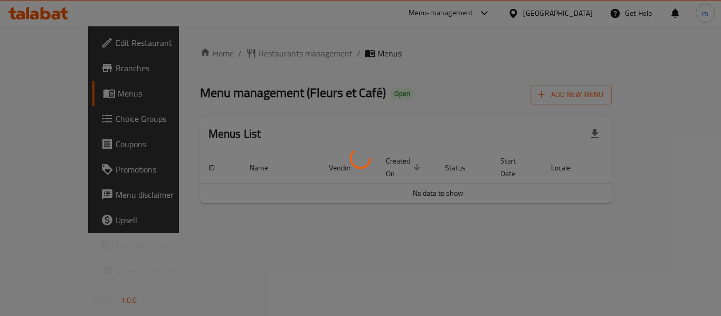
click at [247, 54] on div at bounding box center [360, 158] width 721 height 316
click at [245, 52] on div at bounding box center [360, 158] width 721 height 316
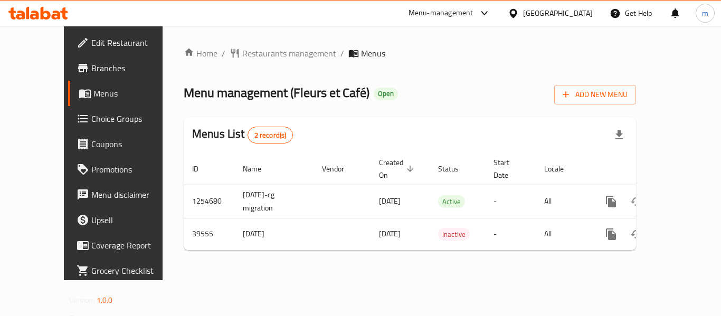
click at [242, 55] on span "Restaurants management" at bounding box center [289, 53] width 94 height 13
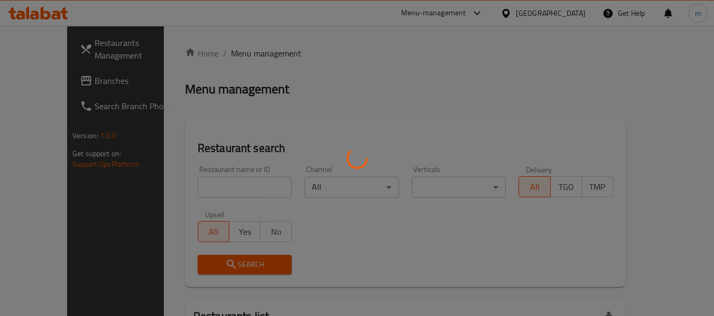
click at [187, 192] on div at bounding box center [357, 158] width 714 height 316
click at [183, 190] on div at bounding box center [357, 158] width 714 height 316
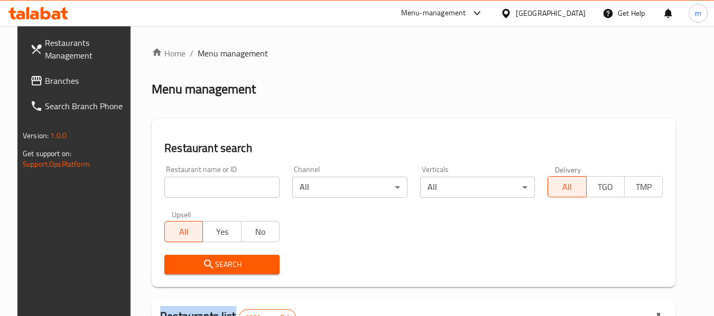
click at [183, 190] on div at bounding box center [357, 158] width 714 height 316
click at [187, 190] on input "search" at bounding box center [221, 187] width 115 height 21
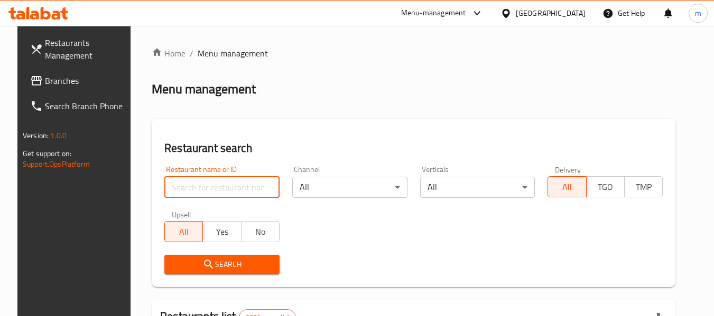
paste input "20619"
type input "20619"
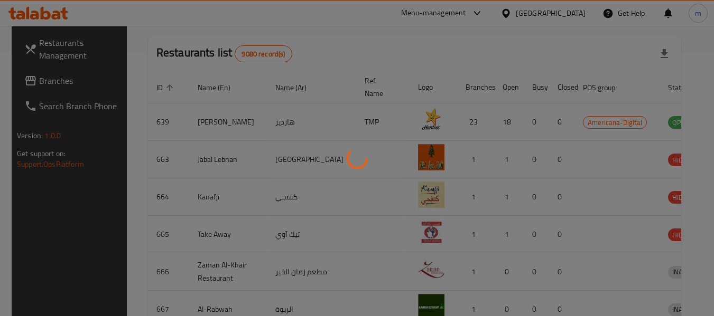
scroll to position [146, 0]
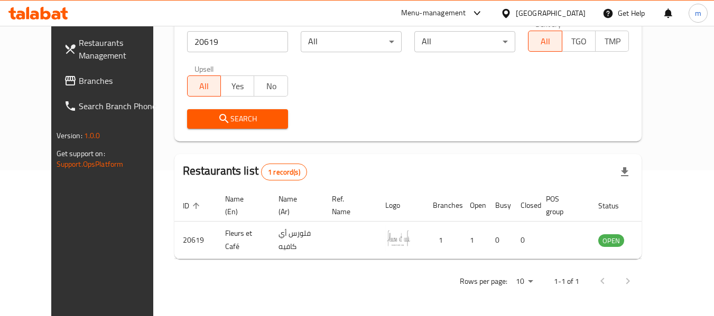
click at [509, 16] on icon at bounding box center [505, 12] width 7 height 9
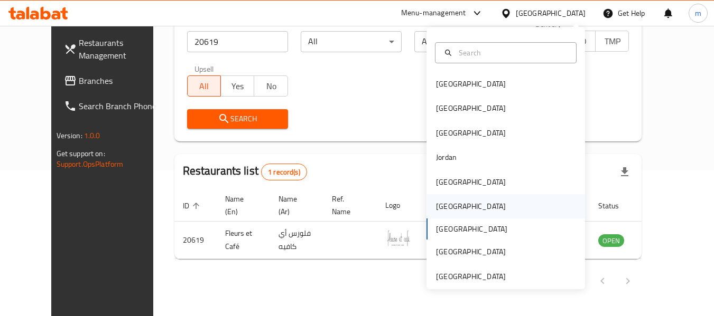
click at [438, 209] on div "[GEOGRAPHIC_DATA]" at bounding box center [471, 207] width 70 height 12
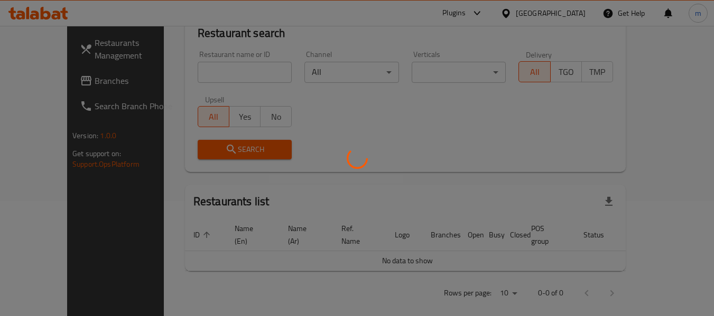
scroll to position [146, 0]
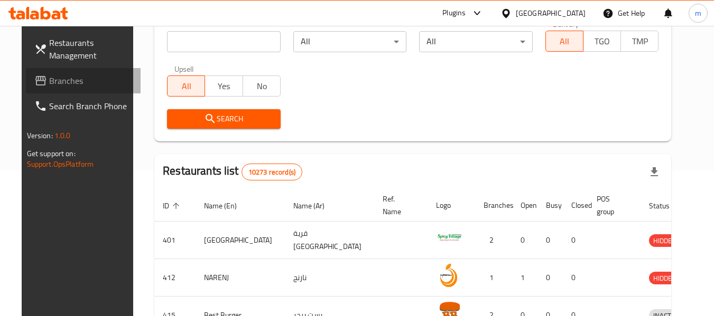
click at [72, 83] on span "Branches" at bounding box center [90, 80] width 83 height 13
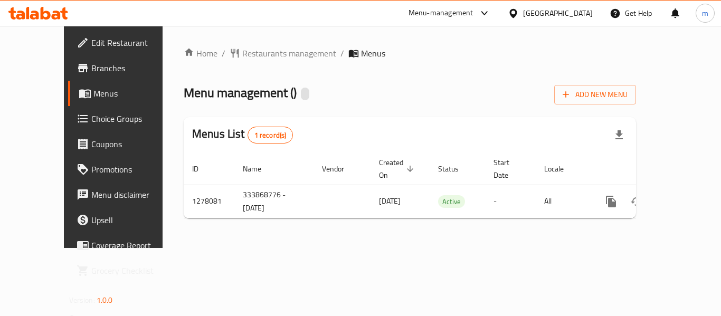
click at [243, 56] on div at bounding box center [360, 158] width 721 height 316
click at [242, 54] on span "Restaurants management" at bounding box center [289, 53] width 94 height 13
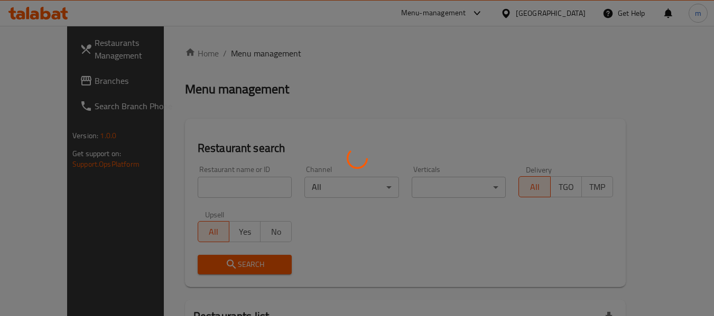
click at [195, 191] on div at bounding box center [357, 158] width 714 height 316
click at [190, 190] on div at bounding box center [357, 158] width 714 height 316
click at [187, 189] on div at bounding box center [357, 158] width 714 height 316
click at [187, 187] on div at bounding box center [357, 158] width 714 height 316
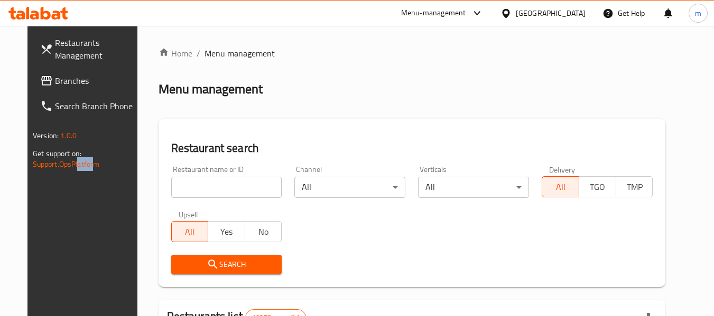
drag, startPoint x: 97, startPoint y: 199, endPoint x: 183, endPoint y: 186, distance: 87.0
click at [184, 186] on input "search" at bounding box center [226, 187] width 111 height 21
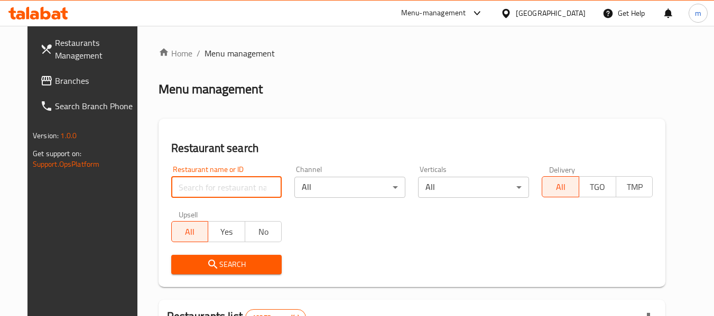
paste input "692802"
type input "692802"
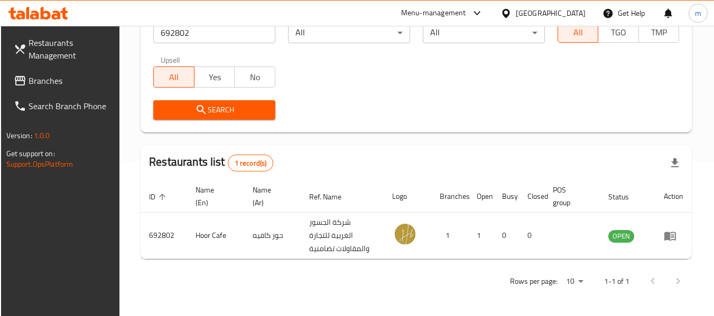
scroll to position [155, 0]
click at [509, 15] on icon at bounding box center [505, 12] width 7 height 9
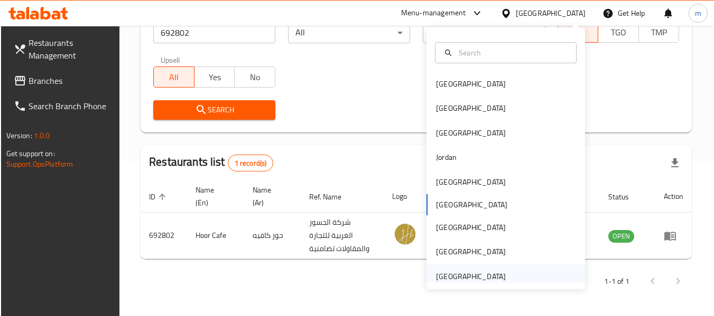
click at [455, 274] on div "[GEOGRAPHIC_DATA]" at bounding box center [471, 277] width 70 height 12
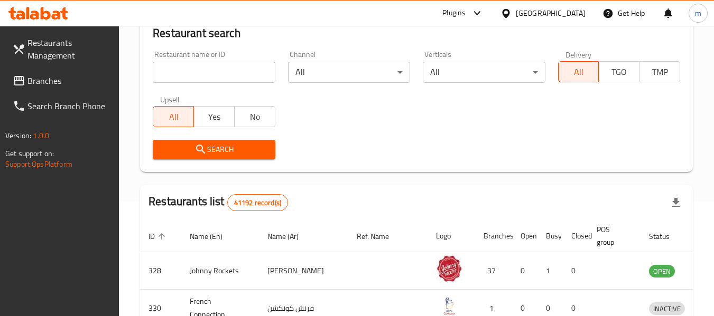
scroll to position [155, 0]
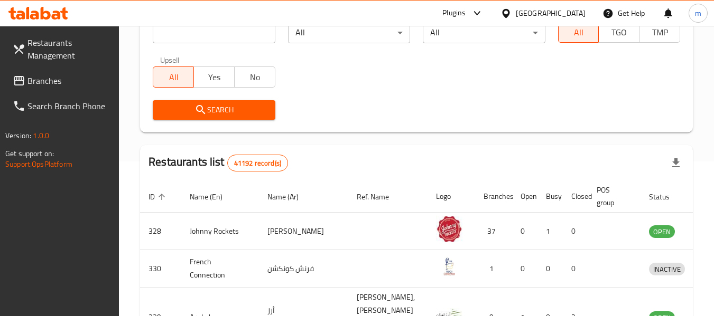
click at [80, 77] on span "Branches" at bounding box center [68, 80] width 83 height 13
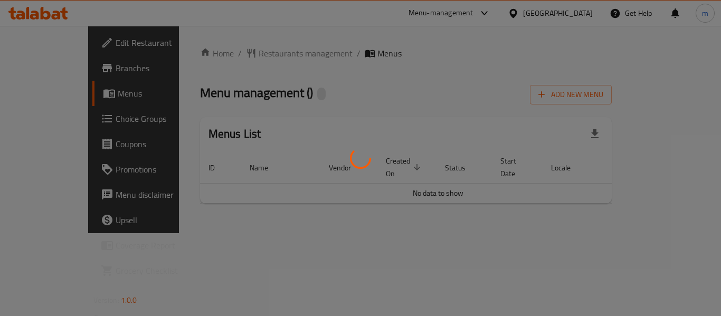
click at [251, 52] on div at bounding box center [360, 158] width 721 height 316
click at [240, 55] on div at bounding box center [360, 158] width 721 height 316
click at [236, 55] on div at bounding box center [360, 158] width 721 height 316
click at [222, 55] on div at bounding box center [360, 158] width 721 height 316
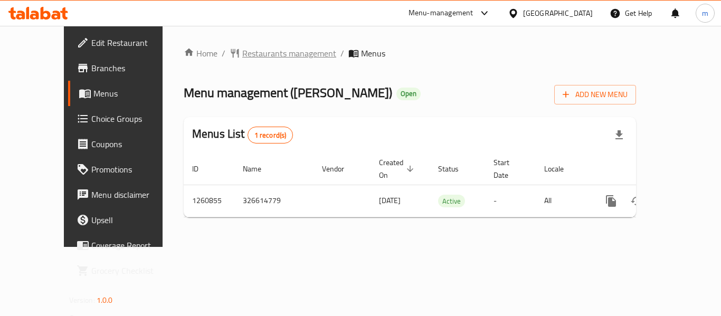
click at [242, 53] on span "Restaurants management" at bounding box center [289, 53] width 94 height 13
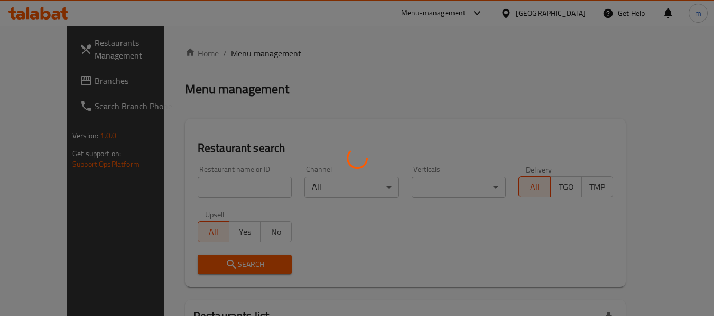
drag, startPoint x: 214, startPoint y: 189, endPoint x: 179, endPoint y: 187, distance: 35.4
click at [213, 189] on div at bounding box center [357, 158] width 714 height 316
click at [178, 187] on div at bounding box center [357, 158] width 714 height 316
click at [202, 190] on div at bounding box center [357, 158] width 714 height 316
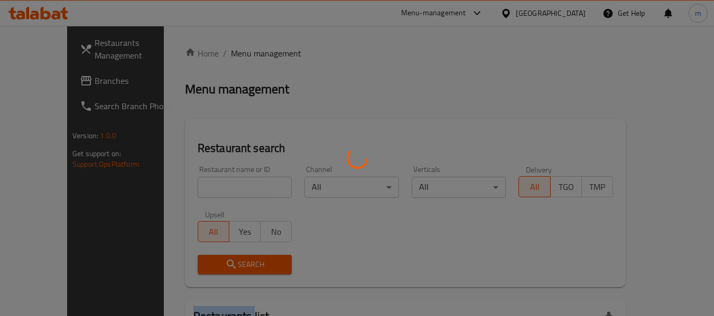
click at [202, 190] on div at bounding box center [357, 158] width 714 height 316
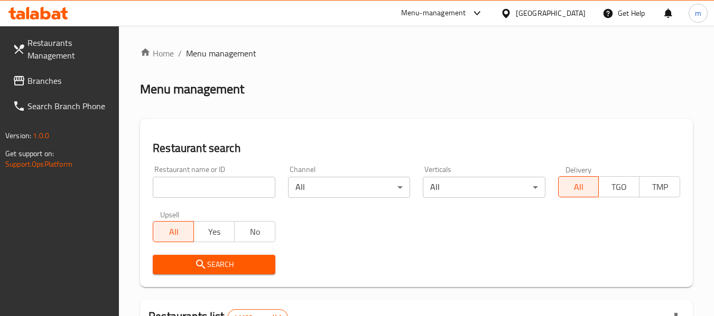
drag, startPoint x: 128, startPoint y: 192, endPoint x: 179, endPoint y: 191, distance: 50.2
click at [145, 192] on div at bounding box center [357, 158] width 714 height 316
click at [180, 191] on input "search" at bounding box center [214, 187] width 122 height 21
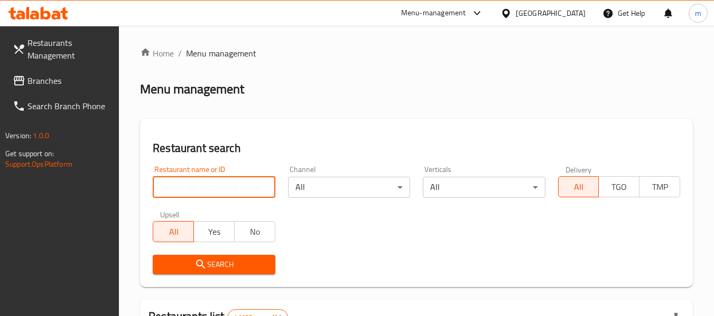
paste input "684966"
type input "684966"
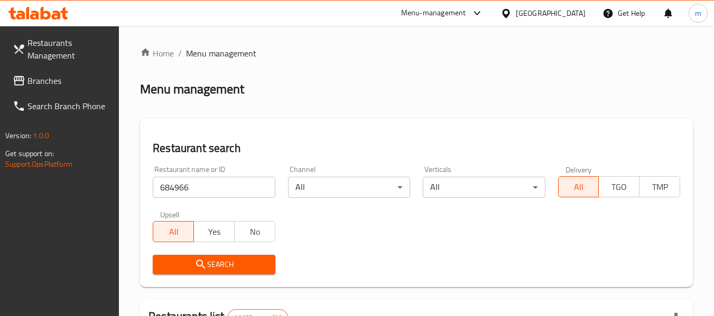
click at [191, 264] on span "Search" at bounding box center [213, 264] width 105 height 13
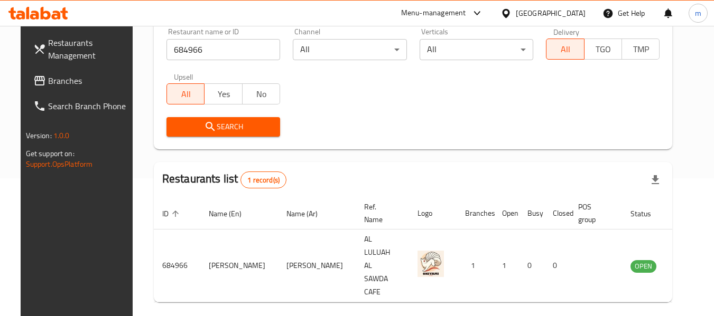
scroll to position [146, 0]
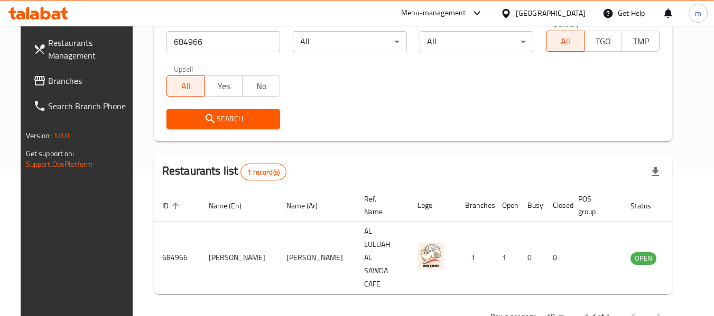
drag, startPoint x: 59, startPoint y: 86, endPoint x: 68, endPoint y: 86, distance: 9.0
click at [59, 86] on span "Branches" at bounding box center [89, 80] width 83 height 13
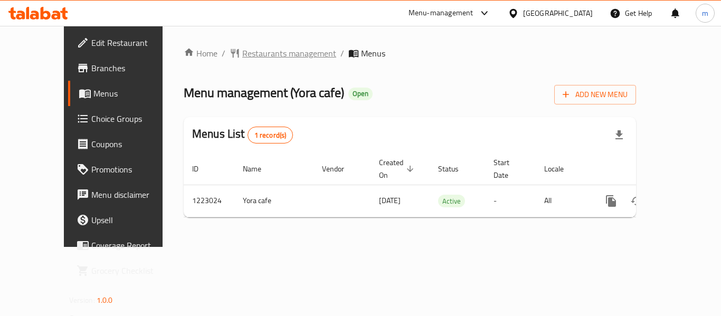
click at [242, 53] on span "Restaurants management" at bounding box center [289, 53] width 94 height 13
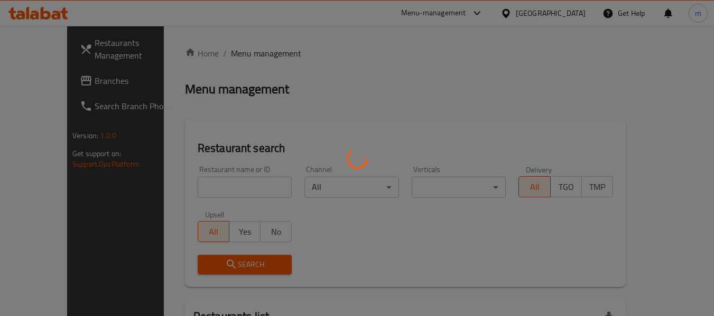
drag, startPoint x: 205, startPoint y: 182, endPoint x: 192, endPoint y: 188, distance: 14.6
click at [202, 182] on div at bounding box center [357, 158] width 714 height 316
click at [191, 189] on div at bounding box center [357, 158] width 714 height 316
click at [190, 189] on div at bounding box center [357, 158] width 714 height 316
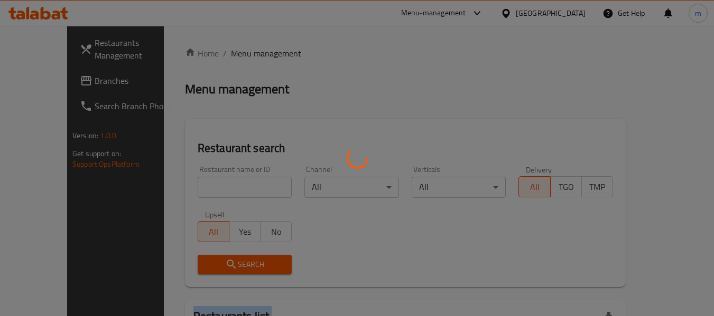
click at [190, 189] on div at bounding box center [357, 158] width 714 height 316
click at [193, 189] on div at bounding box center [357, 158] width 714 height 316
click at [196, 187] on div at bounding box center [357, 158] width 714 height 316
click at [198, 186] on div at bounding box center [357, 158] width 714 height 316
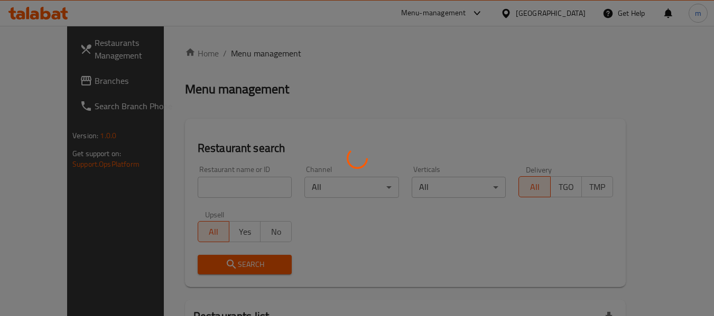
click at [194, 184] on div at bounding box center [357, 158] width 714 height 316
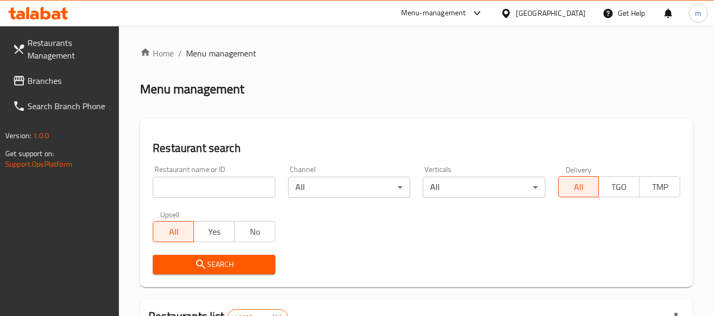
click at [224, 185] on input "search" at bounding box center [214, 187] width 122 height 21
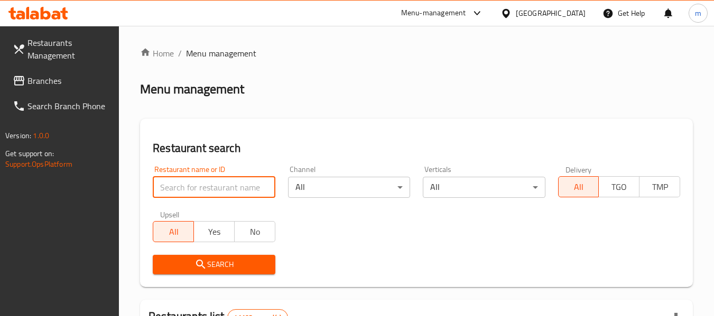
paste input "674240"
type input "674240"
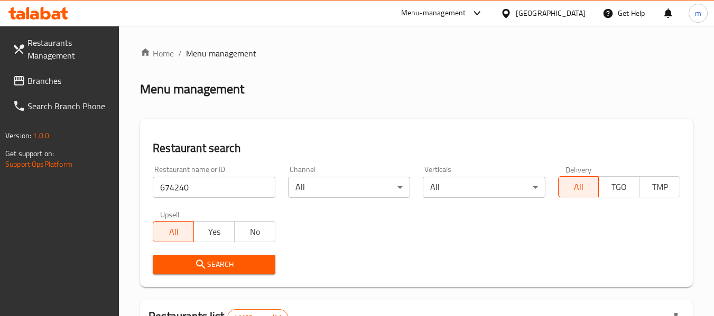
click at [213, 268] on span "Search" at bounding box center [213, 264] width 105 height 13
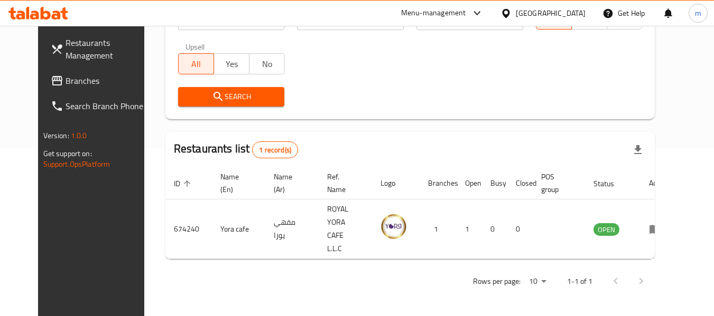
scroll to position [146, 0]
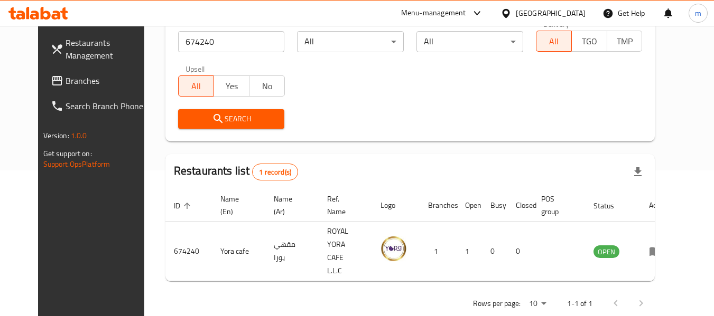
click at [527, 16] on div "[GEOGRAPHIC_DATA]" at bounding box center [550, 13] width 70 height 12
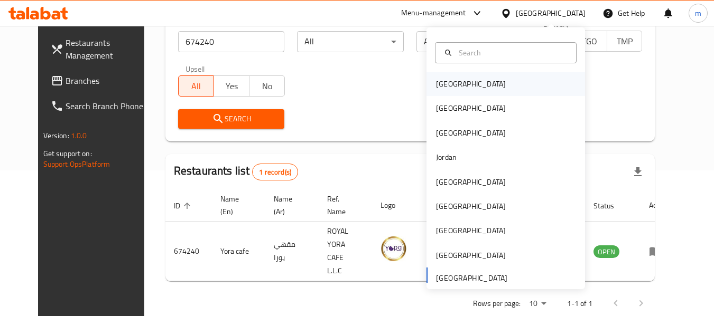
click at [451, 86] on div "[GEOGRAPHIC_DATA]" at bounding box center [471, 84] width 70 height 12
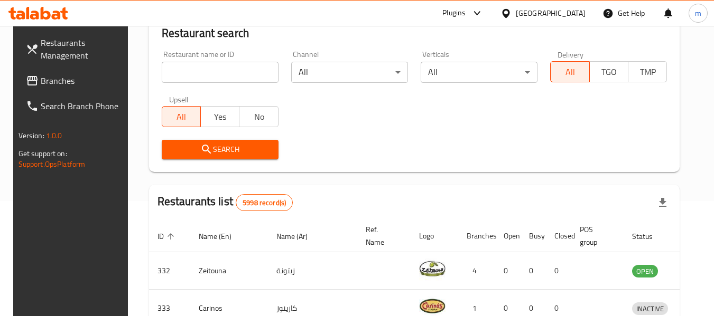
scroll to position [146, 0]
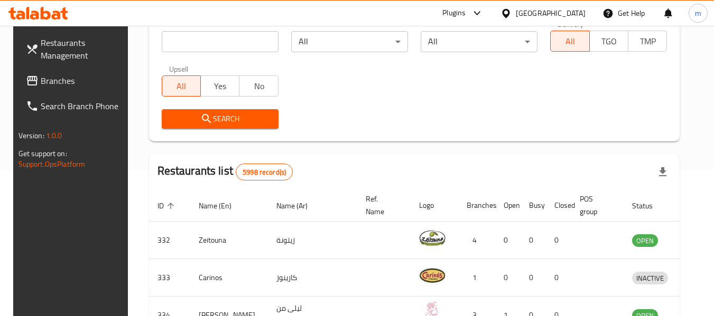
drag, startPoint x: 68, startPoint y: 82, endPoint x: 62, endPoint y: 85, distance: 5.7
click at [68, 82] on span "Branches" at bounding box center [82, 80] width 83 height 13
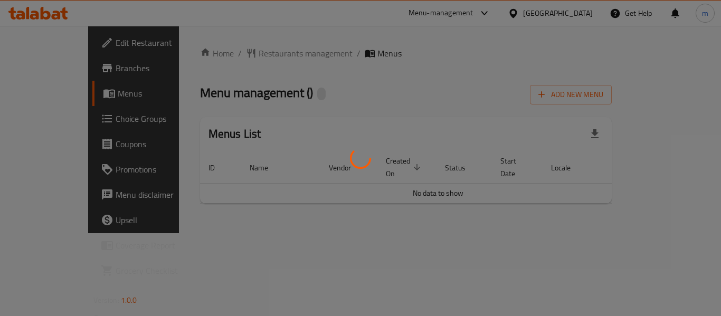
click at [250, 52] on div at bounding box center [360, 158] width 721 height 316
click at [240, 53] on div at bounding box center [360, 158] width 721 height 316
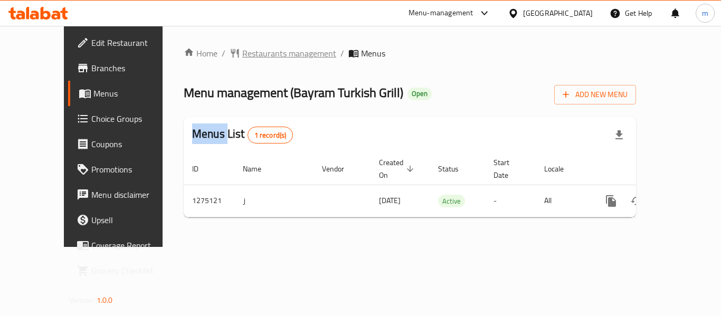
click at [246, 54] on span "Restaurants management" at bounding box center [289, 53] width 94 height 13
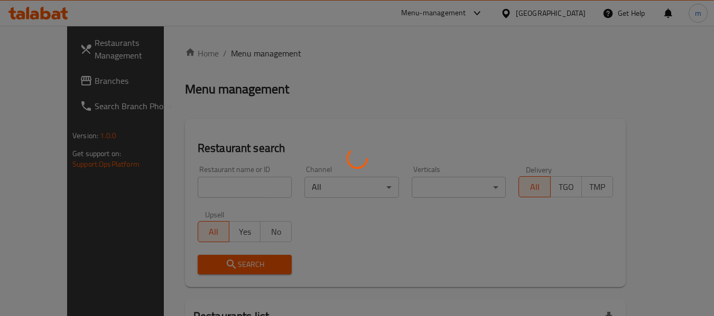
click at [191, 174] on div at bounding box center [357, 158] width 714 height 316
click at [195, 187] on div at bounding box center [357, 158] width 714 height 316
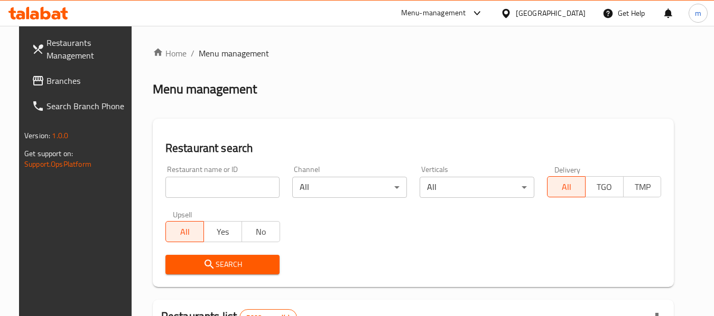
drag, startPoint x: 65, startPoint y: 209, endPoint x: 121, endPoint y: 200, distance: 57.2
click at [69, 209] on div "Restaurants Management Branches Search Branch Phone Version: 1.0.0 Get support …" at bounding box center [78, 184] width 119 height 316
click at [235, 183] on input "search" at bounding box center [222, 187] width 115 height 21
paste input "691476"
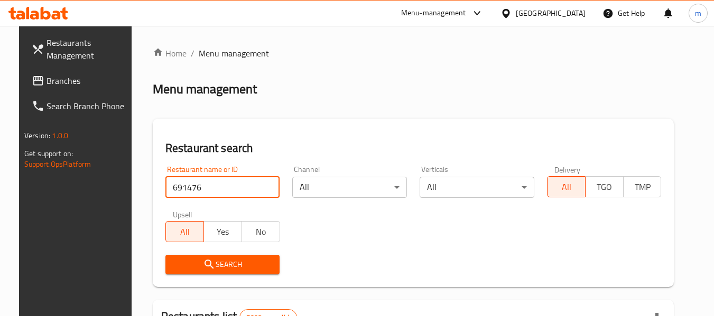
type input "691476"
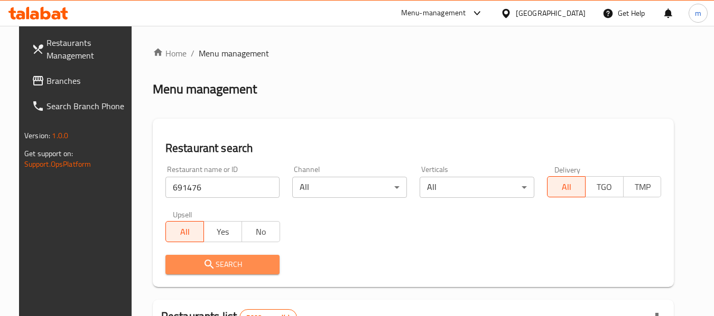
click at [207, 263] on span "Search" at bounding box center [223, 264] width 98 height 13
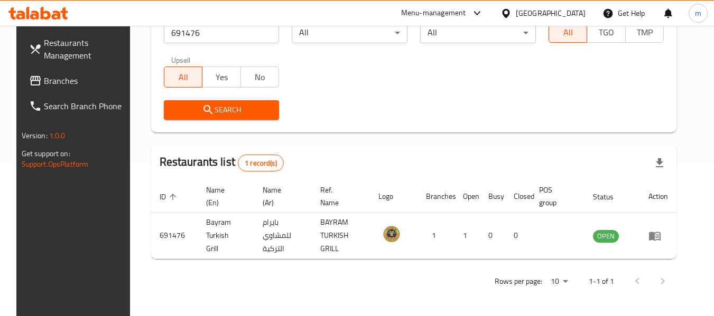
scroll to position [155, 0]
click at [511, 13] on icon at bounding box center [505, 13] width 11 height 11
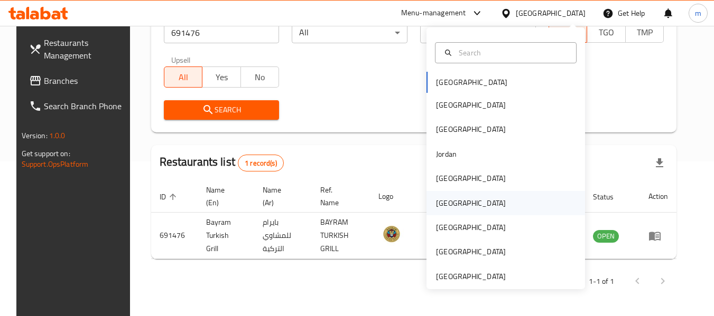
click at [442, 205] on div "[GEOGRAPHIC_DATA]" at bounding box center [471, 204] width 70 height 12
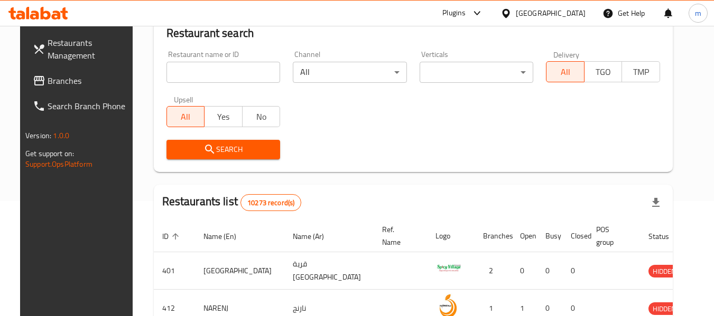
scroll to position [155, 0]
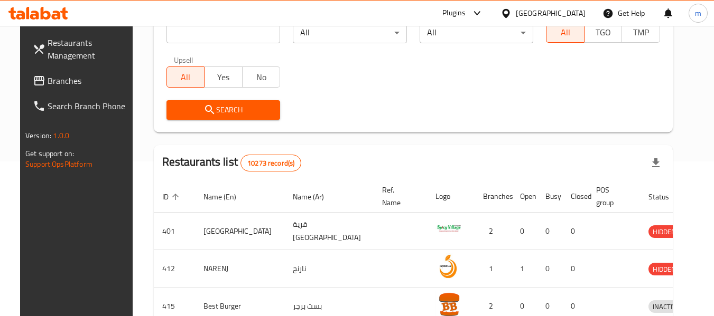
click at [61, 81] on span "Branches" at bounding box center [89, 80] width 83 height 13
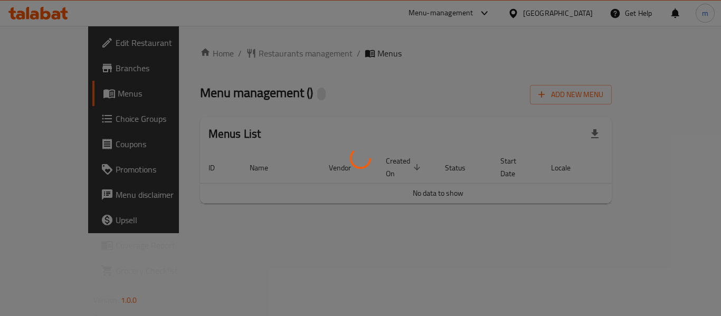
click at [255, 54] on div at bounding box center [360, 158] width 721 height 316
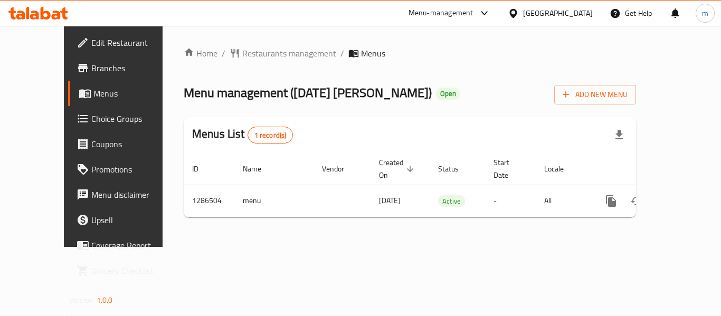
click at [228, 54] on div at bounding box center [360, 158] width 721 height 316
click at [242, 54] on span "Restaurants management" at bounding box center [289, 53] width 94 height 13
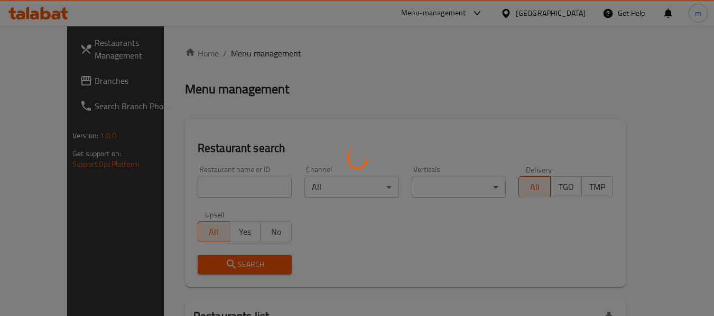
click at [228, 53] on div at bounding box center [357, 158] width 714 height 316
click at [192, 193] on div at bounding box center [357, 158] width 714 height 316
drag, startPoint x: 192, startPoint y: 193, endPoint x: 185, endPoint y: 192, distance: 6.4
click at [190, 193] on div at bounding box center [357, 158] width 714 height 316
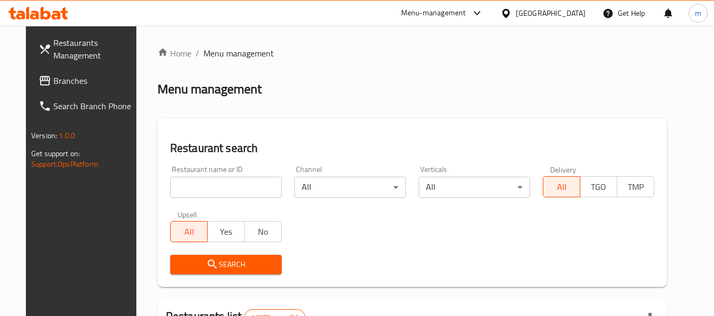
click at [185, 192] on div at bounding box center [357, 158] width 714 height 316
click at [182, 192] on input "search" at bounding box center [225, 187] width 111 height 21
paste input "696372"
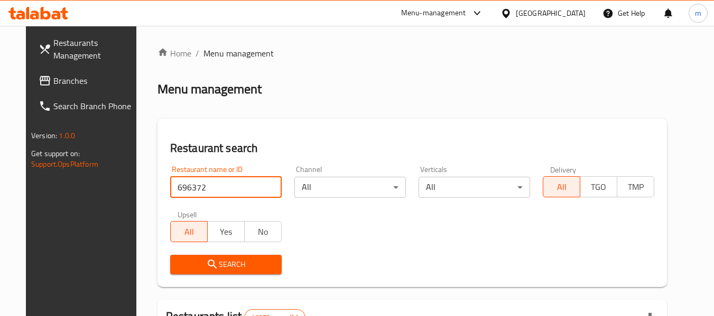
type input "696372"
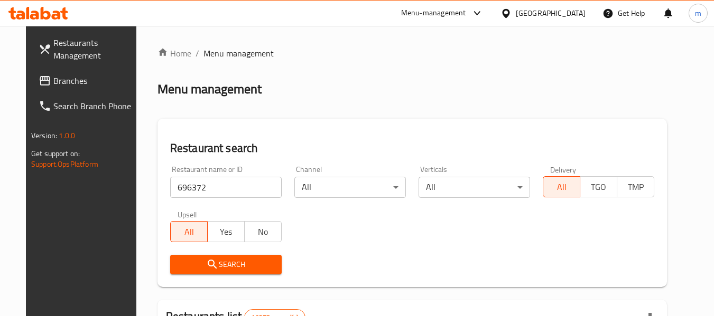
click at [221, 271] on button "Search" at bounding box center [225, 265] width 111 height 20
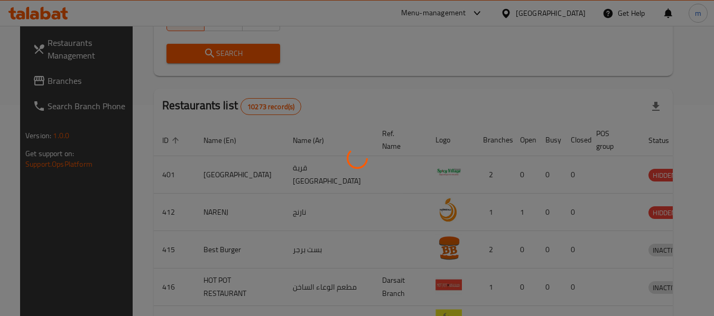
scroll to position [155, 0]
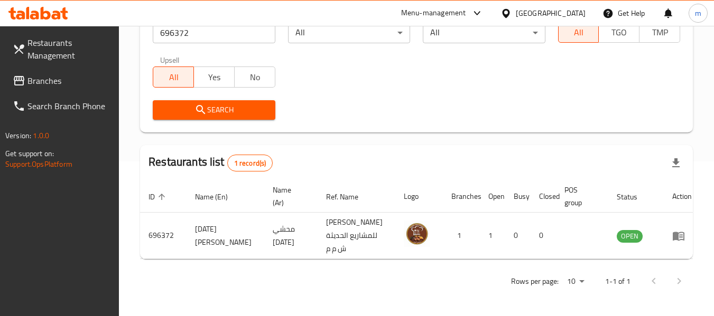
click at [511, 12] on icon at bounding box center [505, 13] width 11 height 11
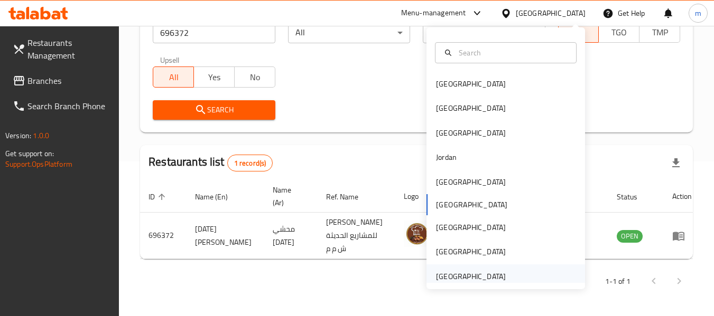
click at [453, 278] on div "[GEOGRAPHIC_DATA]" at bounding box center [471, 277] width 70 height 12
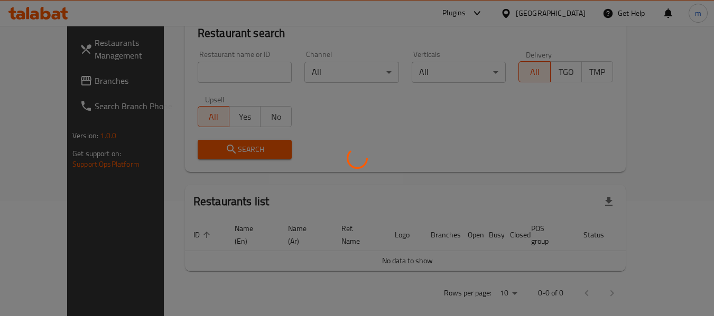
scroll to position [155, 0]
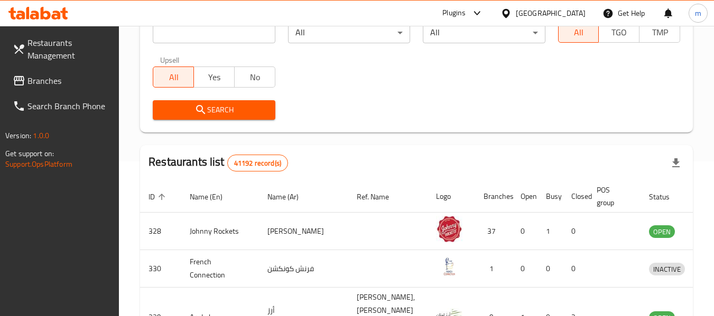
click at [44, 81] on span "Branches" at bounding box center [68, 80] width 83 height 13
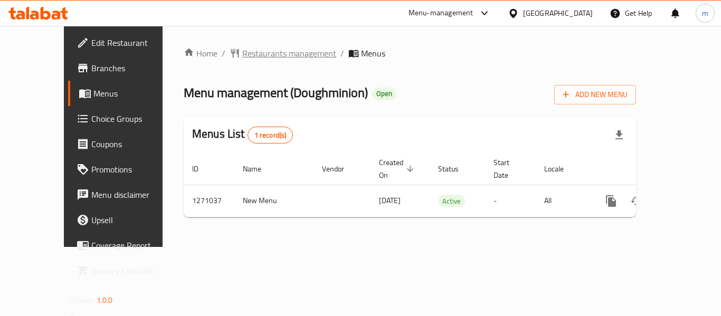
click at [258, 52] on span "Restaurants management" at bounding box center [289, 53] width 94 height 13
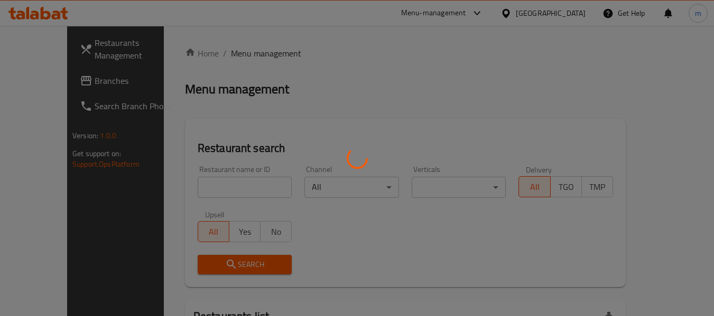
click at [183, 186] on div at bounding box center [357, 158] width 714 height 316
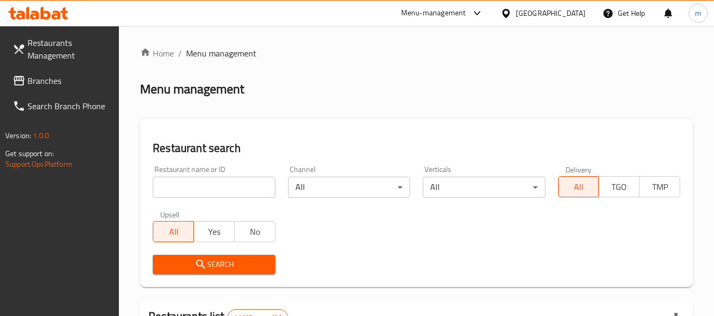
click at [186, 191] on input "search" at bounding box center [214, 187] width 122 height 21
paste input "689498"
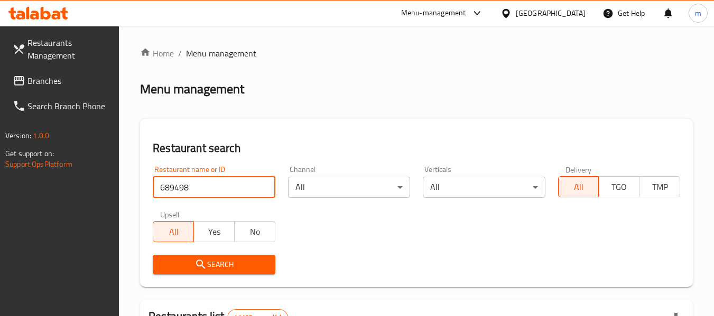
type input "689498"
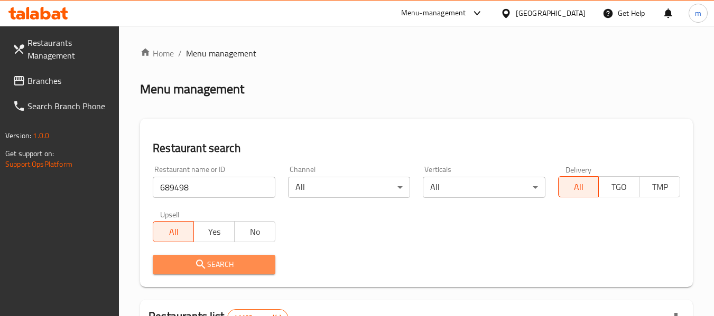
click at [214, 265] on span "Search" at bounding box center [213, 264] width 105 height 13
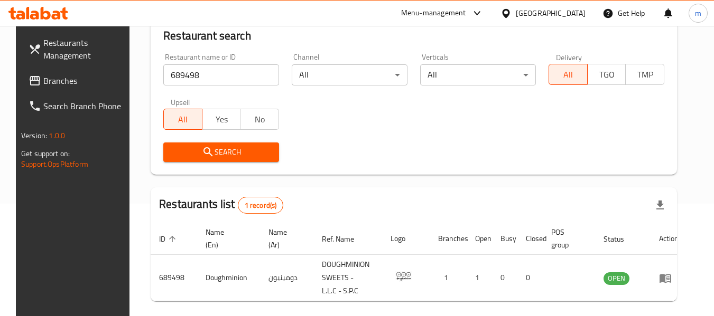
scroll to position [155, 0]
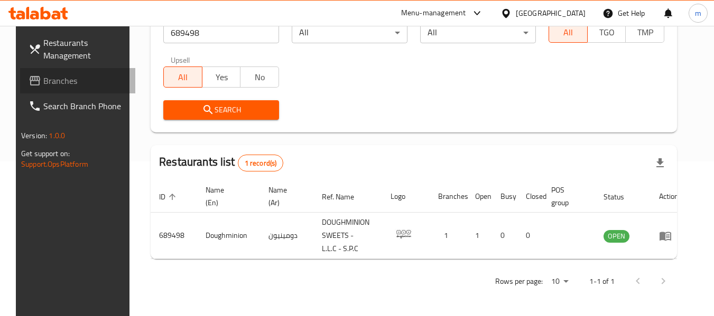
click at [46, 85] on span "Branches" at bounding box center [84, 80] width 83 height 13
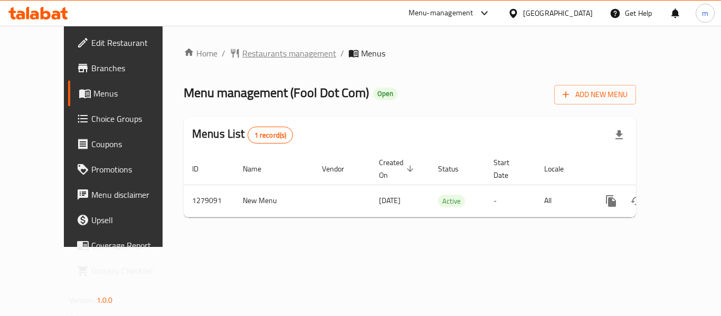
click at [252, 54] on span "Restaurants management" at bounding box center [289, 53] width 94 height 13
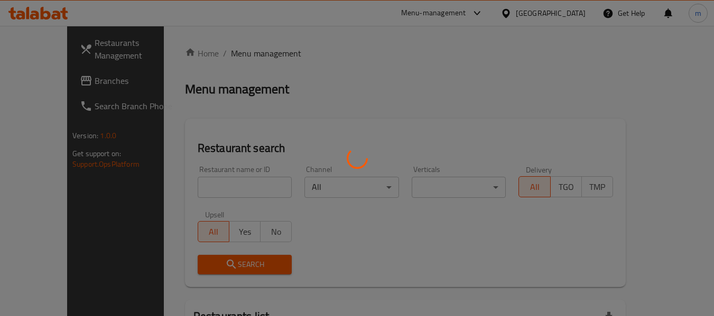
click at [190, 187] on div at bounding box center [357, 158] width 714 height 316
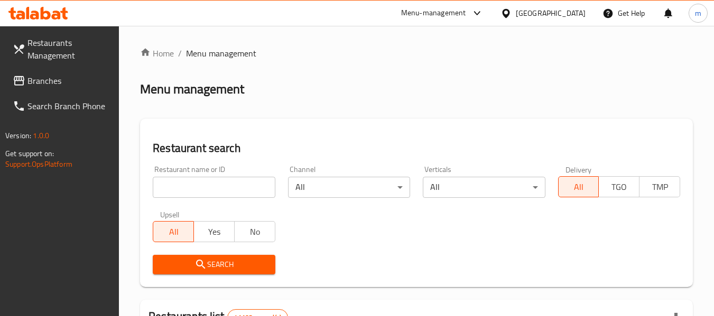
click at [190, 187] on input "search" at bounding box center [214, 187] width 122 height 21
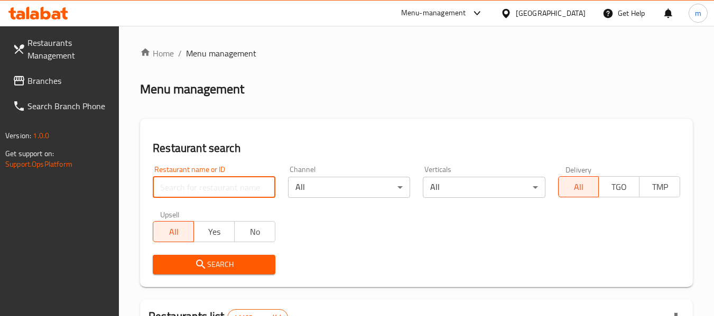
click at [190, 187] on input "search" at bounding box center [214, 187] width 122 height 21
paste input "693124"
type input "693124"
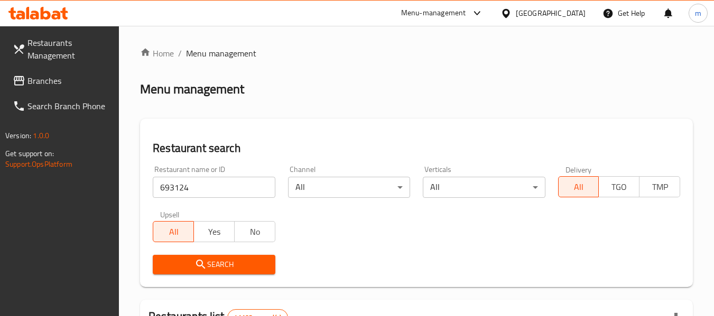
click at [232, 266] on span "Search" at bounding box center [213, 264] width 105 height 13
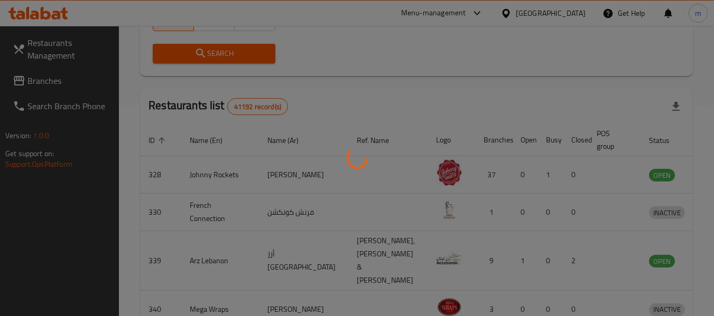
scroll to position [146, 0]
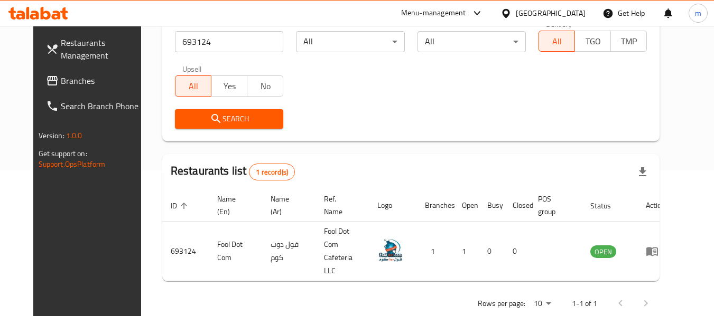
click at [81, 219] on div "Restaurants Management Branches Search Branch Phone Version: 1.0.0 Get support …" at bounding box center [92, 184] width 119 height 316
click at [56, 11] on icon at bounding box center [38, 13] width 60 height 13
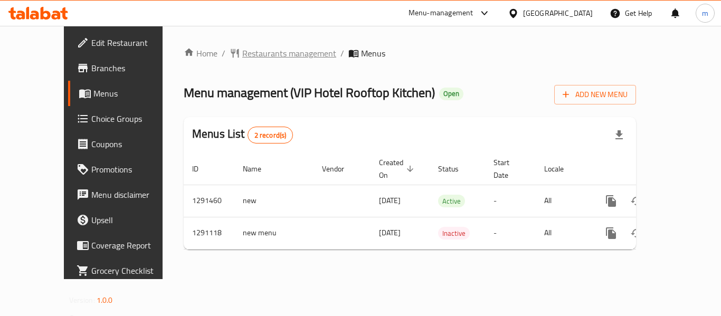
click at [254, 54] on span "Restaurants management" at bounding box center [289, 53] width 94 height 13
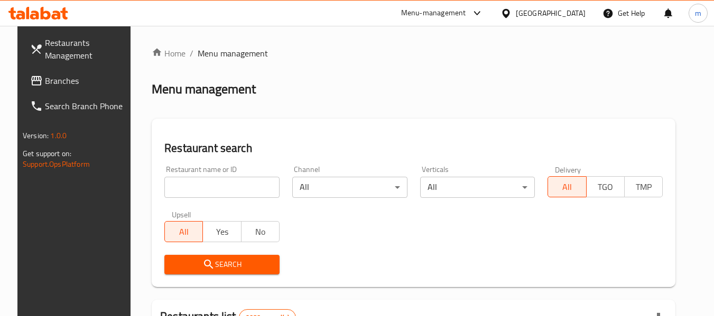
click at [195, 187] on input "search" at bounding box center [221, 187] width 115 height 21
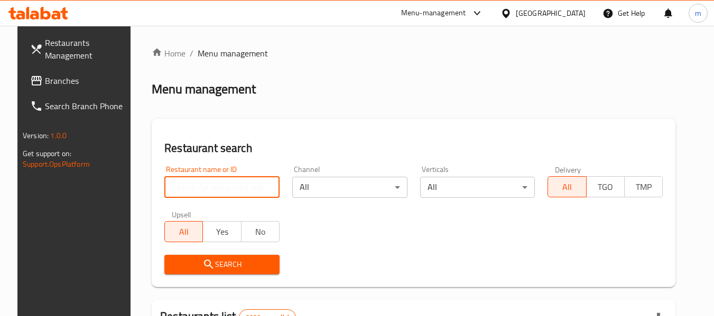
paste input "698369"
type input "698369"
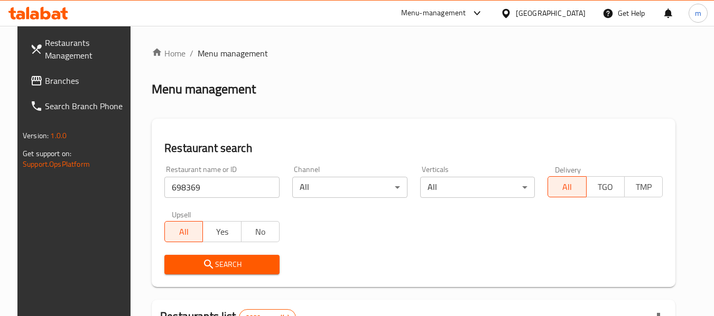
click at [210, 267] on span "Search" at bounding box center [222, 264] width 98 height 13
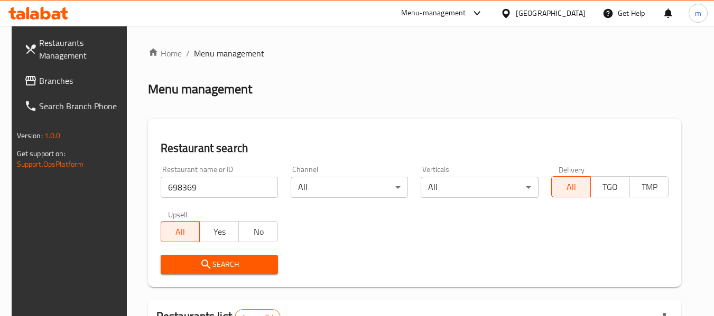
drag, startPoint x: 211, startPoint y: 207, endPoint x: 96, endPoint y: 223, distance: 116.3
click at [96, 223] on div "Restaurants Management Branches Search Branch Phone Version: 1.0.0 Get support …" at bounding box center [71, 184] width 119 height 316
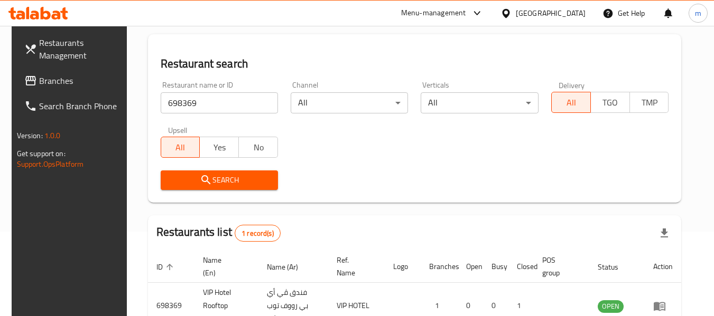
scroll to position [155, 0]
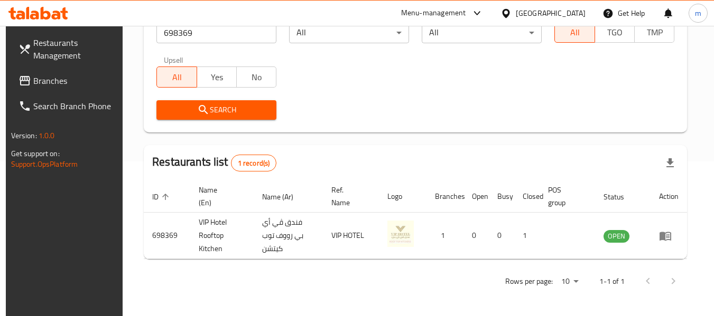
drag, startPoint x: 558, startPoint y: 11, endPoint x: 620, endPoint y: 107, distance: 114.0
click at [511, 11] on icon at bounding box center [505, 13] width 11 height 11
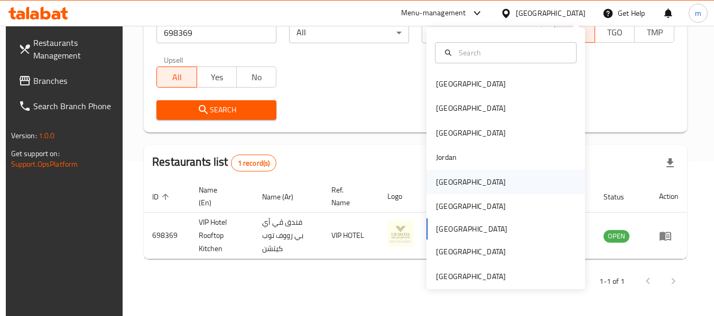
click at [441, 182] on div "[GEOGRAPHIC_DATA]" at bounding box center [471, 182] width 70 height 12
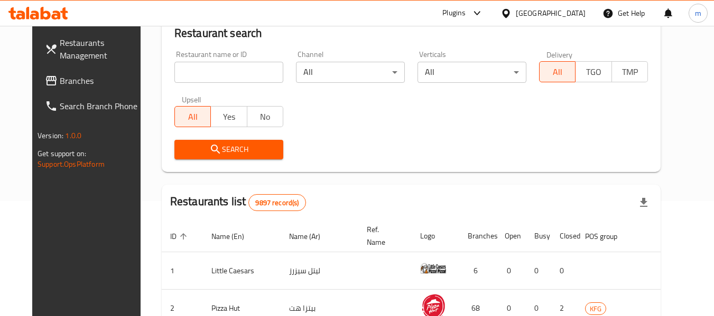
scroll to position [155, 0]
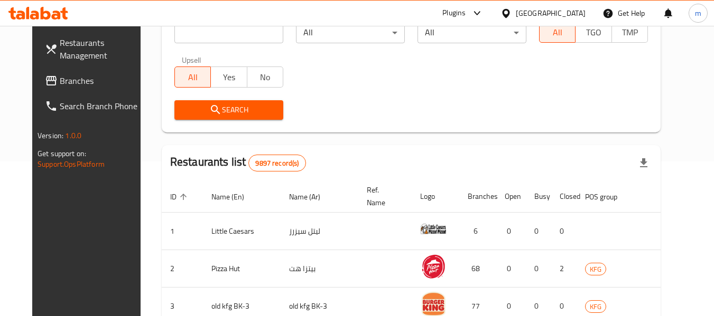
click at [60, 81] on span "Branches" at bounding box center [101, 80] width 83 height 13
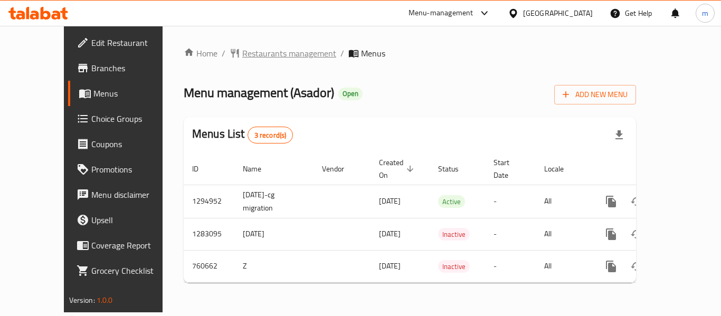
click at [244, 49] on span "Restaurants management" at bounding box center [289, 53] width 94 height 13
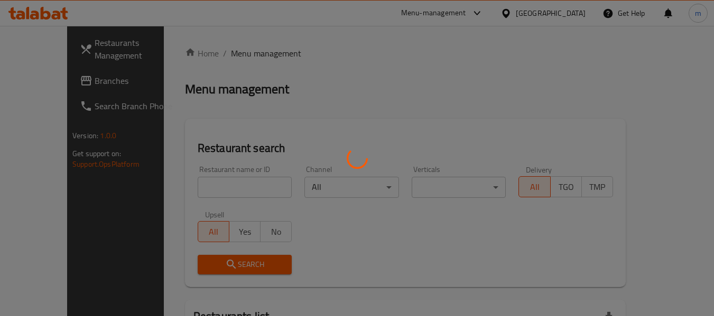
click at [199, 188] on div at bounding box center [357, 158] width 714 height 316
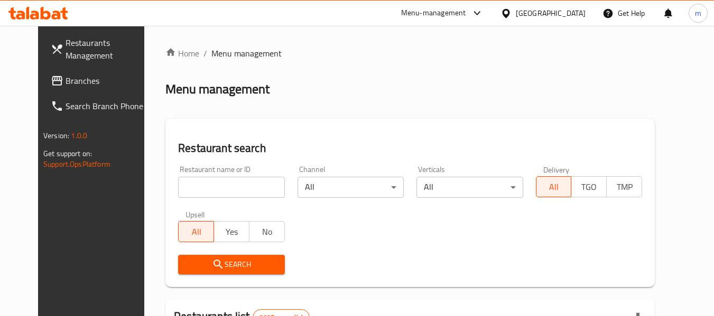
click at [193, 191] on div at bounding box center [357, 158] width 714 height 316
click at [186, 190] on input "search" at bounding box center [231, 187] width 106 height 21
paste input "648295"
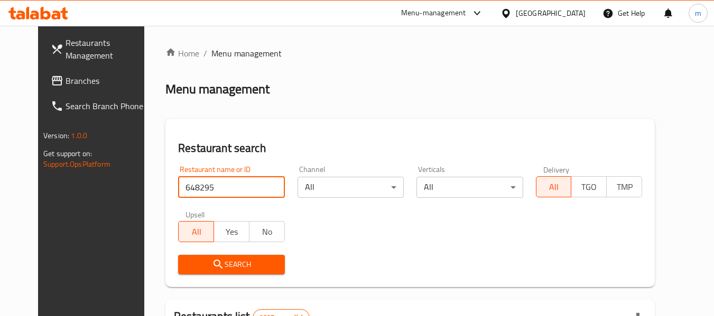
type input "648295"
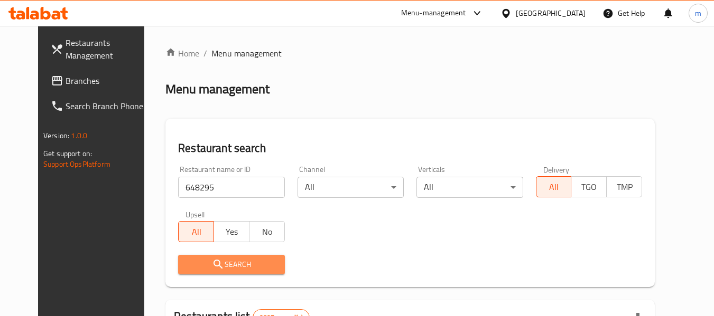
click at [212, 261] on icon "submit" at bounding box center [218, 264] width 13 height 13
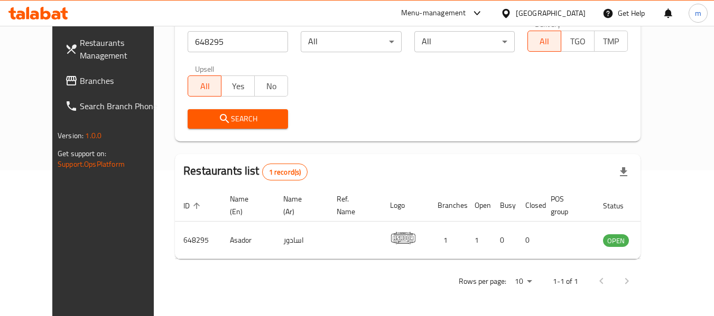
scroll to position [146, 0]
click at [515, 14] on div at bounding box center [507, 13] width 15 height 12
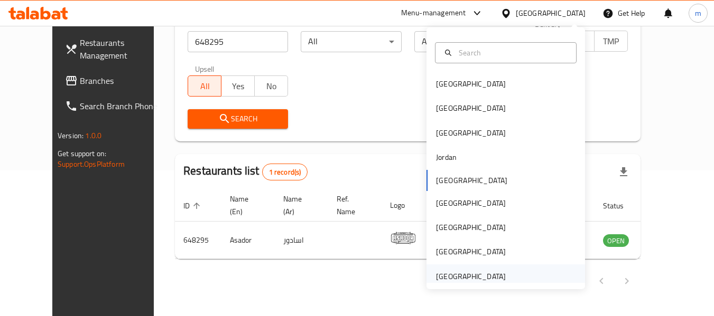
click at [448, 274] on div "[GEOGRAPHIC_DATA]" at bounding box center [471, 277] width 70 height 12
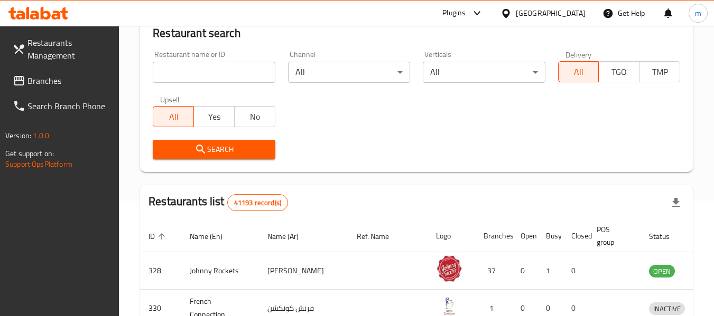
scroll to position [146, 0]
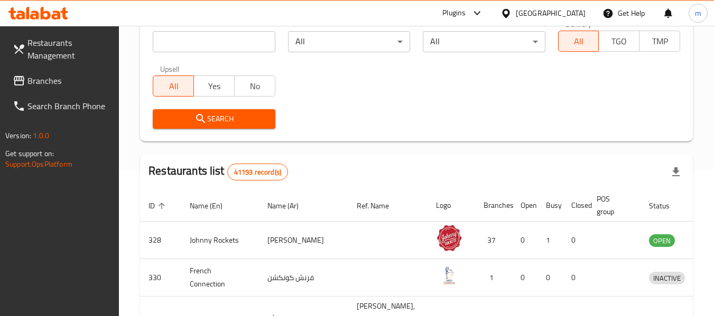
click at [50, 80] on span "Branches" at bounding box center [68, 80] width 83 height 13
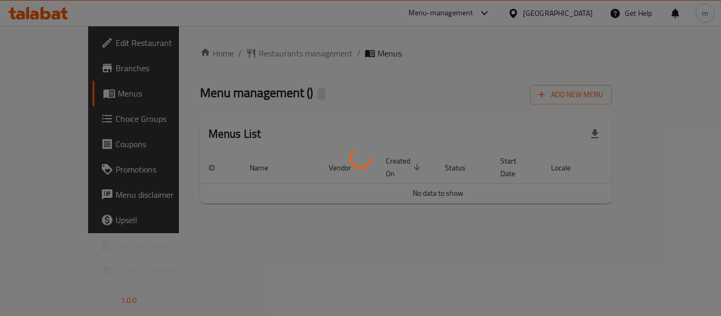
click at [254, 55] on div at bounding box center [360, 158] width 721 height 316
click at [249, 54] on div at bounding box center [360, 158] width 721 height 316
click at [246, 54] on div at bounding box center [360, 158] width 721 height 316
click at [248, 54] on div at bounding box center [360, 158] width 721 height 316
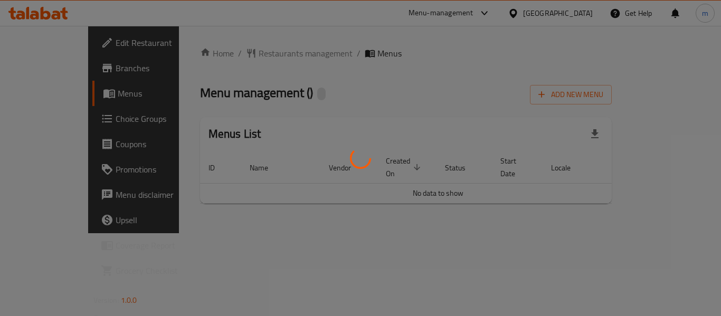
click at [245, 54] on div at bounding box center [360, 158] width 721 height 316
click at [229, 233] on div at bounding box center [360, 158] width 721 height 316
click at [240, 50] on div at bounding box center [360, 158] width 721 height 316
click at [255, 57] on div at bounding box center [360, 158] width 721 height 316
click at [256, 55] on div at bounding box center [360, 158] width 721 height 316
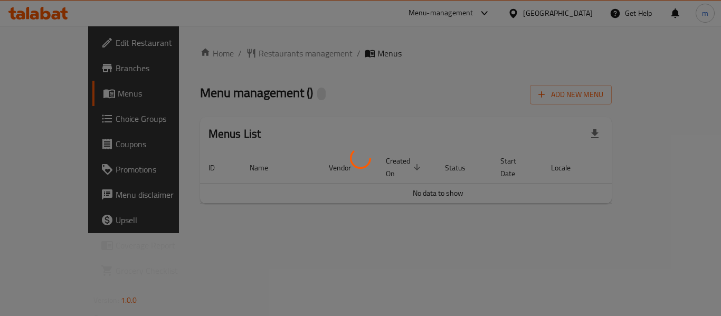
click at [256, 55] on div at bounding box center [360, 158] width 721 height 316
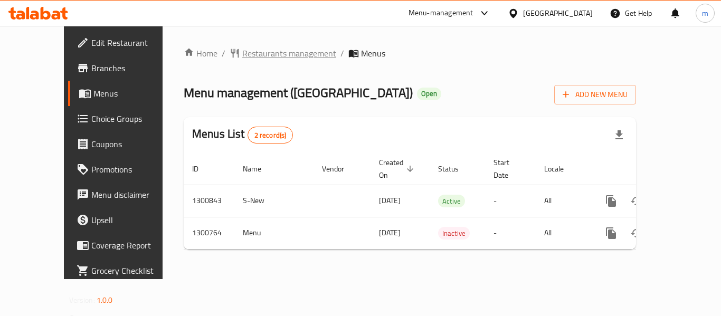
click at [250, 54] on span "Restaurants management" at bounding box center [289, 53] width 94 height 13
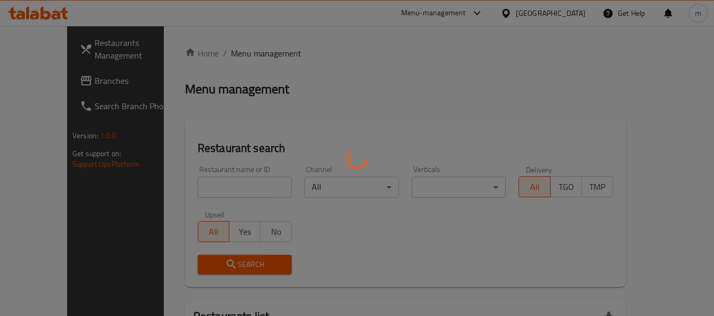
click at [222, 191] on div at bounding box center [357, 158] width 714 height 316
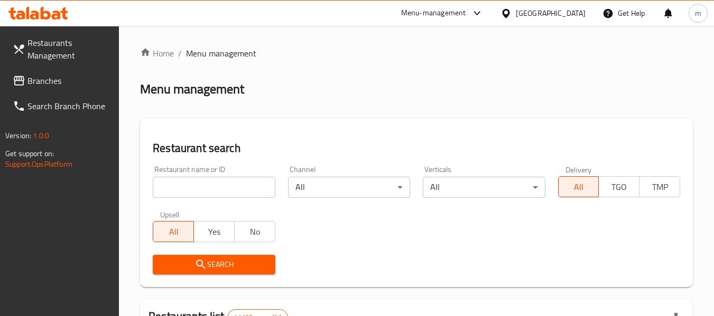
click at [208, 186] on div at bounding box center [357, 158] width 714 height 316
click at [205, 187] on input "search" at bounding box center [214, 187] width 122 height 21
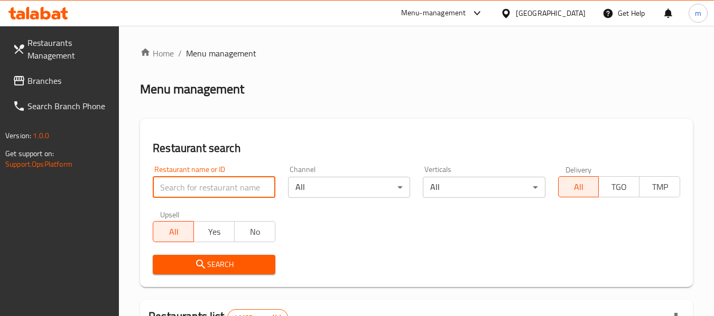
click at [205, 187] on input "search" at bounding box center [214, 187] width 122 height 21
paste input "701817"
type input "701817"
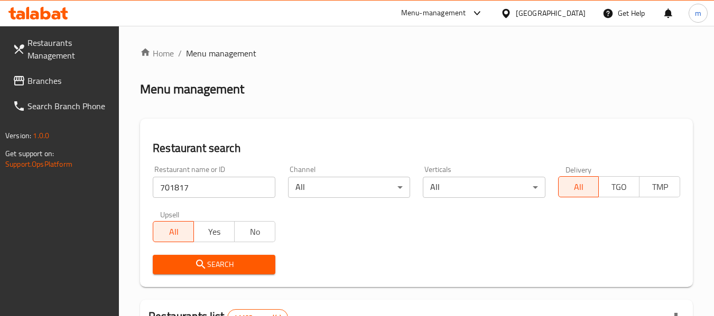
click at [224, 255] on button "Search" at bounding box center [214, 265] width 122 height 20
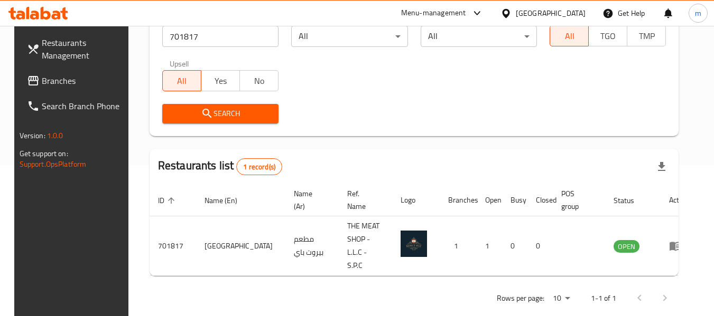
scroll to position [155, 0]
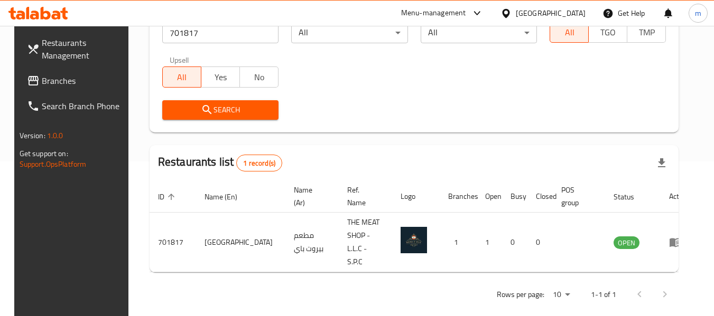
drag, startPoint x: 60, startPoint y: 78, endPoint x: 68, endPoint y: 75, distance: 8.5
click at [60, 78] on span "Branches" at bounding box center [83, 80] width 83 height 13
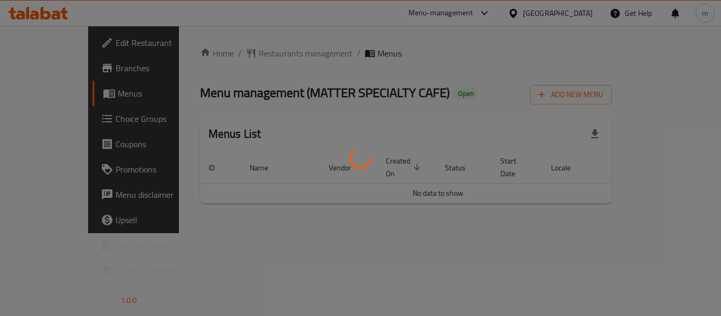
click at [237, 52] on div at bounding box center [360, 158] width 721 height 316
click at [227, 52] on div at bounding box center [360, 158] width 721 height 316
click at [227, 54] on div at bounding box center [360, 158] width 721 height 316
click at [233, 57] on div at bounding box center [360, 158] width 721 height 316
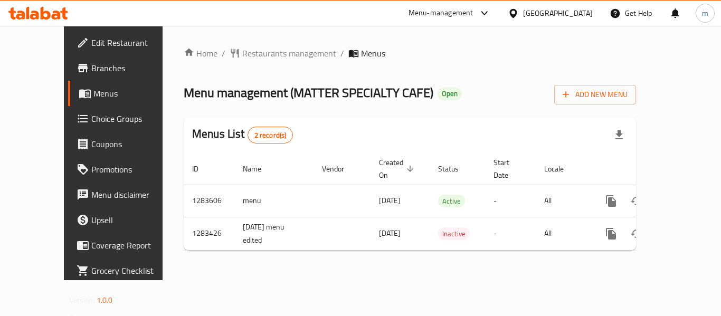
click at [242, 53] on span "Restaurants management" at bounding box center [289, 53] width 94 height 13
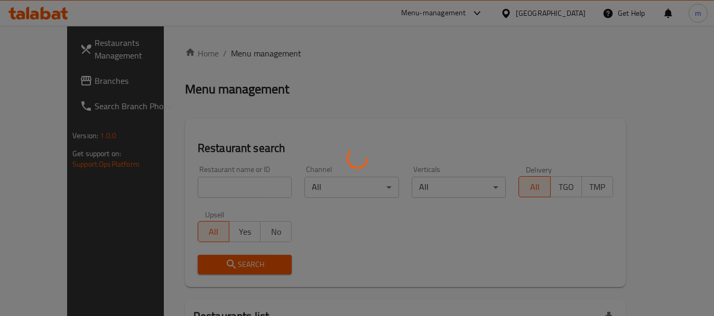
click at [201, 193] on div at bounding box center [357, 158] width 714 height 316
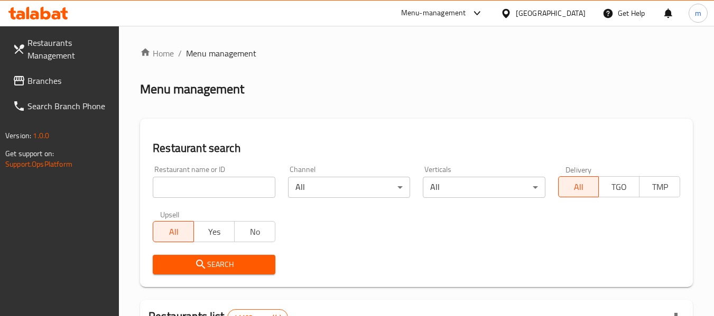
click at [196, 192] on div at bounding box center [357, 158] width 714 height 316
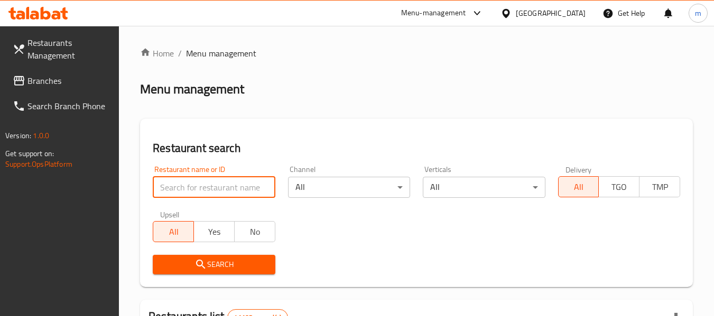
drag, startPoint x: 196, startPoint y: 192, endPoint x: 193, endPoint y: 186, distance: 6.2
click at [196, 192] on input "search" at bounding box center [214, 187] width 122 height 21
paste input "694990"
type input "694990"
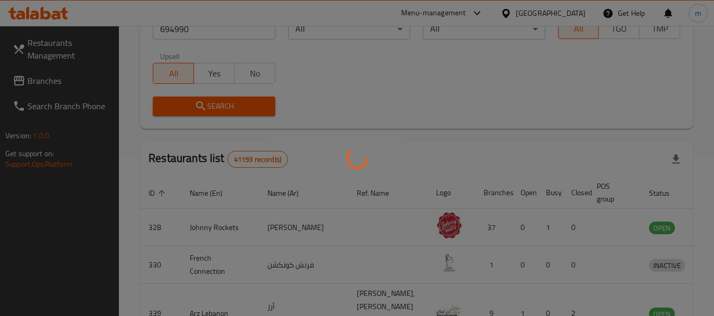
scroll to position [155, 0]
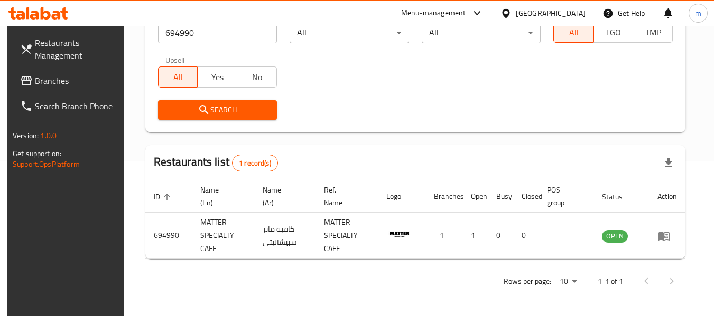
click at [68, 78] on span "Branches" at bounding box center [76, 80] width 83 height 13
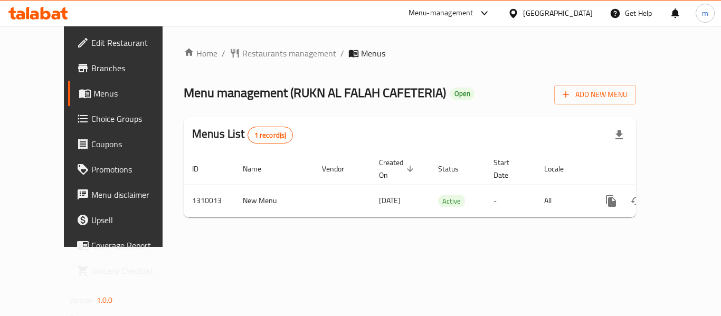
click at [247, 55] on div "Home / Restaurants management / Menus Menu management ( RUKN AL FALAH CAFETERIA…" at bounding box center [410, 136] width 453 height 179
click at [242, 54] on span "Restaurants management" at bounding box center [289, 53] width 94 height 13
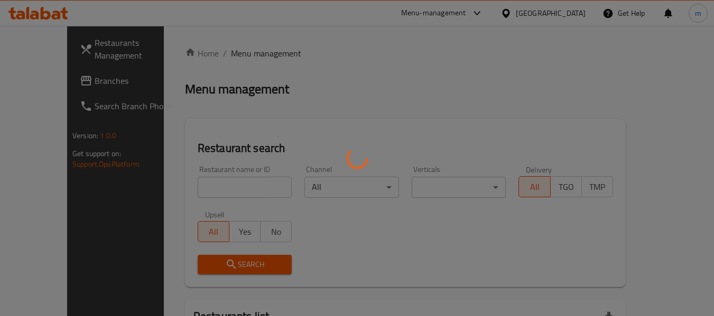
click at [204, 192] on div at bounding box center [357, 158] width 714 height 316
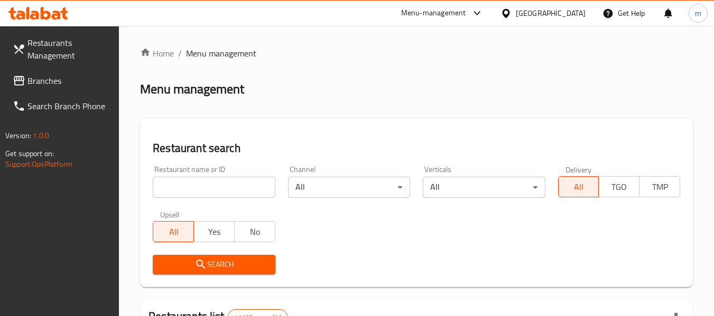
click at [193, 191] on div at bounding box center [357, 158] width 714 height 316
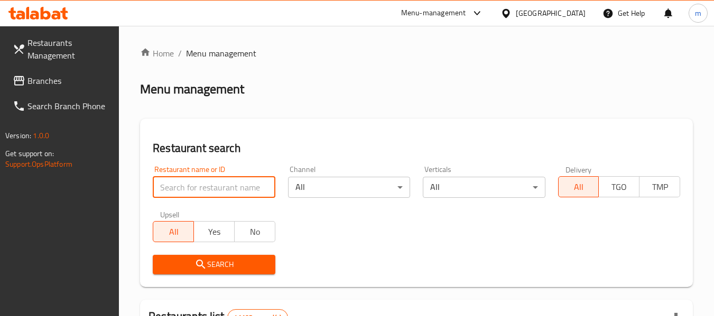
click at [193, 191] on input "search" at bounding box center [214, 187] width 122 height 21
paste input "705232"
type input "705232"
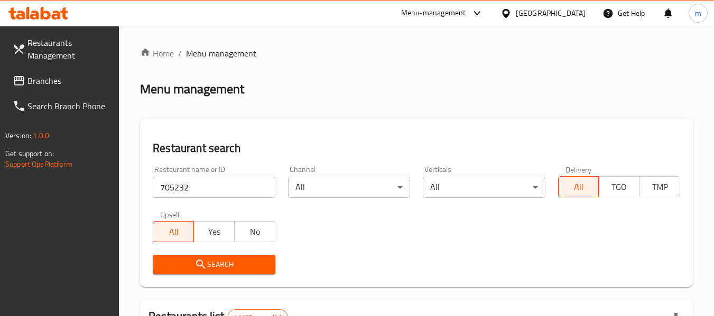
click at [208, 262] on span "Search" at bounding box center [213, 264] width 105 height 13
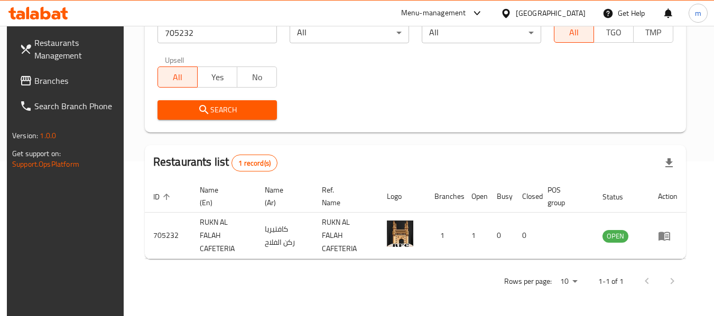
scroll to position [155, 0]
click at [43, 82] on span "Branches" at bounding box center [75, 80] width 83 height 13
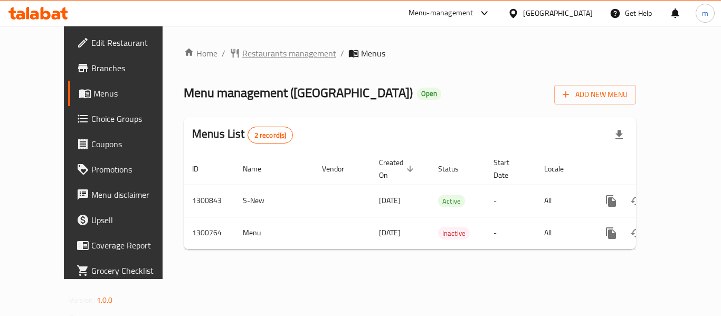
click at [254, 54] on span "Restaurants management" at bounding box center [289, 53] width 94 height 13
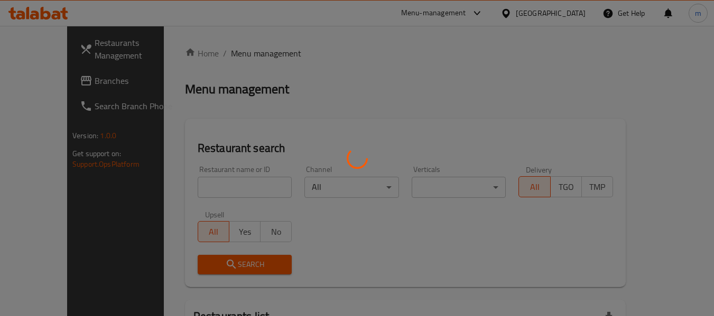
click at [196, 187] on div at bounding box center [357, 158] width 714 height 316
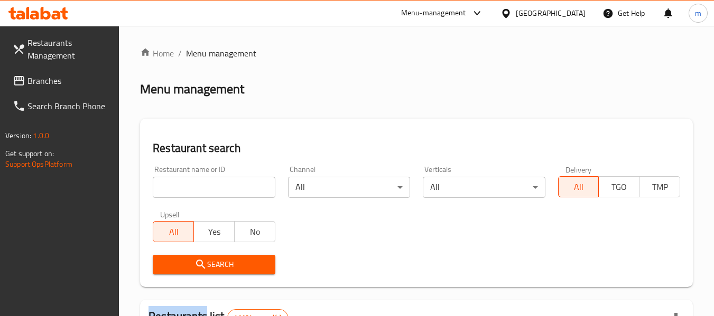
click at [195, 189] on div at bounding box center [357, 158] width 714 height 316
click at [195, 189] on input "search" at bounding box center [214, 187] width 122 height 21
paste input "701817"
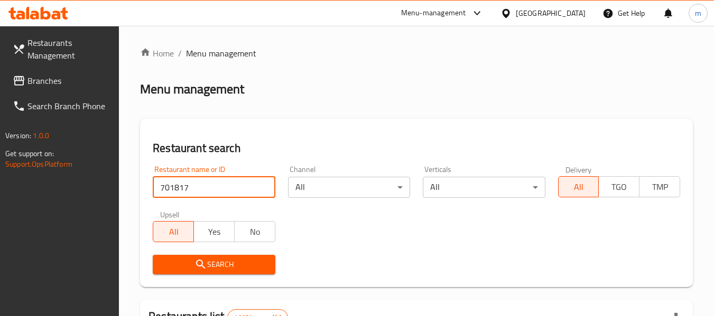
type input "701817"
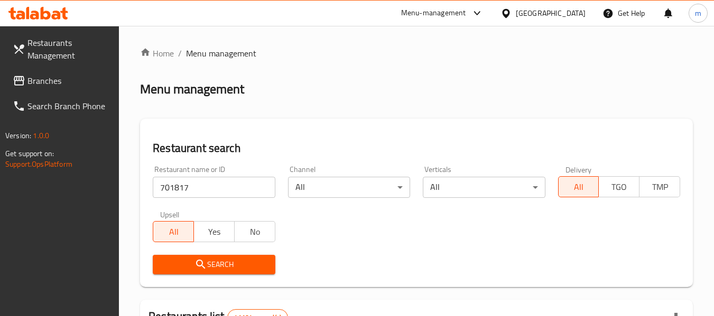
click at [202, 261] on icon "submit" at bounding box center [200, 264] width 13 height 13
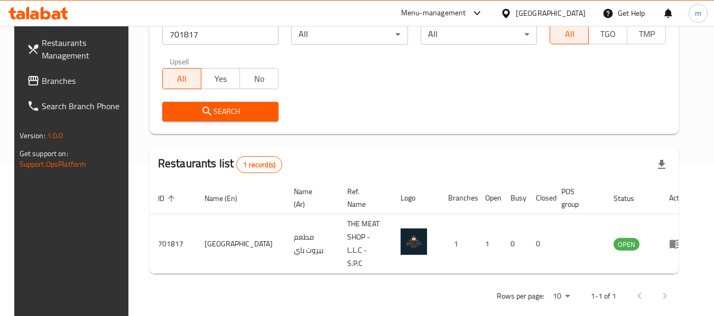
scroll to position [155, 0]
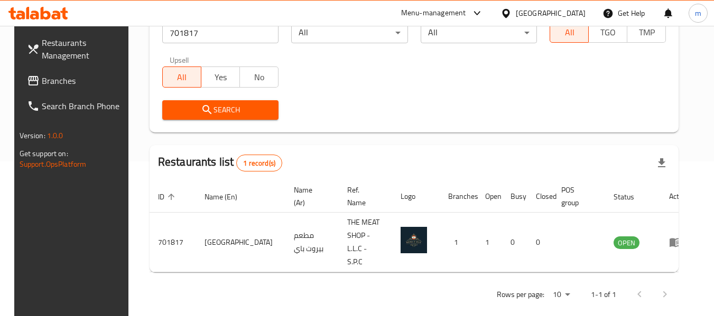
drag, startPoint x: 53, startPoint y: 78, endPoint x: 62, endPoint y: 69, distance: 12.3
click at [53, 78] on span "Branches" at bounding box center [83, 80] width 83 height 13
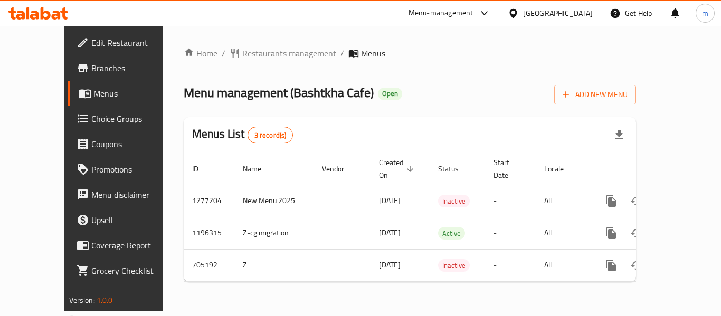
click at [237, 54] on div at bounding box center [360, 158] width 721 height 316
click at [242, 57] on span "Restaurants management" at bounding box center [289, 53] width 94 height 13
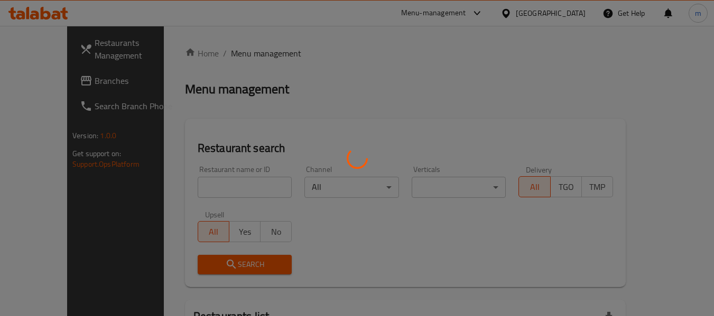
click at [187, 185] on div at bounding box center [357, 158] width 714 height 316
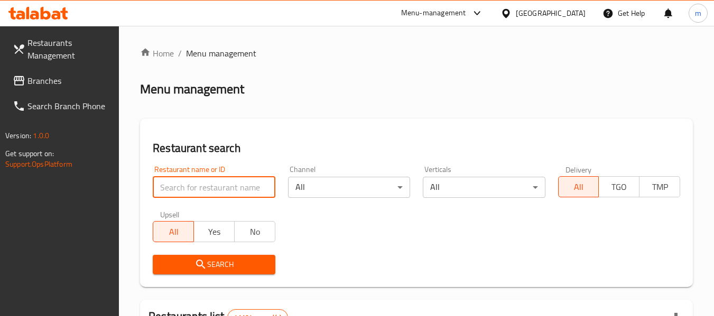
click at [196, 190] on input "search" at bounding box center [214, 187] width 122 height 21
paste input "644624"
type input "644624"
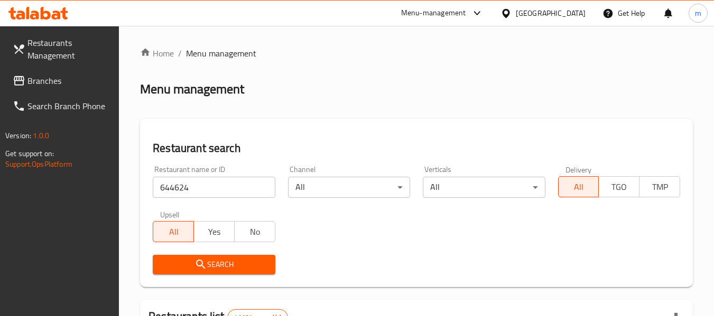
click at [227, 266] on span "Search" at bounding box center [213, 264] width 105 height 13
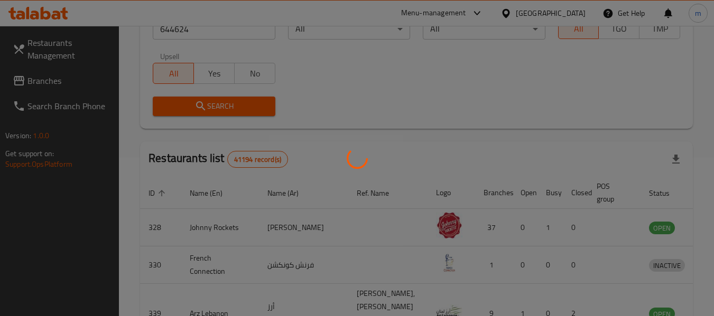
scroll to position [146, 0]
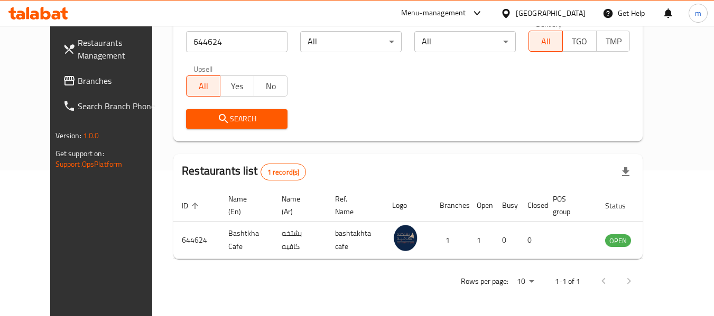
click at [78, 78] on span "Branches" at bounding box center [119, 80] width 83 height 13
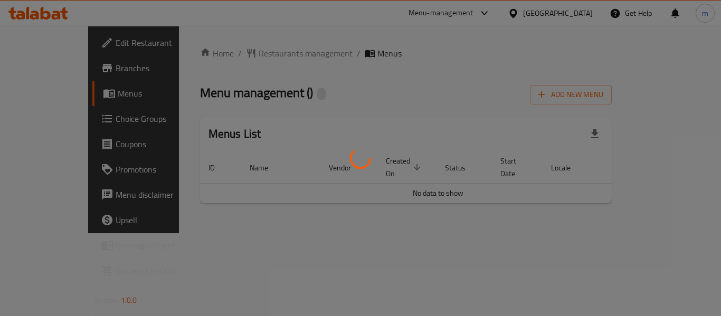
click at [236, 53] on div at bounding box center [360, 158] width 721 height 316
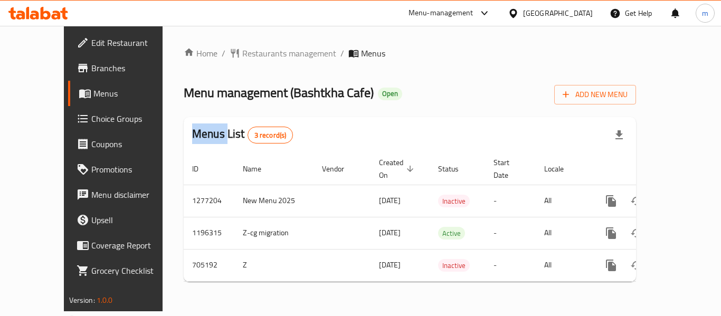
click at [236, 53] on div "Home / Restaurants management / Menus Menu management ( Bashtkha Cafe ) Open Ad…" at bounding box center [410, 168] width 453 height 243
click at [242, 53] on span "Restaurants management" at bounding box center [289, 53] width 94 height 13
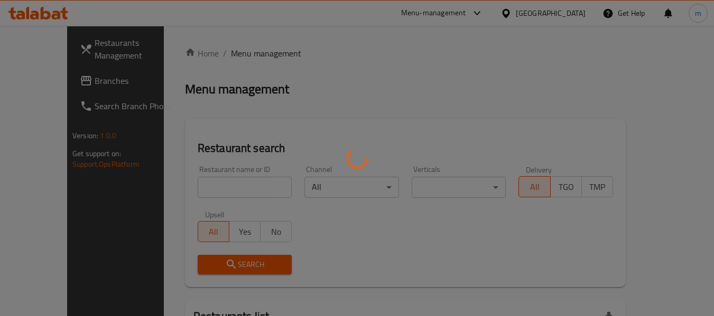
click at [211, 191] on div at bounding box center [357, 158] width 714 height 316
click at [208, 191] on div at bounding box center [357, 158] width 714 height 316
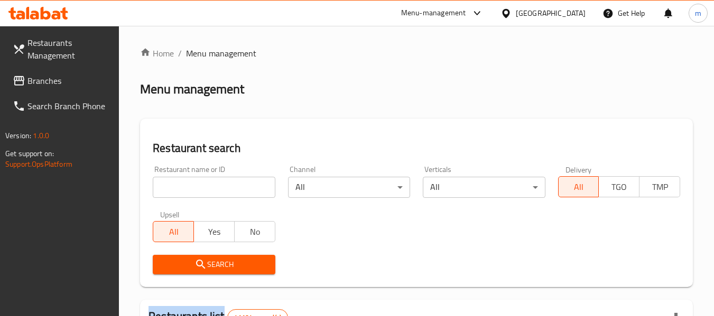
click at [210, 190] on div at bounding box center [357, 158] width 714 height 316
click at [213, 190] on input "search" at bounding box center [214, 187] width 122 height 21
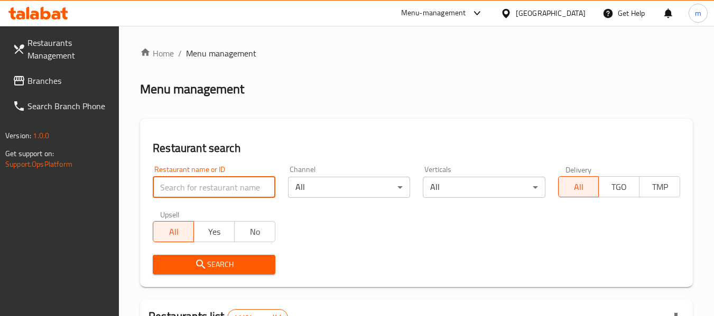
click at [213, 190] on input "search" at bounding box center [214, 187] width 122 height 21
paste input "644624"
type input "644624"
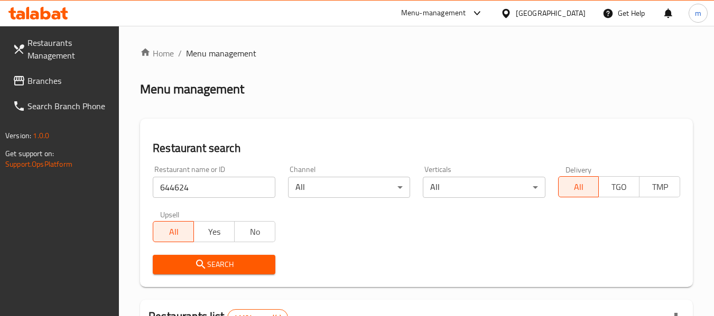
click at [232, 270] on span "Search" at bounding box center [213, 264] width 105 height 13
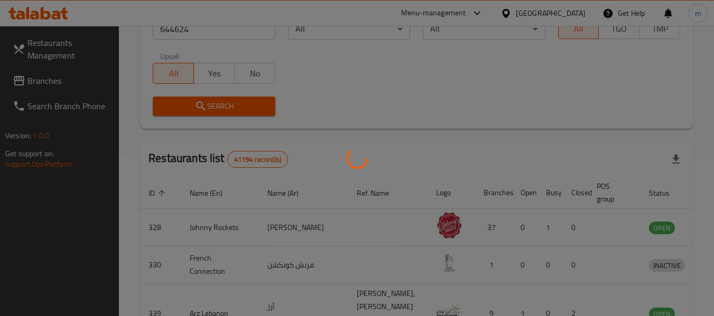
scroll to position [146, 0]
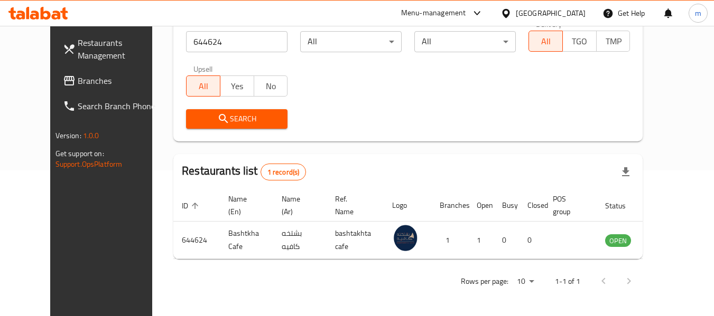
click at [509, 11] on icon at bounding box center [505, 12] width 7 height 9
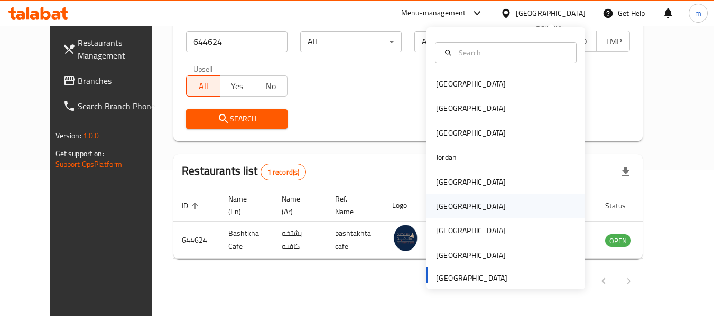
click at [443, 204] on div "[GEOGRAPHIC_DATA]" at bounding box center [471, 207] width 70 height 12
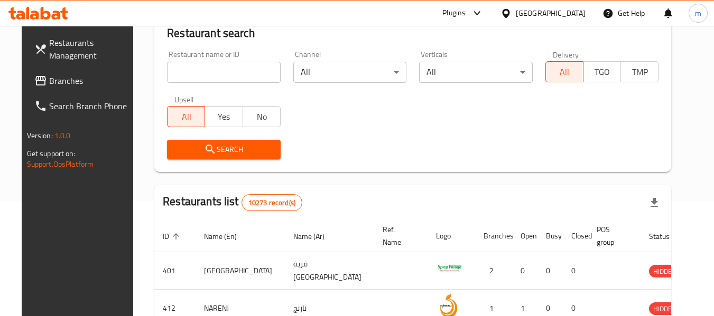
scroll to position [146, 0]
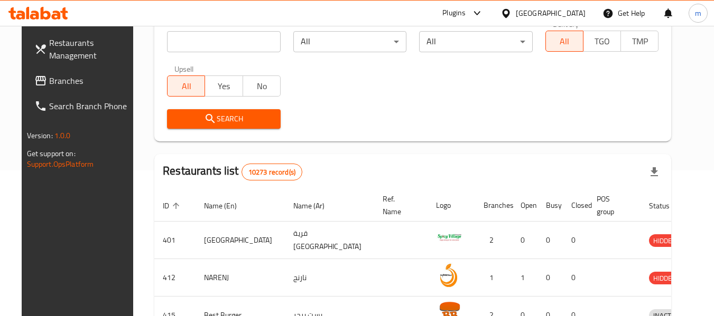
click at [49, 79] on span "Branches" at bounding box center [90, 80] width 83 height 13
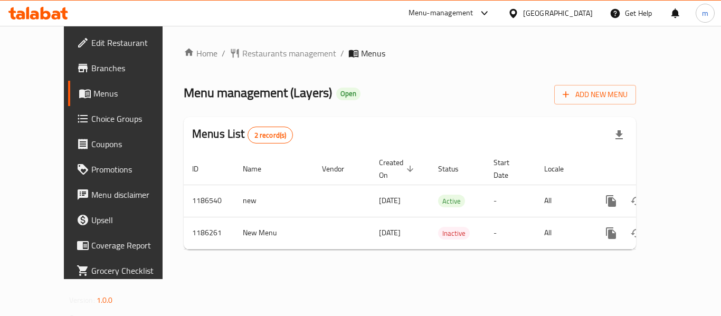
click at [242, 54] on span "Restaurants management" at bounding box center [289, 53] width 94 height 13
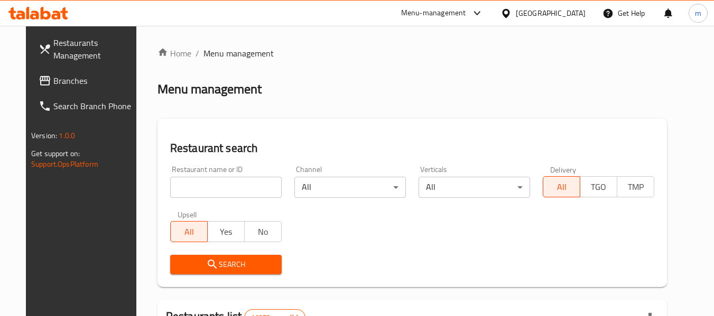
click at [193, 192] on div at bounding box center [357, 158] width 714 height 316
click at [192, 192] on input "search" at bounding box center [225, 187] width 111 height 21
paste input "666605"
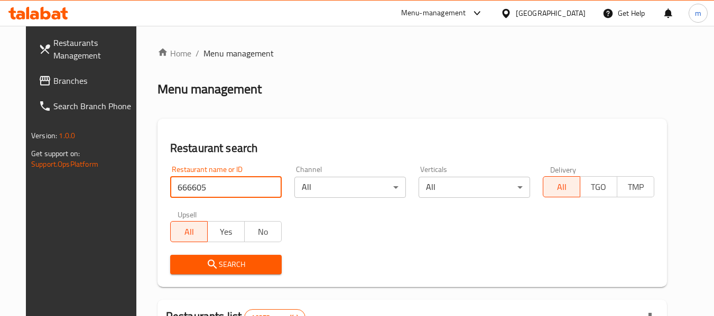
type input "666605"
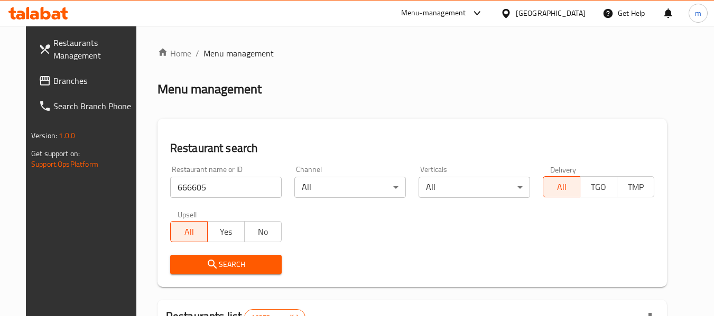
click at [216, 267] on span "Search" at bounding box center [226, 264] width 95 height 13
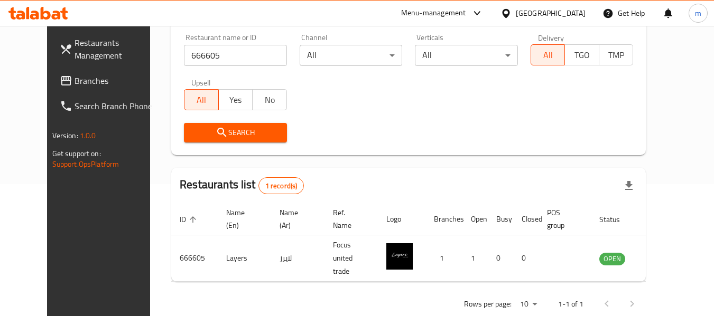
scroll to position [146, 0]
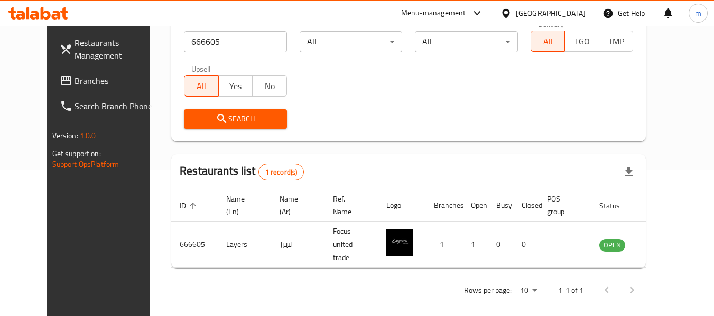
drag, startPoint x: 557, startPoint y: 12, endPoint x: 575, endPoint y: 25, distance: 22.0
click at [511, 12] on icon at bounding box center [505, 13] width 11 height 11
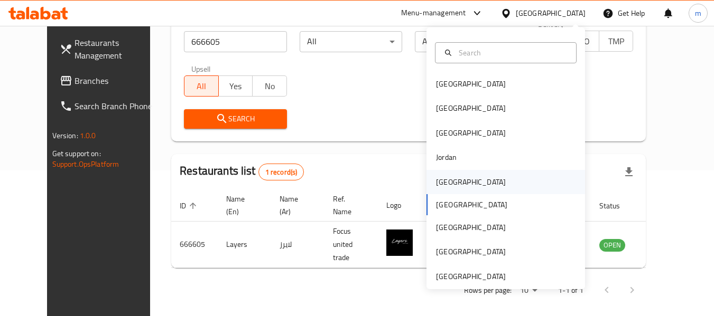
click at [440, 181] on div "[GEOGRAPHIC_DATA]" at bounding box center [471, 182] width 70 height 12
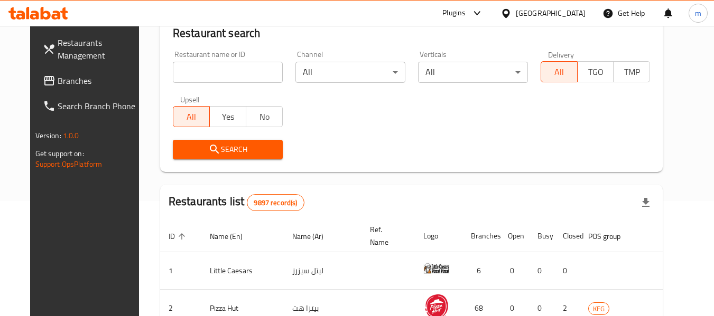
scroll to position [146, 0]
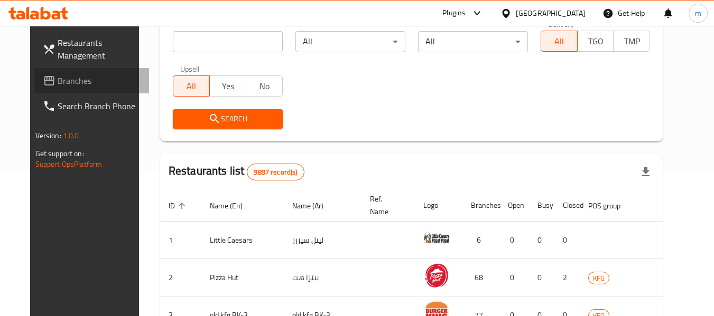
click at [58, 80] on span "Branches" at bounding box center [99, 80] width 83 height 13
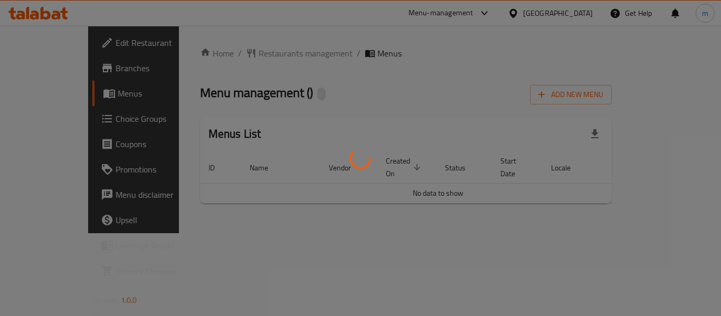
click at [246, 54] on div at bounding box center [360, 158] width 721 height 316
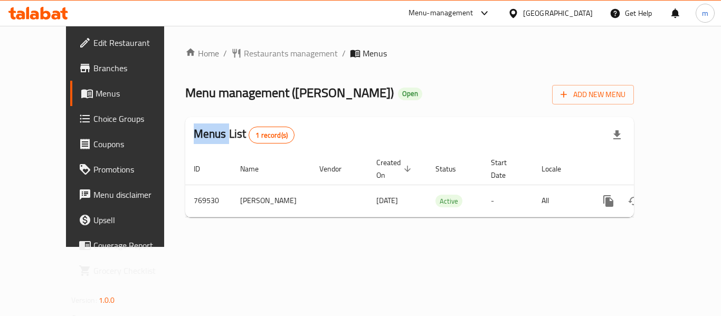
click at [246, 55] on div at bounding box center [360, 158] width 721 height 316
click at [246, 55] on span "Restaurants management" at bounding box center [291, 53] width 94 height 13
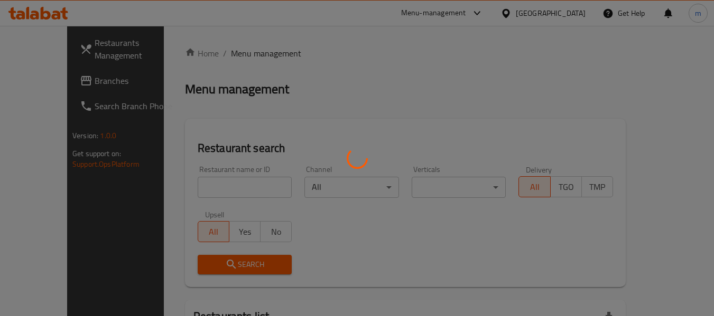
click at [193, 189] on div at bounding box center [357, 158] width 714 height 316
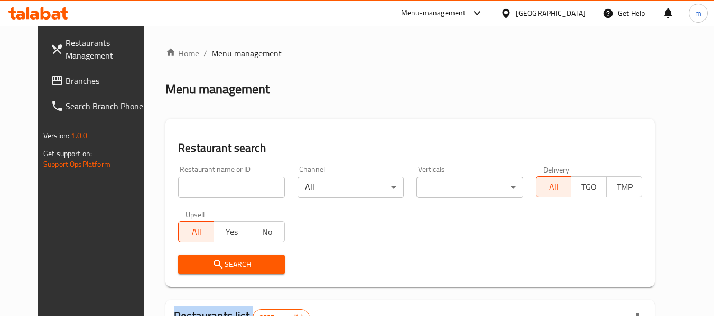
click at [192, 189] on div at bounding box center [357, 158] width 714 height 316
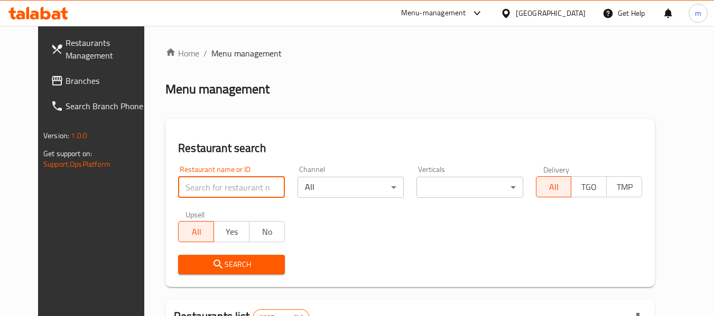
click at [192, 189] on input "search" at bounding box center [231, 187] width 106 height 21
paste input "651389"
type input "651389"
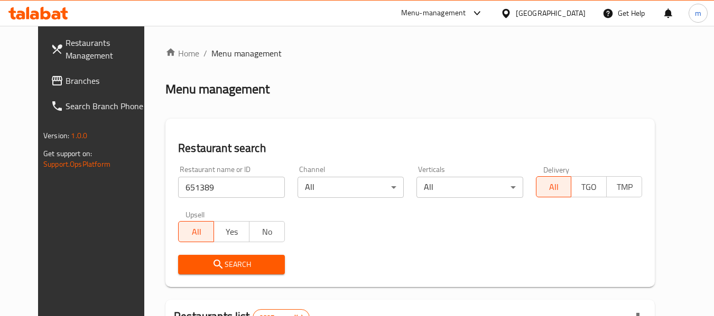
click at [207, 268] on span "Search" at bounding box center [230, 264] width 89 height 13
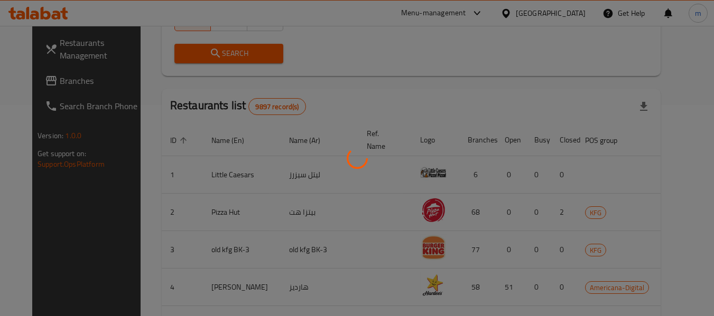
scroll to position [146, 0]
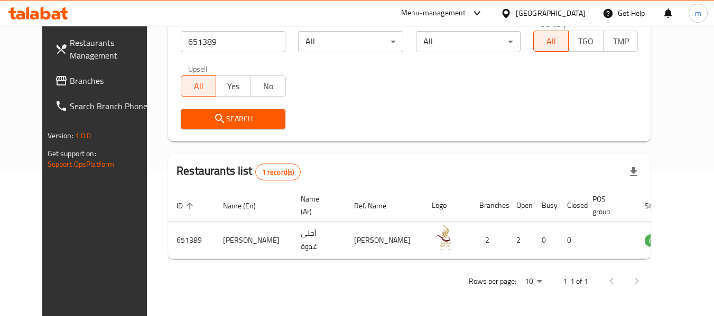
click at [511, 13] on icon at bounding box center [505, 13] width 11 height 11
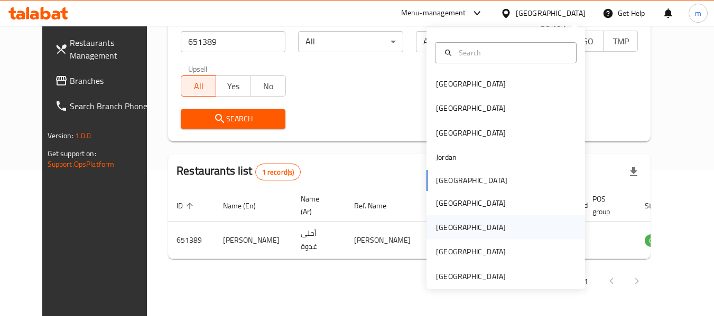
click at [436, 229] on div "[GEOGRAPHIC_DATA]" at bounding box center [471, 228] width 70 height 12
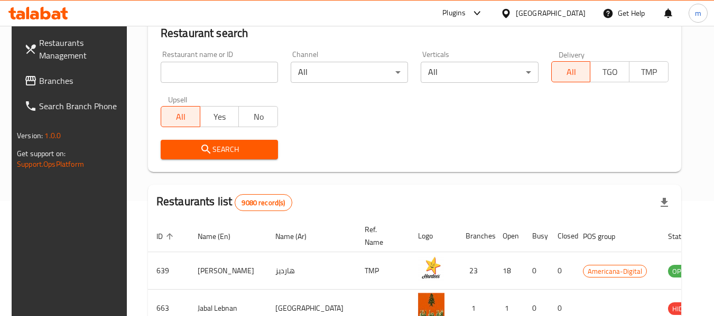
scroll to position [146, 0]
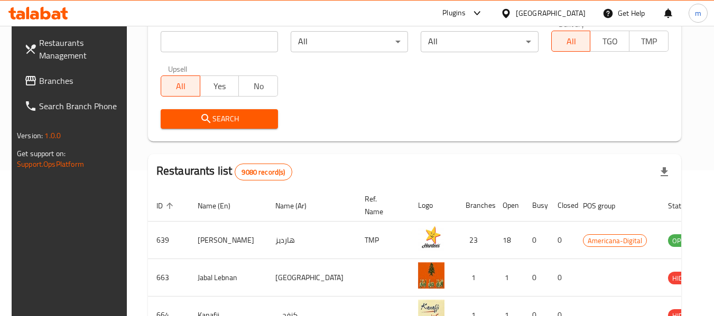
click at [72, 80] on span "Branches" at bounding box center [80, 80] width 83 height 13
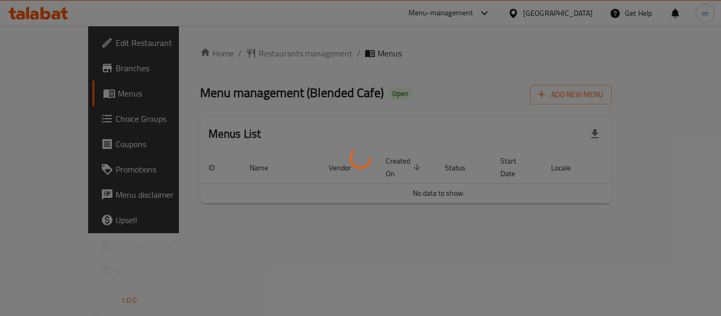
click at [231, 54] on div at bounding box center [360, 158] width 721 height 316
click at [224, 55] on div at bounding box center [360, 158] width 721 height 316
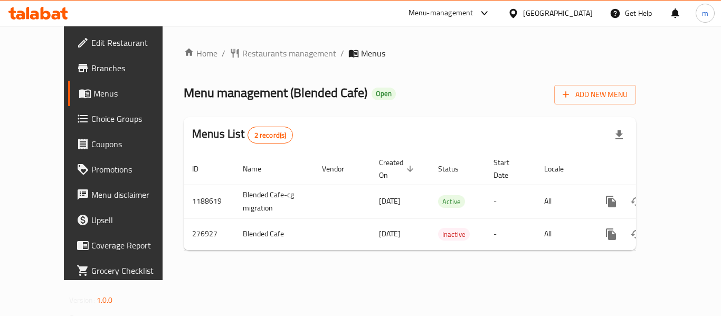
click at [242, 54] on span "Restaurants management" at bounding box center [289, 53] width 94 height 13
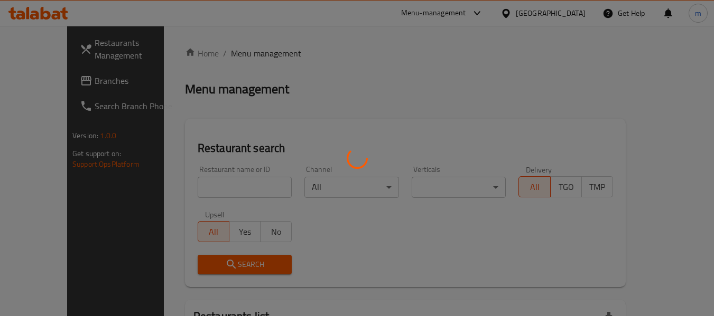
click at [200, 189] on div at bounding box center [357, 158] width 714 height 316
click at [188, 192] on div at bounding box center [357, 158] width 714 height 316
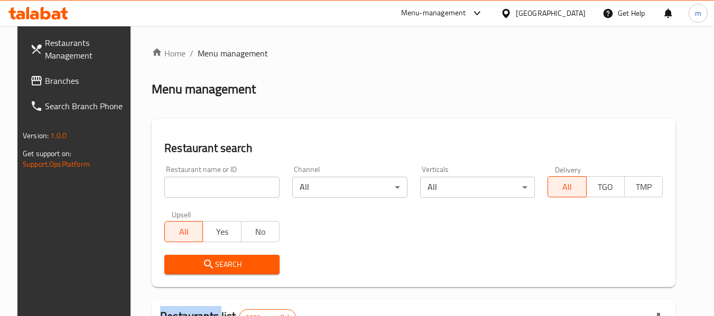
click at [188, 192] on div at bounding box center [357, 158] width 714 height 316
click at [199, 190] on input "search" at bounding box center [221, 187] width 115 height 21
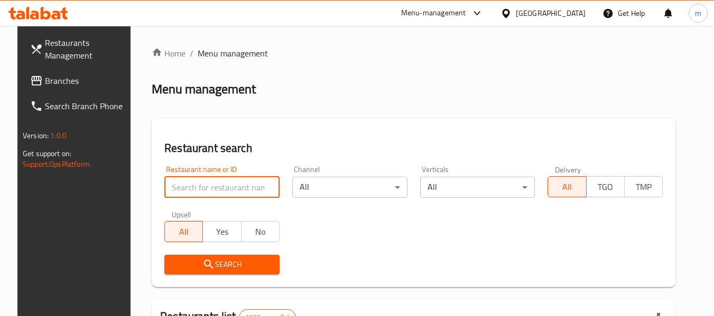
paste input "628052"
type input "628052"
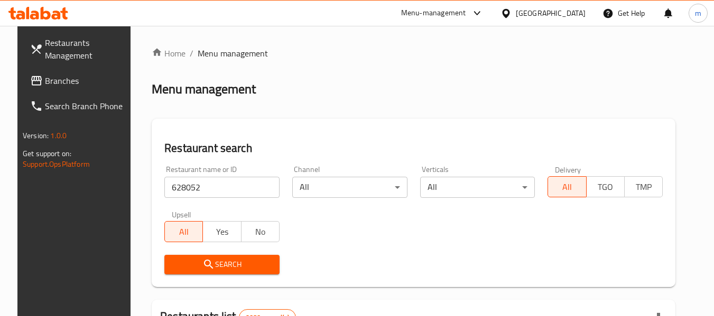
drag, startPoint x: 211, startPoint y: 265, endPoint x: 217, endPoint y: 265, distance: 5.8
click at [211, 266] on span "Search" at bounding box center [222, 264] width 98 height 13
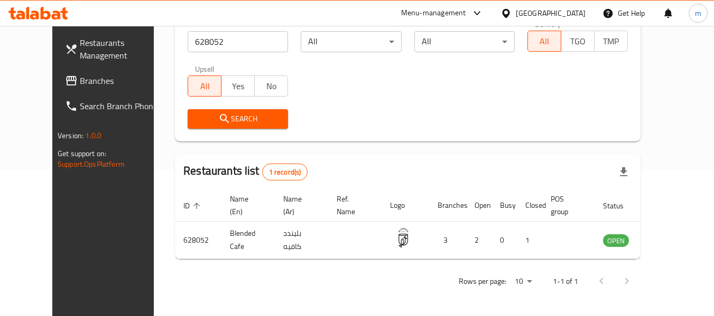
scroll to position [146, 0]
click at [511, 13] on icon at bounding box center [505, 13] width 11 height 11
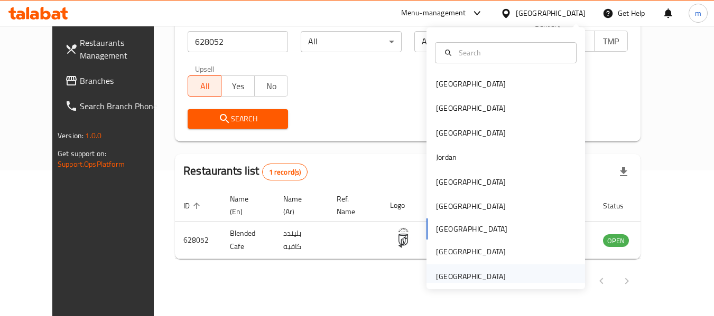
click at [461, 276] on div "United Arab Emirates" at bounding box center [471, 277] width 70 height 12
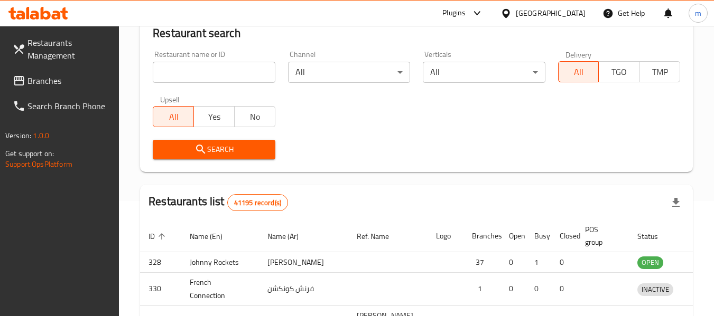
scroll to position [146, 0]
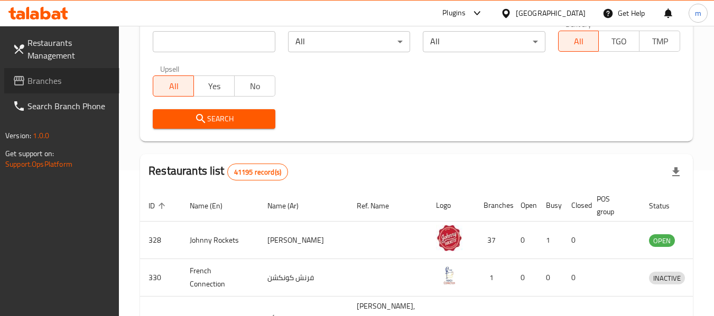
click at [45, 80] on span "Branches" at bounding box center [68, 80] width 83 height 13
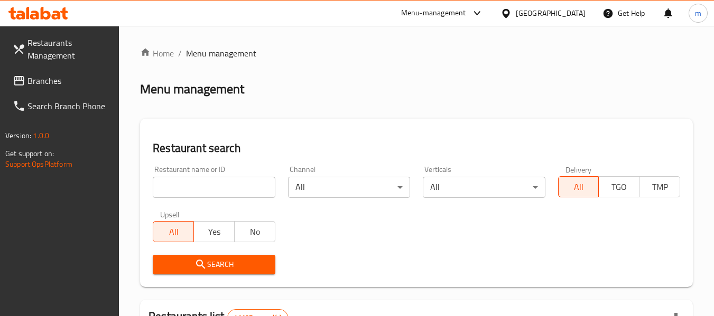
click at [205, 187] on div at bounding box center [357, 158] width 714 height 316
click at [202, 189] on input "search" at bounding box center [214, 187] width 122 height 21
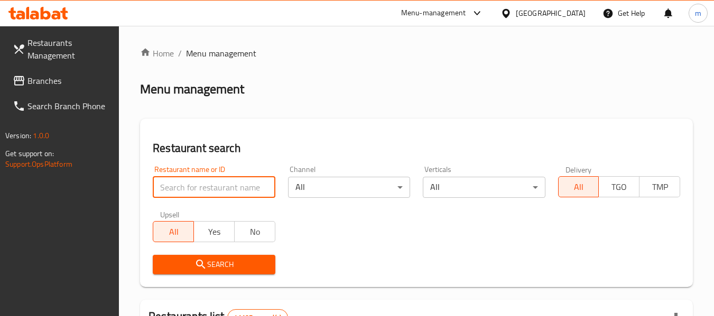
click at [202, 189] on input "search" at bounding box center [214, 187] width 122 height 21
paste input "701817"
type input "701817"
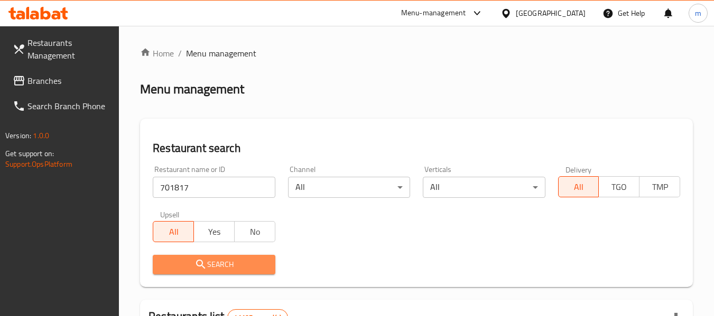
click at [198, 265] on icon "submit" at bounding box center [200, 264] width 13 height 13
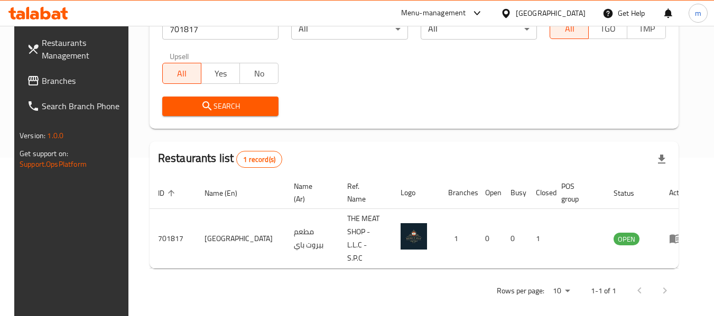
scroll to position [155, 0]
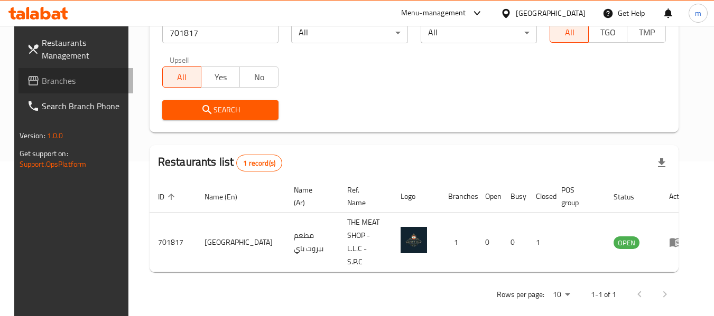
click at [56, 83] on span "Branches" at bounding box center [83, 80] width 83 height 13
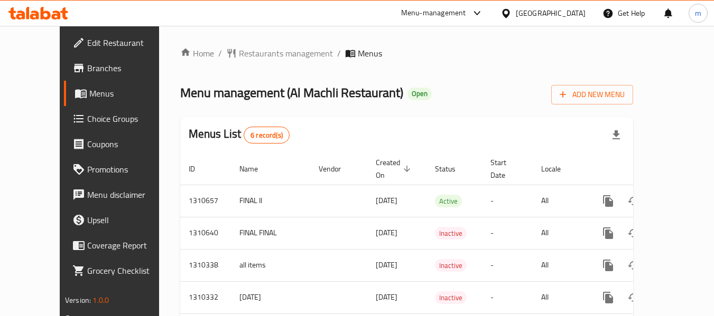
click at [261, 59] on span "Restaurants management" at bounding box center [286, 53] width 94 height 13
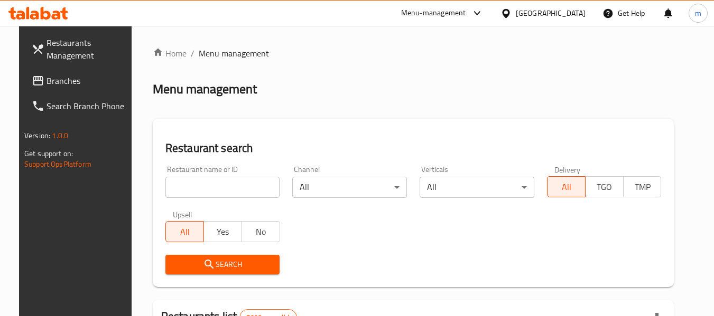
click at [196, 183] on div at bounding box center [357, 158] width 714 height 316
click at [193, 187] on input "search" at bounding box center [222, 187] width 115 height 21
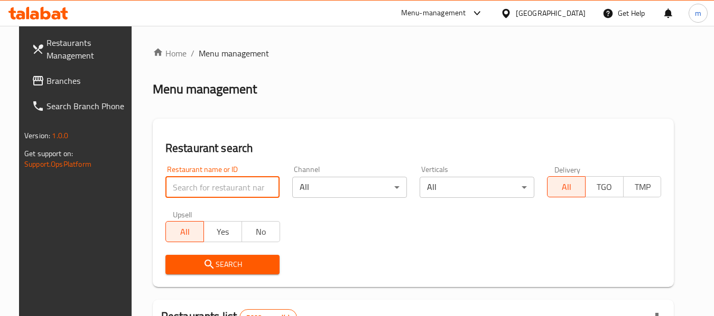
drag, startPoint x: 193, startPoint y: 187, endPoint x: 190, endPoint y: 183, distance: 5.7
click at [193, 187] on input "search" at bounding box center [222, 187] width 115 height 21
paste input "704955"
type input "704955"
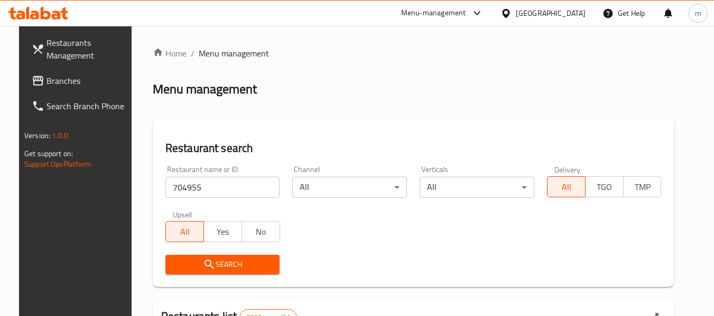
click at [202, 256] on button "Search" at bounding box center [222, 265] width 115 height 20
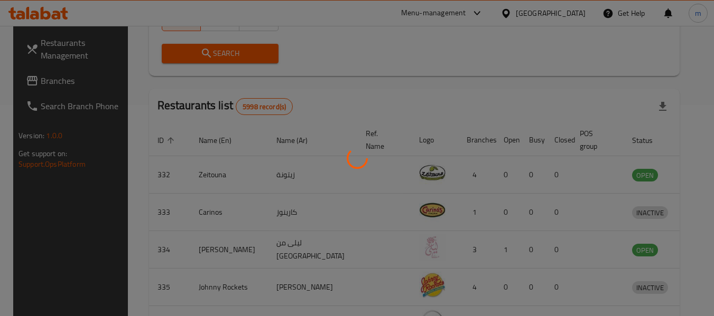
scroll to position [155, 0]
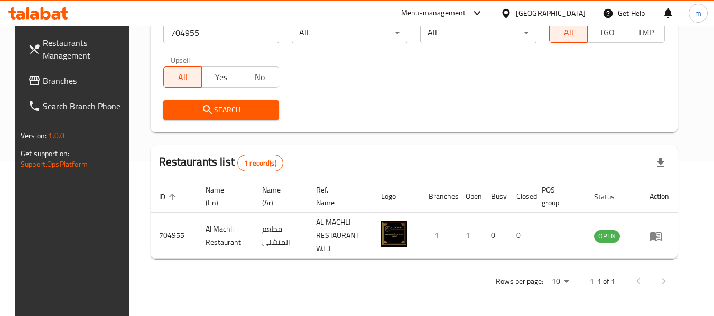
click at [509, 10] on icon at bounding box center [505, 12] width 7 height 9
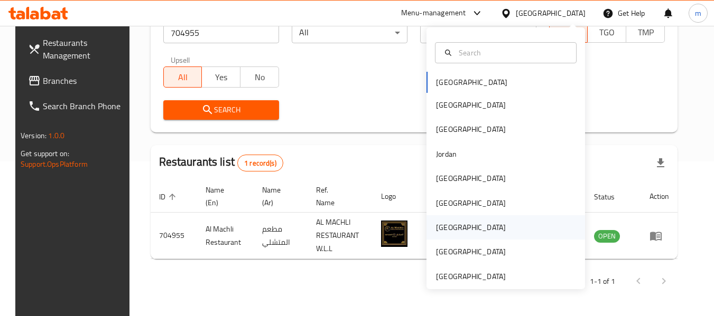
click at [436, 231] on div "[GEOGRAPHIC_DATA]" at bounding box center [471, 228] width 70 height 12
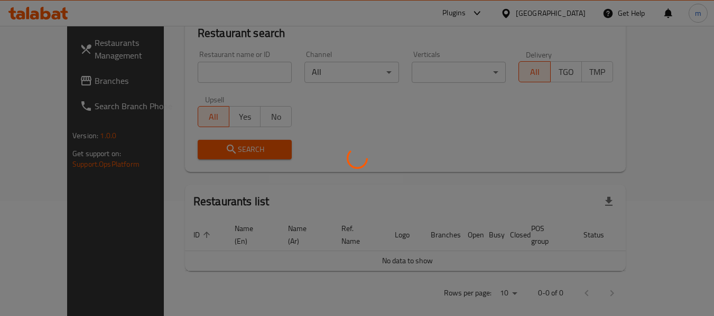
scroll to position [155, 0]
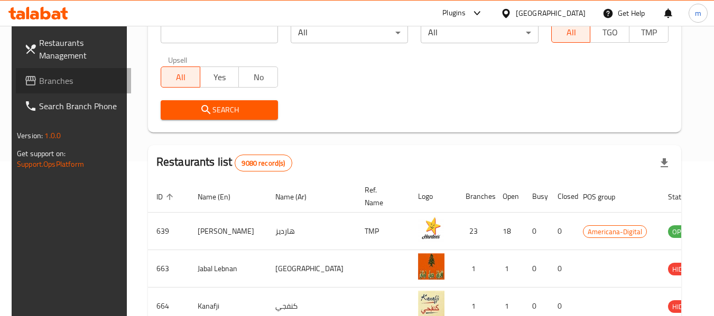
click at [58, 80] on span "Branches" at bounding box center [80, 80] width 83 height 13
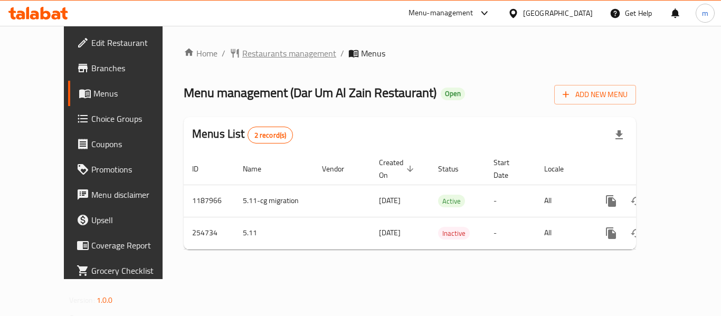
click at [244, 54] on span "Restaurants management" at bounding box center [289, 53] width 94 height 13
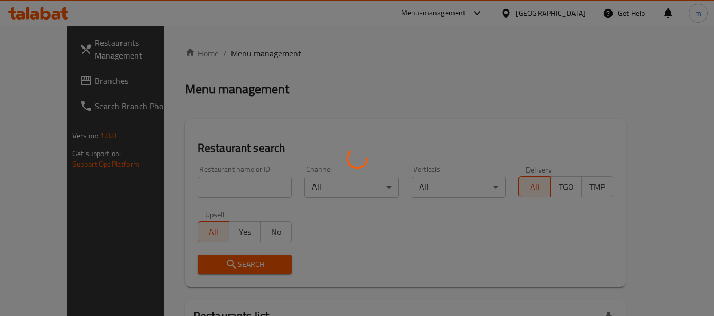
click at [186, 187] on div at bounding box center [357, 158] width 714 height 316
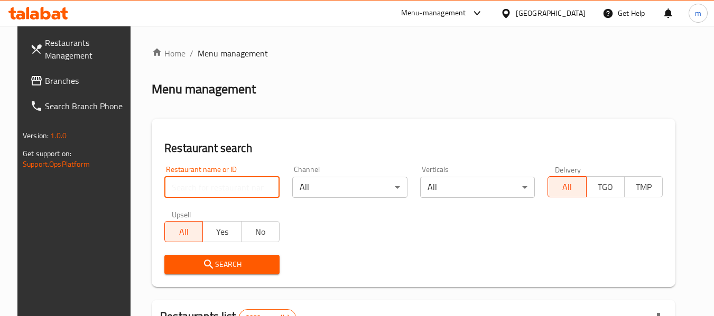
drag, startPoint x: 186, startPoint y: 187, endPoint x: 198, endPoint y: 179, distance: 13.9
click at [186, 187] on input "search" at bounding box center [221, 187] width 115 height 21
paste input "627452"
type input "627452"
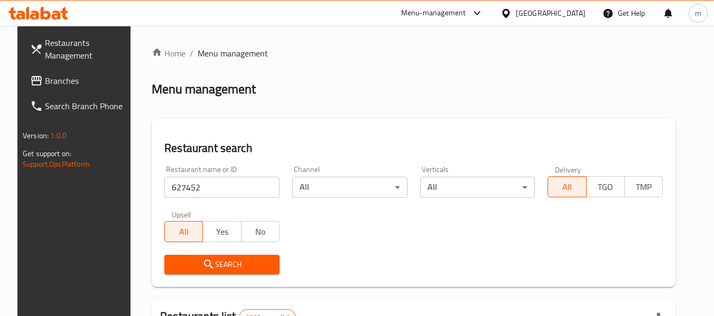
drag, startPoint x: 184, startPoint y: 266, endPoint x: 194, endPoint y: 256, distance: 13.8
click at [184, 266] on span "Search" at bounding box center [222, 264] width 98 height 13
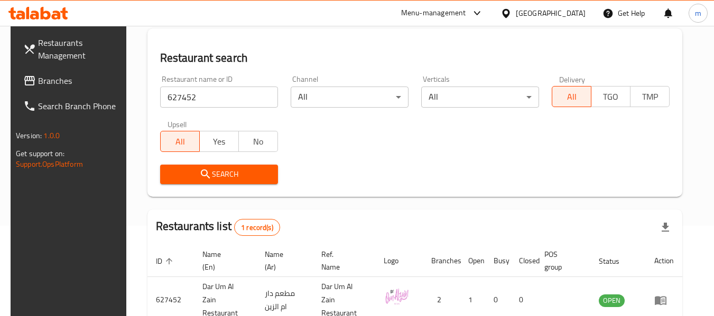
scroll to position [106, 0]
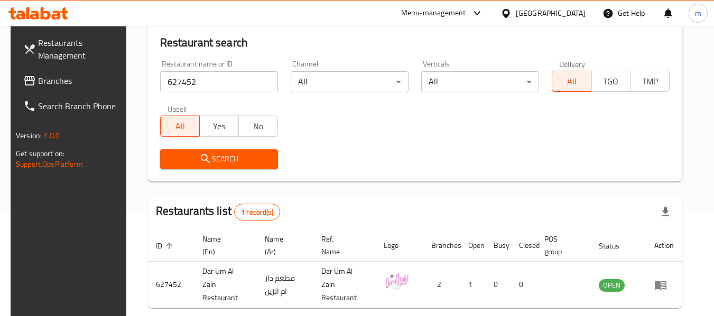
click at [511, 12] on icon at bounding box center [505, 13] width 11 height 11
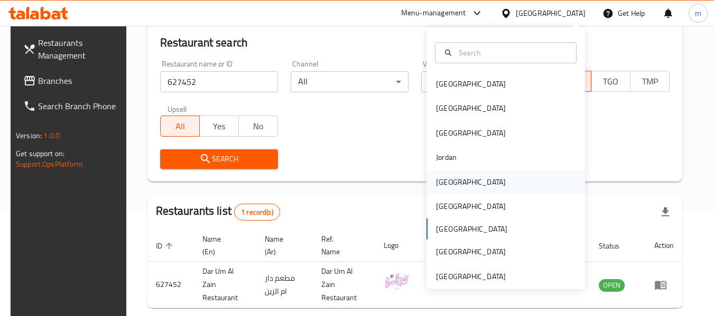
click at [442, 177] on div "[GEOGRAPHIC_DATA]" at bounding box center [471, 182] width 70 height 12
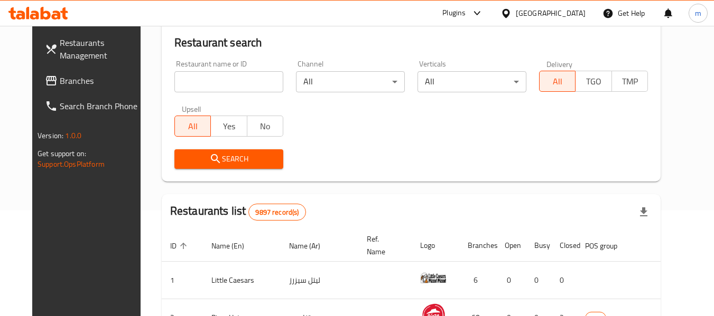
click at [69, 79] on span "Branches" at bounding box center [101, 80] width 83 height 13
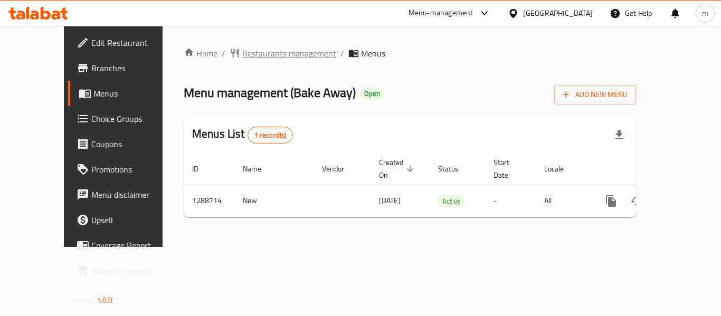
click at [242, 55] on span "Restaurants management" at bounding box center [289, 53] width 94 height 13
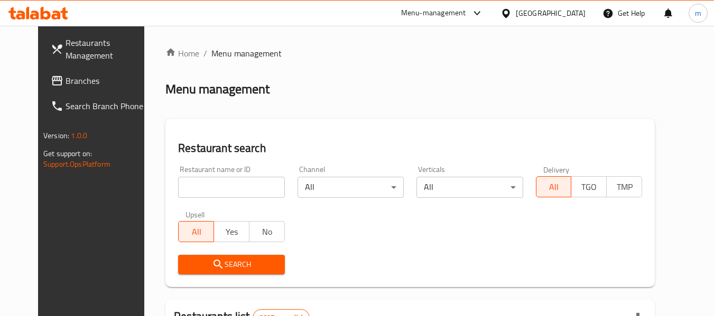
click at [188, 187] on div at bounding box center [357, 158] width 714 height 316
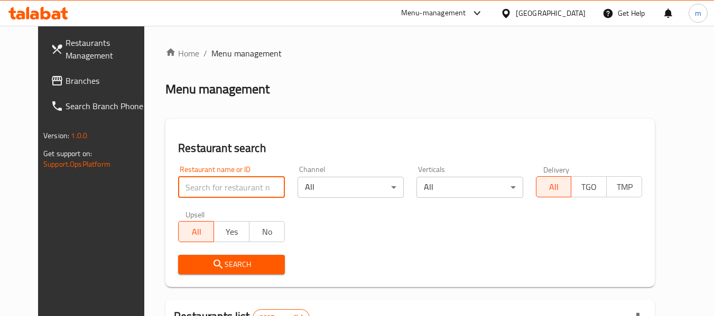
click at [188, 187] on input "search" at bounding box center [231, 187] width 106 height 21
drag, startPoint x: 188, startPoint y: 187, endPoint x: 196, endPoint y: 176, distance: 13.9
click at [188, 187] on input "search" at bounding box center [231, 187] width 106 height 21
paste input "697261"
type input "697261"
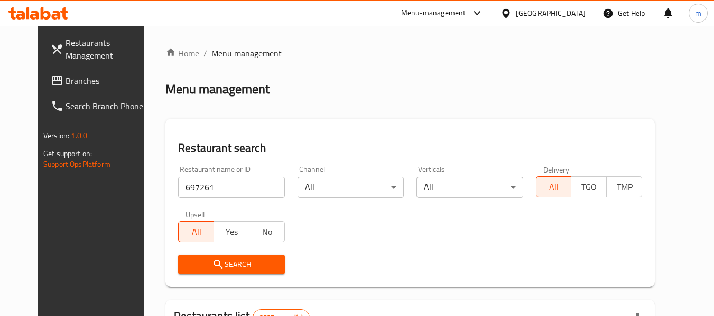
click at [221, 255] on button "Search" at bounding box center [231, 265] width 106 height 20
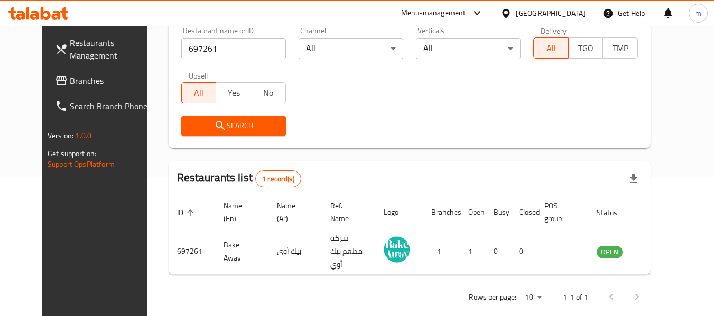
scroll to position [146, 0]
